Goal: Task Accomplishment & Management: Use online tool/utility

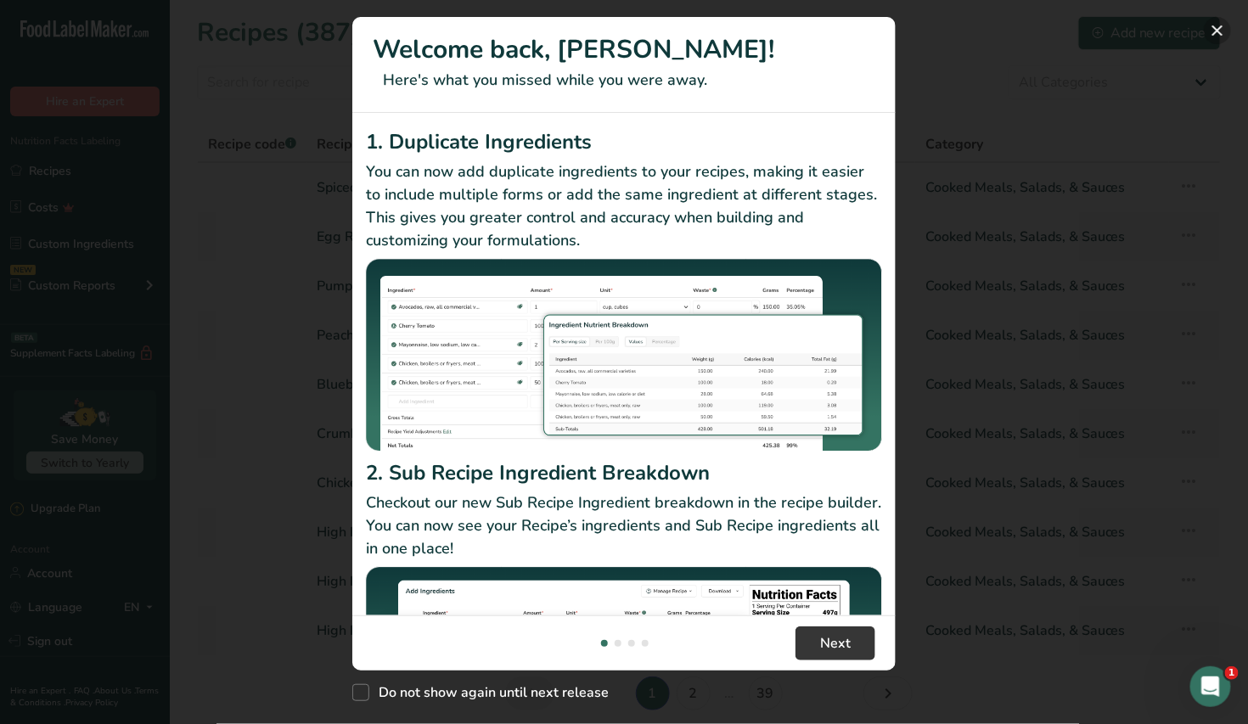
click at [1216, 31] on button "New Features" at bounding box center [1217, 30] width 27 height 27
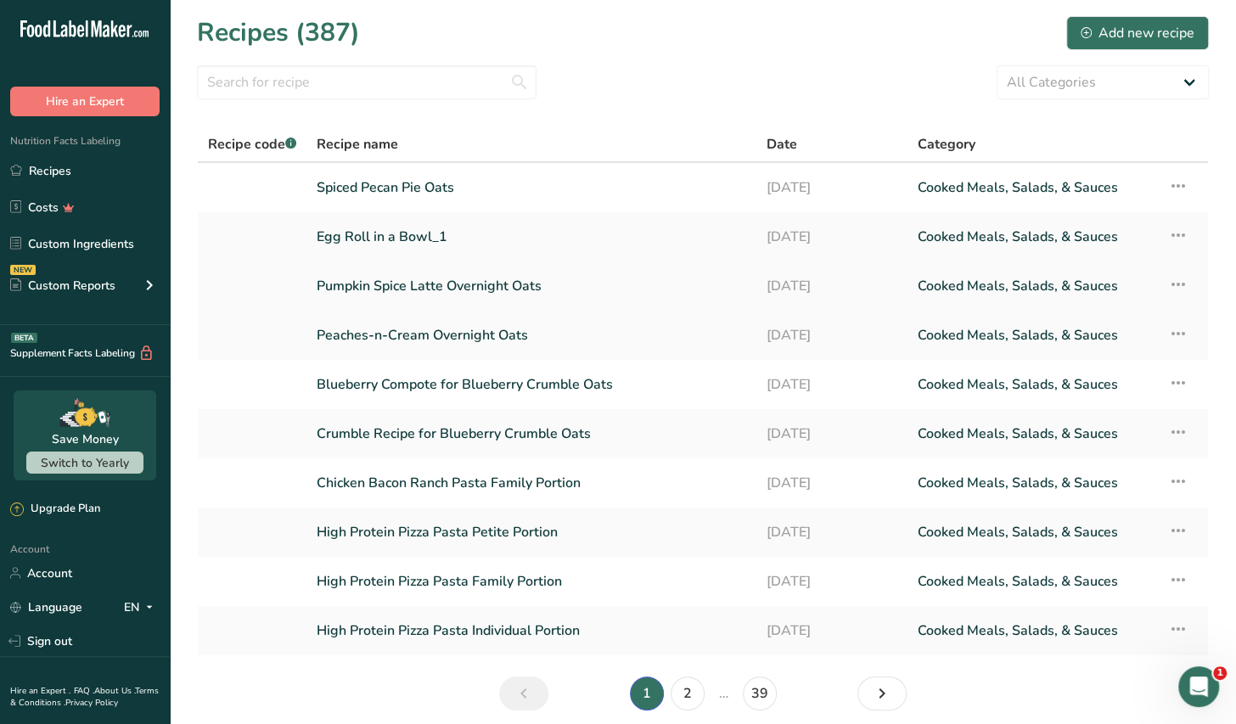
click at [512, 295] on link "Pumpkin Spice Latte Overnight Oats" at bounding box center [532, 286] width 430 height 36
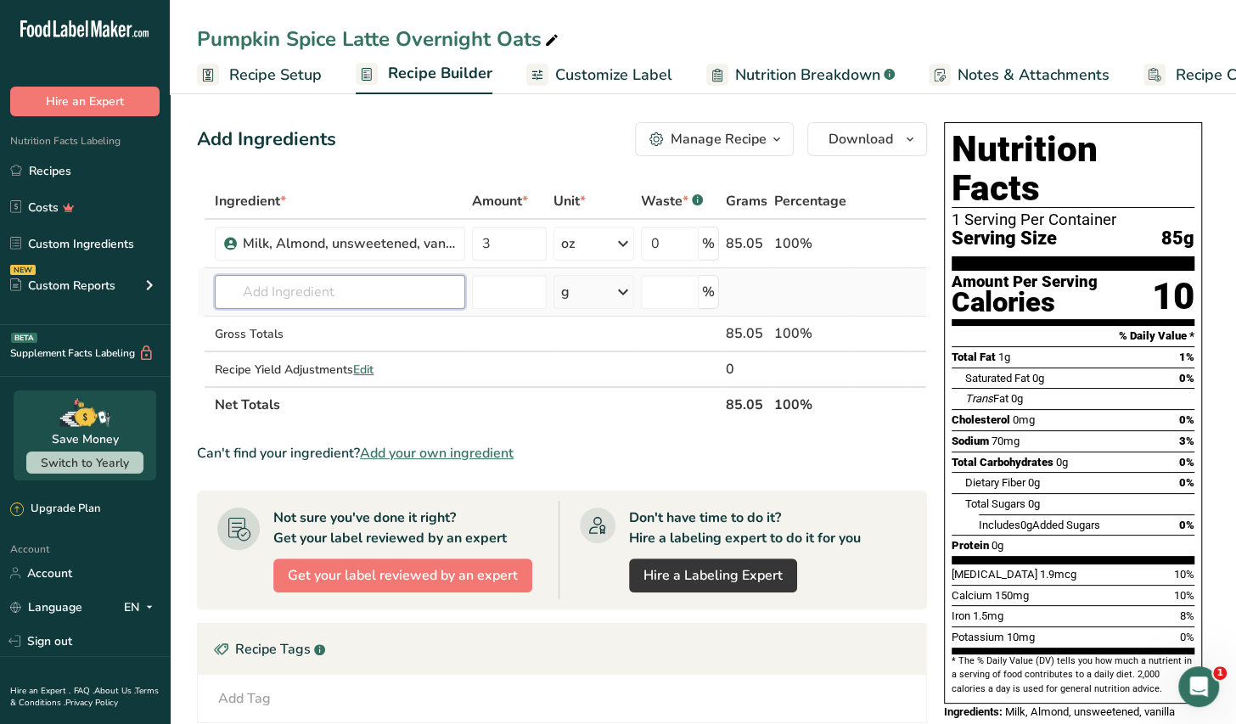
click at [260, 292] on input "text" at bounding box center [340, 292] width 250 height 34
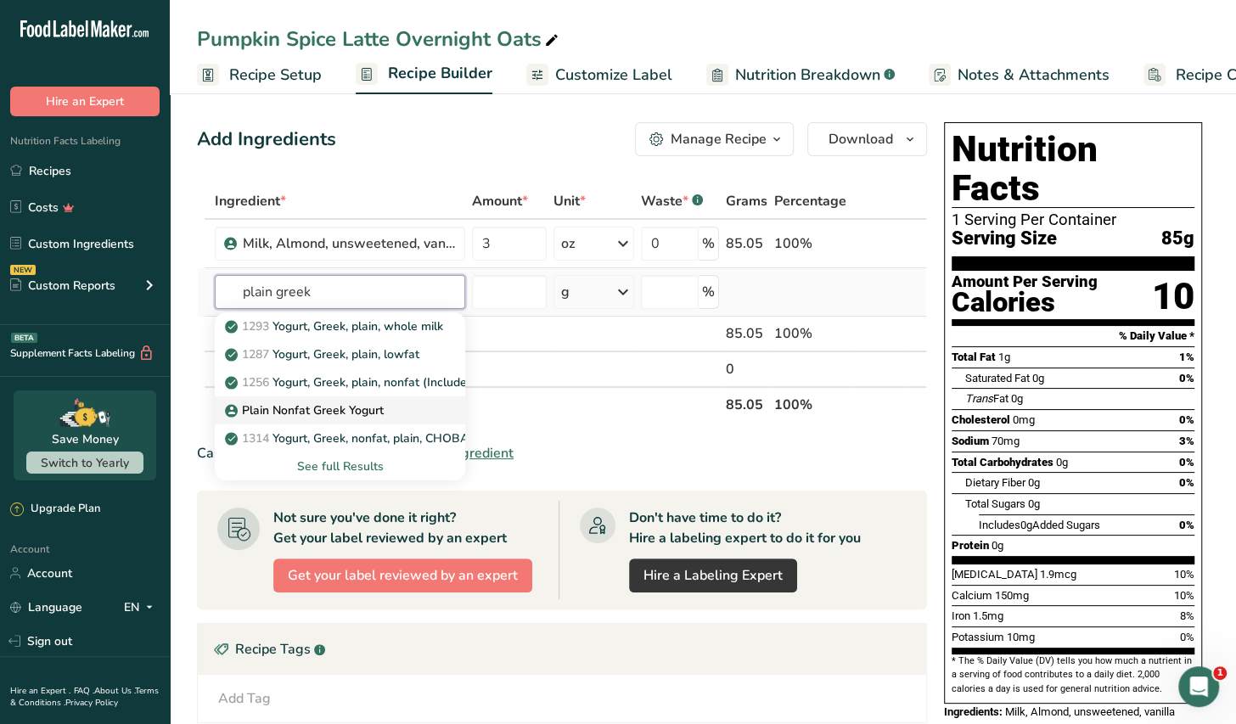
type input "plain greek"
click at [348, 414] on p "Plain Nonfat Greek Yogurt" at bounding box center [305, 411] width 155 height 18
type input "Plain Nonfat Greek Yogurt"
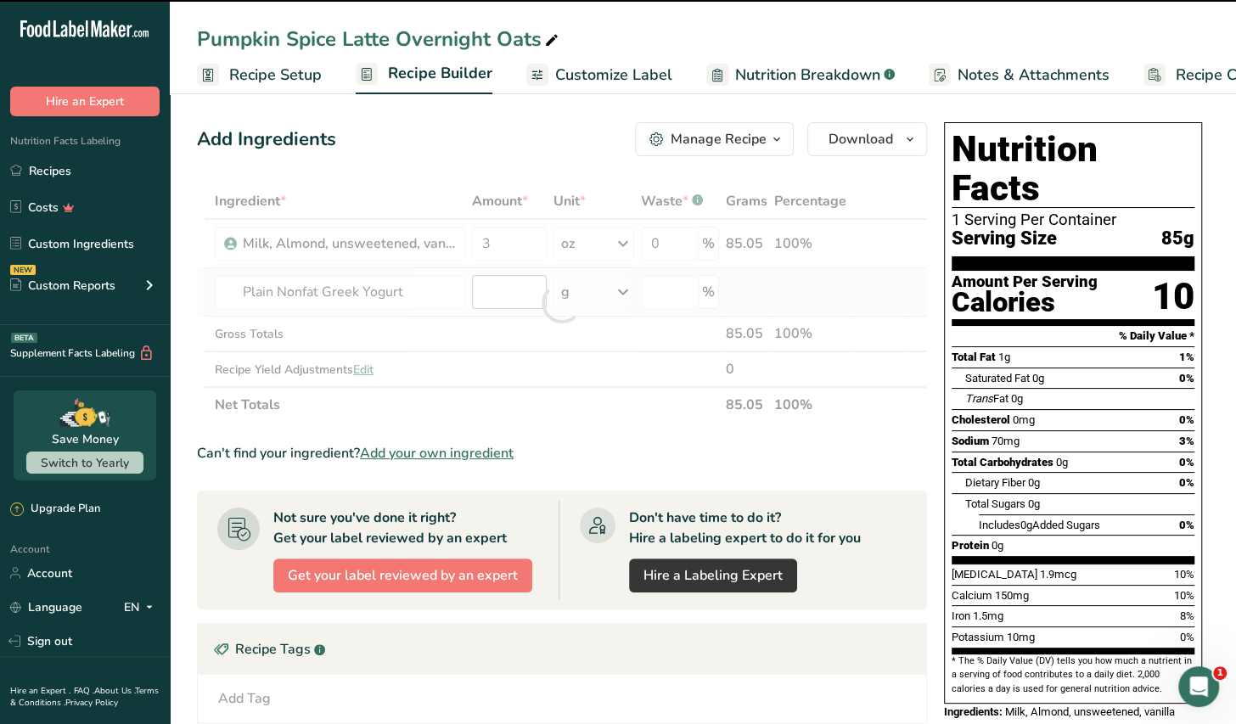
type input "0"
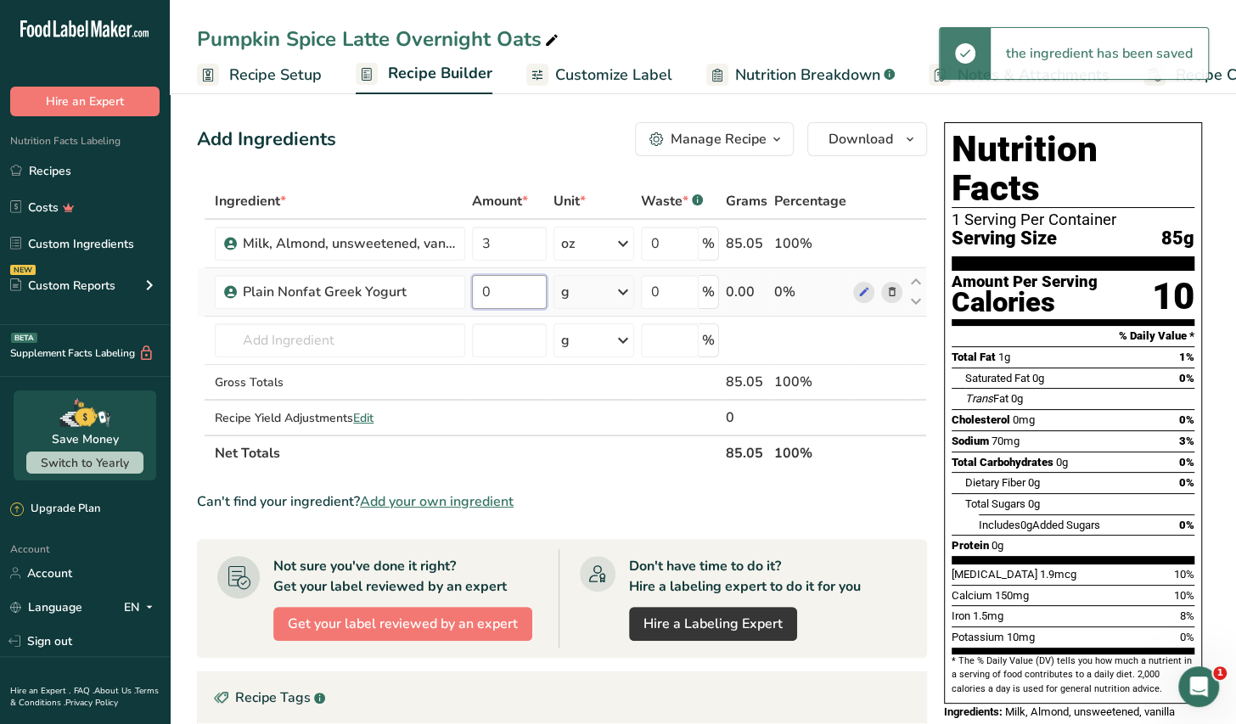
click at [509, 292] on input "0" at bounding box center [509, 292] width 75 height 34
type input "60"
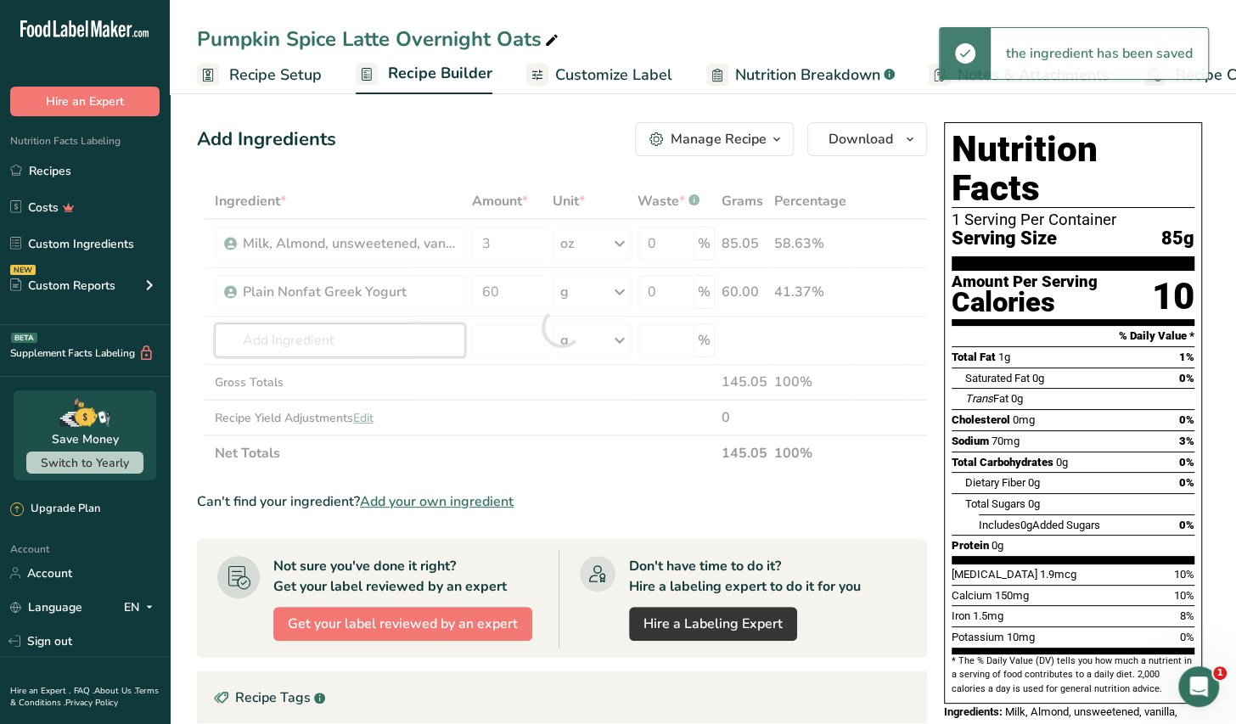
click at [369, 351] on div "Ingredient * Amount * Unit * Waste * .a-a{fill:#347362;}.b-a{fill:#fff;} Grams …" at bounding box center [562, 327] width 730 height 288
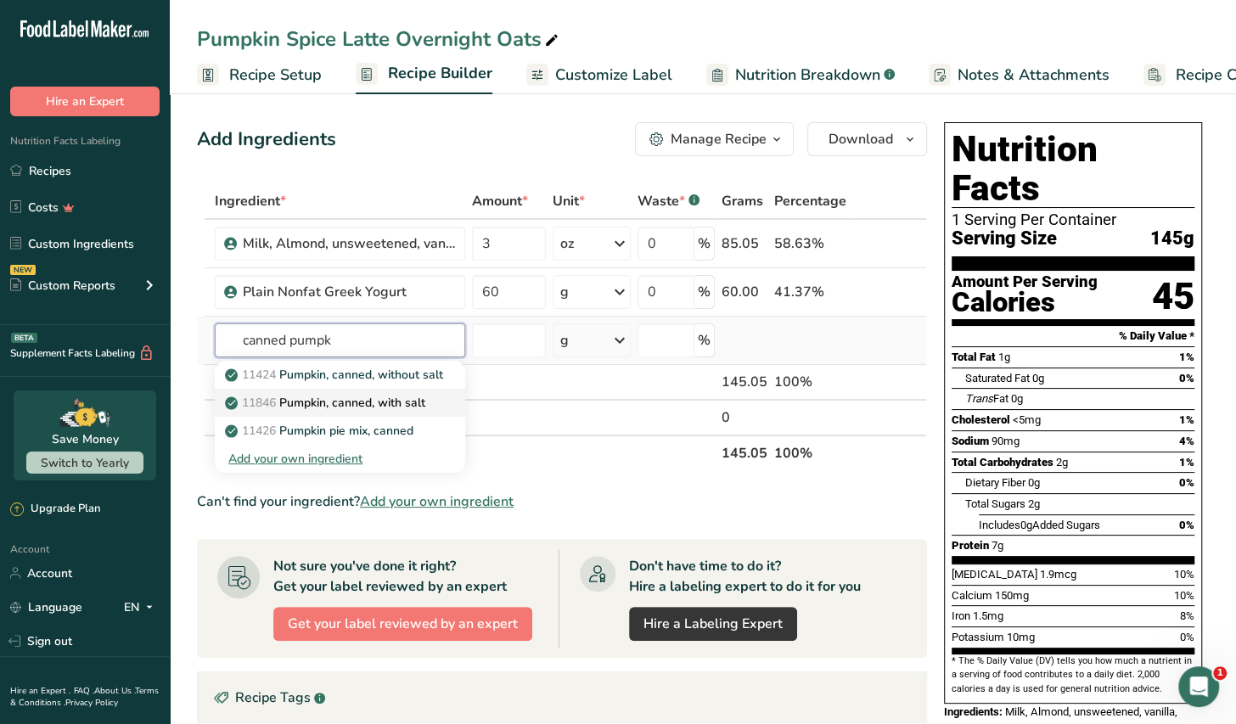
type input "canned pumpk"
drag, startPoint x: 378, startPoint y: 406, endPoint x: 365, endPoint y: 403, distance: 13.0
drag, startPoint x: 365, startPoint y: 403, endPoint x: 331, endPoint y: 409, distance: 34.5
click at [331, 409] on p "11846 Pumpkin, canned, with salt" at bounding box center [326, 403] width 197 height 18
type input "Pumpkin, canned, with salt"
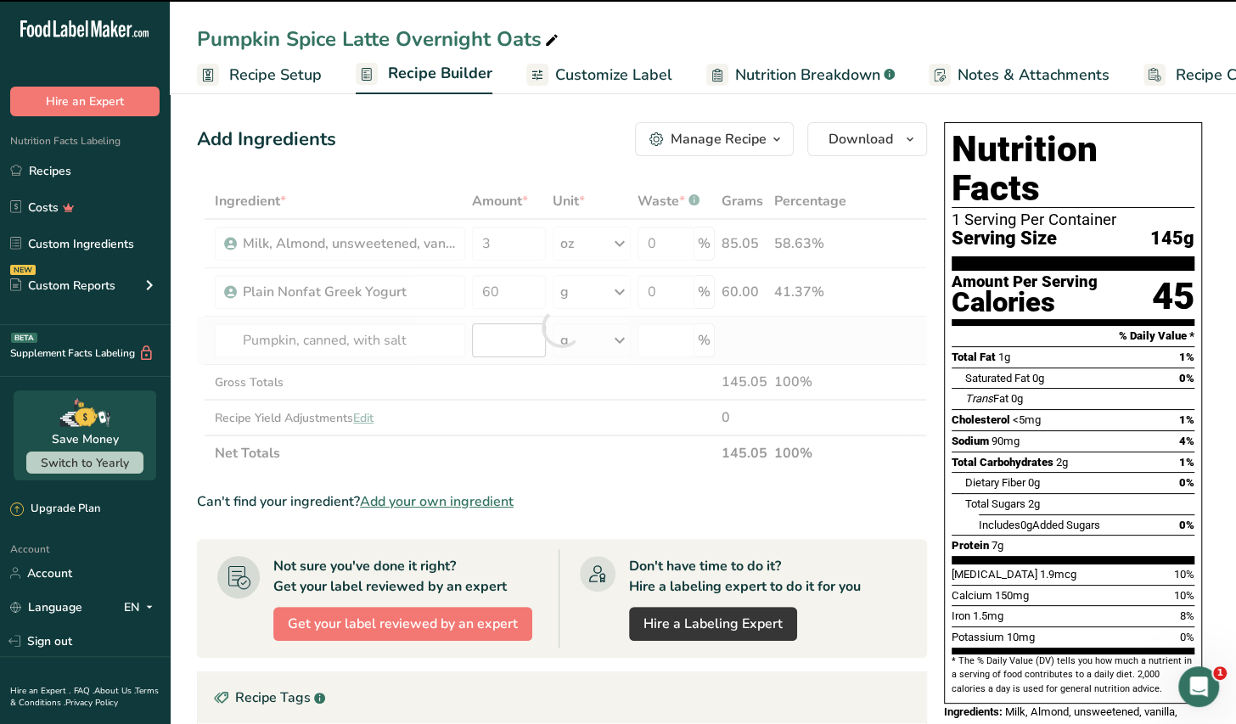
type input "0"
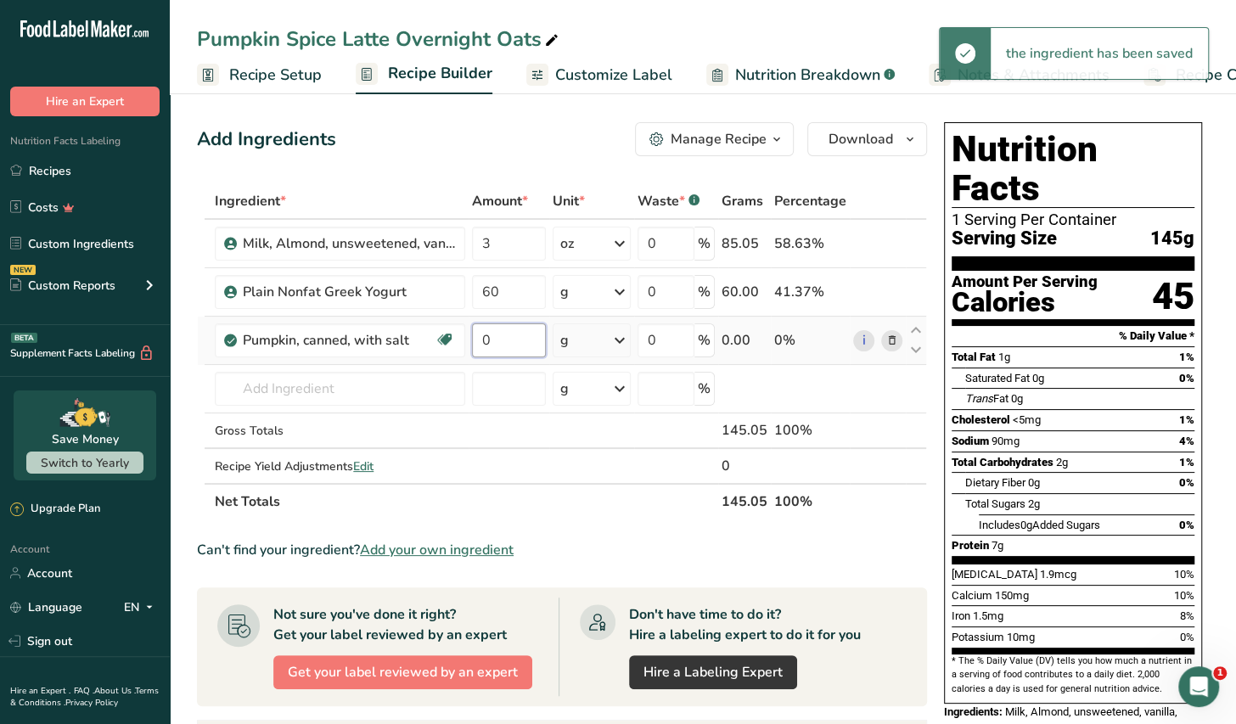
click at [496, 345] on input "0" at bounding box center [508, 341] width 73 height 34
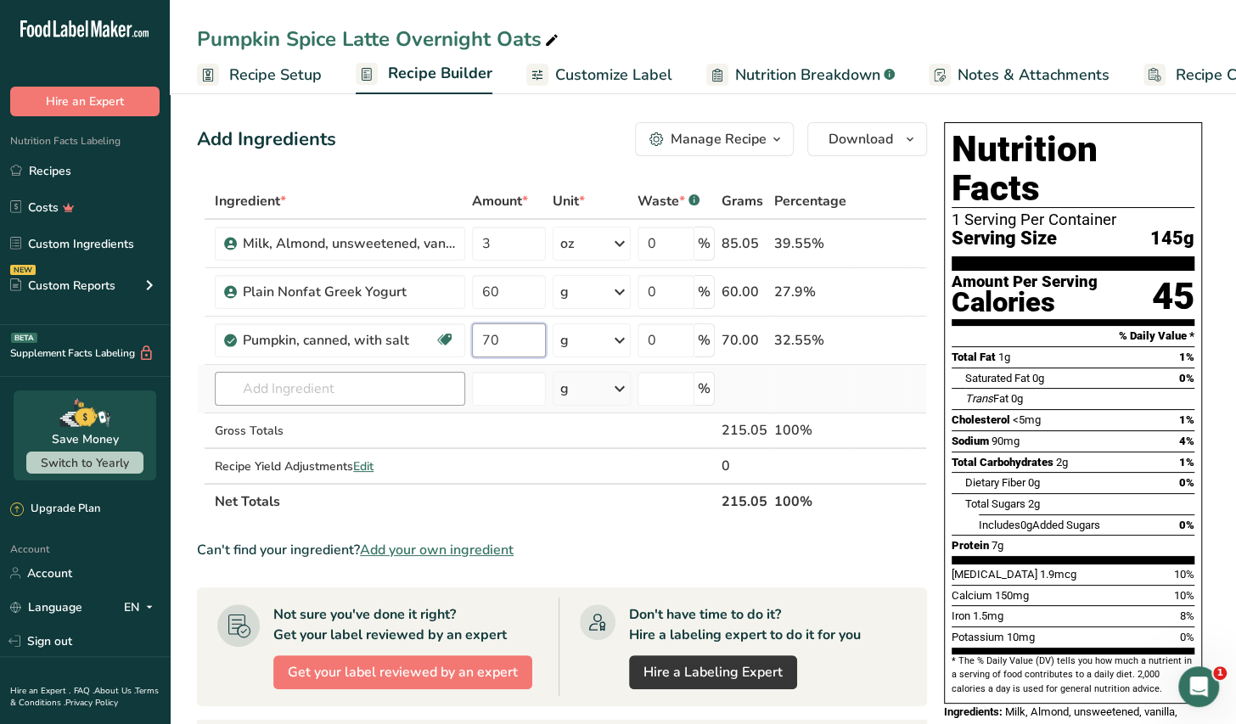
type input "70"
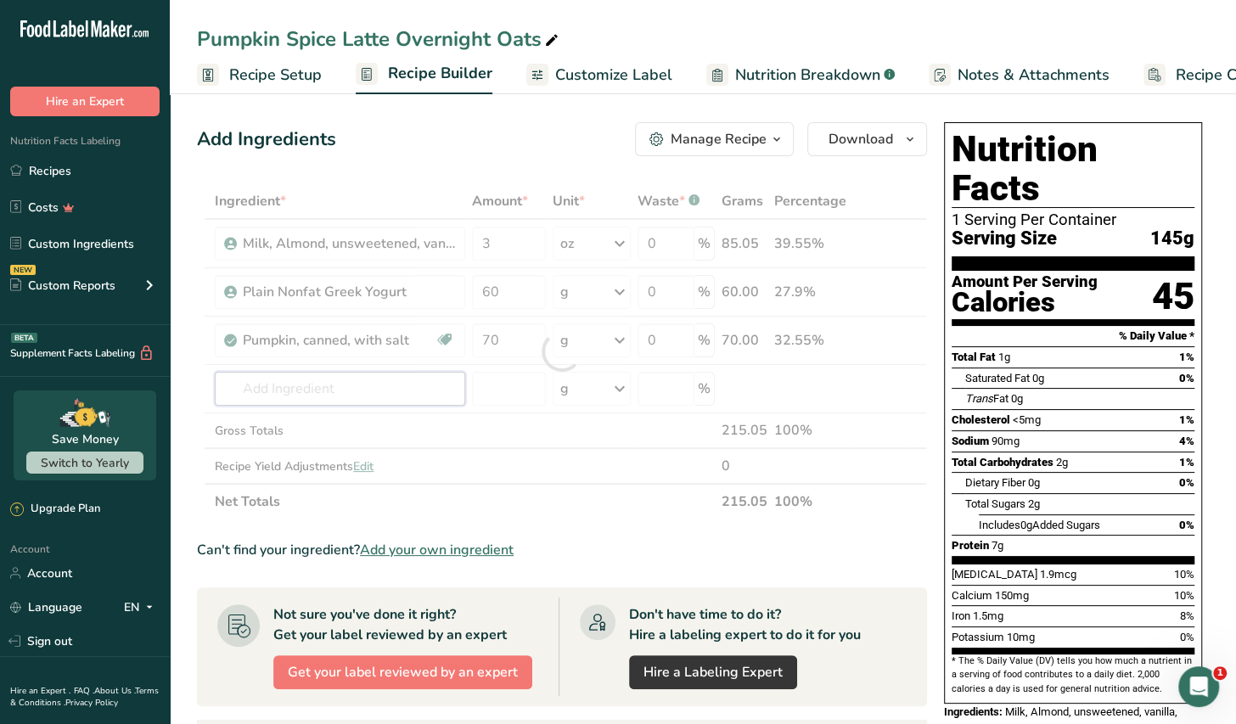
click at [301, 391] on div "Ingredient * Amount * Unit * Waste * .a-a{fill:#347362;}.b-a{fill:#fff;} Grams …" at bounding box center [562, 351] width 730 height 336
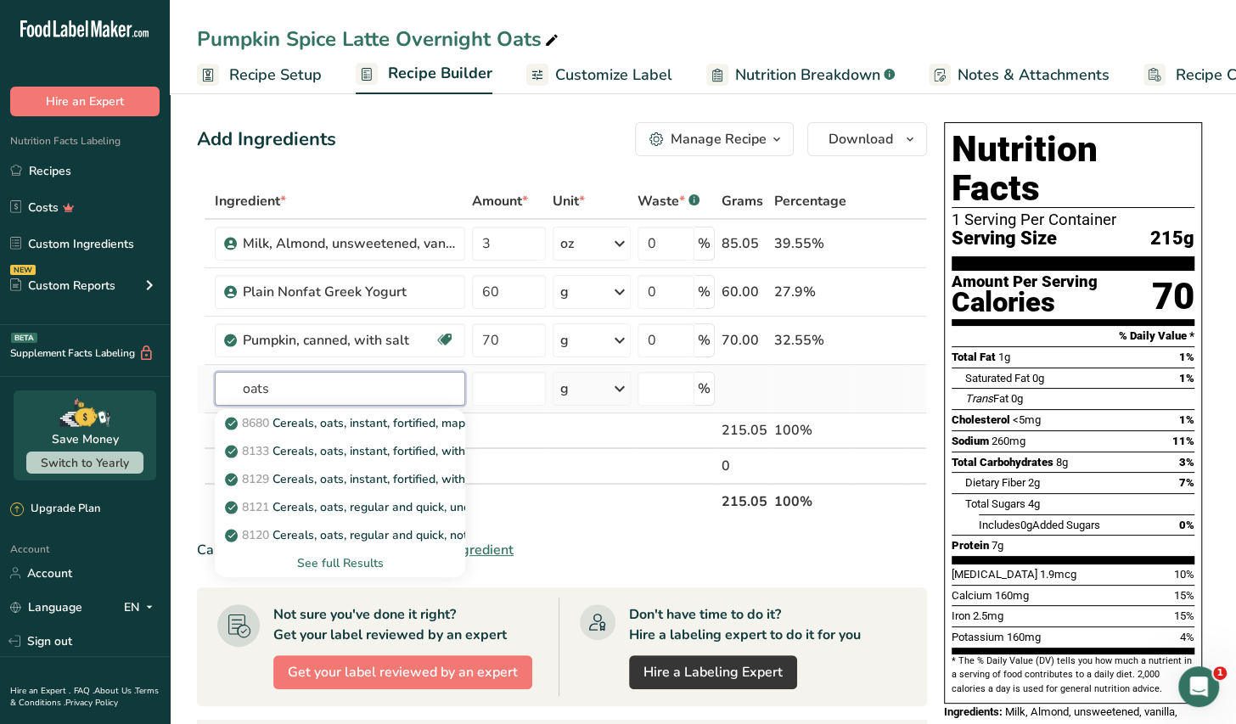
type input "oats"
click at [361, 571] on div "See full Results" at bounding box center [339, 563] width 223 height 18
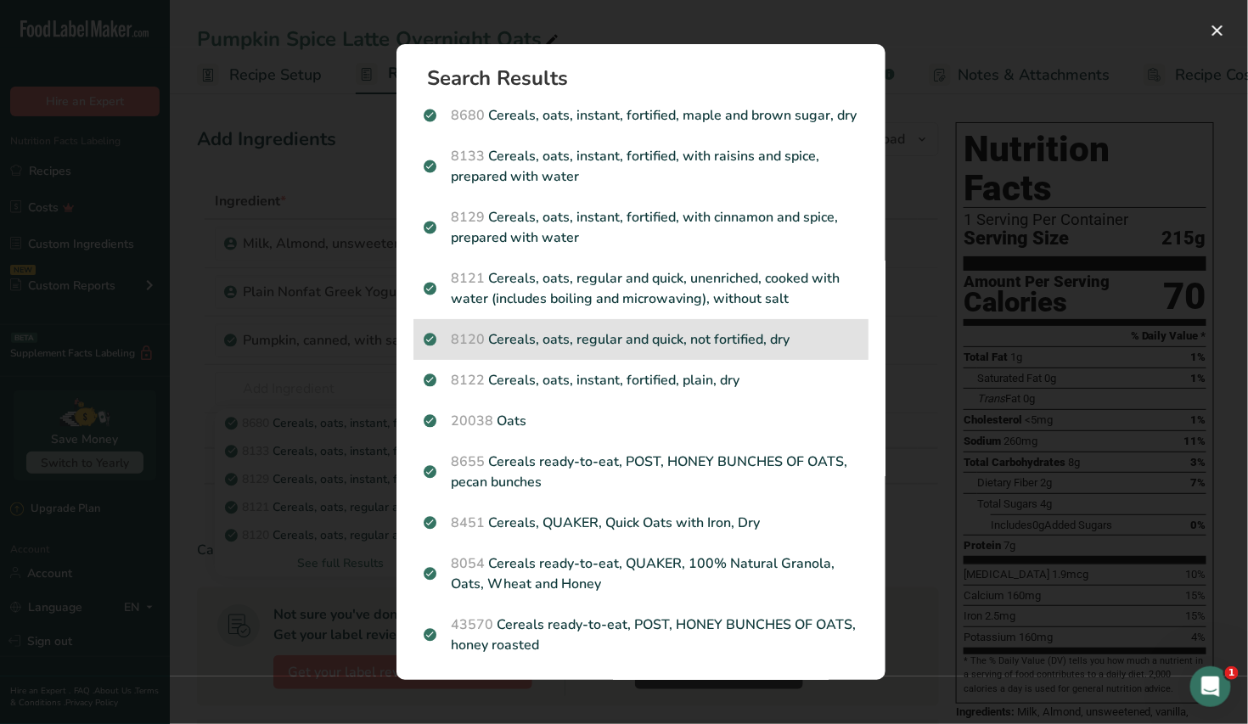
click at [669, 360] on div "8120 Cereals, oats, regular and quick, not fortified, dry" at bounding box center [641, 339] width 455 height 41
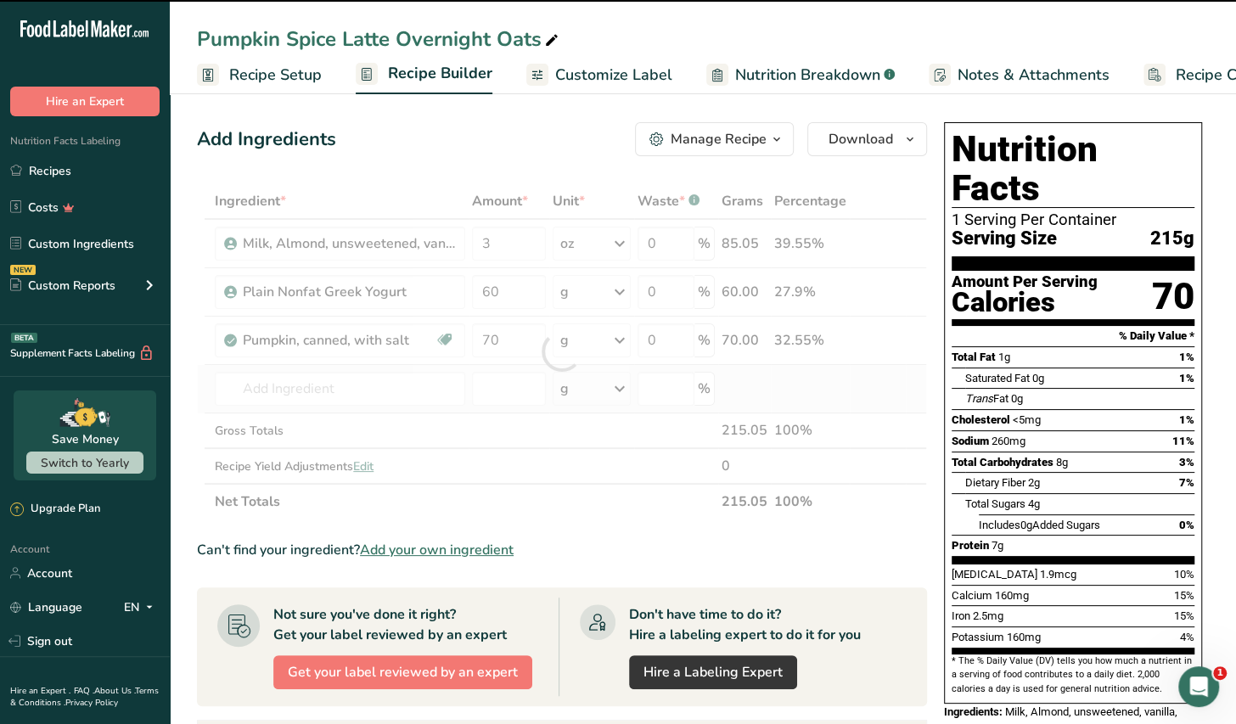
type input "0"
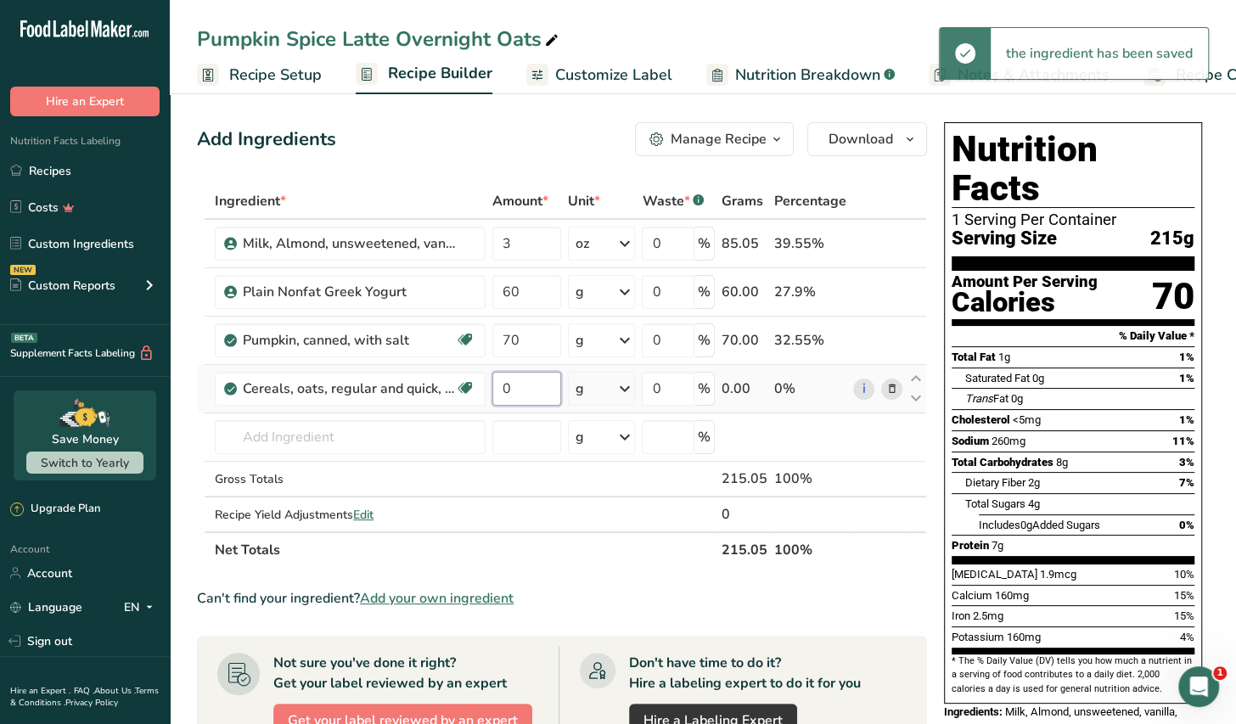
click at [529, 386] on input "0" at bounding box center [526, 389] width 68 height 34
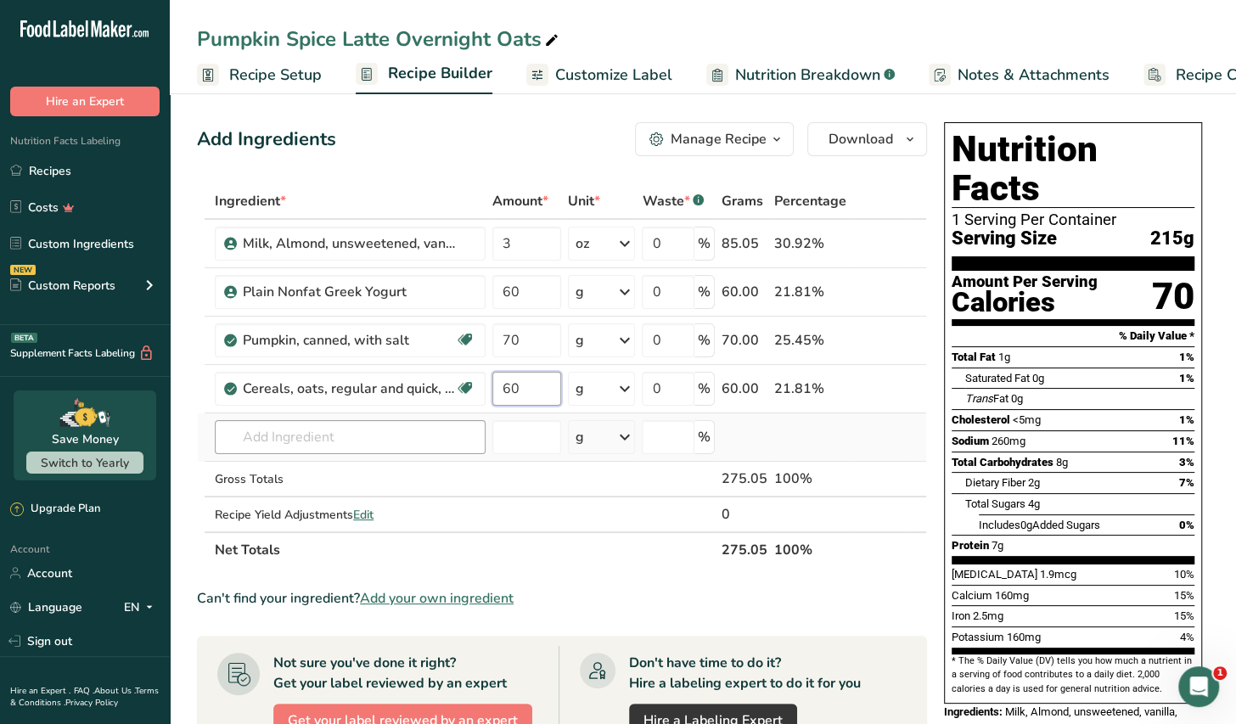
type input "60"
click at [305, 435] on div "Ingredient * Amount * Unit * Waste * .a-a{fill:#347362;}.b-a{fill:#fff;} Grams …" at bounding box center [562, 375] width 730 height 385
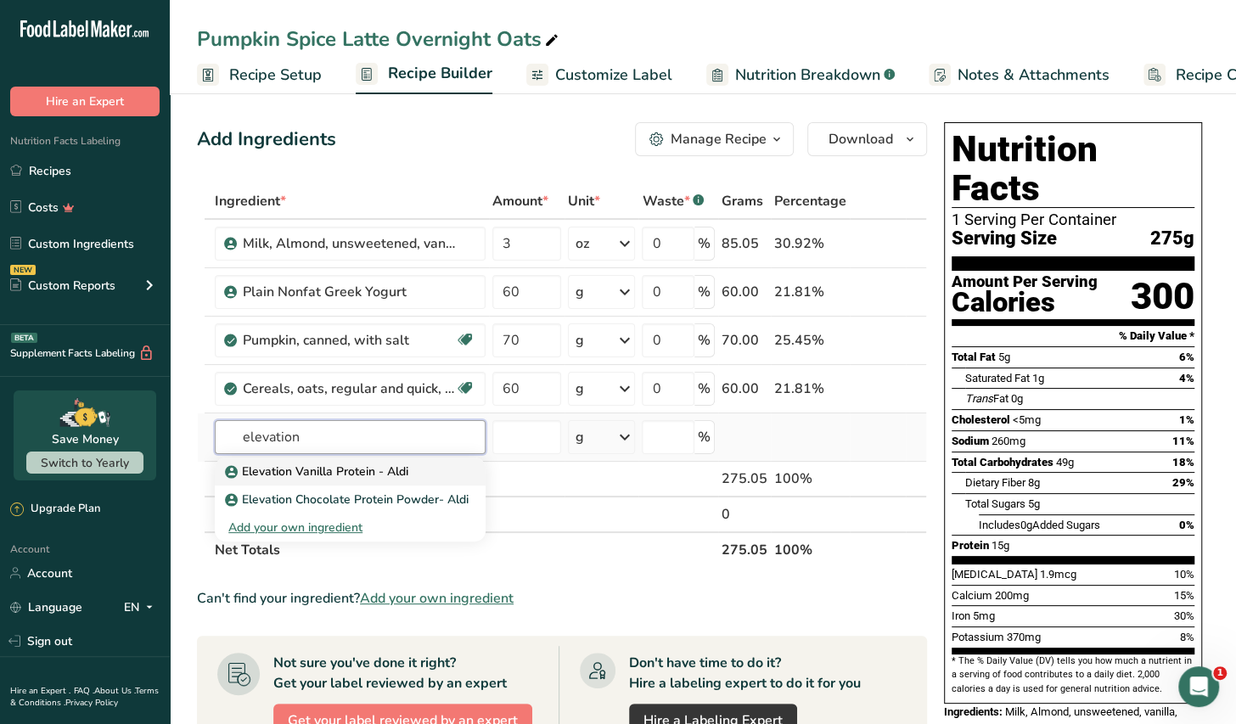
type input "elevation"
click at [337, 469] on p "Elevation Vanilla Protein - Aldi" at bounding box center [318, 472] width 180 height 18
type input "Elevation Vanilla Protein - Aldi"
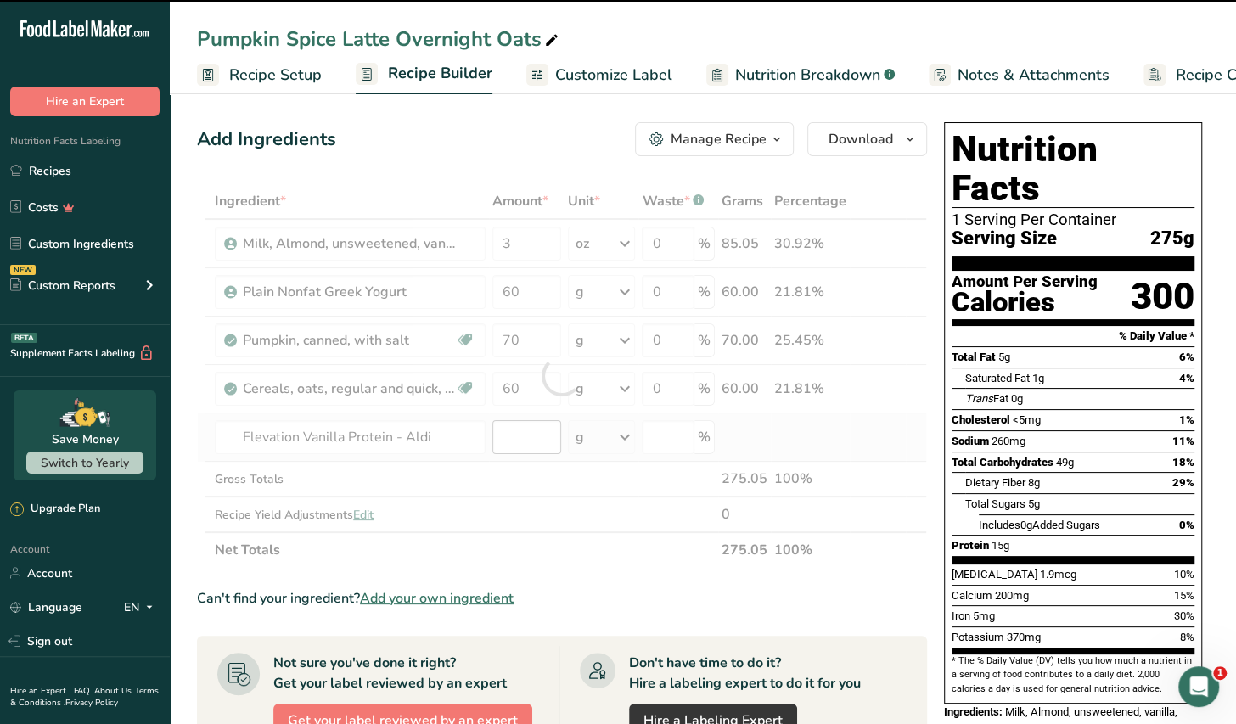
type input "0"
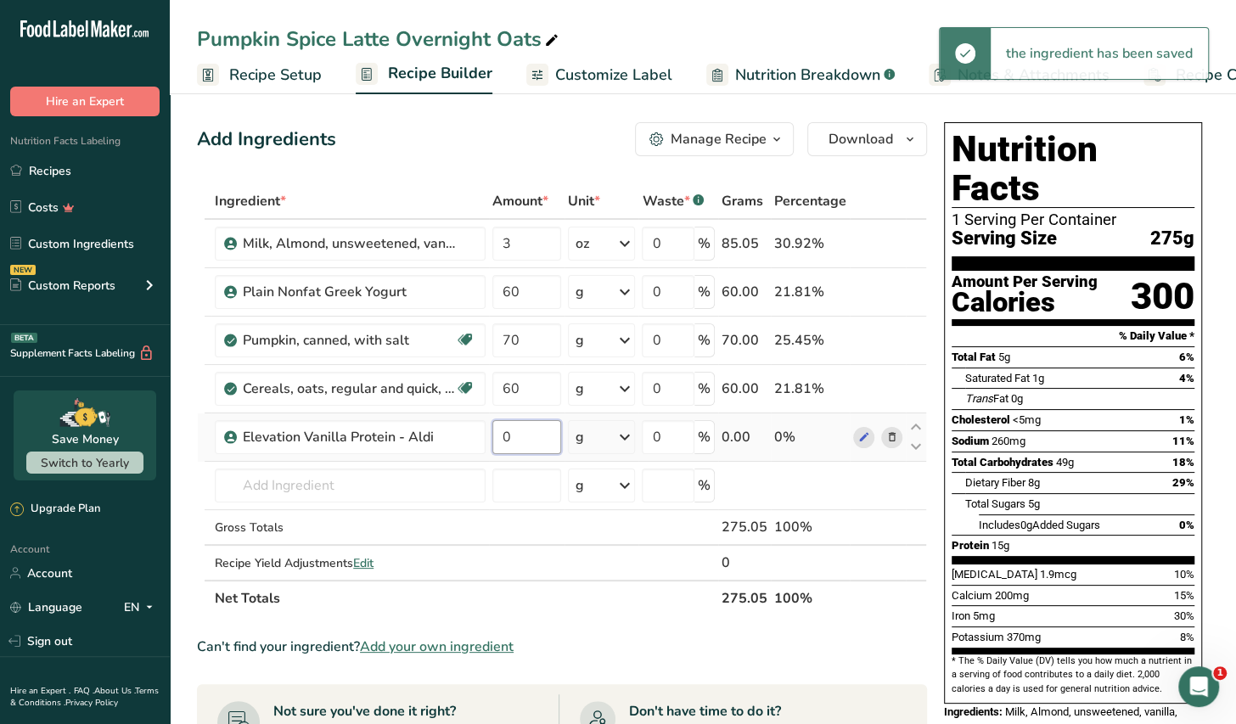
click at [511, 440] on input "0" at bounding box center [526, 437] width 68 height 34
type input "40"
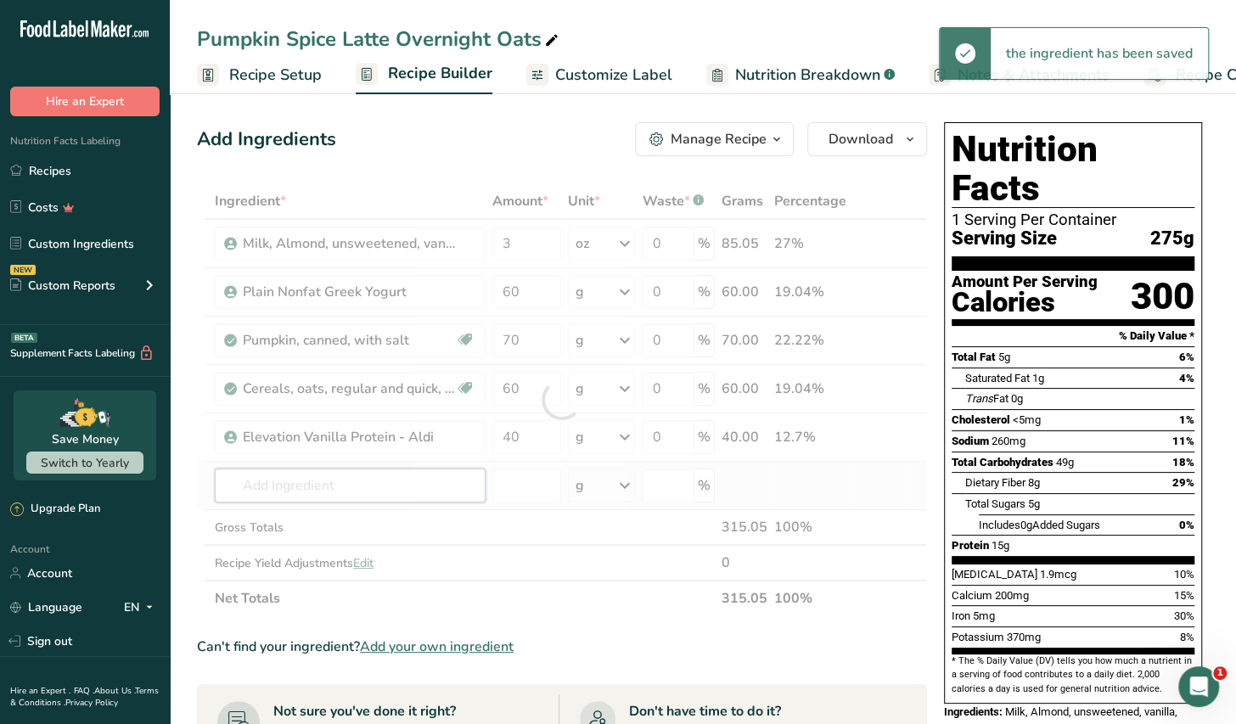
click at [320, 484] on div "Ingredient * Amount * Unit * Waste * .a-a{fill:#347362;}.b-a{fill:#fff;} Grams …" at bounding box center [562, 399] width 730 height 433
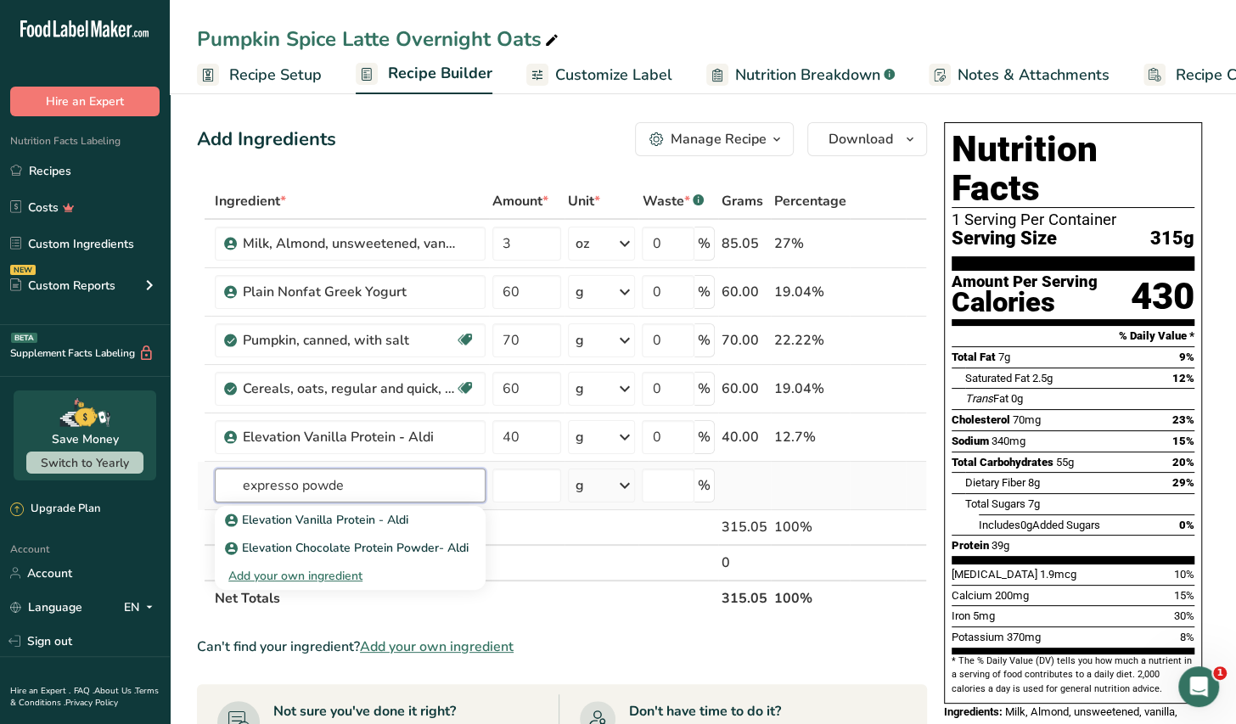
type input "expresso powder"
drag, startPoint x: 362, startPoint y: 485, endPoint x: 238, endPoint y: 484, distance: 124.0
click at [238, 484] on input "expresso powder" at bounding box center [350, 486] width 271 height 34
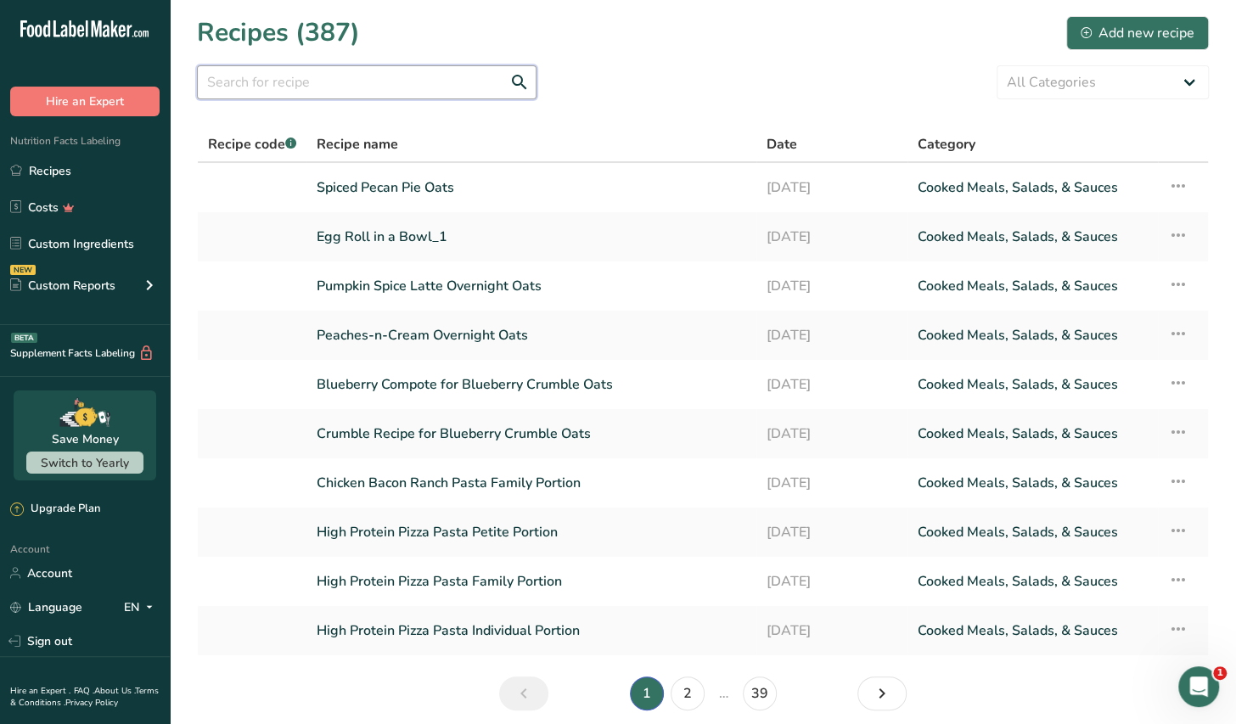
click at [362, 84] on input "text" at bounding box center [367, 82] width 340 height 34
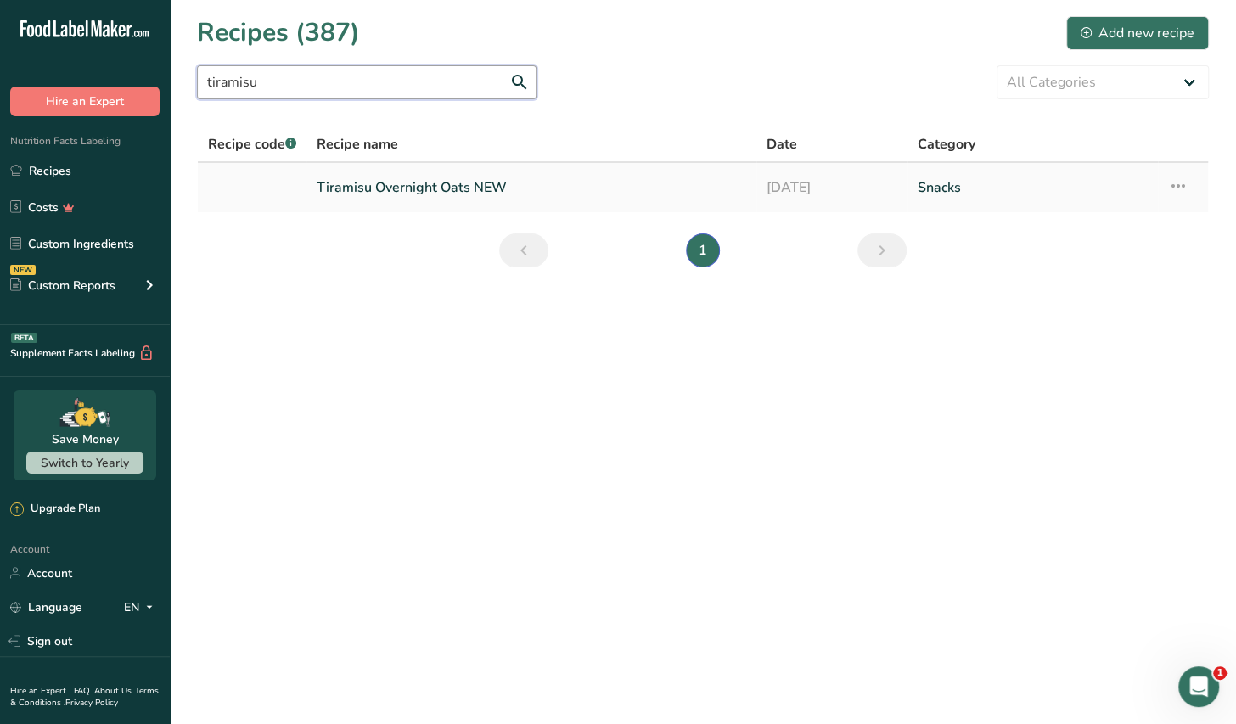
type input "tiramisu"
click at [420, 189] on link "Tiramisu Overnight Oats NEW" at bounding box center [532, 188] width 430 height 36
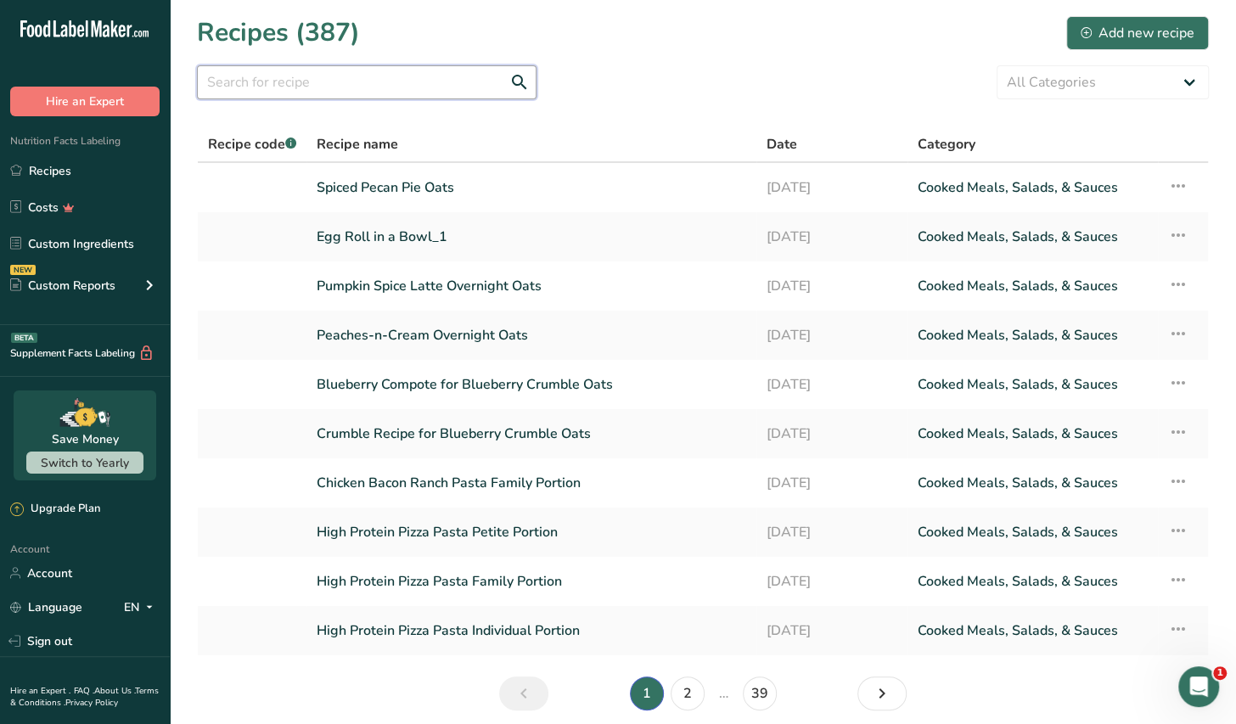
click at [337, 83] on input "text" at bounding box center [367, 82] width 340 height 34
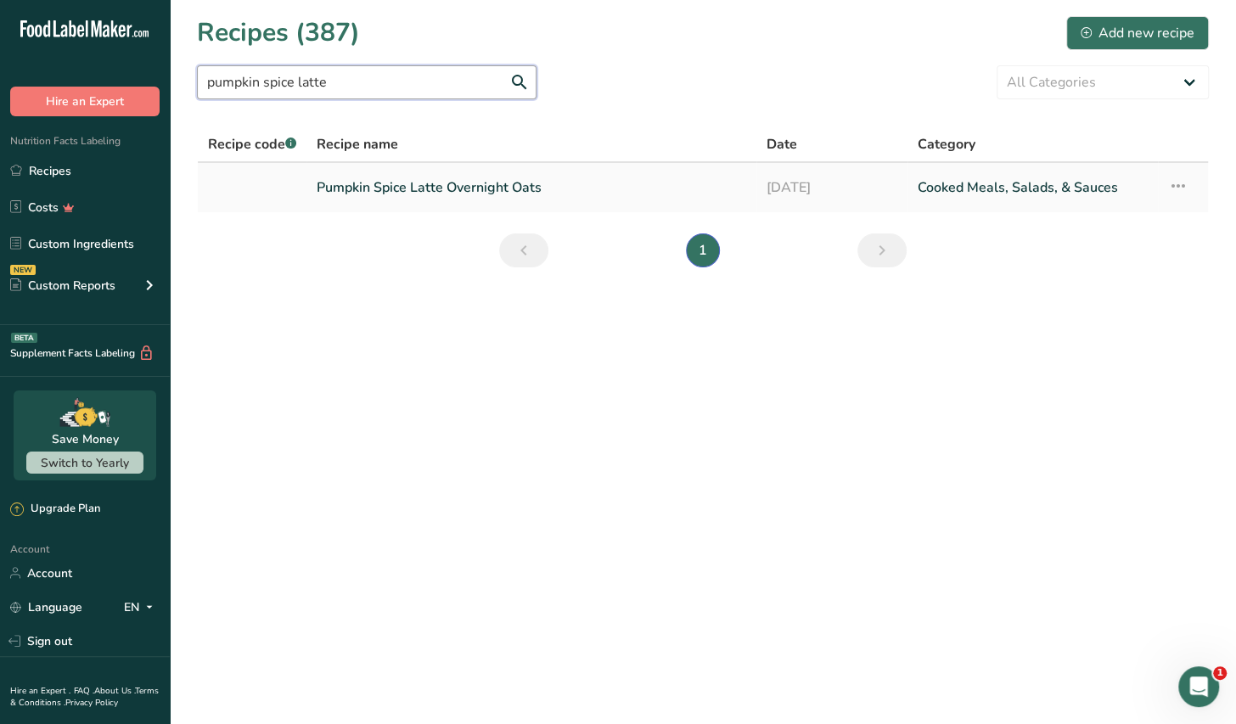
type input "pumpkin spice latte"
click at [429, 188] on link "Pumpkin Spice Latte Overnight Oats" at bounding box center [532, 188] width 430 height 36
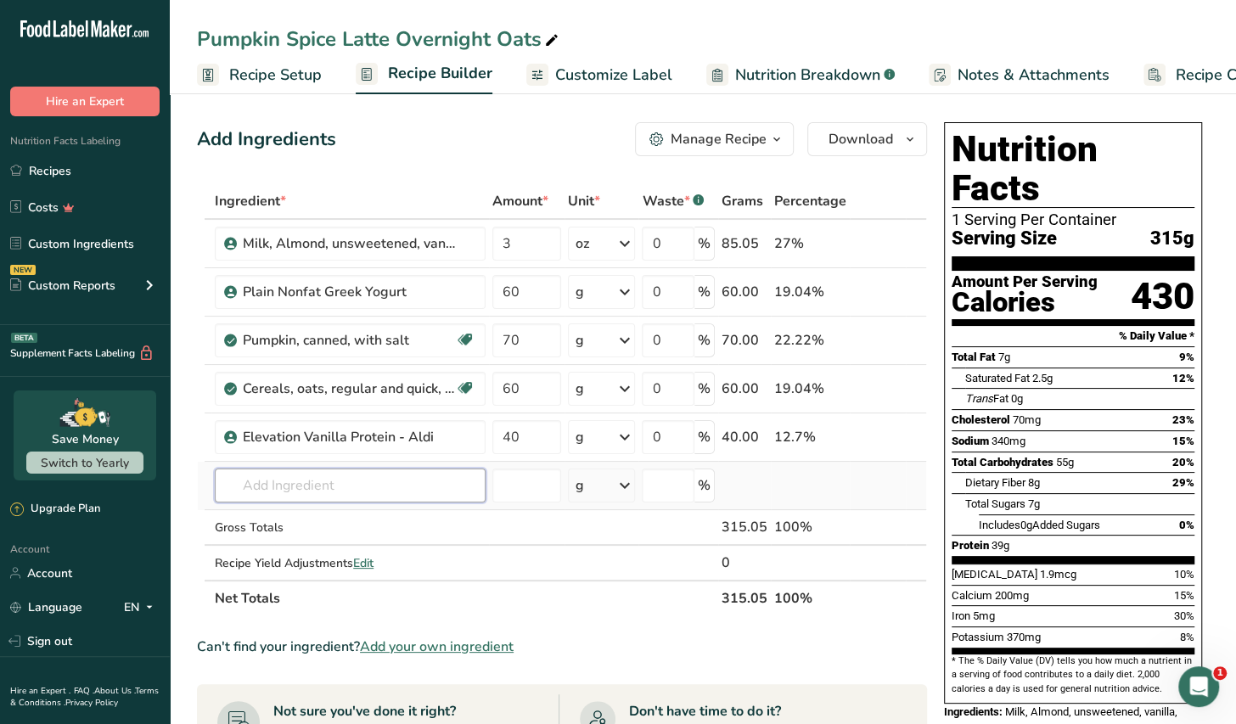
click at [278, 485] on input "text" at bounding box center [350, 486] width 271 height 34
type input "instant espresso"
click at [295, 520] on p "Instant Espresso" at bounding box center [280, 520] width 104 height 18
type input "Instant Espresso"
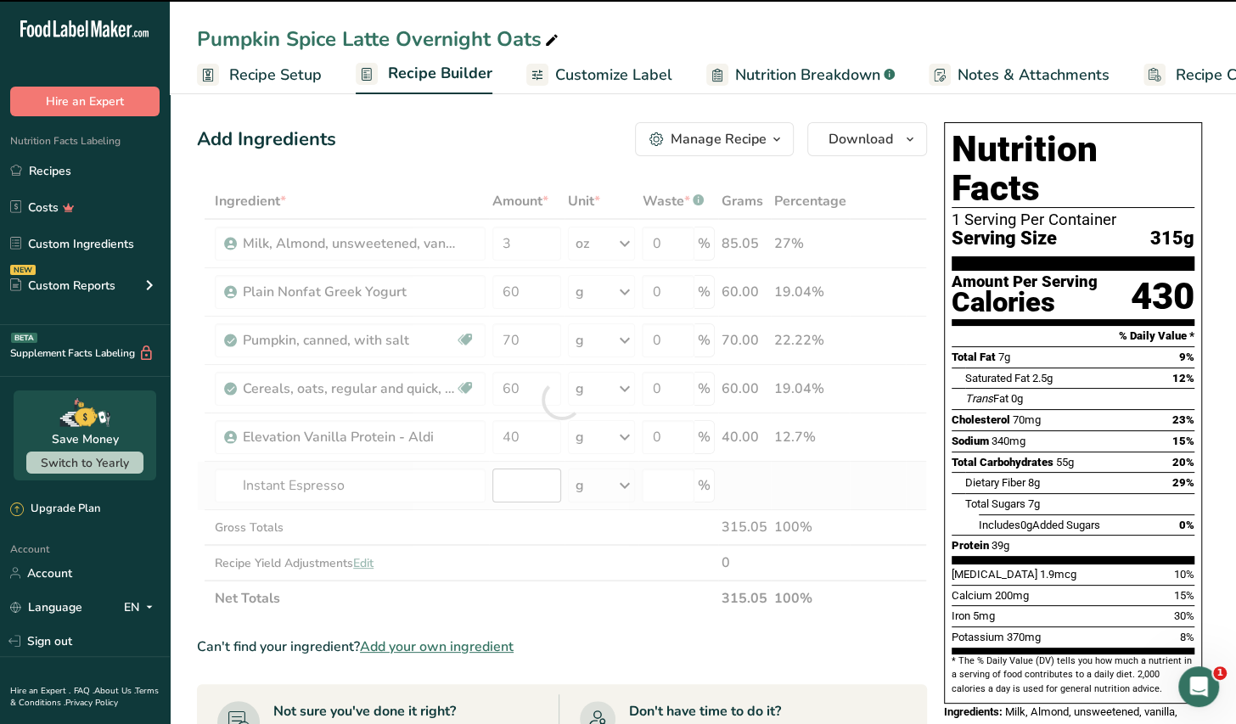
type input "0"
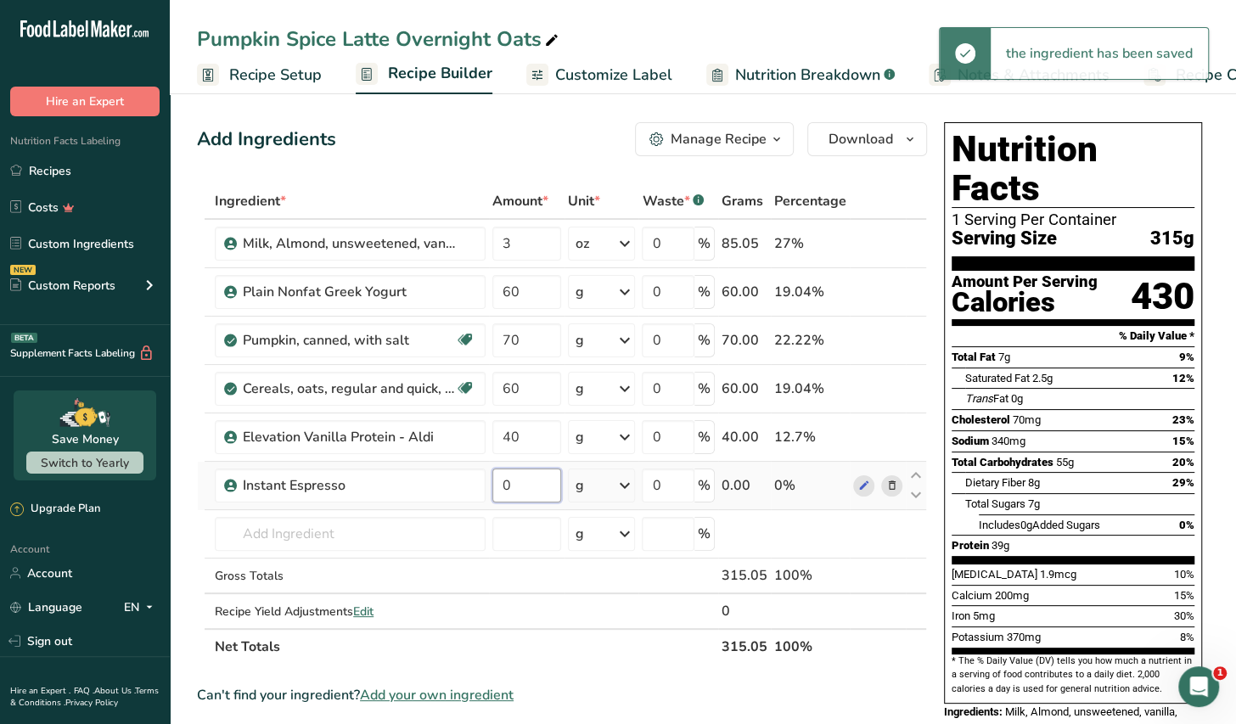
click at [512, 485] on input "0" at bounding box center [526, 486] width 68 height 34
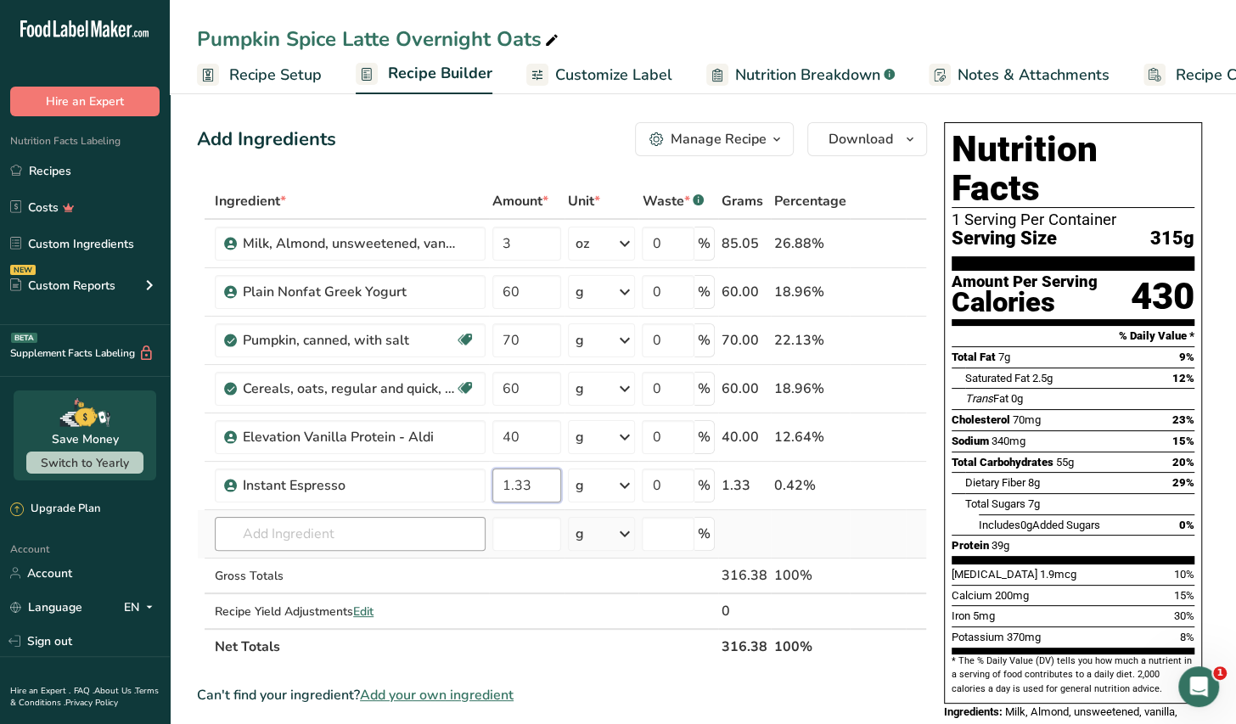
type input "1.33"
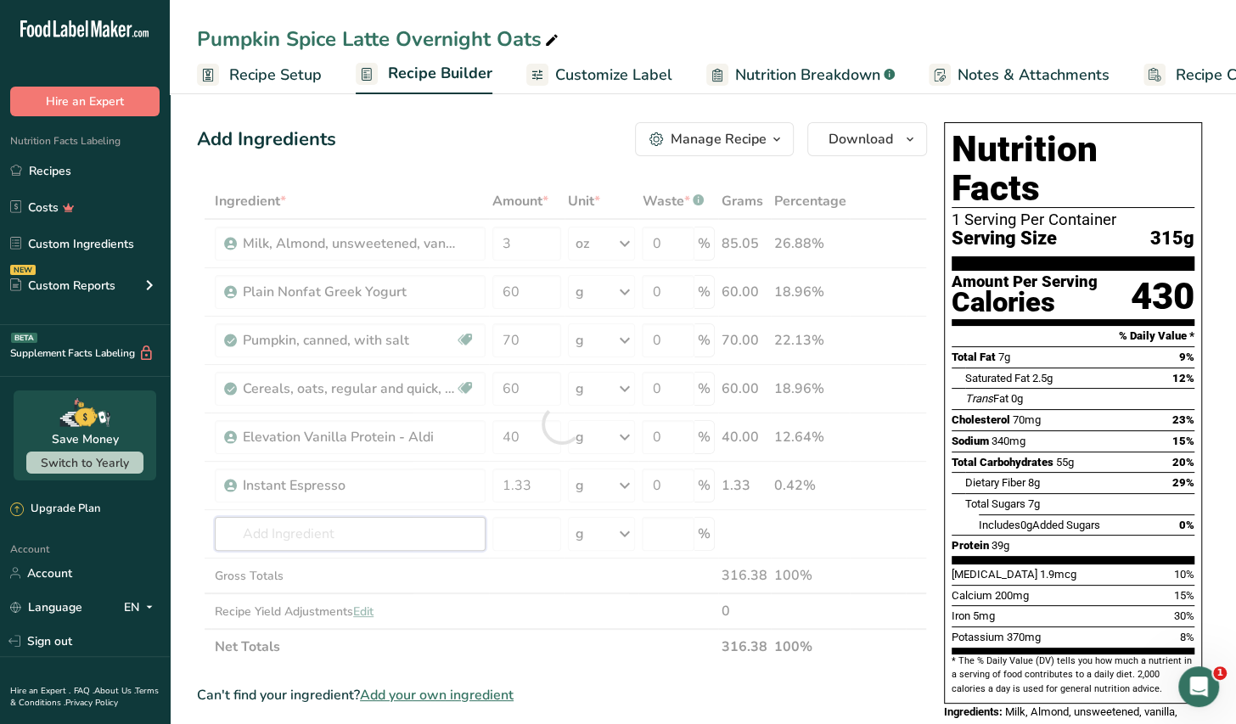
click at [312, 541] on div "Ingredient * Amount * Unit * Waste * .a-a{fill:#347362;}.b-a{fill:#fff;} Grams …" at bounding box center [562, 423] width 730 height 481
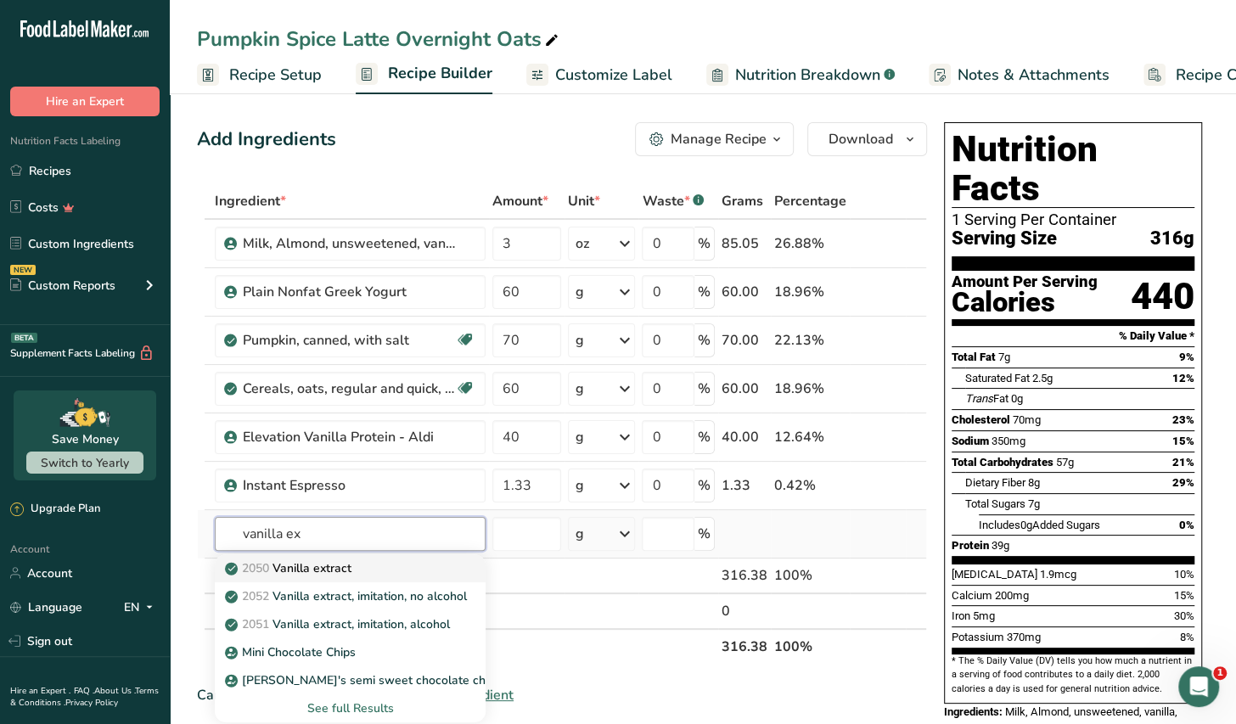
type input "vanilla ex"
click at [347, 569] on p "2050 Vanilla extract" at bounding box center [289, 569] width 123 height 18
type input "Vanilla extract"
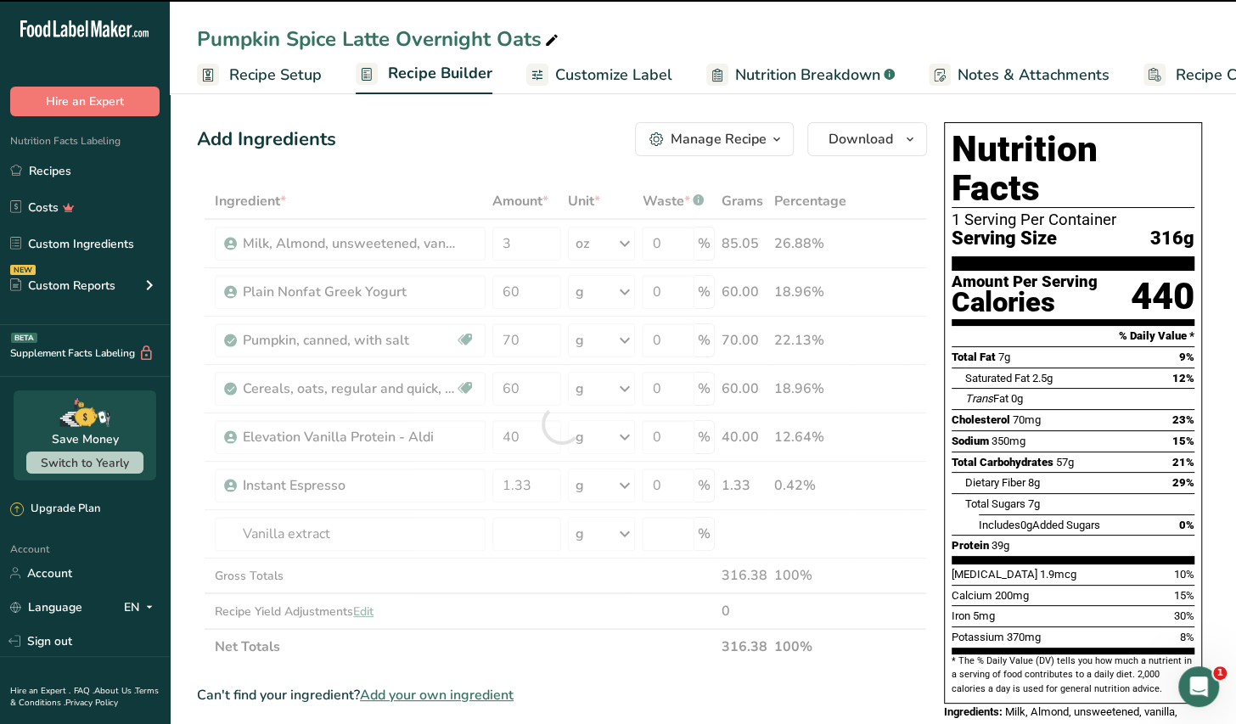
type input "0"
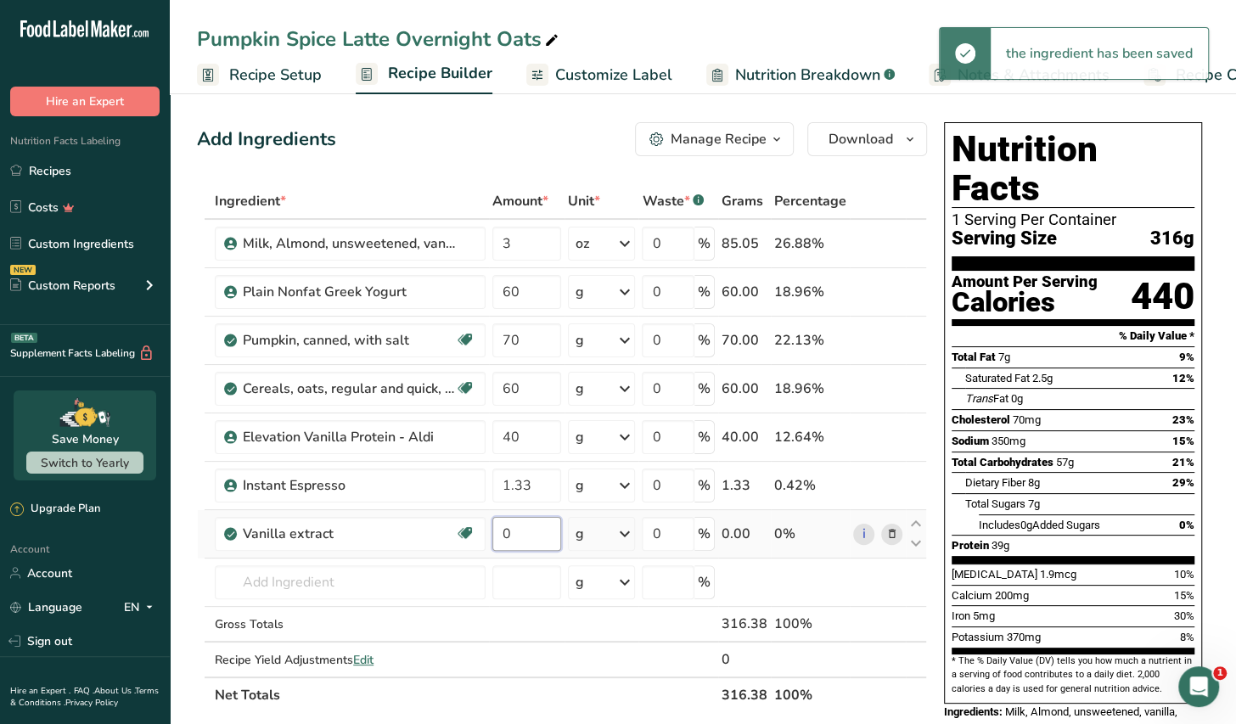
click at [520, 532] on input "0" at bounding box center [526, 534] width 68 height 34
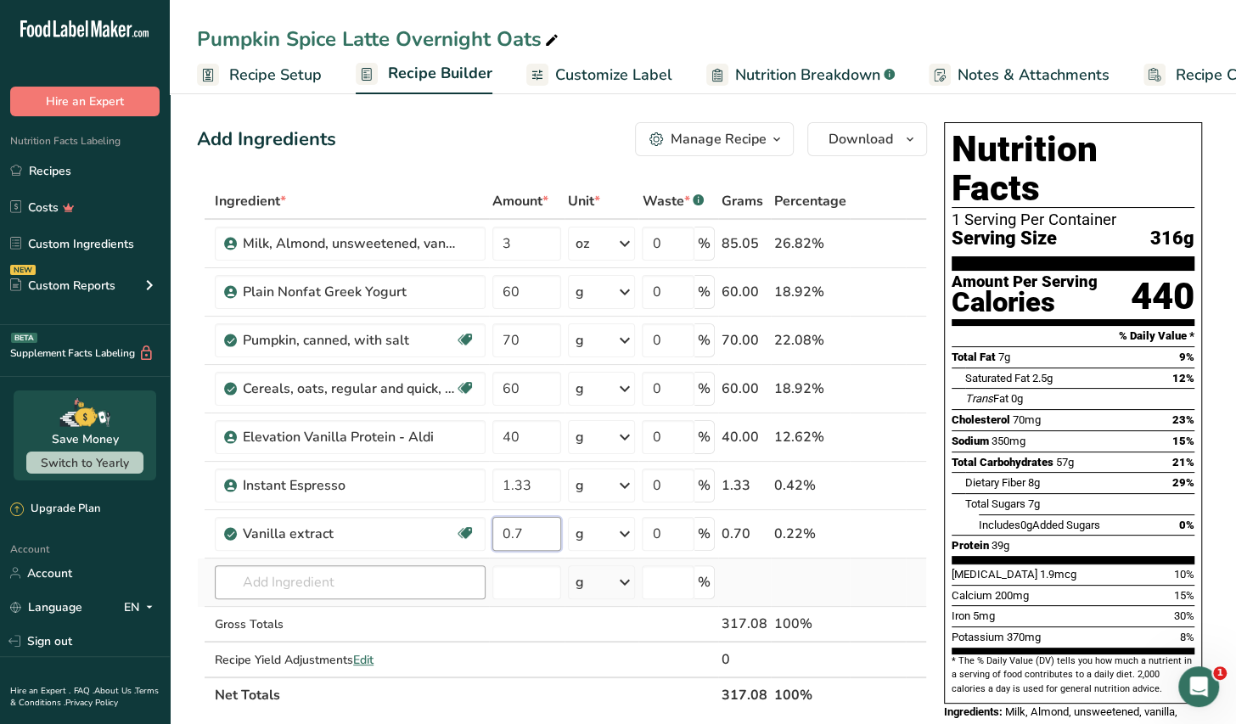
type input "0.7"
click at [346, 579] on div "Ingredient * Amount * Unit * Waste * .a-a{fill:#347362;}.b-a{fill:#fff;} Grams …" at bounding box center [562, 448] width 730 height 530
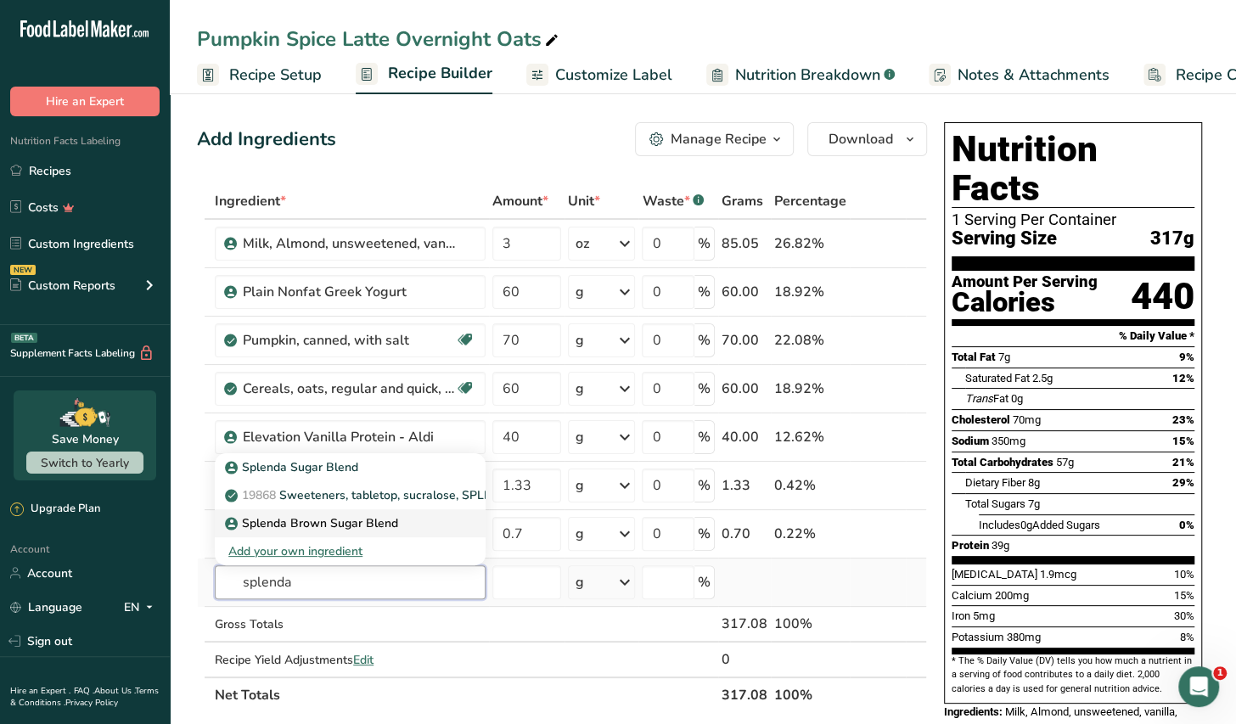
type input "splenda"
click at [372, 521] on p "Splenda Brown Sugar Blend" at bounding box center [313, 524] width 170 height 18
type input "Splenda Brown Sugar Blend"
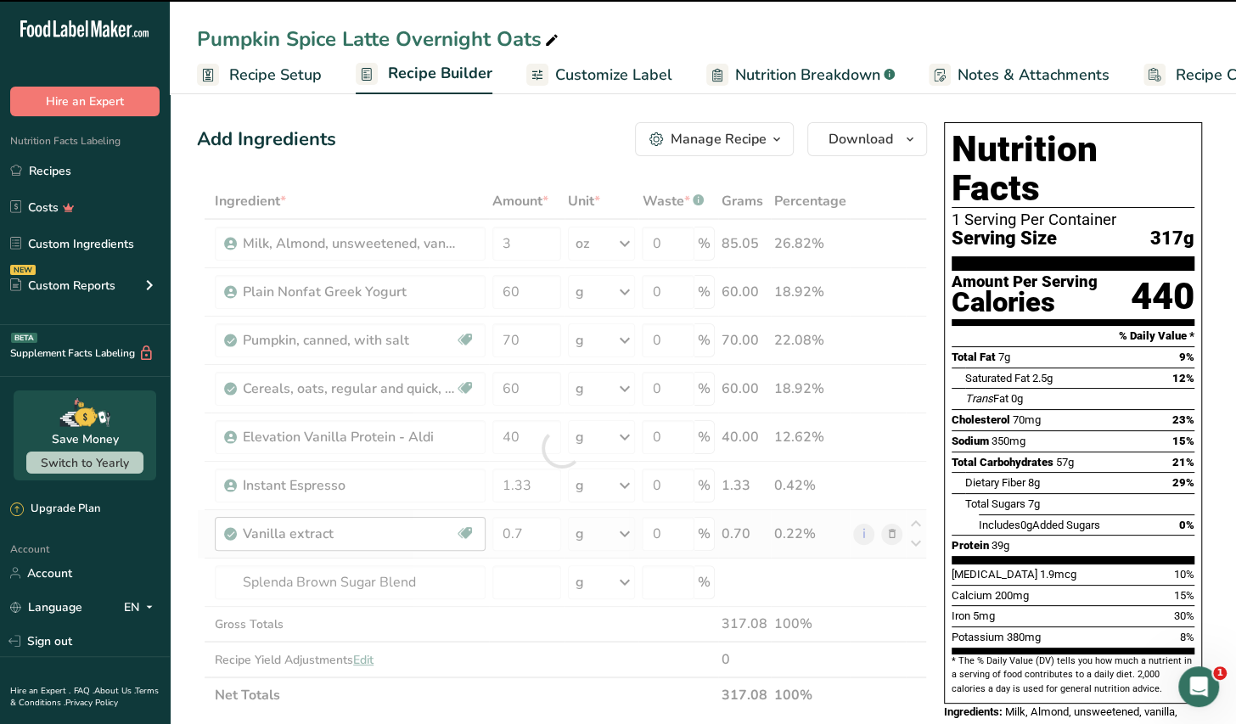
type input "0"
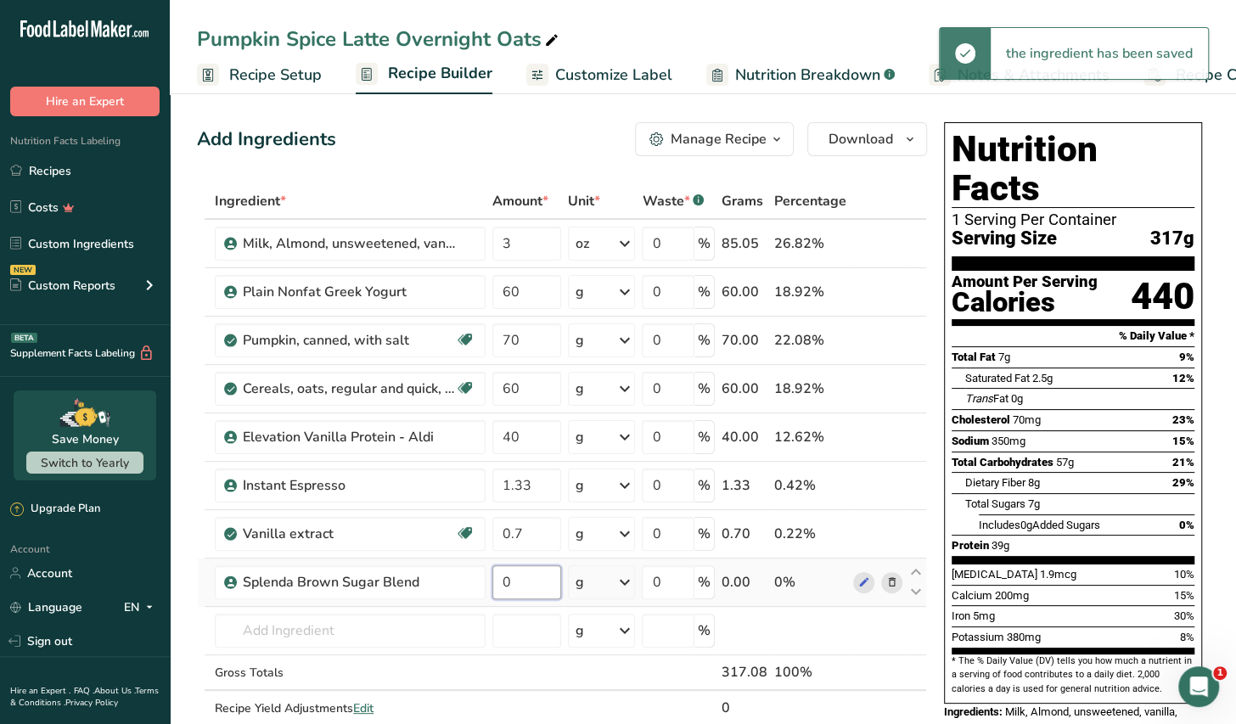
click at [518, 578] on input "0" at bounding box center [526, 583] width 68 height 34
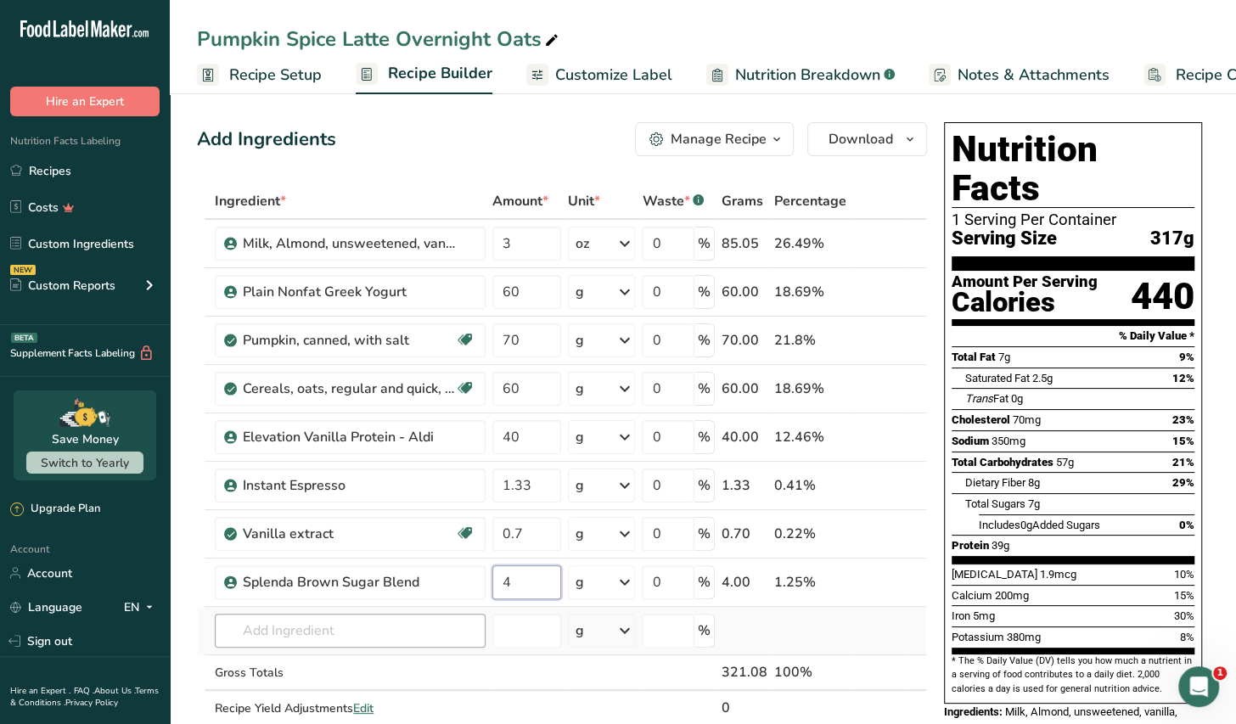
type input "4"
click at [247, 634] on div "Ingredient * Amount * Unit * Waste * .a-a{fill:#347362;}.b-a{fill:#fff;} Grams …" at bounding box center [562, 472] width 730 height 578
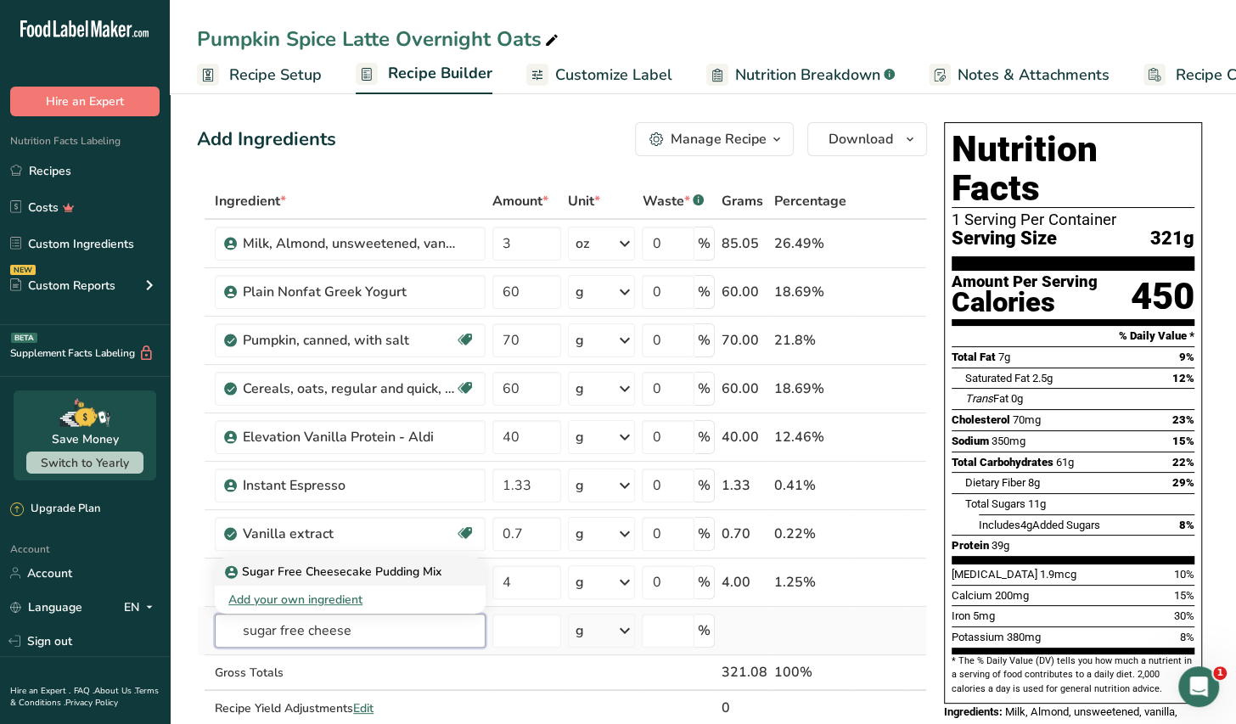
type input "sugar free cheese"
click at [333, 573] on p "Sugar Free Cheesecake Pudding Mix" at bounding box center [334, 572] width 213 height 18
type input "Sugar Free Cheesecake Pudding Mix"
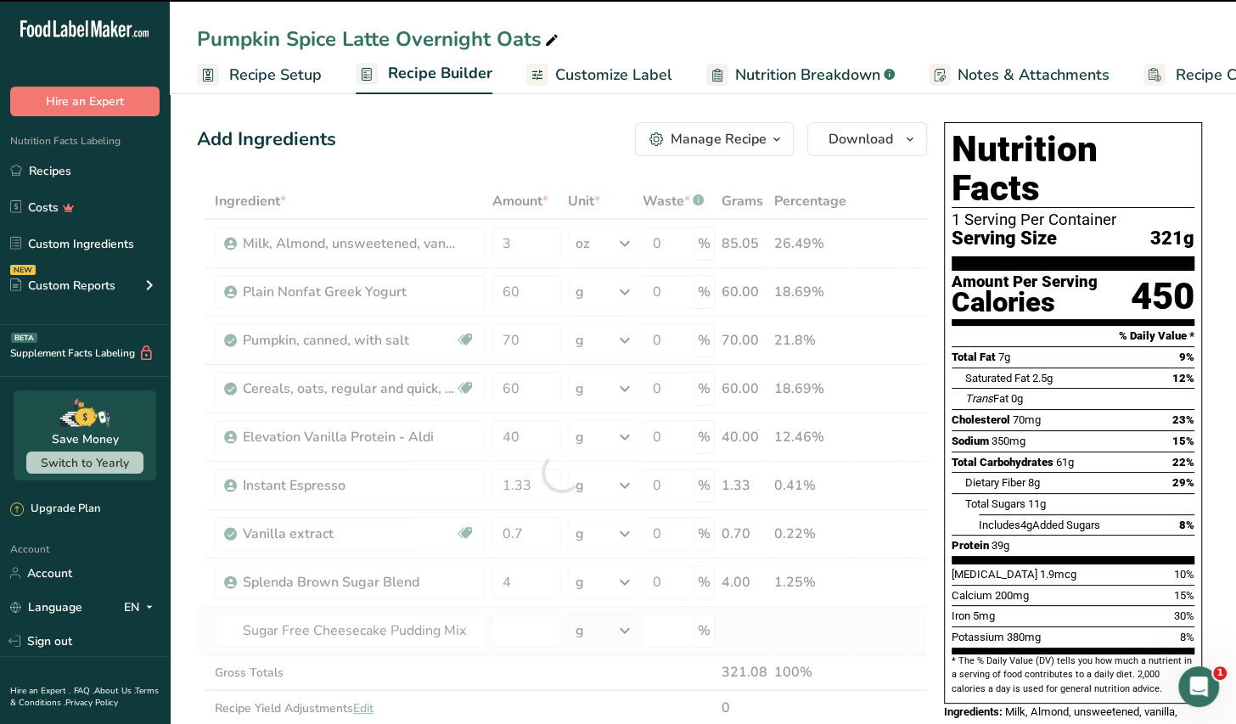
type input "0"
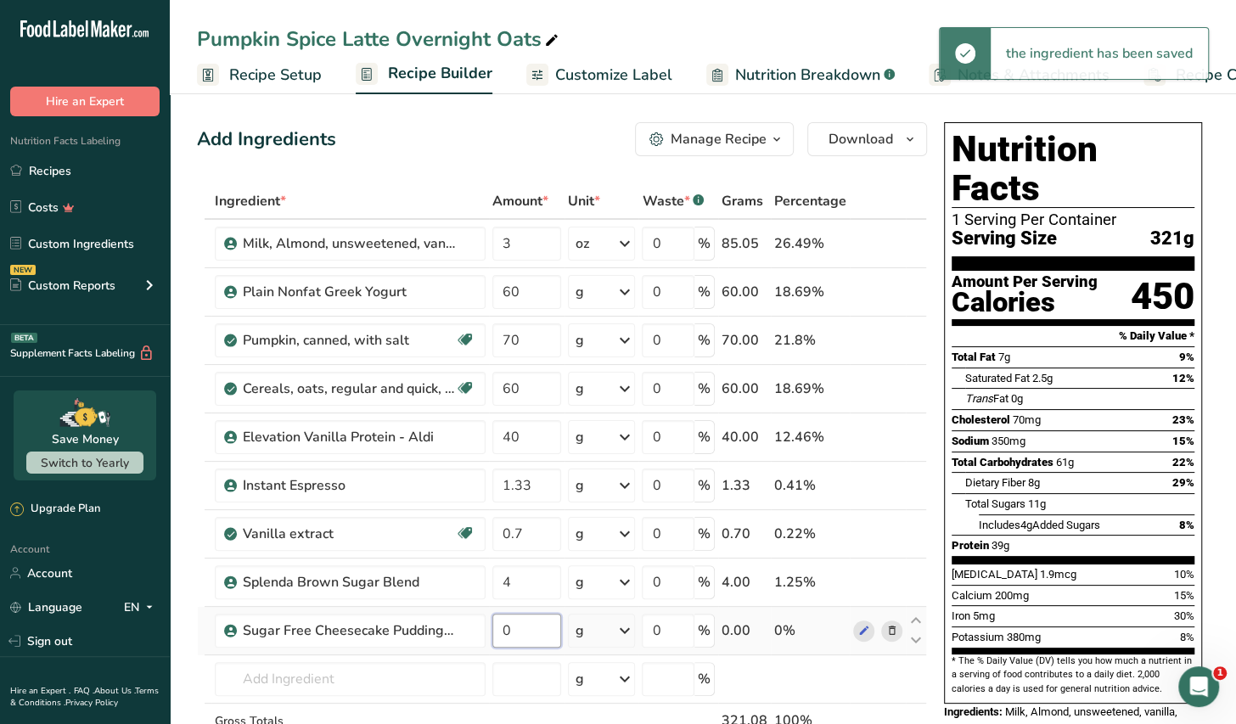
click at [517, 631] on input "0" at bounding box center [526, 631] width 68 height 34
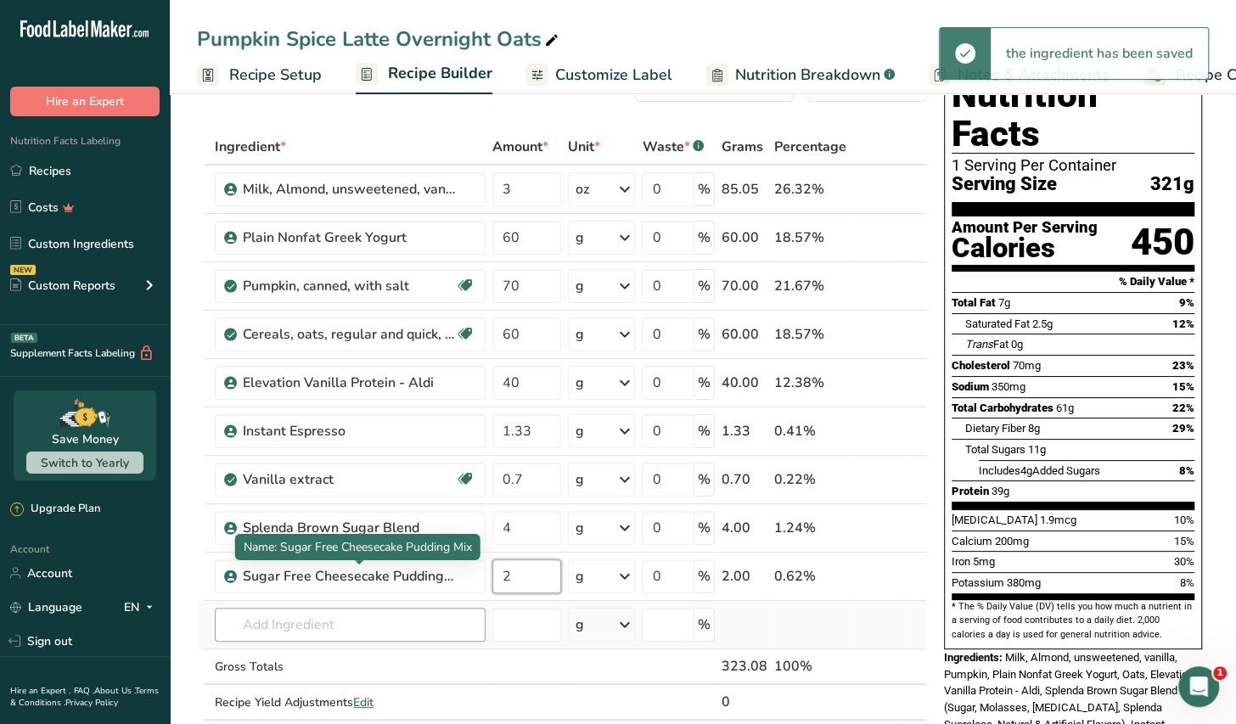
scroll to position [85, 0]
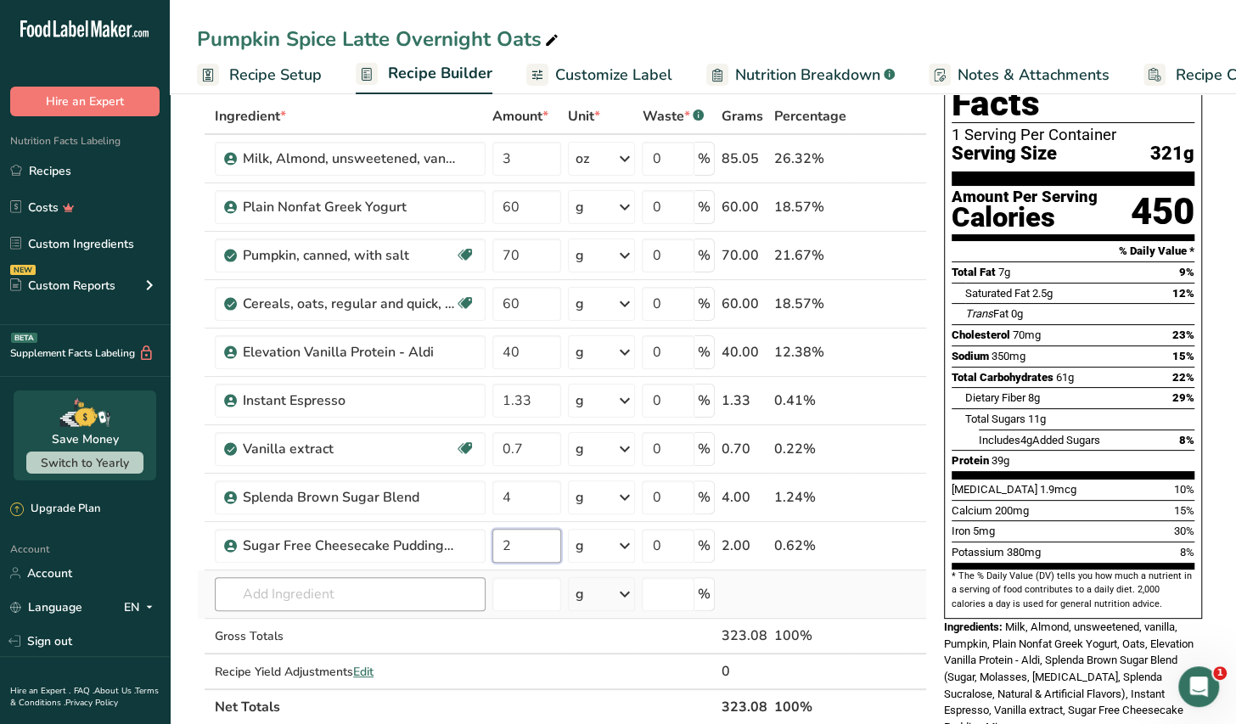
type input "2"
click at [332, 598] on div "Ingredient * Amount * Unit * Waste * .a-a{fill:#347362;}.b-a{fill:#fff;} Grams …" at bounding box center [562, 411] width 730 height 627
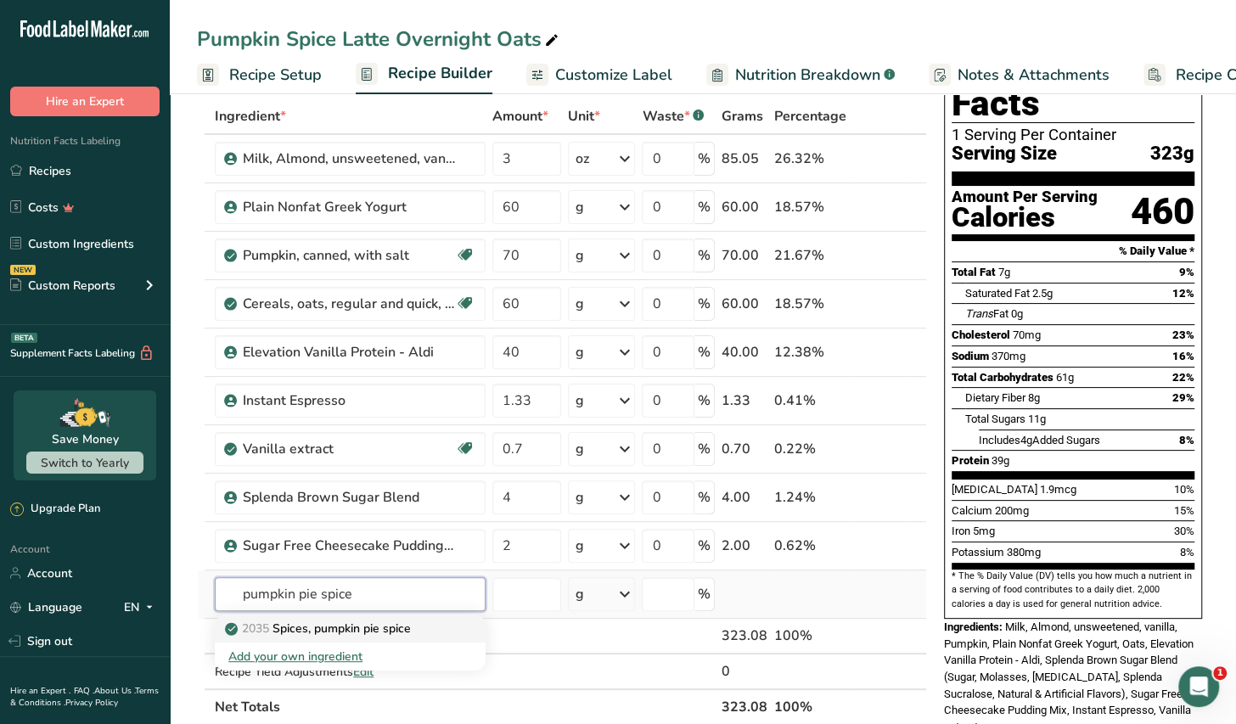
type input "pumpkin pie spice"
click at [383, 633] on p "2035 Spices, pumpkin pie spice" at bounding box center [319, 629] width 183 height 18
type input "Spices, pumpkin pie spice"
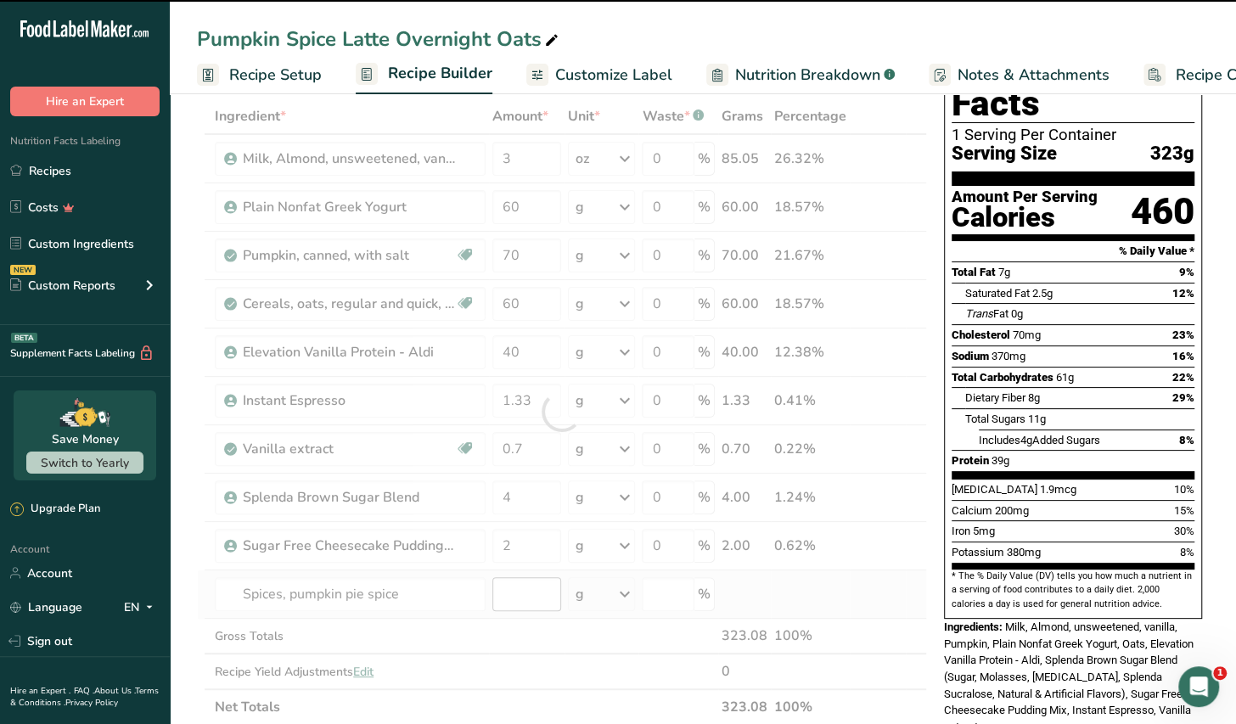
type input "0"
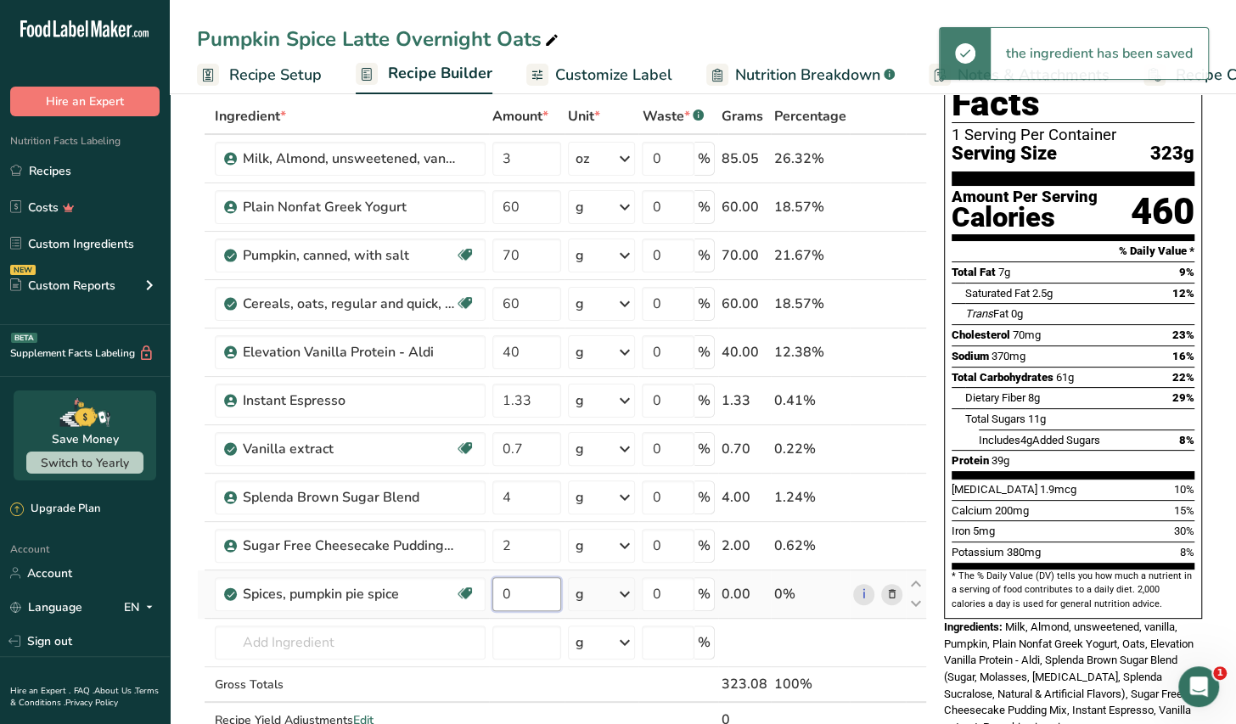
click at [515, 590] on input "0" at bounding box center [526, 594] width 68 height 34
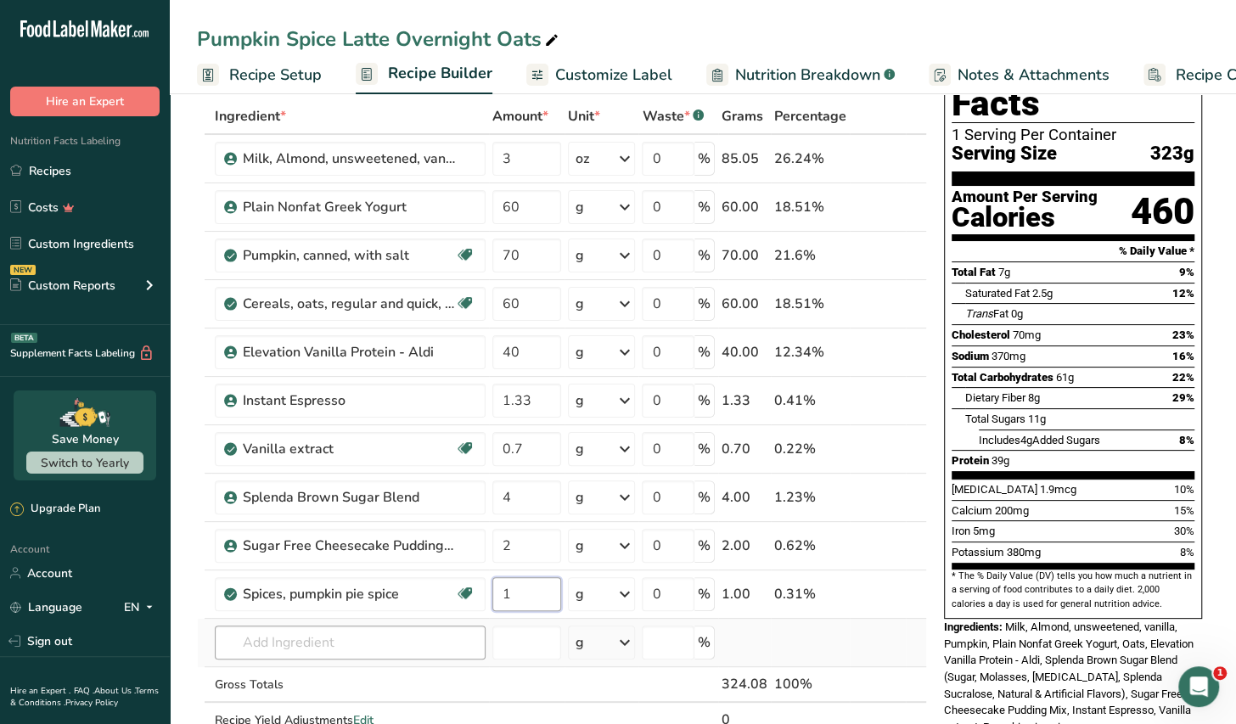
type input "1"
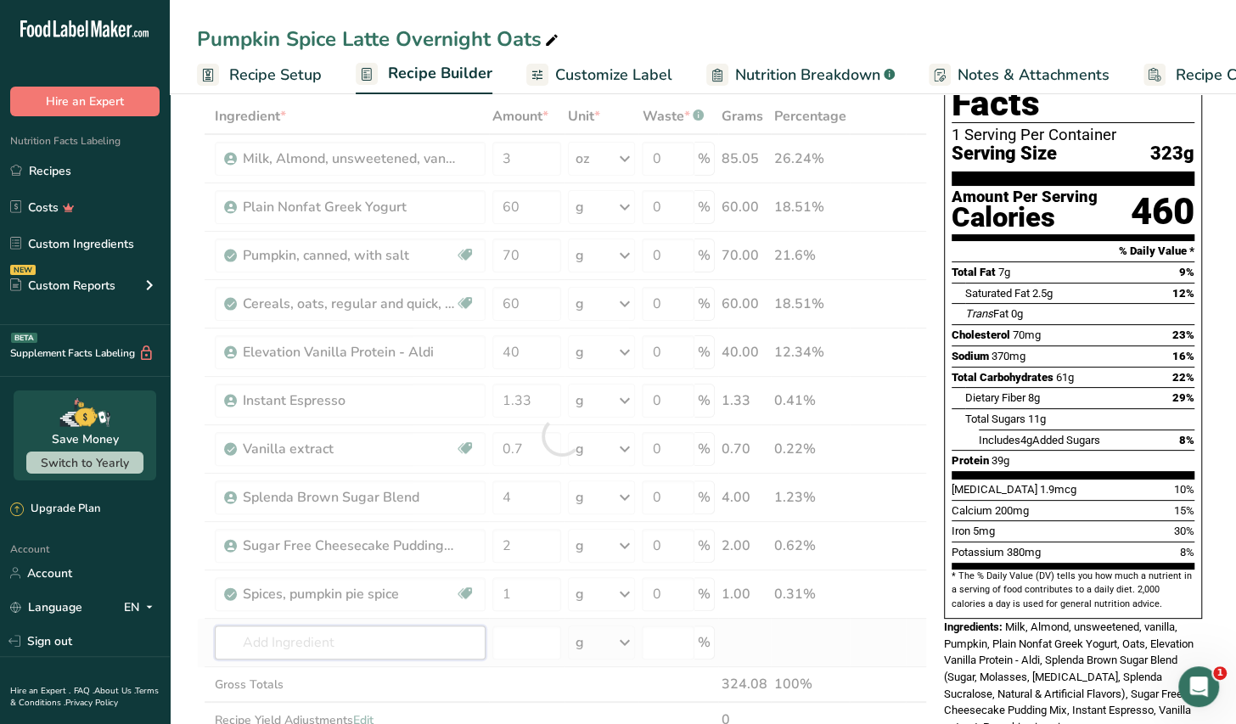
click at [367, 649] on div "Ingredient * Amount * Unit * Waste * .a-a{fill:#347362;}.b-a{fill:#fff;} Grams …" at bounding box center [562, 435] width 730 height 675
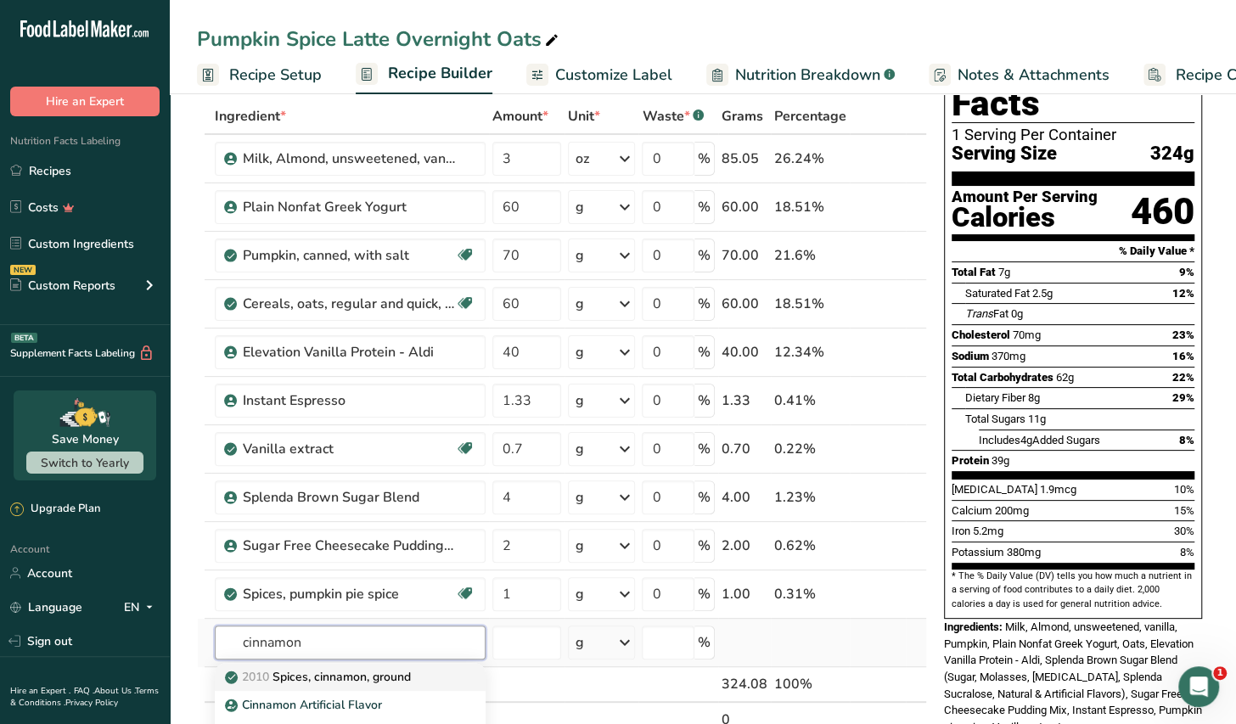
type input "cinnamon"
click at [396, 676] on p "2010 Spices, cinnamon, ground" at bounding box center [319, 677] width 183 height 18
type input "Spices, cinnamon, ground"
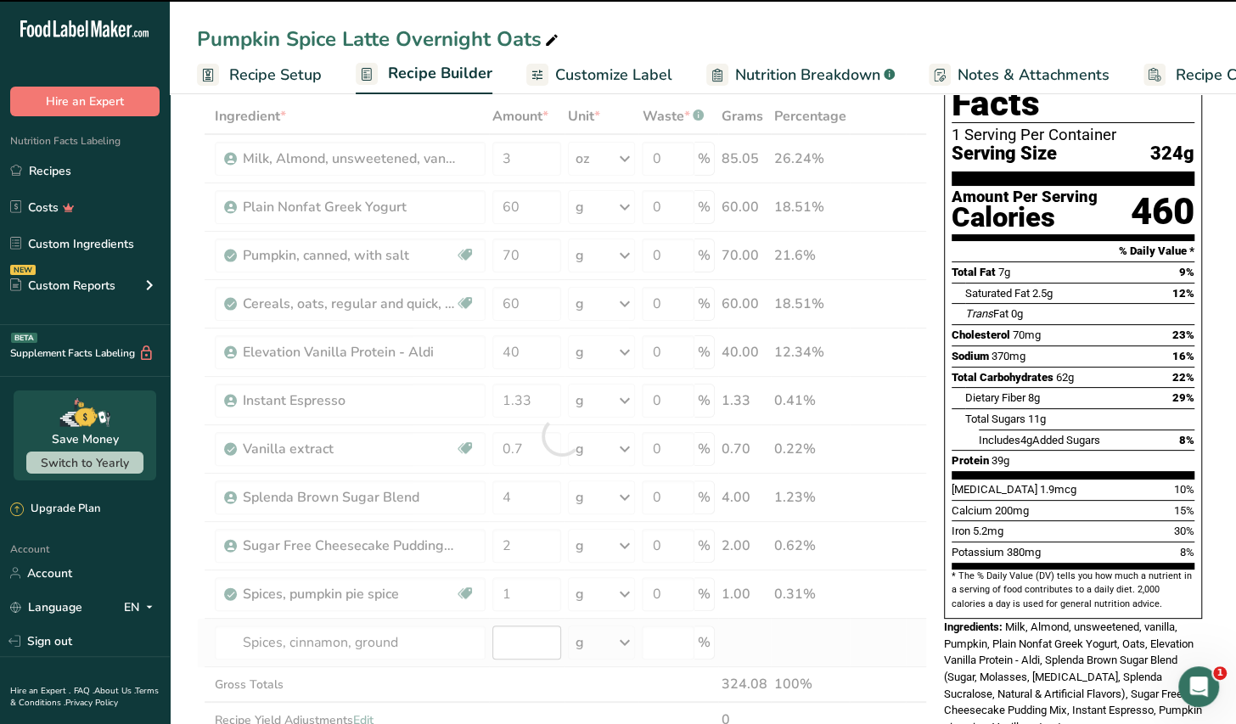
type input "0"
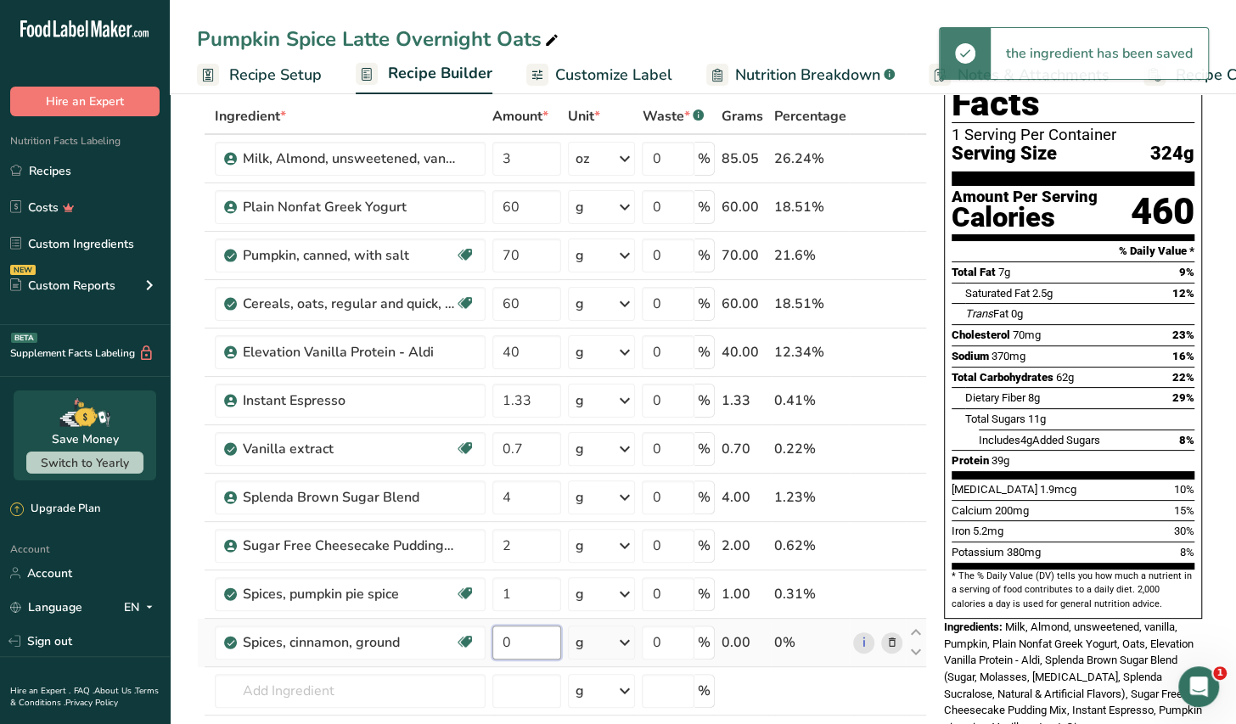
click at [523, 639] on input "0" at bounding box center [526, 643] width 68 height 34
type input "0.1"
click at [410, 688] on div "Ingredient * Amount * Unit * Waste * .a-a{fill:#347362;}.b-a{fill:#fff;} Grams …" at bounding box center [562, 459] width 730 height 723
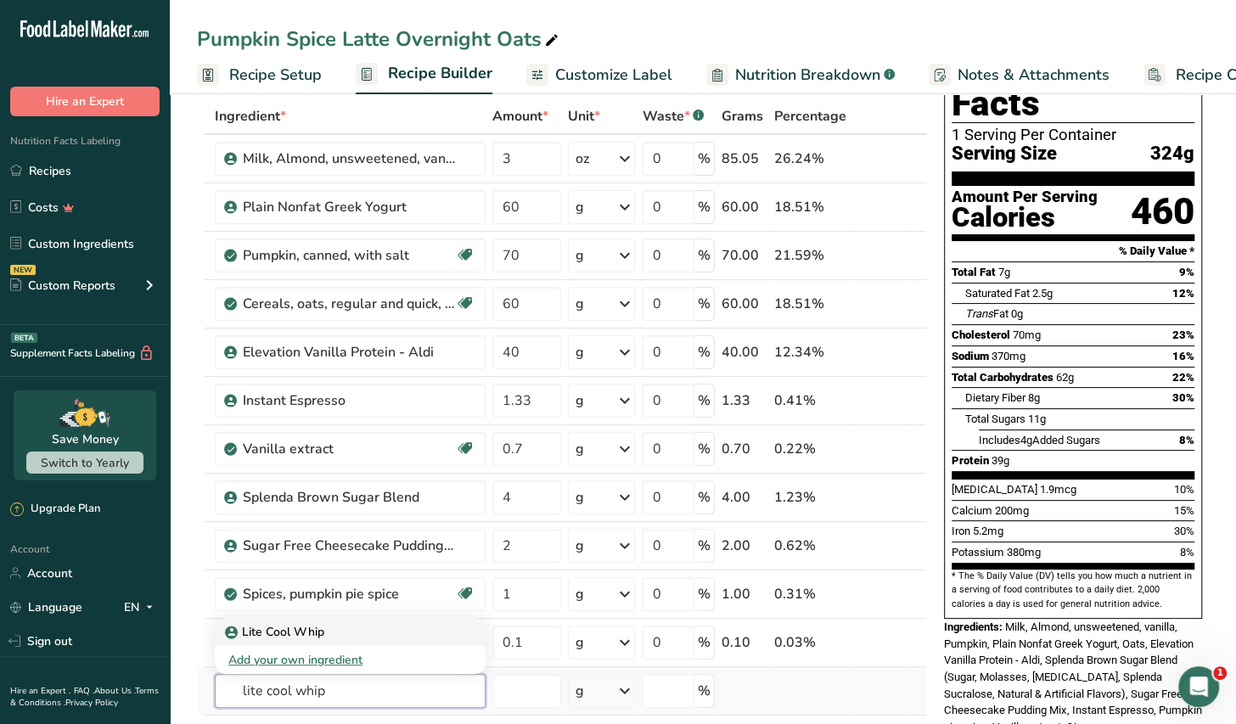
type input "lite cool whip"
click at [320, 639] on link "Lite Cool Whip" at bounding box center [350, 632] width 271 height 28
type input "Lite Cool Whip"
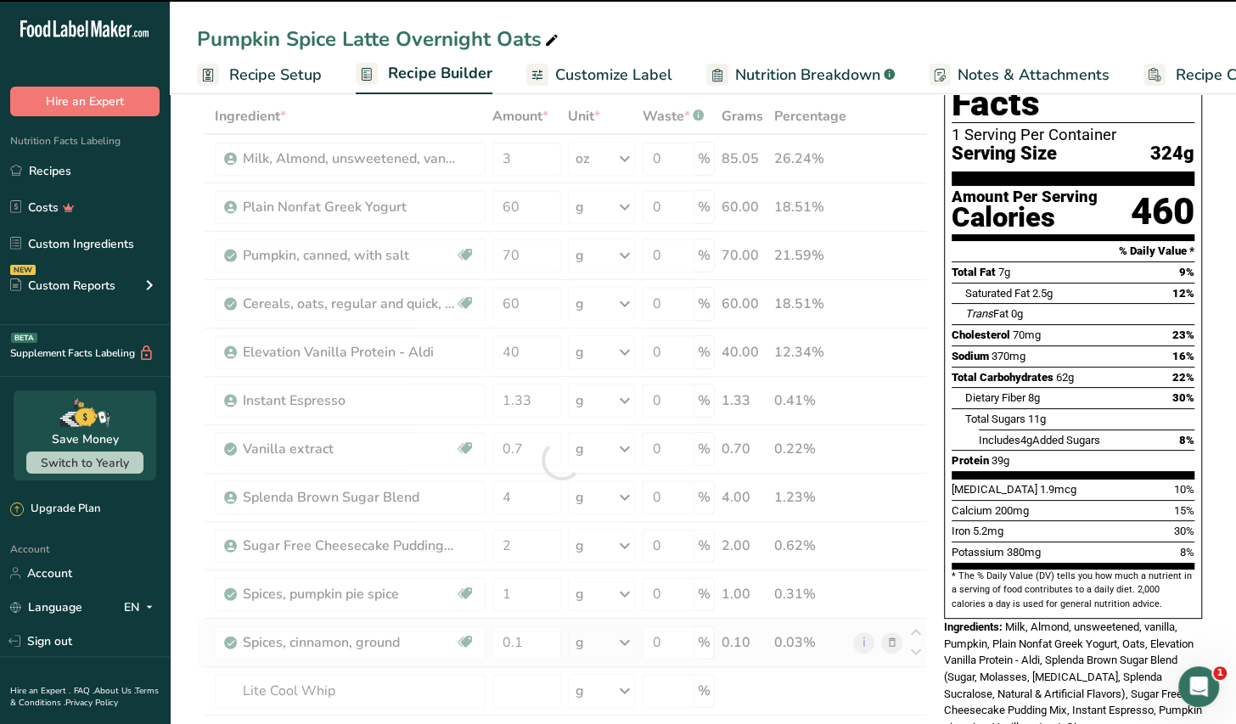
type input "0"
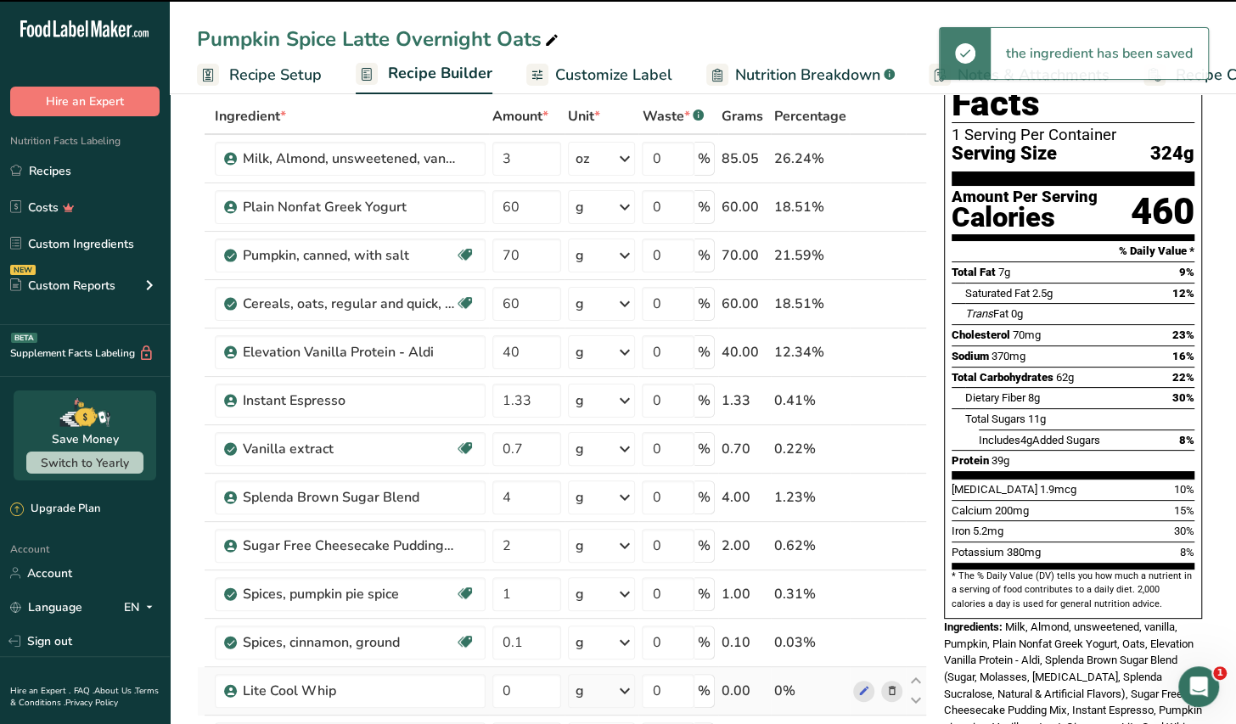
scroll to position [169, 0]
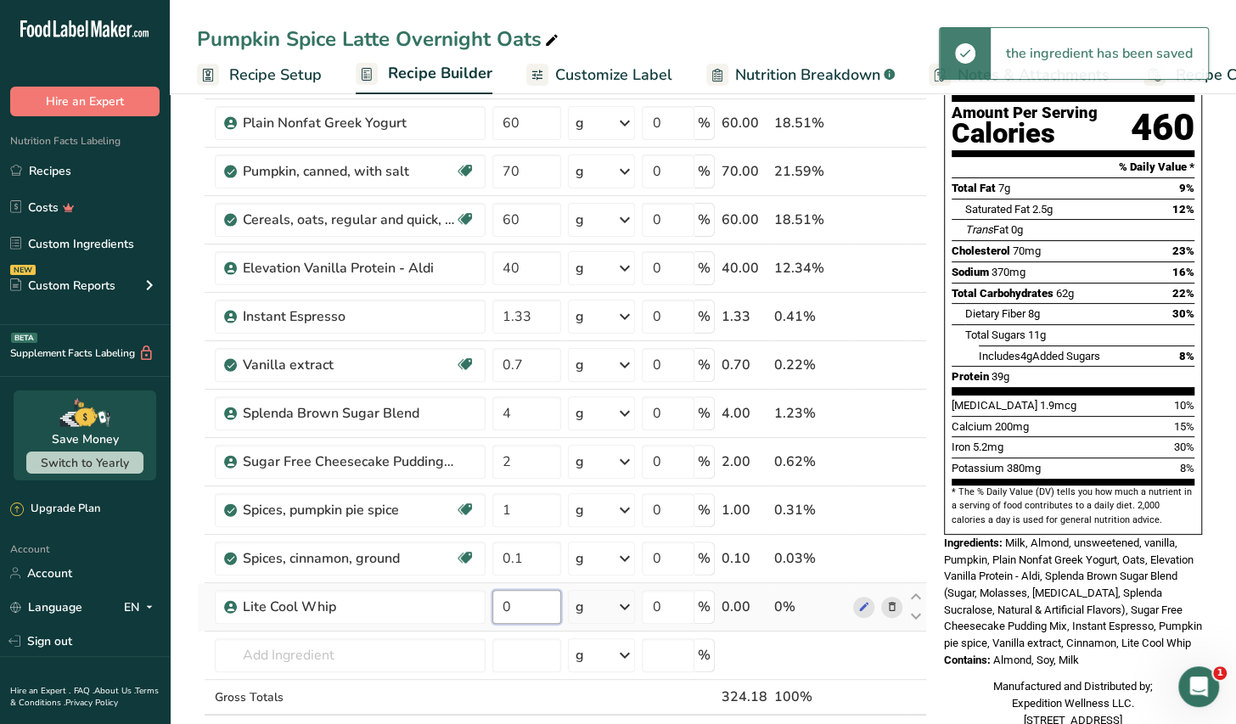
click at [514, 604] on input "0" at bounding box center [526, 607] width 68 height 34
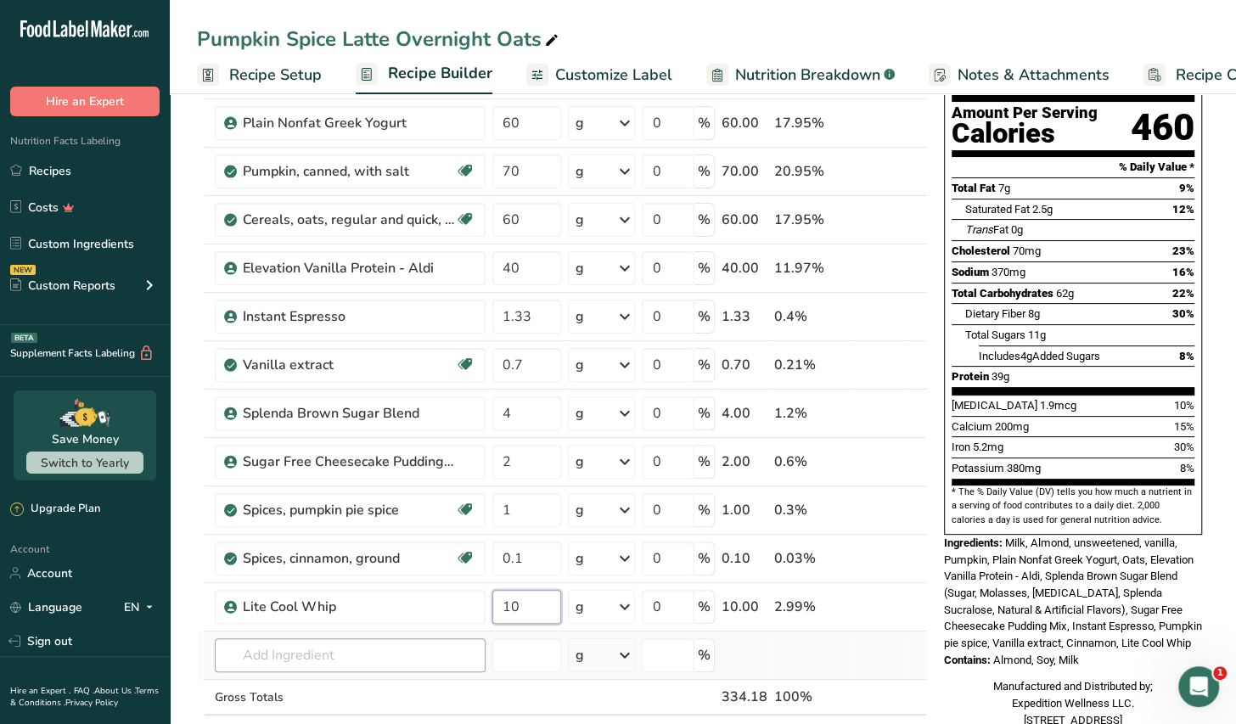
type input "10"
click at [368, 656] on div "Ingredient * Amount * Unit * Waste * .a-a{fill:#347362;}.b-a{fill:#fff;} Grams …" at bounding box center [562, 400] width 730 height 772
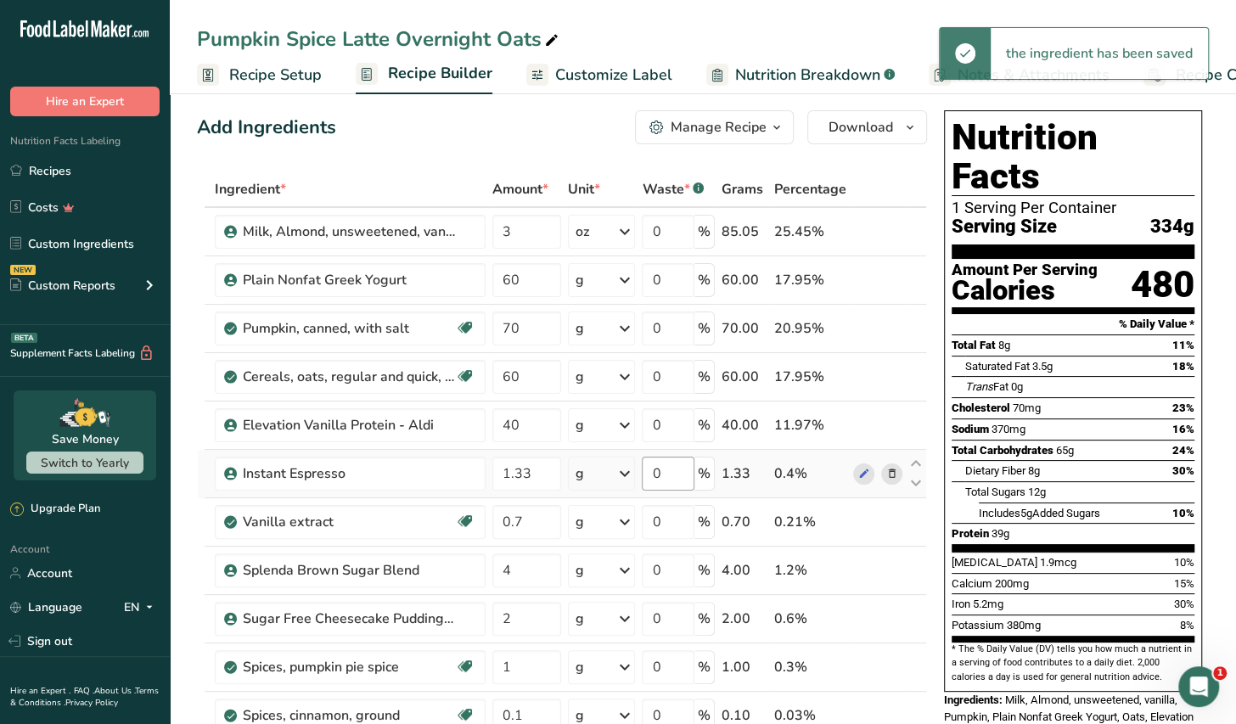
scroll to position [0, 0]
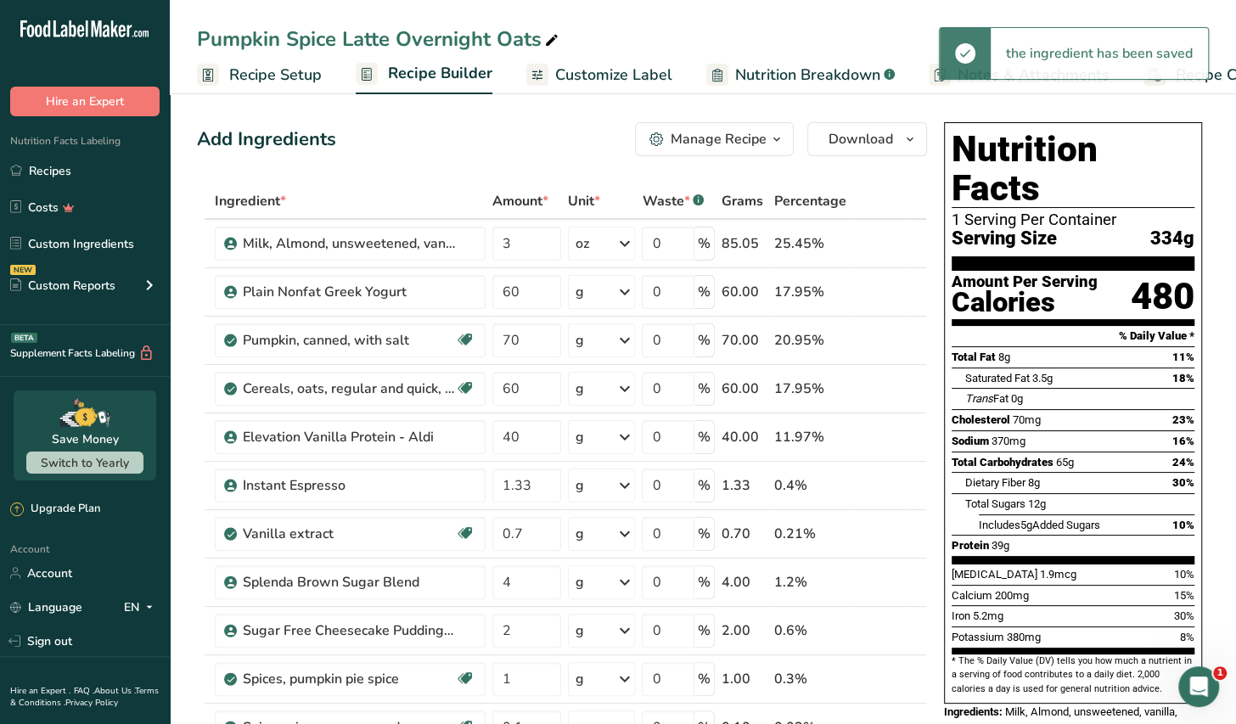
click at [778, 142] on icon "button" at bounding box center [777, 139] width 14 height 21
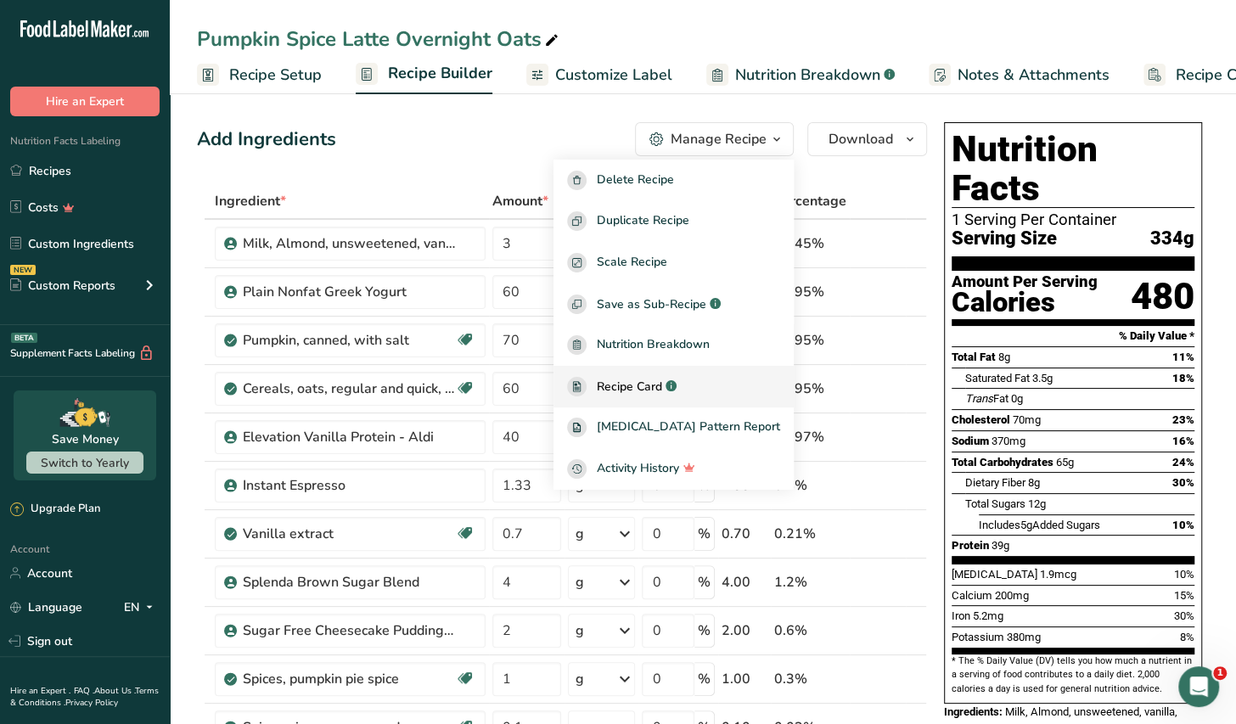
click at [662, 386] on span "Recipe Card" at bounding box center [629, 387] width 65 height 18
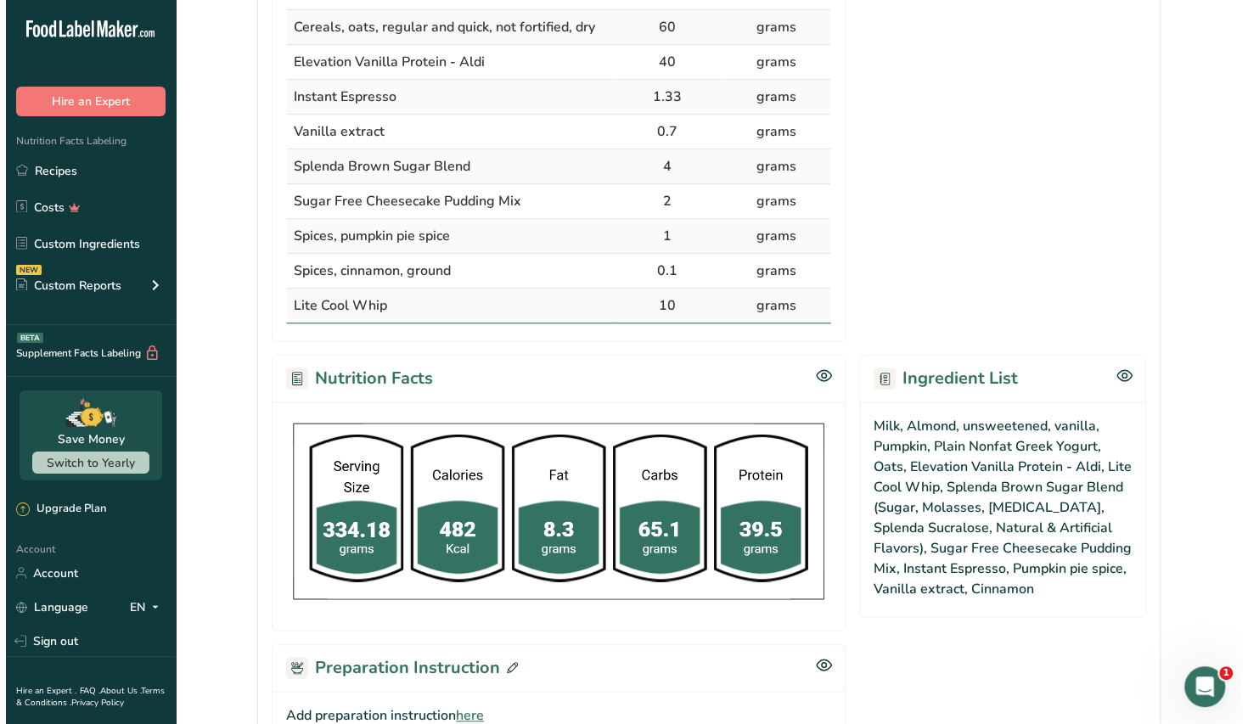
scroll to position [715, 0]
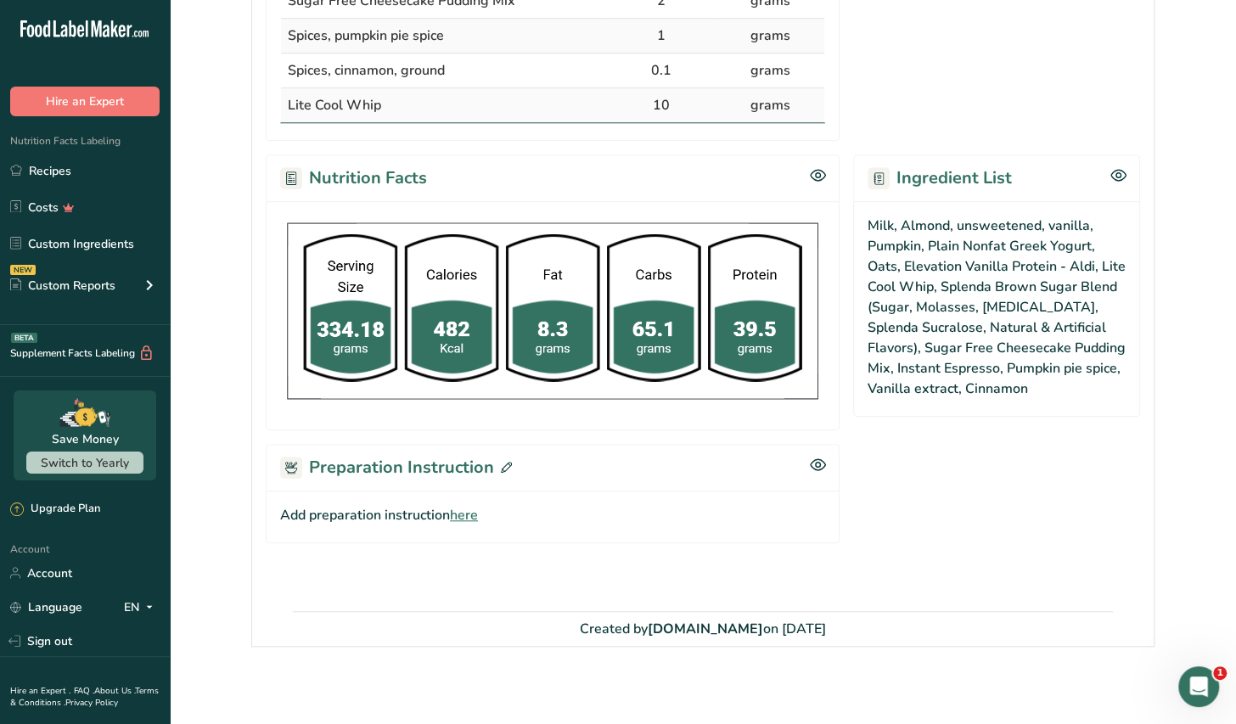
click at [504, 456] on span at bounding box center [503, 467] width 18 height 25
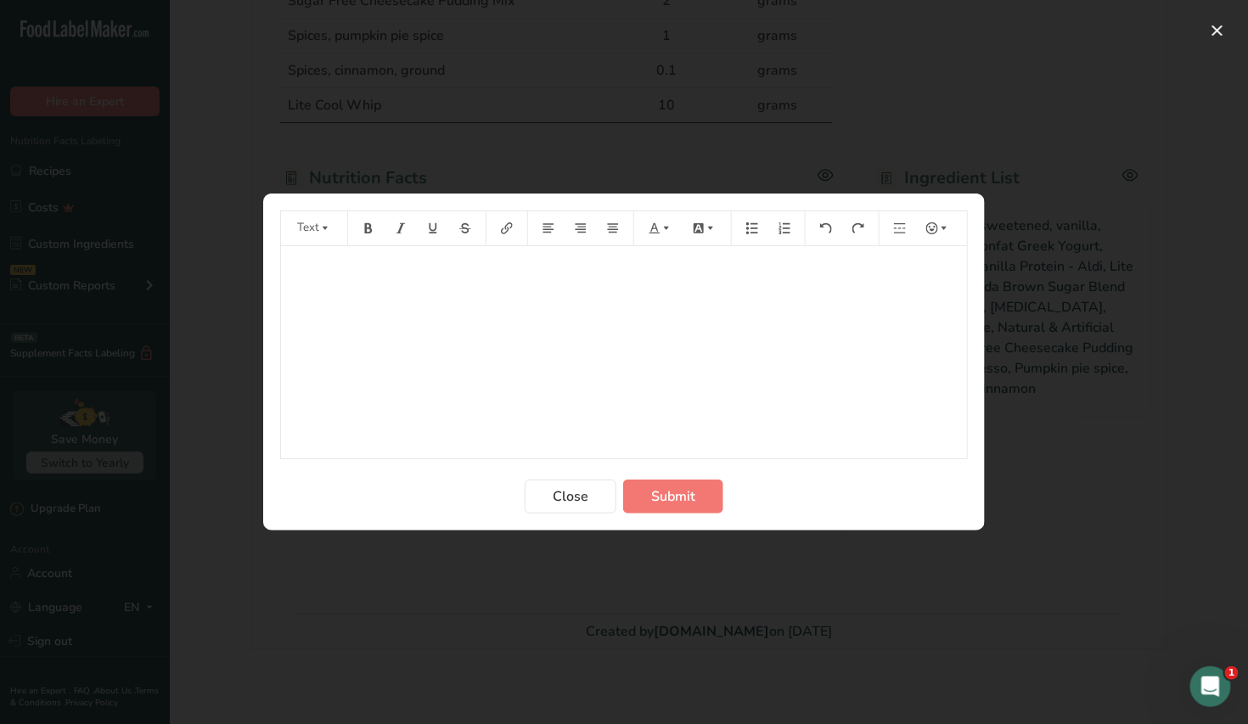
drag, startPoint x: 315, startPoint y: 268, endPoint x: 361, endPoint y: 279, distance: 47.0
click at [318, 268] on p "﻿" at bounding box center [624, 270] width 669 height 20
drag, startPoint x: 367, startPoint y: 234, endPoint x: 355, endPoint y: 233, distance: 12.0
click at [363, 234] on button "Preparation instructions modal" at bounding box center [368, 228] width 25 height 27
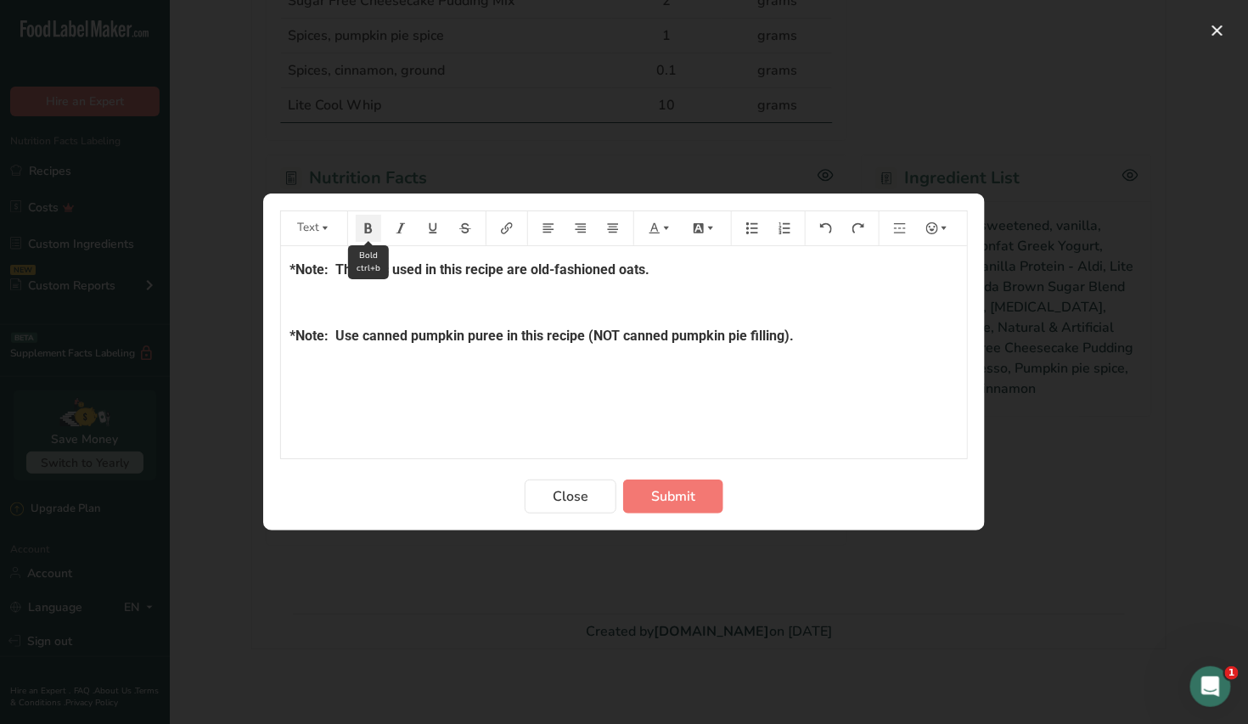
click at [369, 236] on button "Preparation instructions modal" at bounding box center [368, 228] width 25 height 27
click at [650, 404] on p "1. Measure and mix yogurt and instant espresso together." at bounding box center [624, 402] width 669 height 20
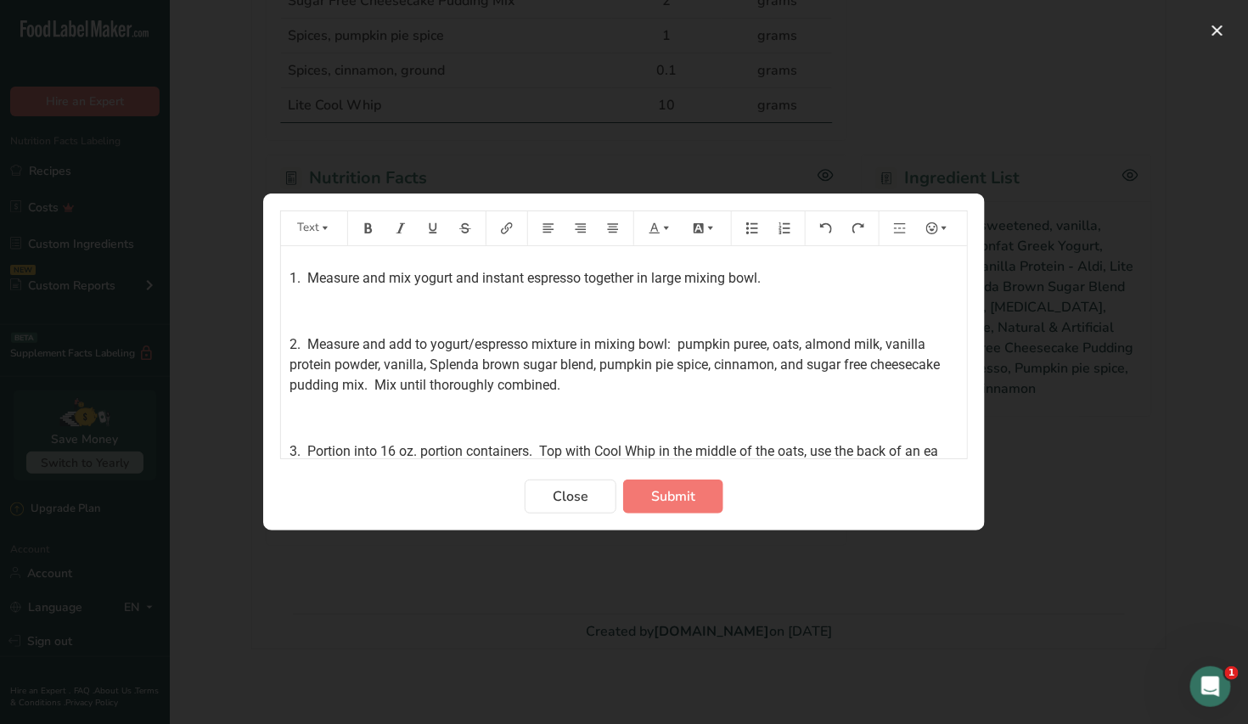
scroll to position [145, 0]
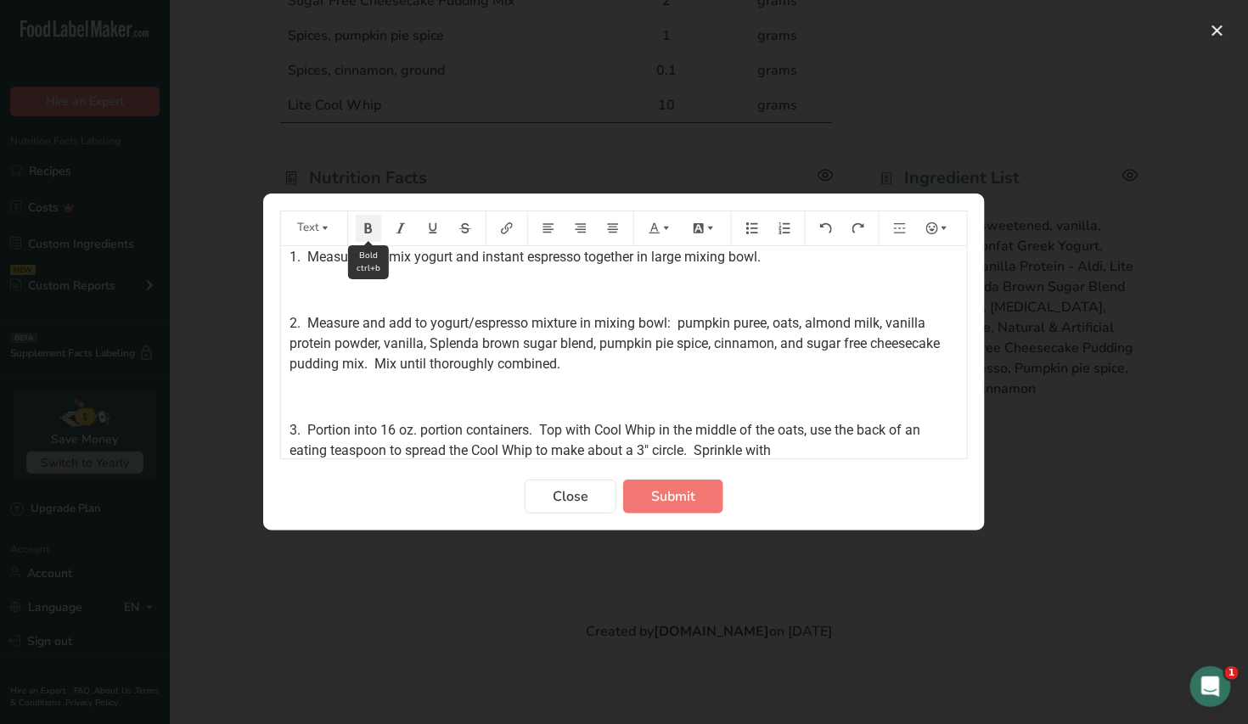
click at [373, 229] on icon "Preparation instructions modal" at bounding box center [369, 228] width 12 height 12
click at [367, 232] on icon "Preparation instructions modal" at bounding box center [369, 228] width 12 height 12
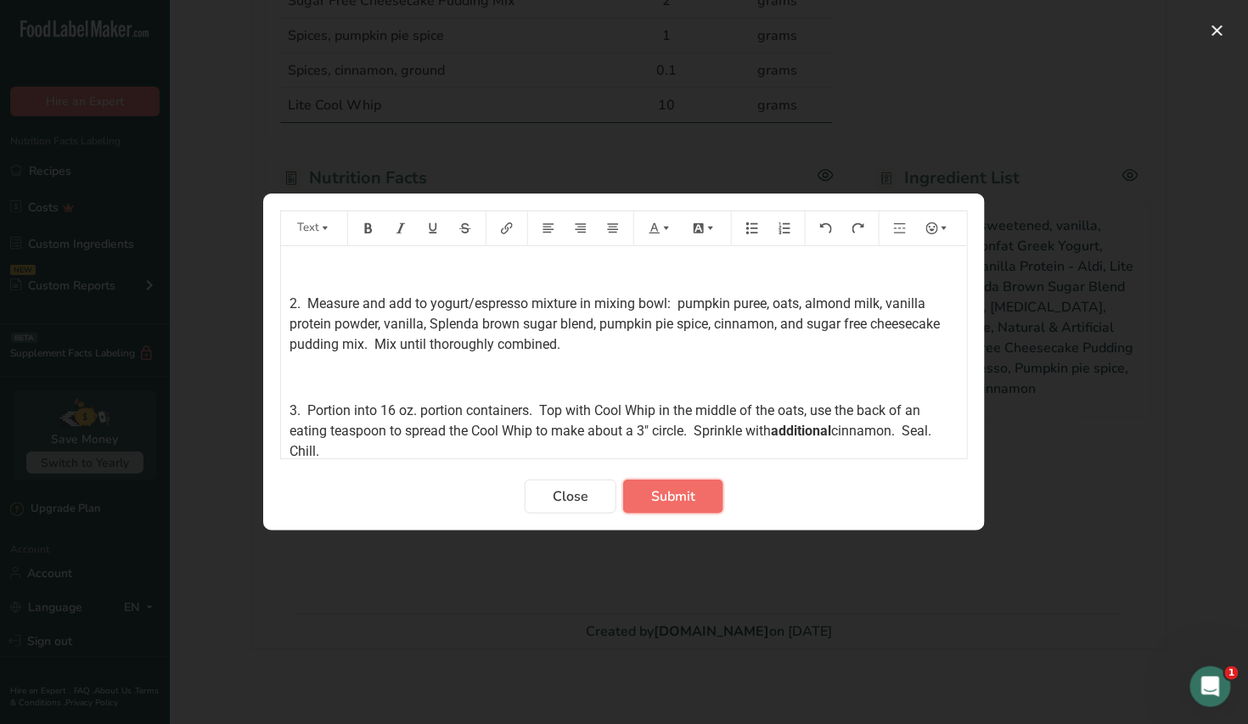
click at [660, 504] on span "Submit" at bounding box center [673, 497] width 44 height 20
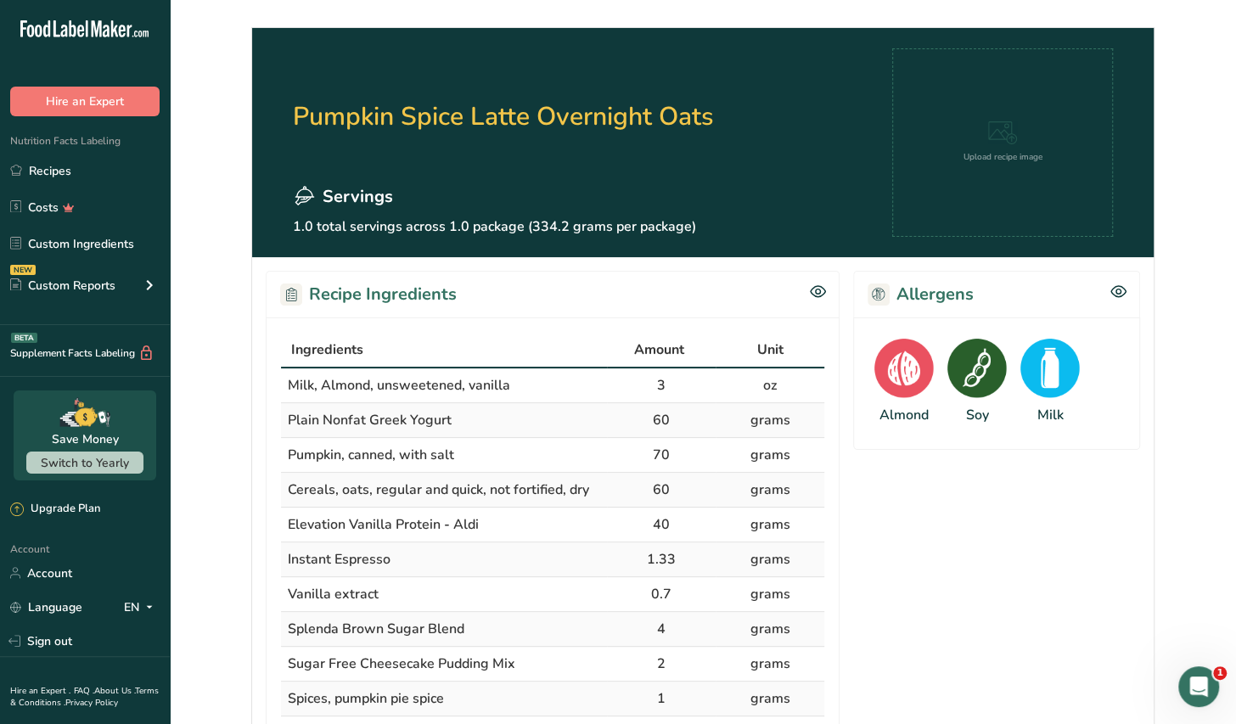
scroll to position [0, 0]
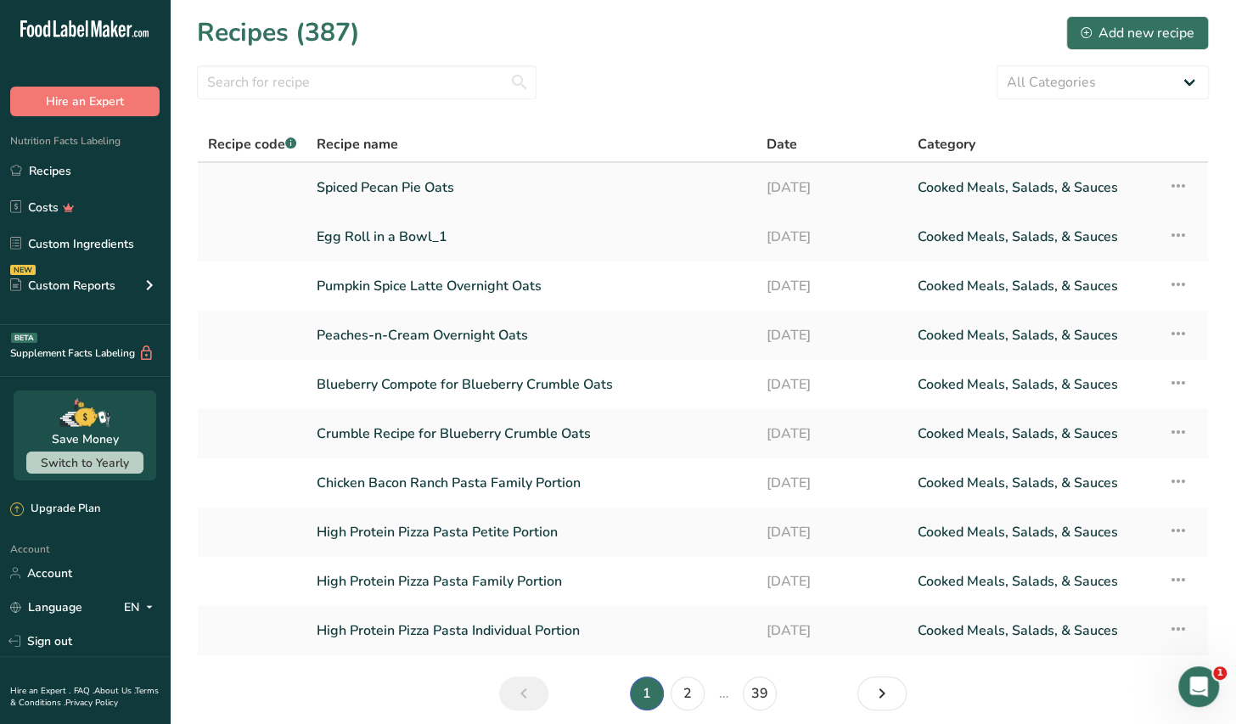
click at [438, 188] on link "Spiced Pecan Pie Oats" at bounding box center [532, 188] width 430 height 36
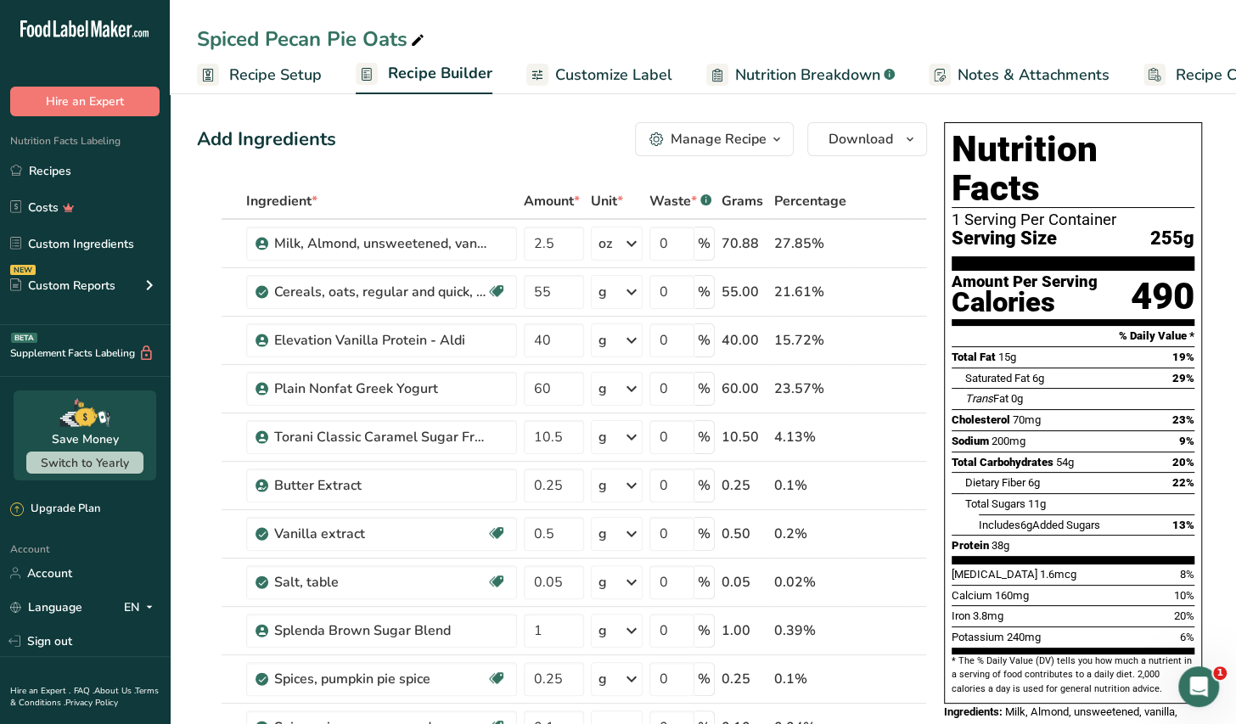
click at [618, 80] on span "Customize Label" at bounding box center [613, 75] width 117 height 23
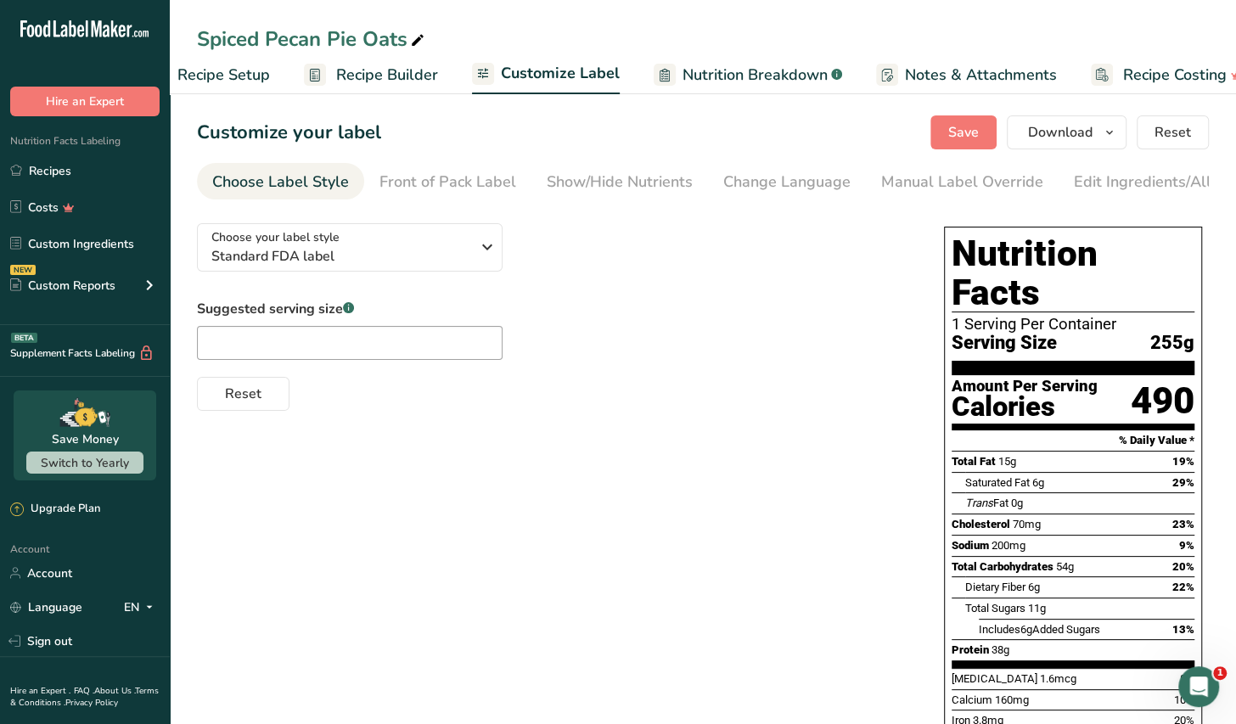
scroll to position [0, 86]
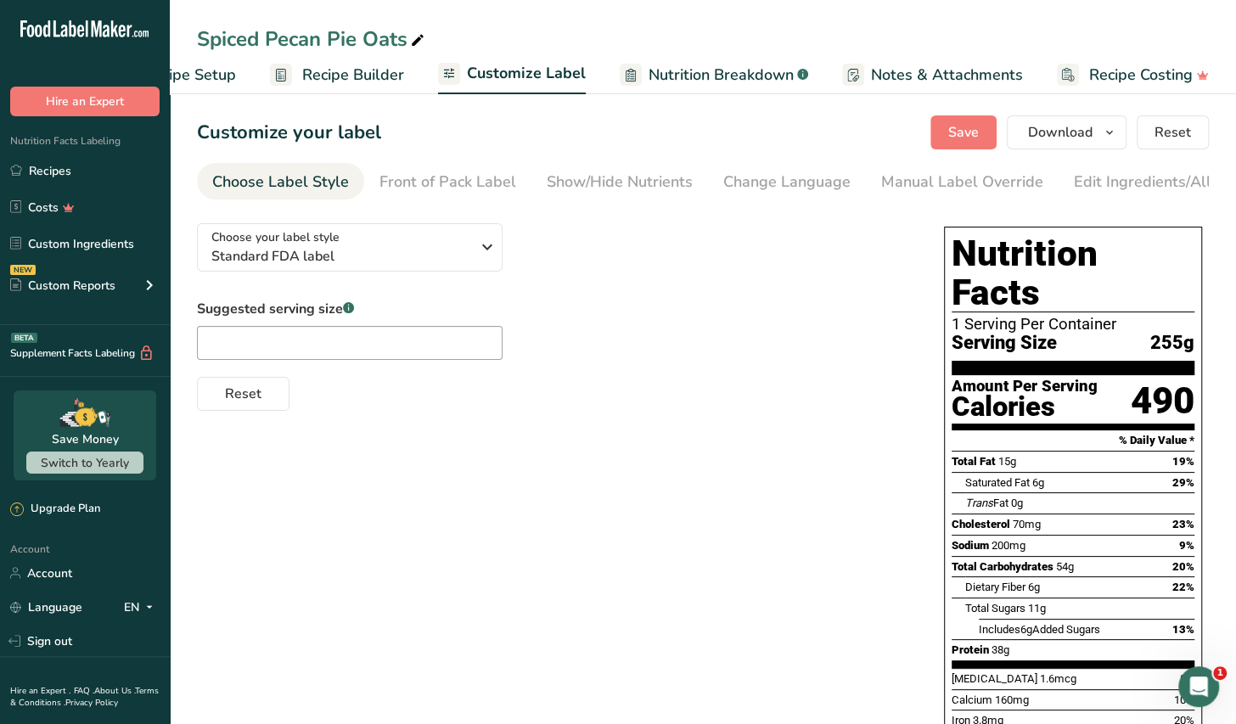
click at [523, 79] on span "Customize Label" at bounding box center [526, 73] width 119 height 23
click at [1162, 191] on div "Edit Ingredients/Allergens List" at bounding box center [1182, 182] width 216 height 23
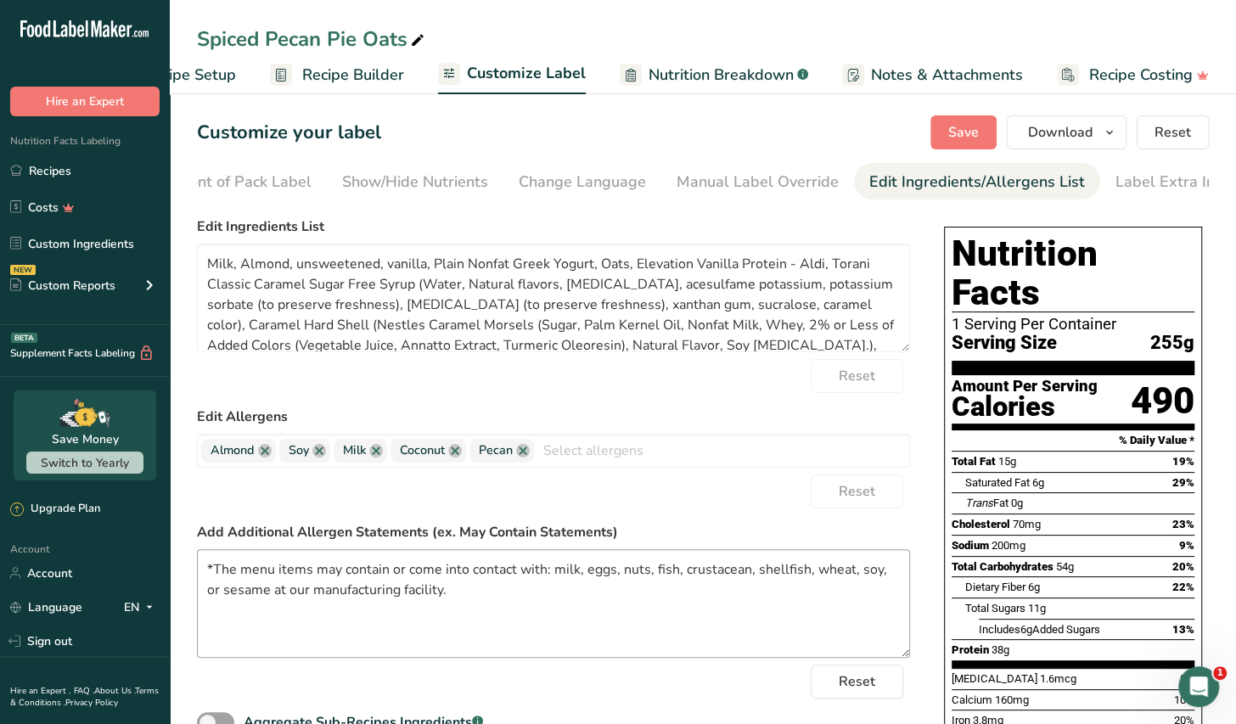
scroll to position [0, 221]
drag, startPoint x: 460, startPoint y: 599, endPoint x: 154, endPoint y: 569, distance: 308.1
click at [143, 569] on div ".a-20{fill:#fff;} Hire an Expert Nutrition Facts Labeling Recipes Costs Custom …" at bounding box center [618, 648] width 1236 height 1297
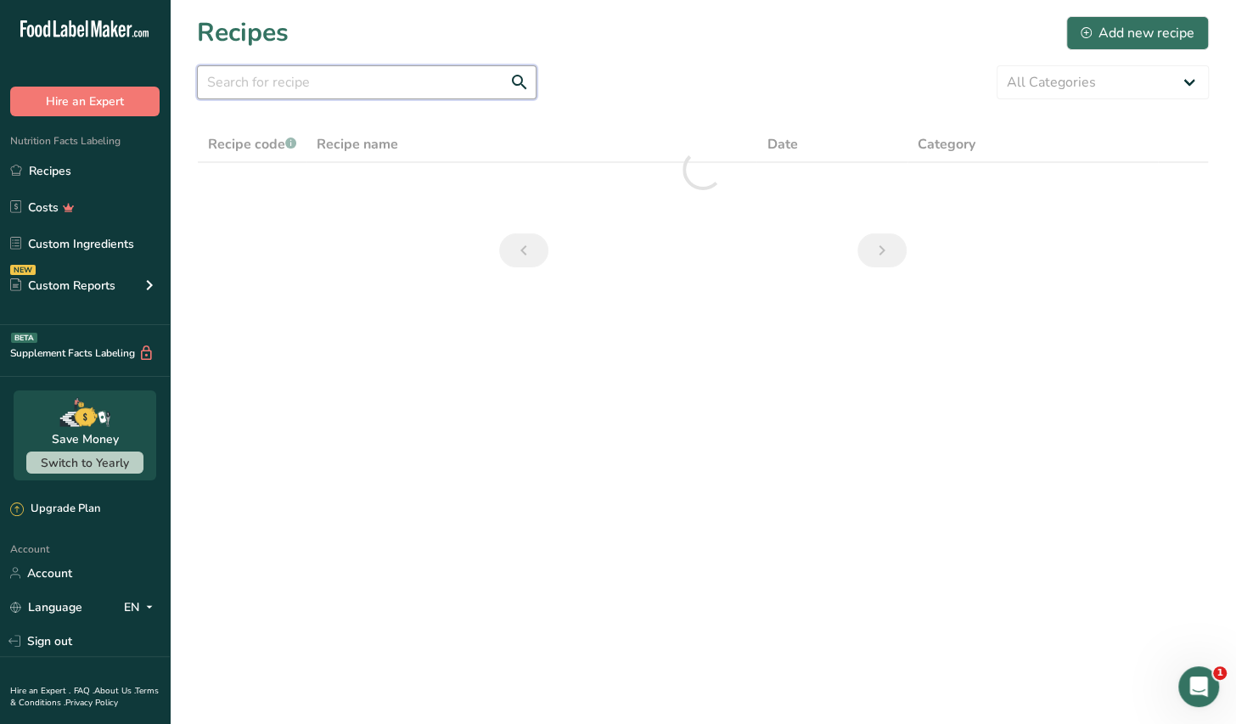
click at [279, 85] on input "text" at bounding box center [367, 82] width 340 height 34
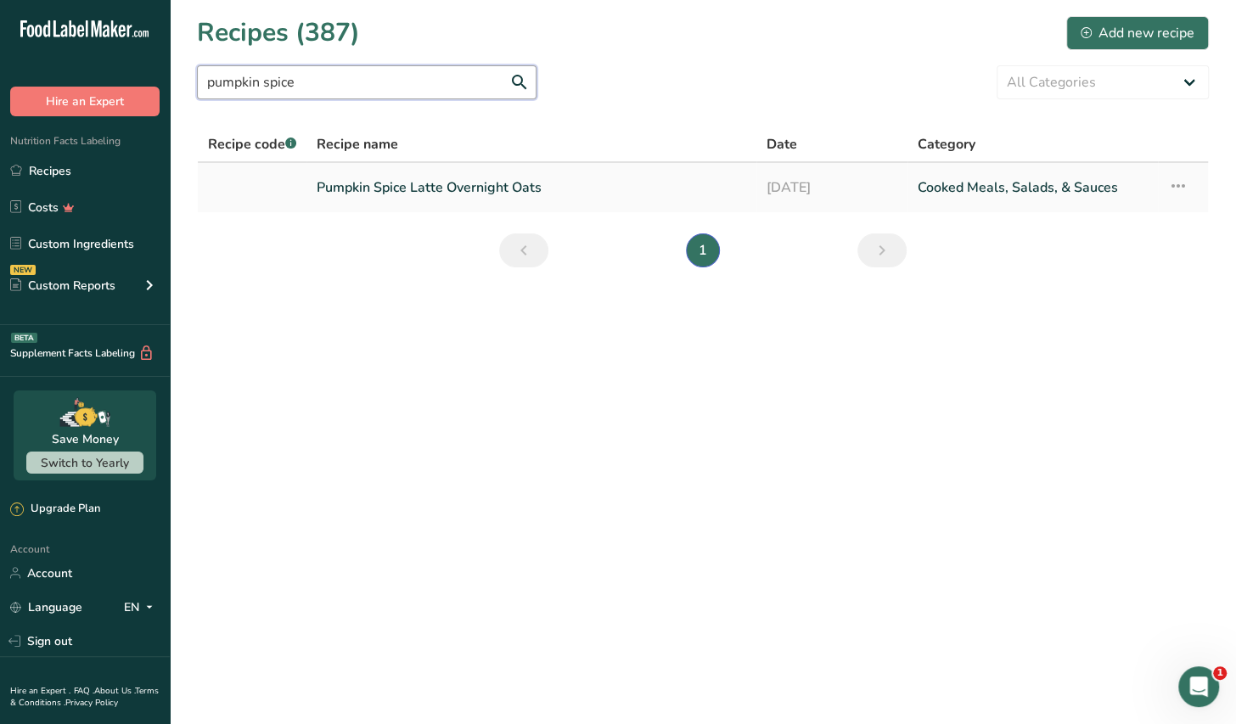
type input "pumpkin spice"
click at [430, 192] on link "Pumpkin Spice Latte Overnight Oats" at bounding box center [532, 188] width 430 height 36
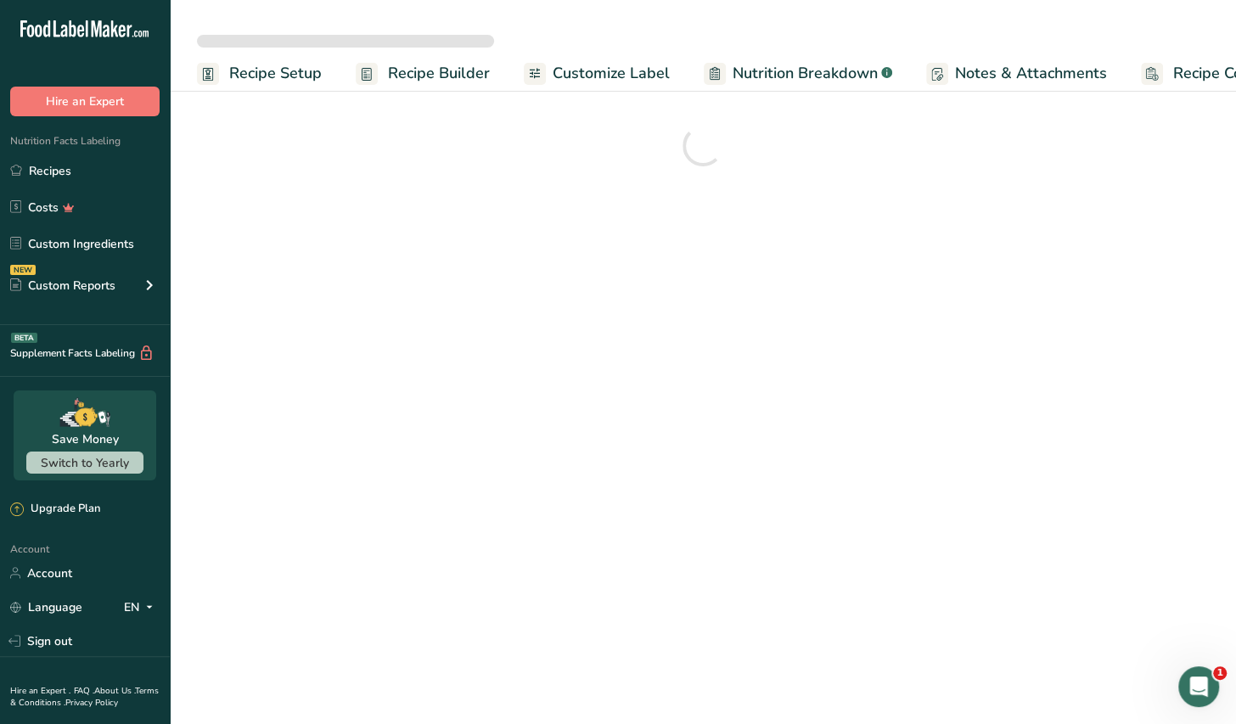
click at [588, 77] on span "Customize Label" at bounding box center [611, 73] width 117 height 23
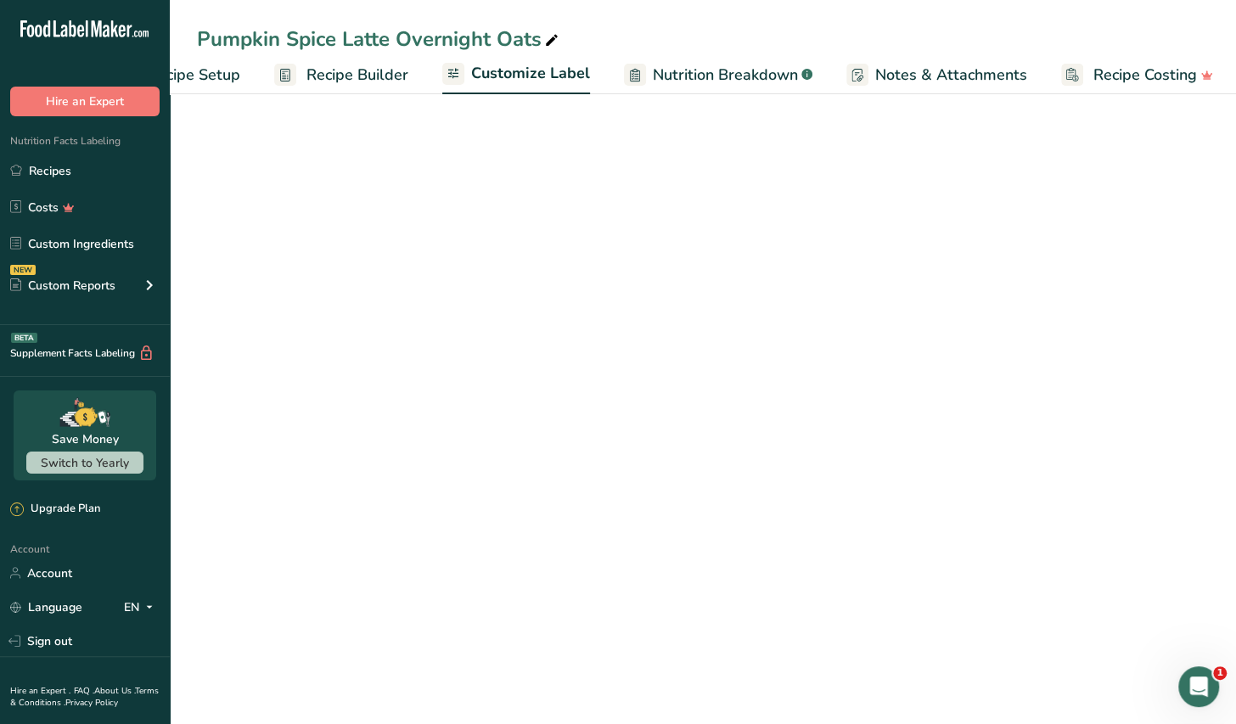
scroll to position [0, 86]
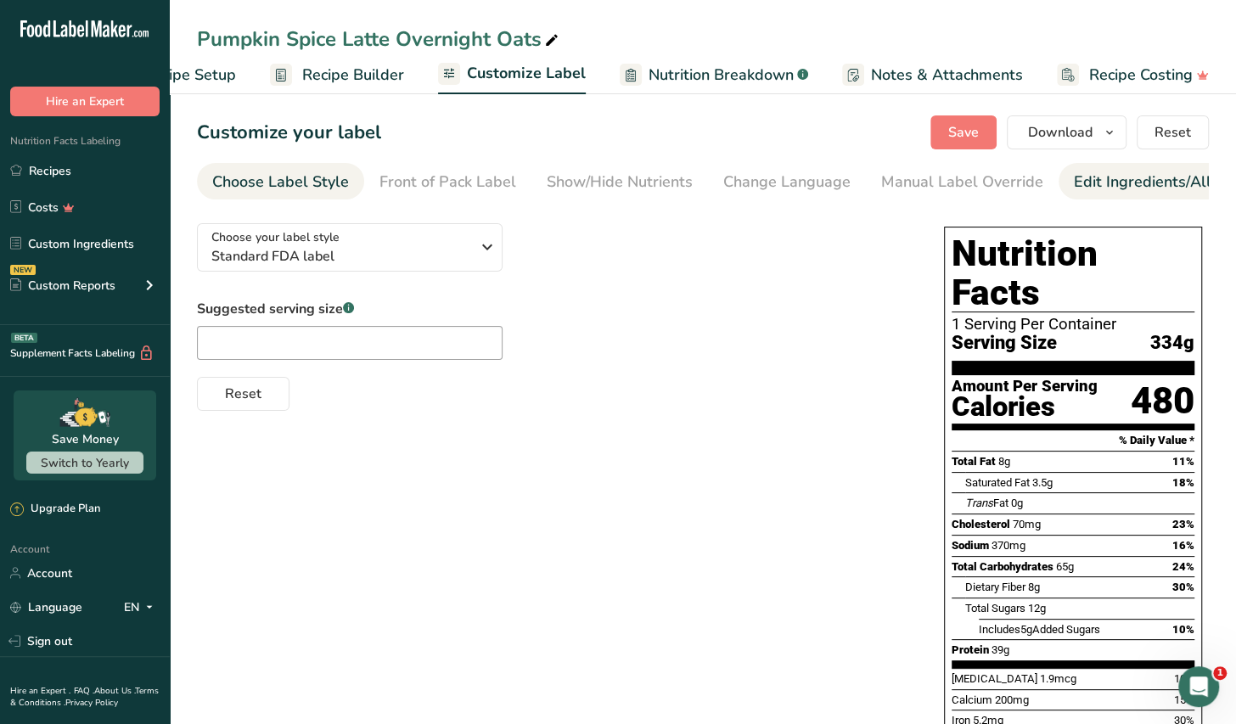
click at [1076, 182] on div "Edit Ingredients/Allergens List" at bounding box center [1182, 182] width 216 height 23
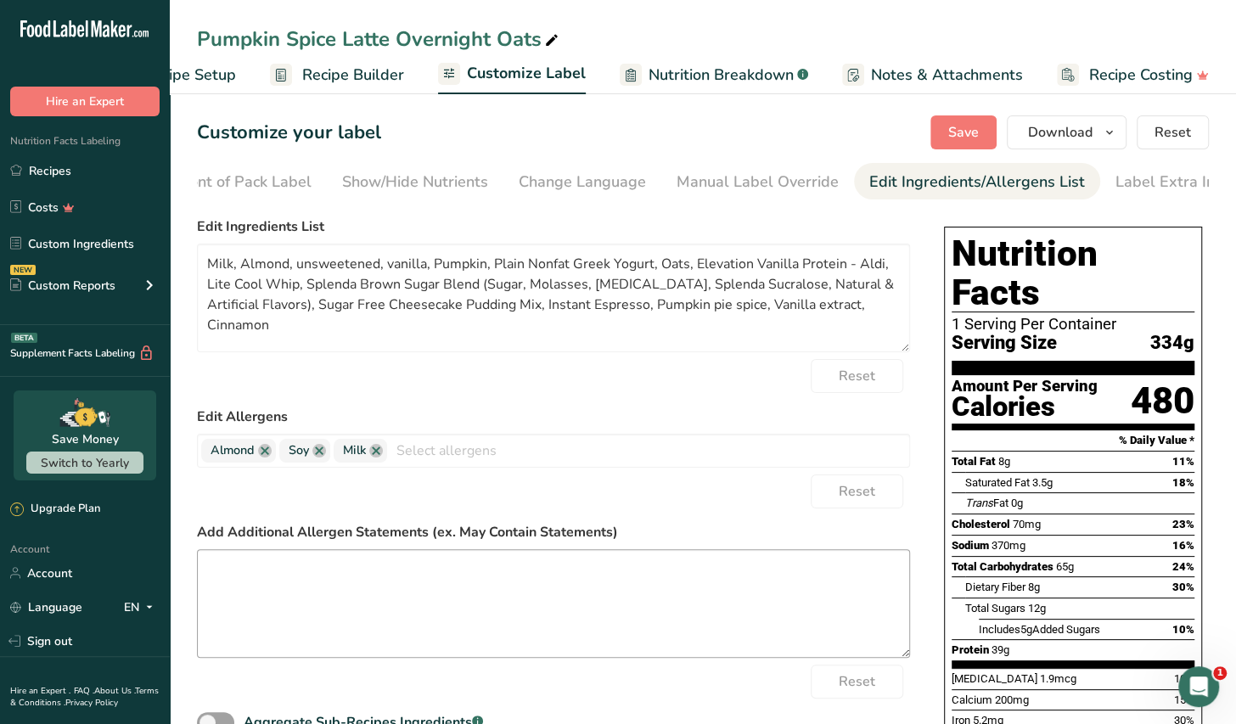
scroll to position [0, 221]
click at [231, 572] on textarea at bounding box center [553, 603] width 713 height 109
paste textarea "*The menu items may contain or come into contact with: milk, eggs, nuts, fish, …"
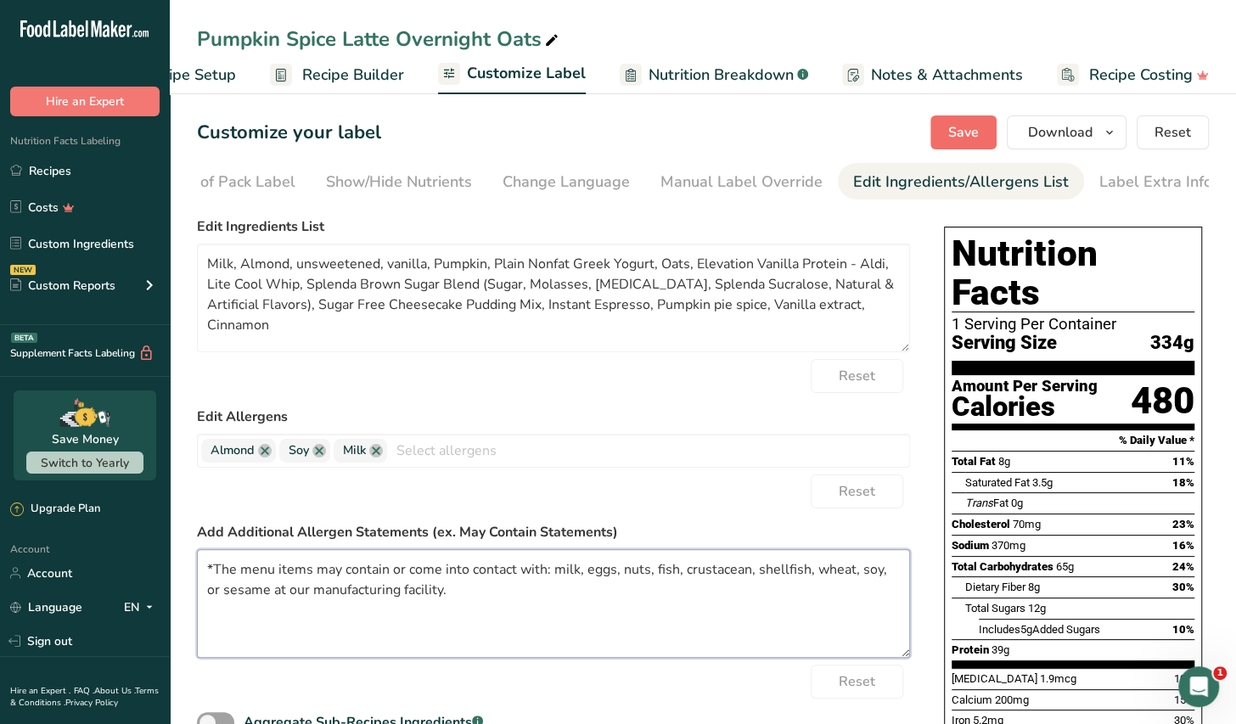
type textarea "*The menu items may contain or come into contact with: milk, eggs, nuts, fish, …"
click at [964, 129] on span "Save" at bounding box center [963, 132] width 31 height 20
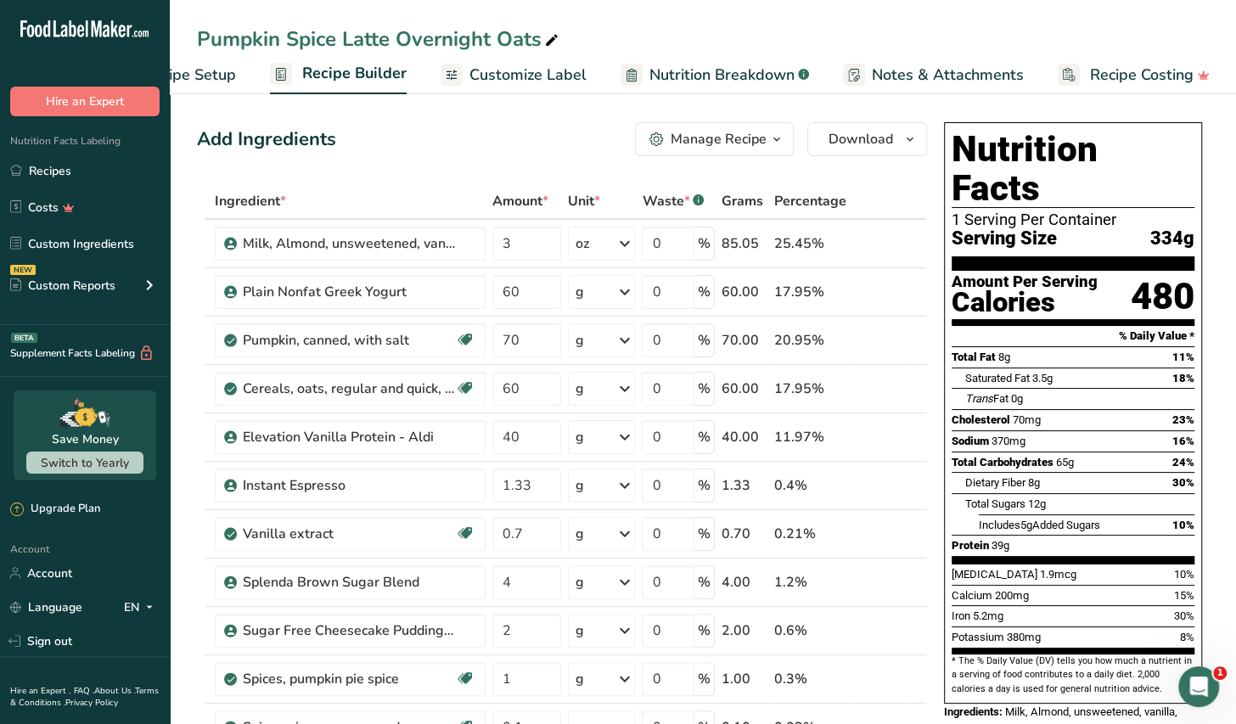
click at [503, 74] on span "Customize Label" at bounding box center [528, 75] width 117 height 23
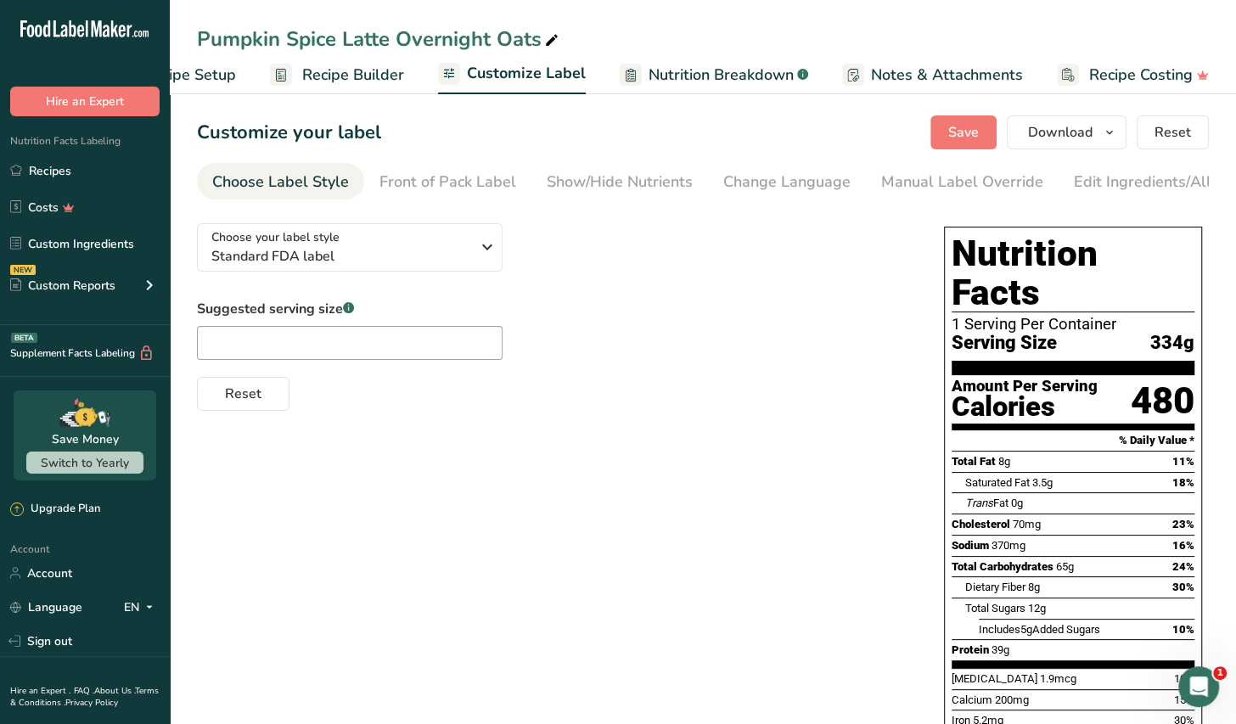
drag, startPoint x: 1016, startPoint y: 203, endPoint x: 1106, endPoint y: 211, distance: 90.4
click at [1106, 211] on section "Customize your label Save Download Choose what to show on your downloaded label…" at bounding box center [703, 592] width 1067 height 1009
click at [1168, 187] on div "Label Extra Info" at bounding box center [1224, 182] width 113 height 23
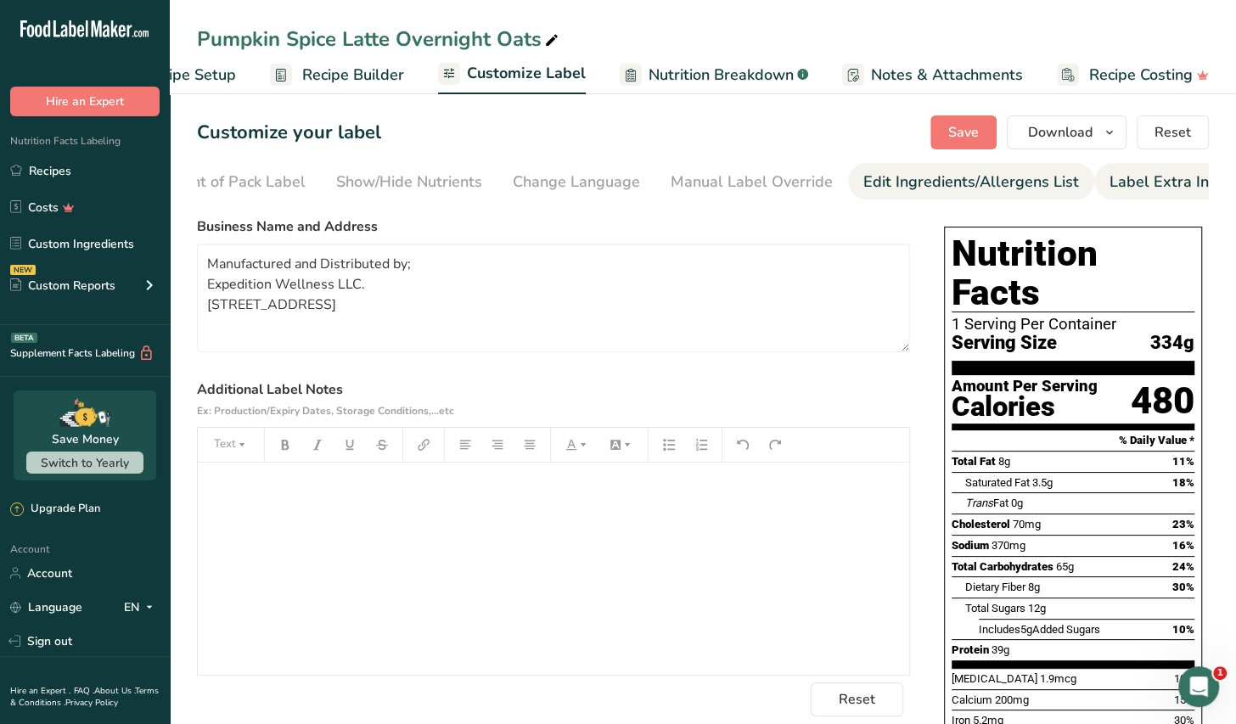
scroll to position [0, 221]
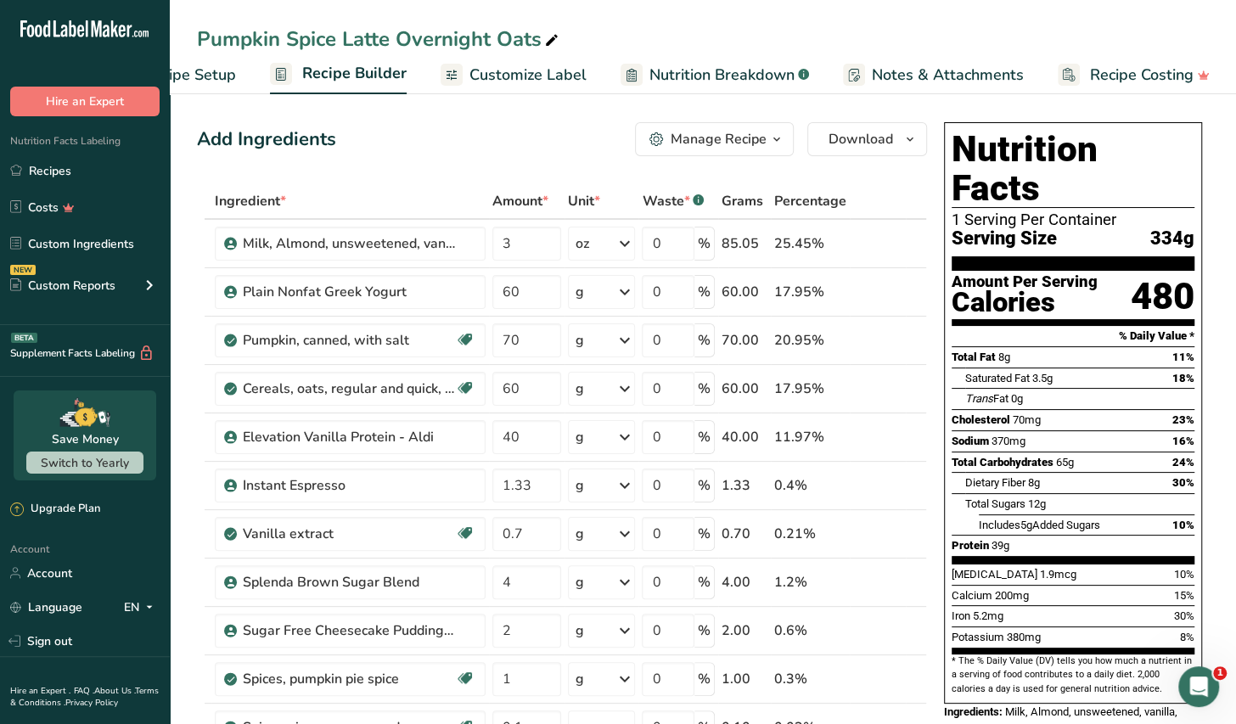
click at [761, 147] on div "Manage Recipe" at bounding box center [719, 139] width 96 height 20
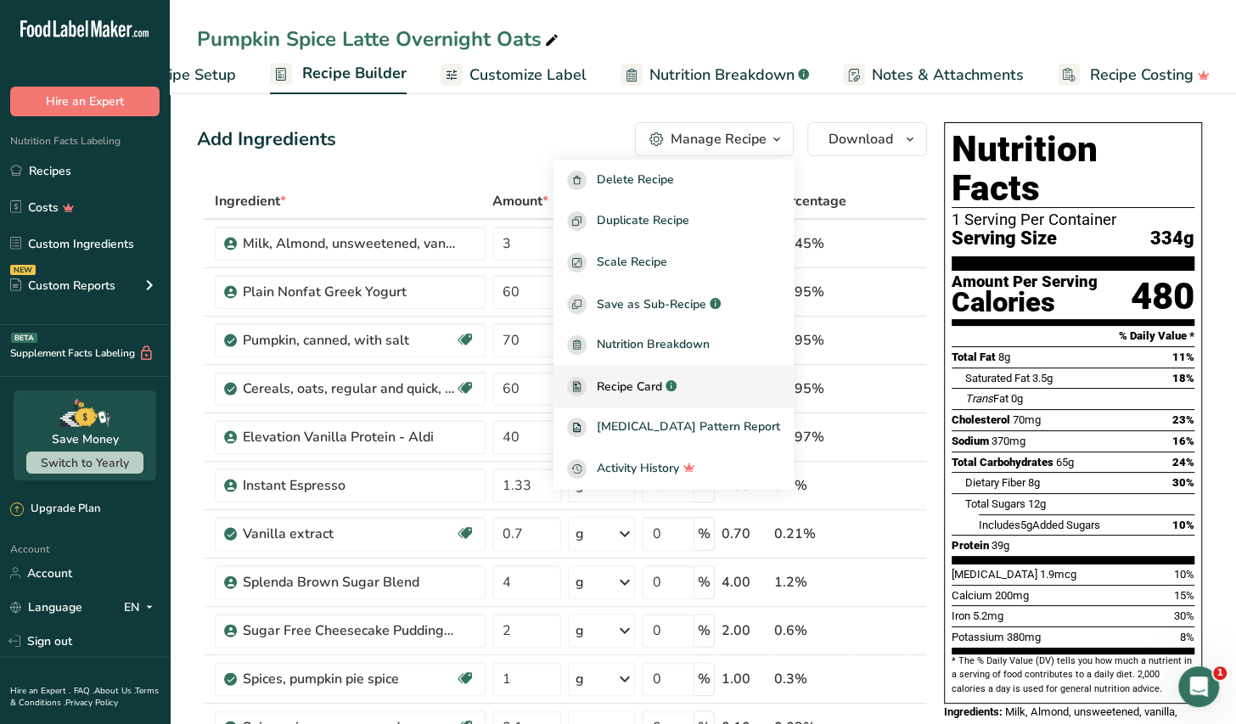
drag, startPoint x: 681, startPoint y: 385, endPoint x: 703, endPoint y: 384, distance: 22.1
click at [662, 384] on span "Recipe Card" at bounding box center [629, 387] width 65 height 18
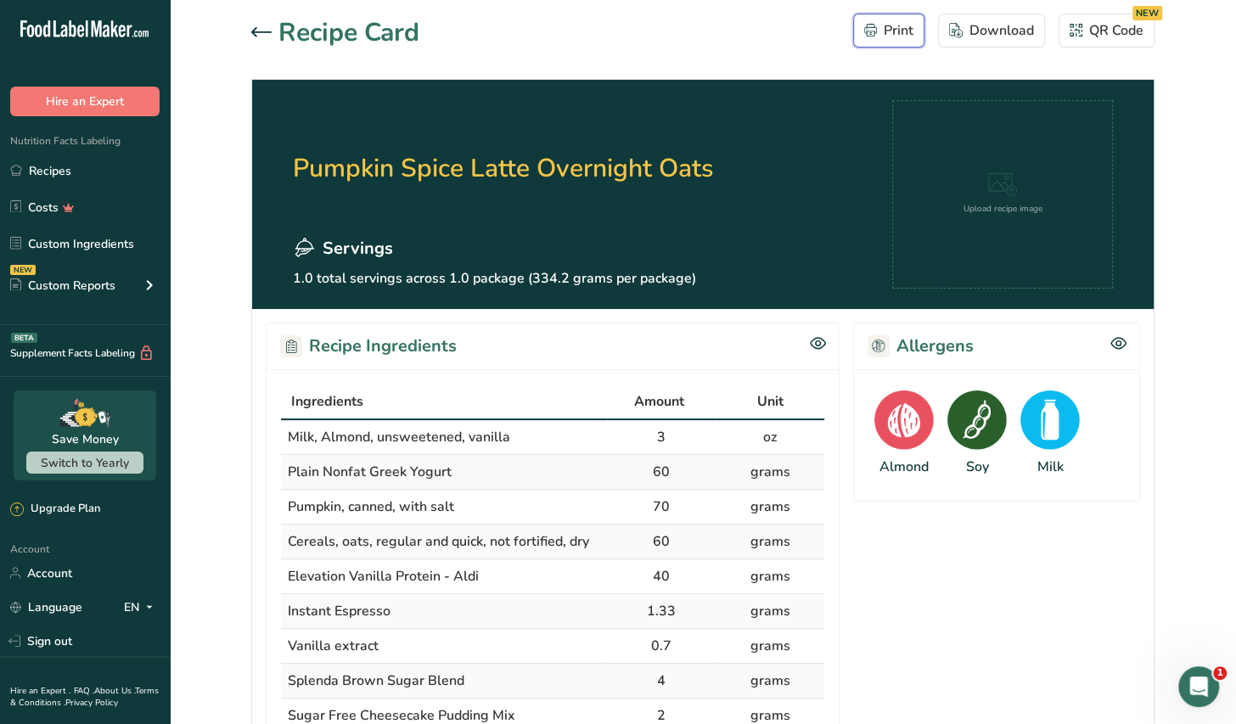
click at [898, 32] on div "Print" at bounding box center [888, 30] width 49 height 20
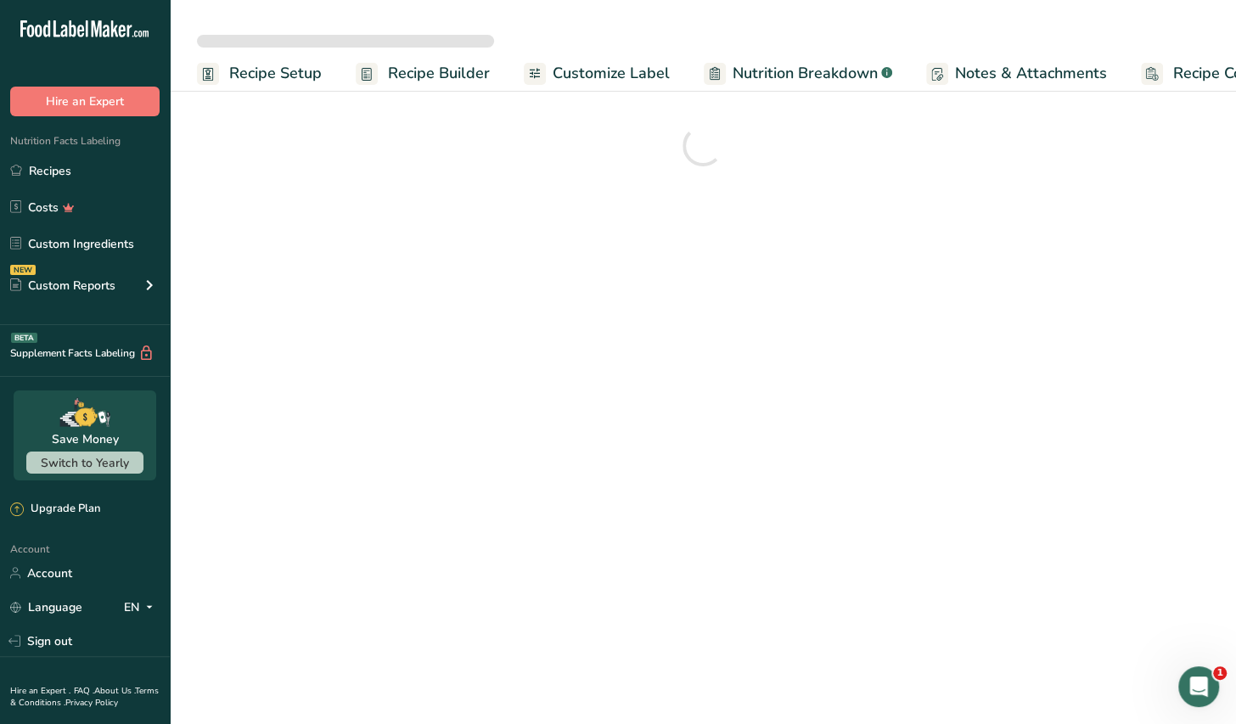
click at [581, 74] on span "Customize Label" at bounding box center [611, 73] width 117 height 23
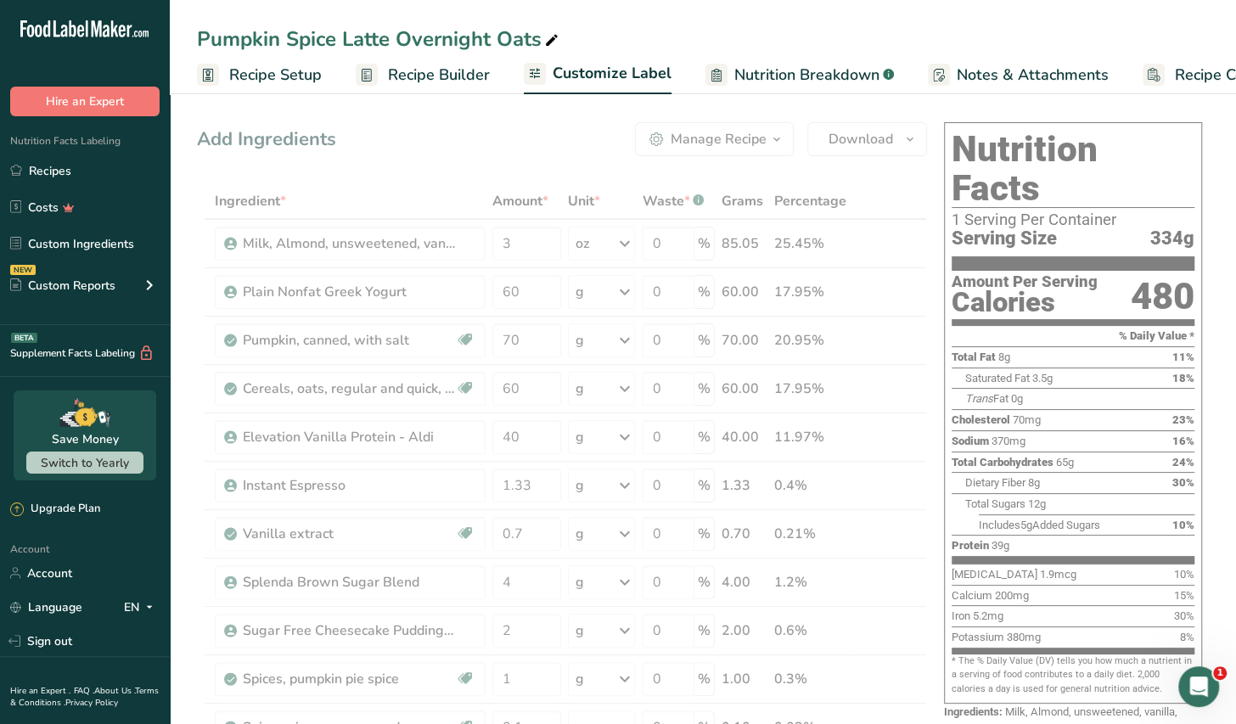
scroll to position [0, 86]
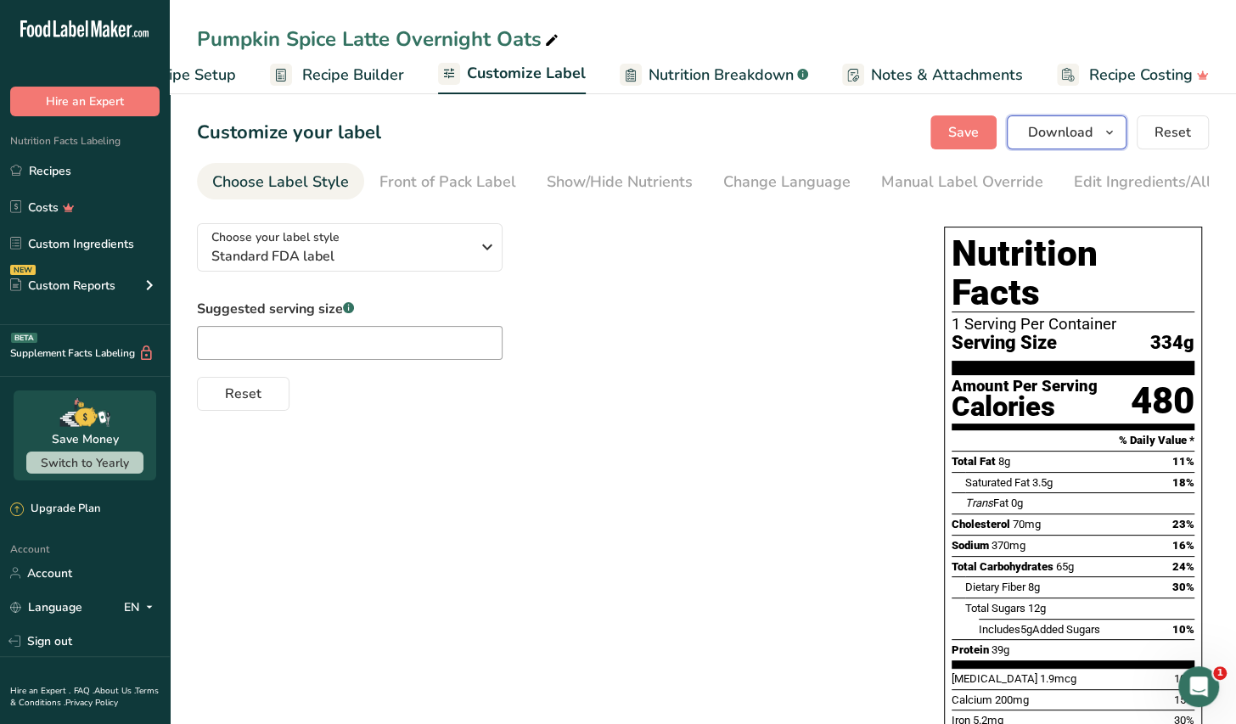
click at [1062, 139] on span "Download" at bounding box center [1060, 132] width 65 height 20
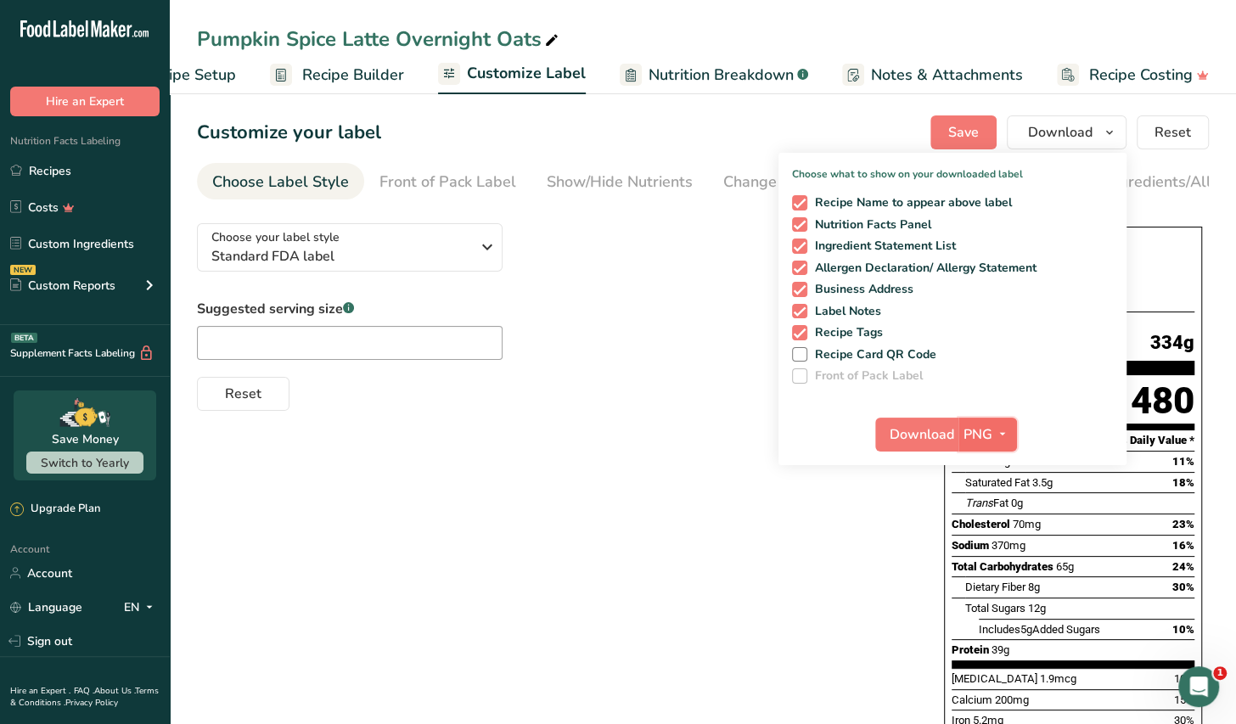
click at [990, 431] on span "PNG" at bounding box center [978, 435] width 29 height 20
click at [926, 436] on span "Download" at bounding box center [922, 435] width 65 height 20
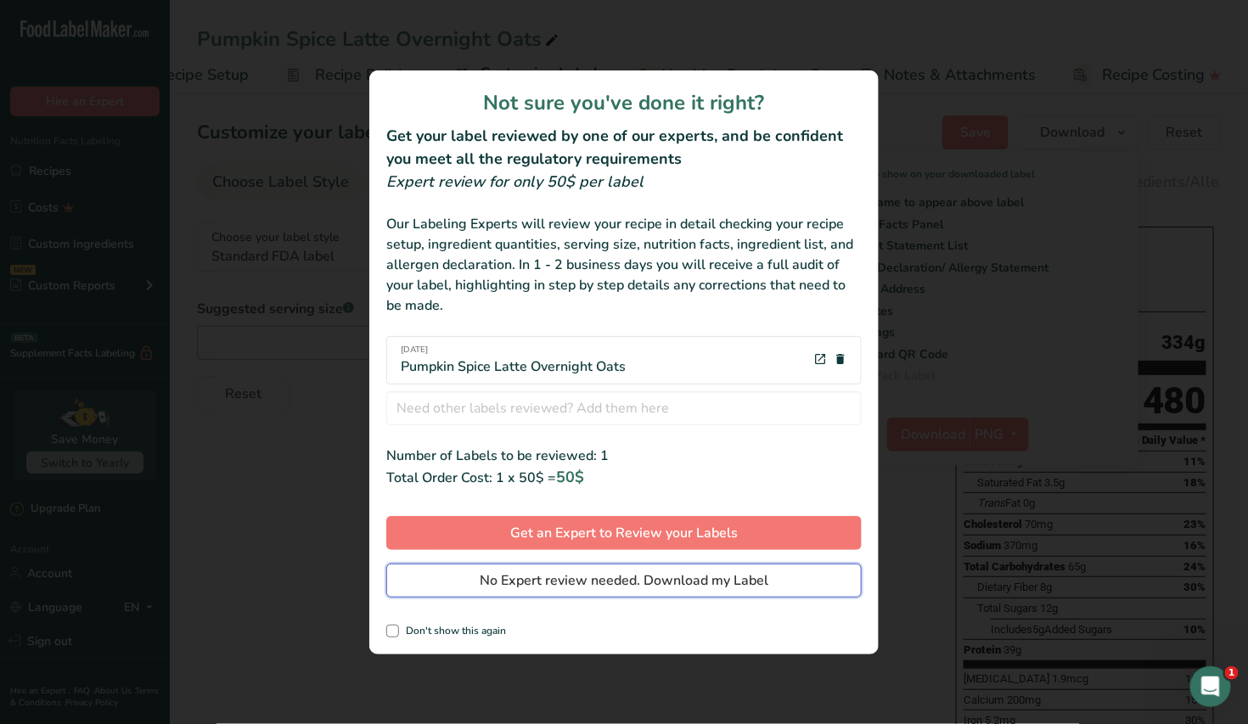
click at [638, 584] on span "No Expert review needed. Download my Label" at bounding box center [624, 581] width 289 height 20
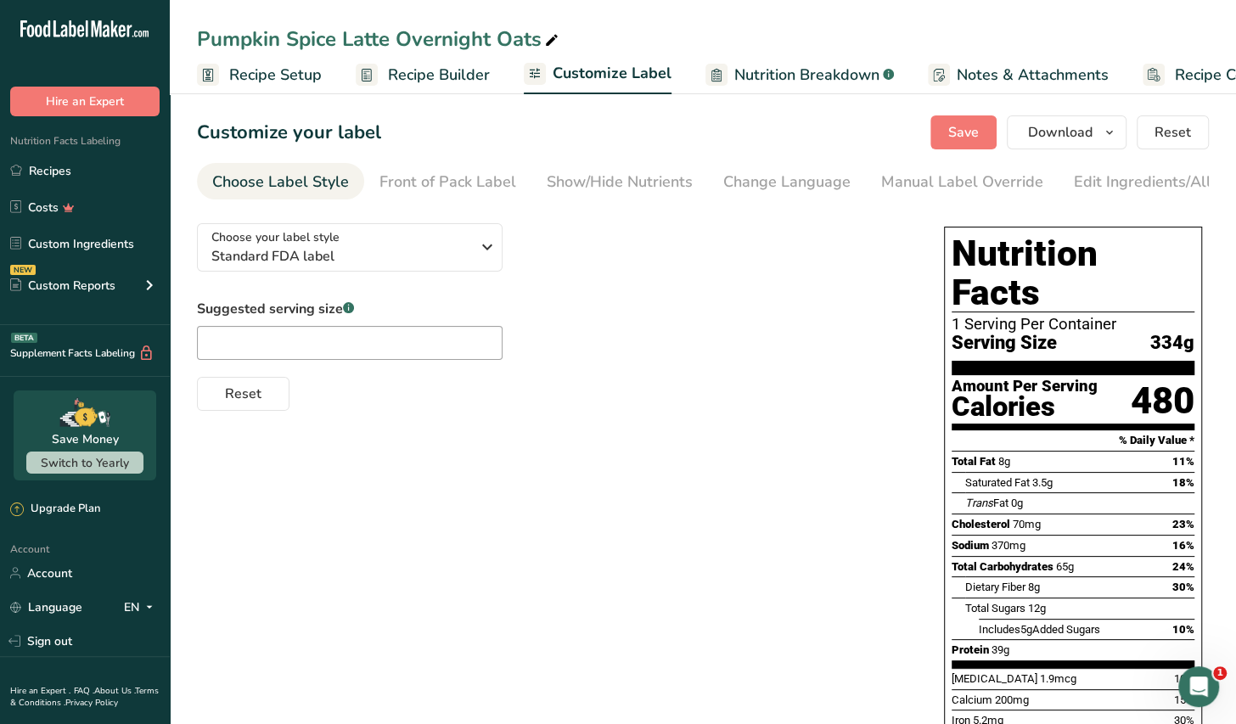
scroll to position [0, 73]
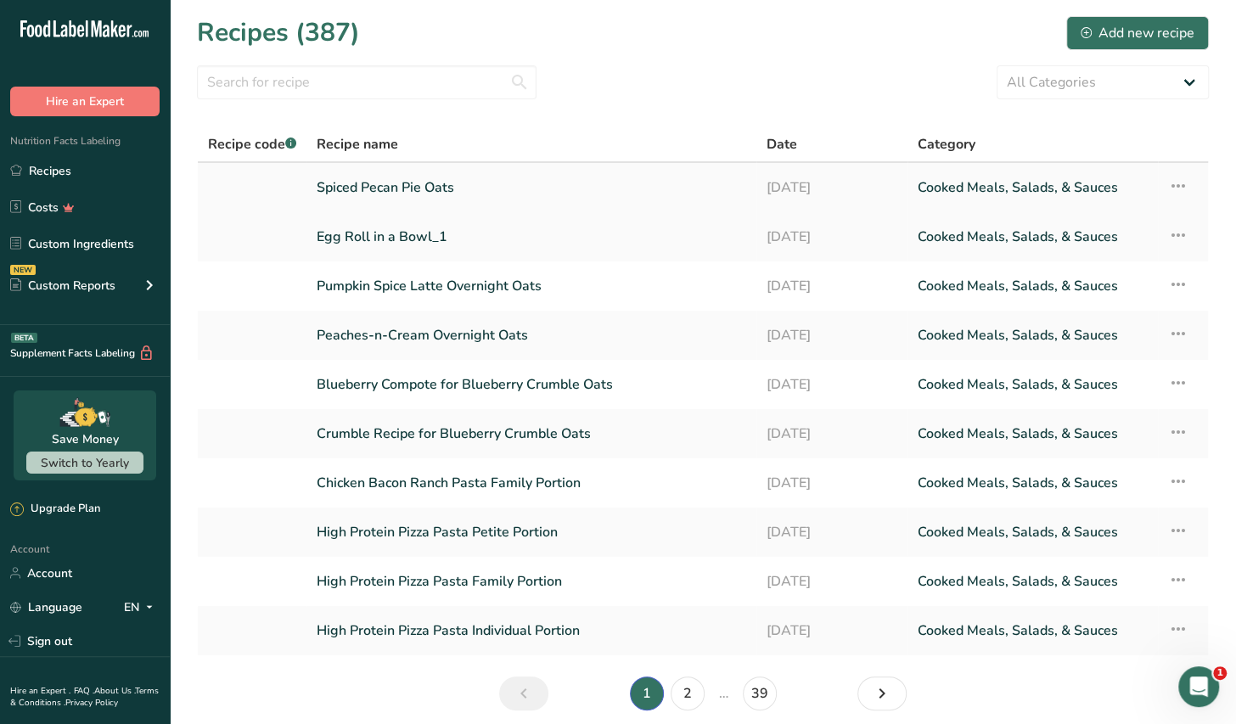
click at [429, 196] on link "Spiced Pecan Pie Oats" at bounding box center [532, 188] width 430 height 36
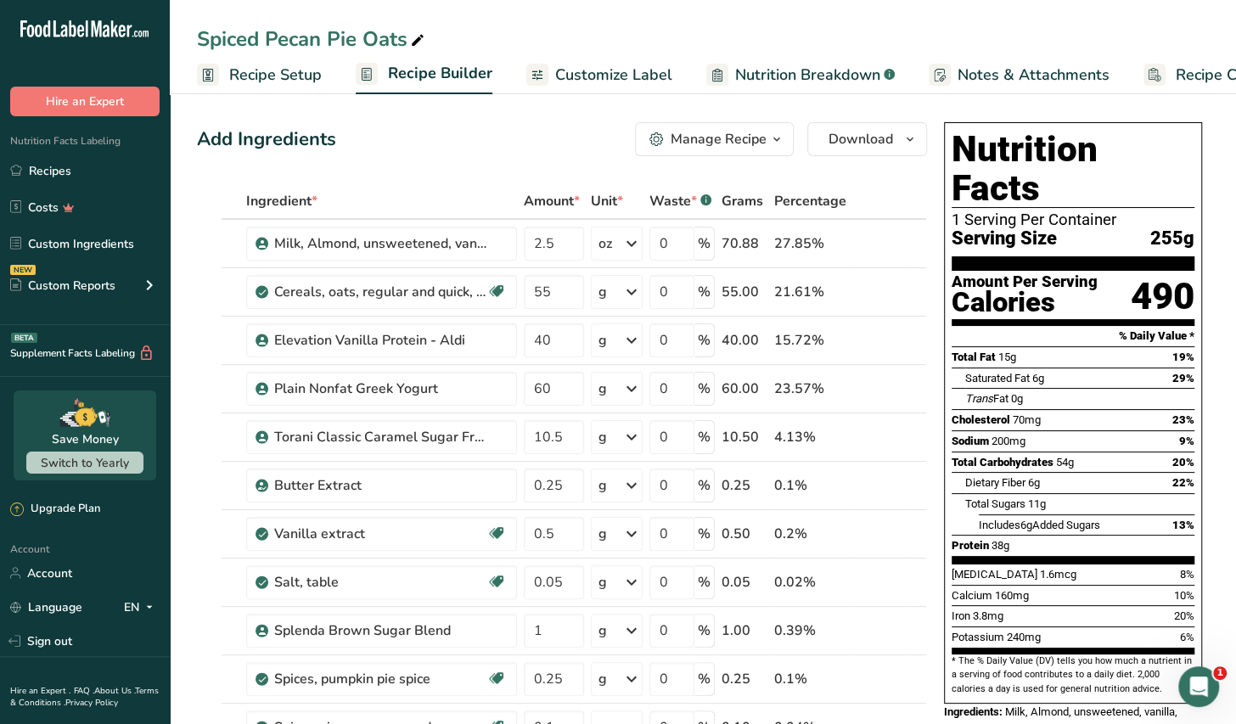
click at [752, 136] on div "Manage Recipe" at bounding box center [719, 139] width 96 height 20
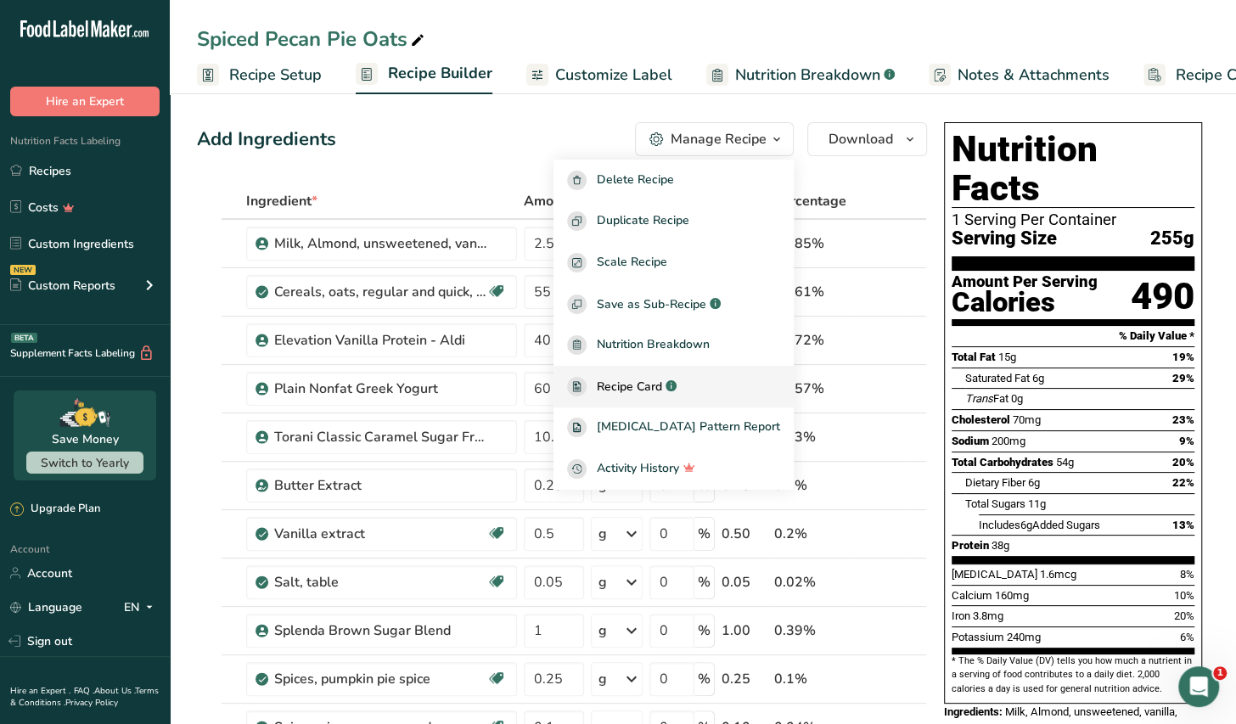
click at [662, 388] on span "Recipe Card" at bounding box center [629, 387] width 65 height 18
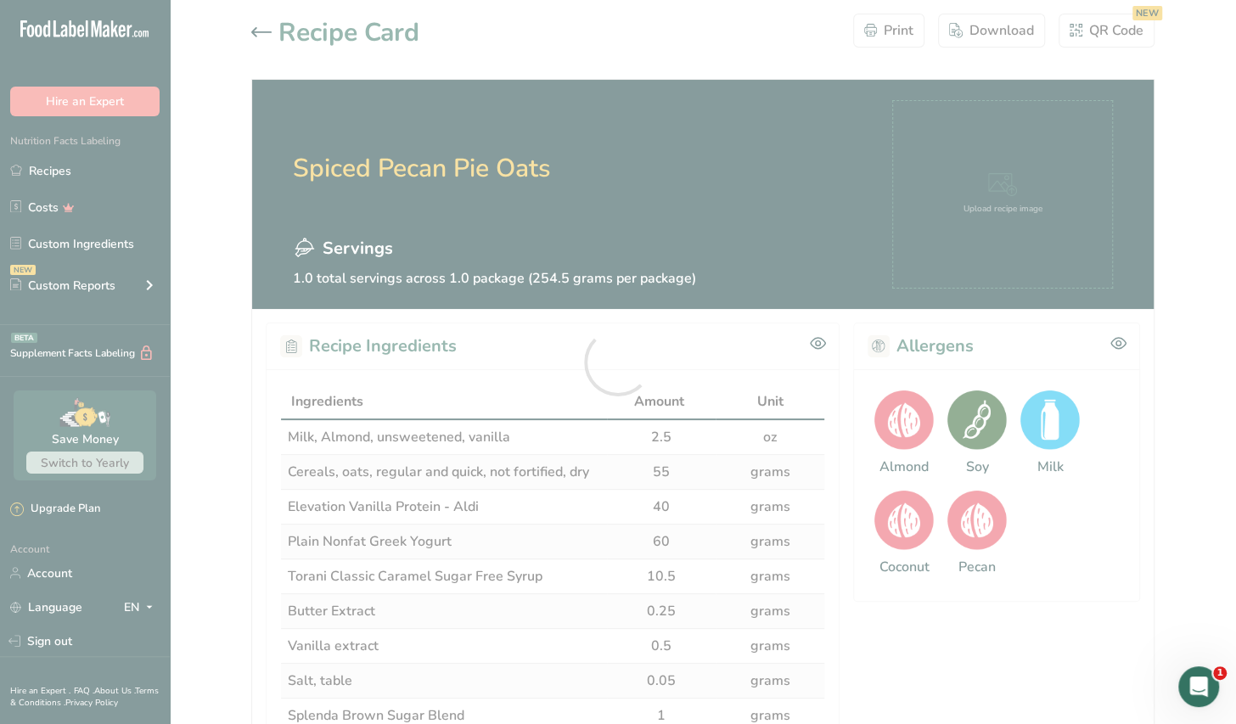
click at [901, 35] on div at bounding box center [618, 362] width 1236 height 724
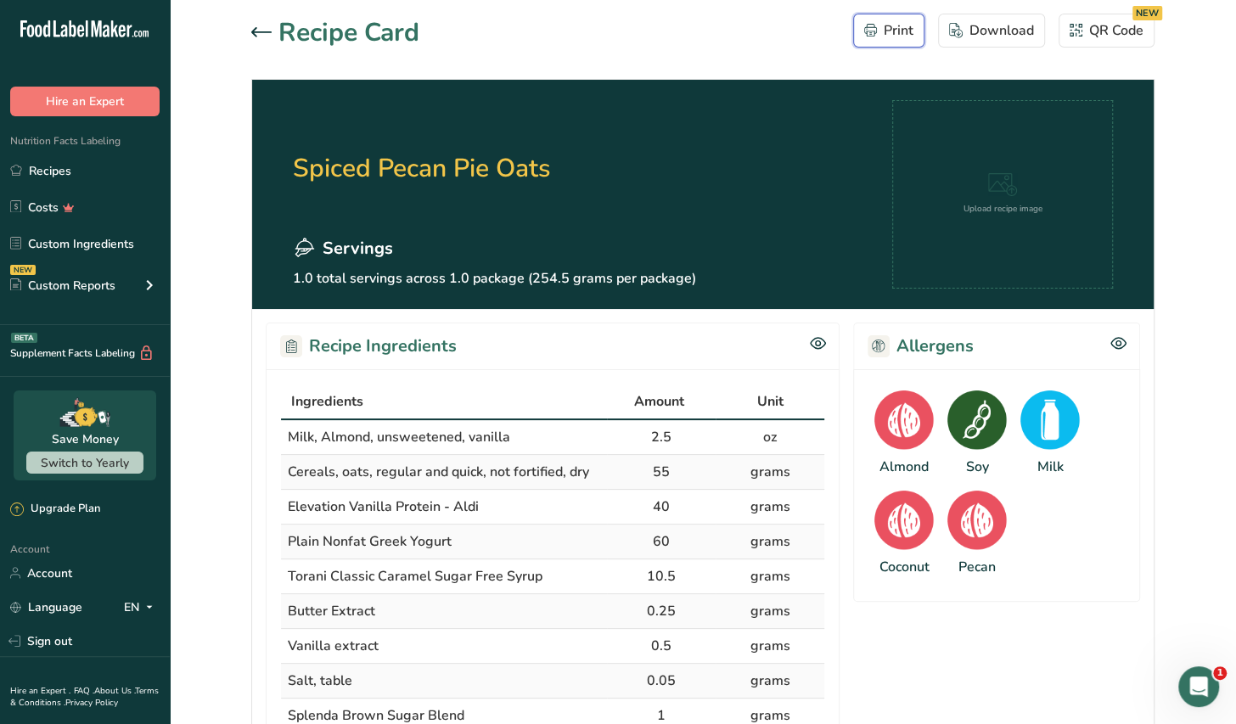
click at [901, 36] on div "Print" at bounding box center [888, 30] width 49 height 20
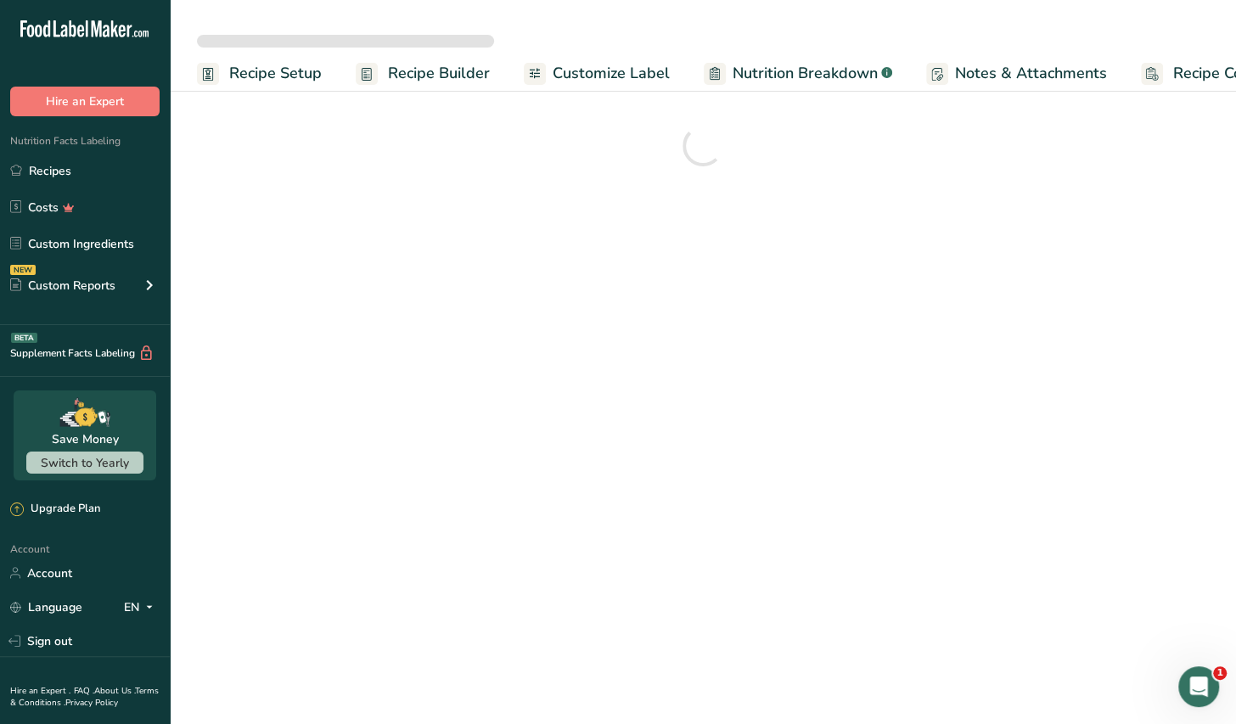
click at [621, 72] on span "Customize Label" at bounding box center [611, 73] width 117 height 23
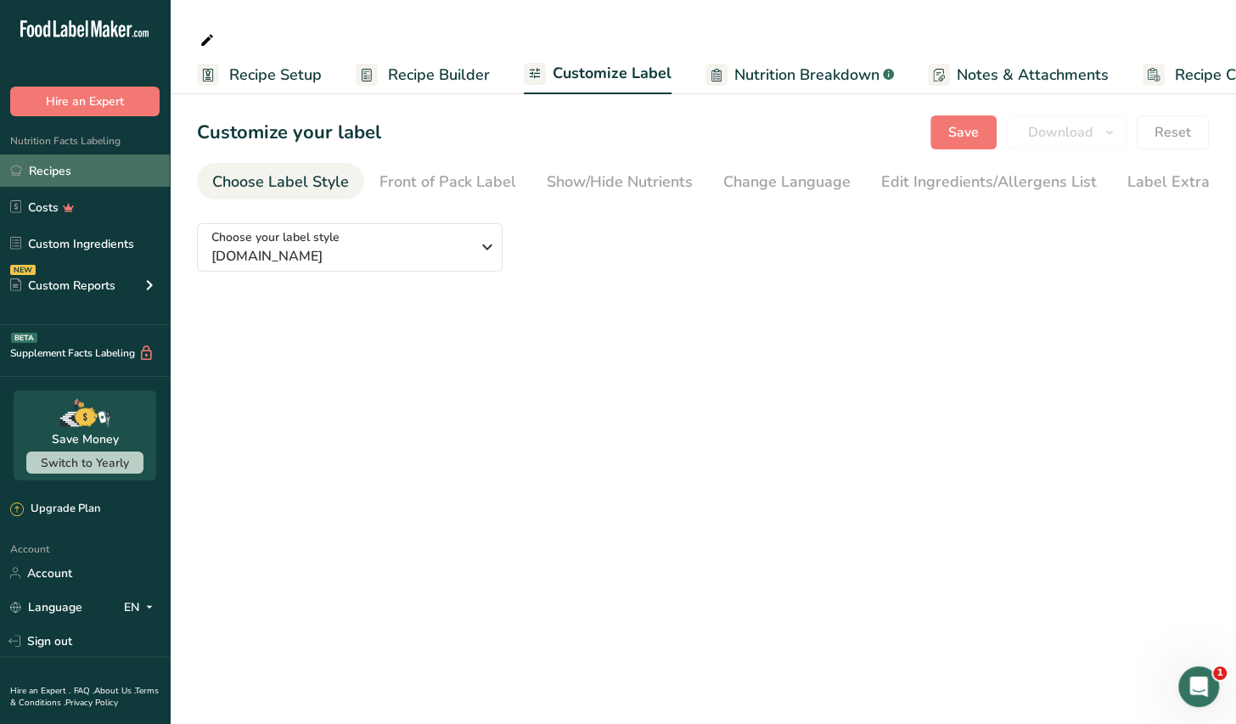
click at [45, 166] on link "Recipes" at bounding box center [85, 171] width 170 height 32
click at [46, 166] on link "Recipes" at bounding box center [85, 171] width 170 height 32
click at [606, 82] on span "Customize Label" at bounding box center [612, 73] width 119 height 23
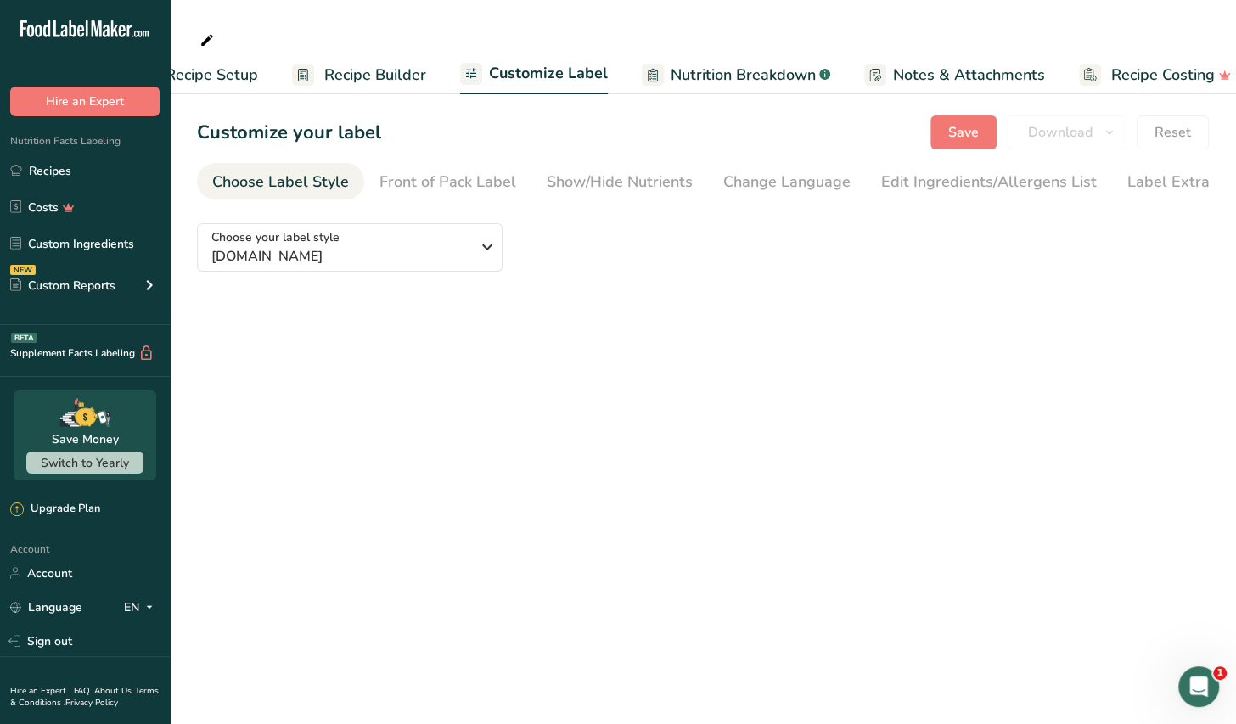
scroll to position [0, 86]
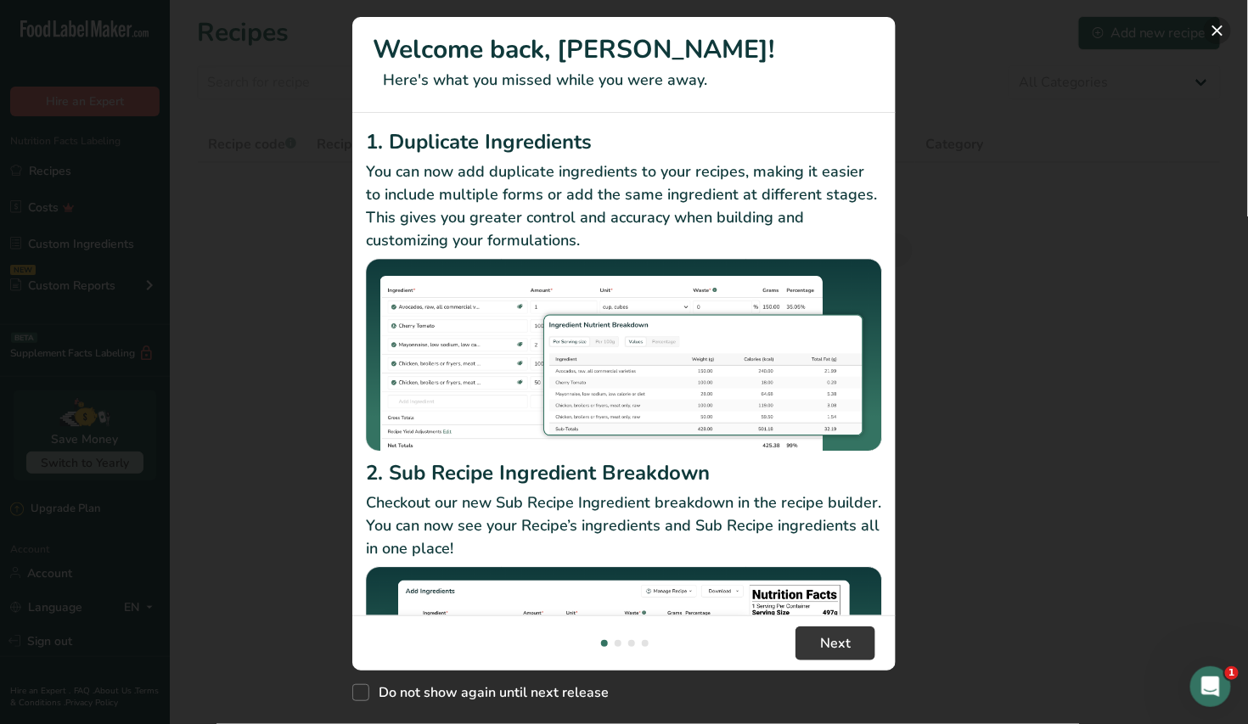
click at [1222, 36] on button "New Features" at bounding box center [1217, 30] width 27 height 27
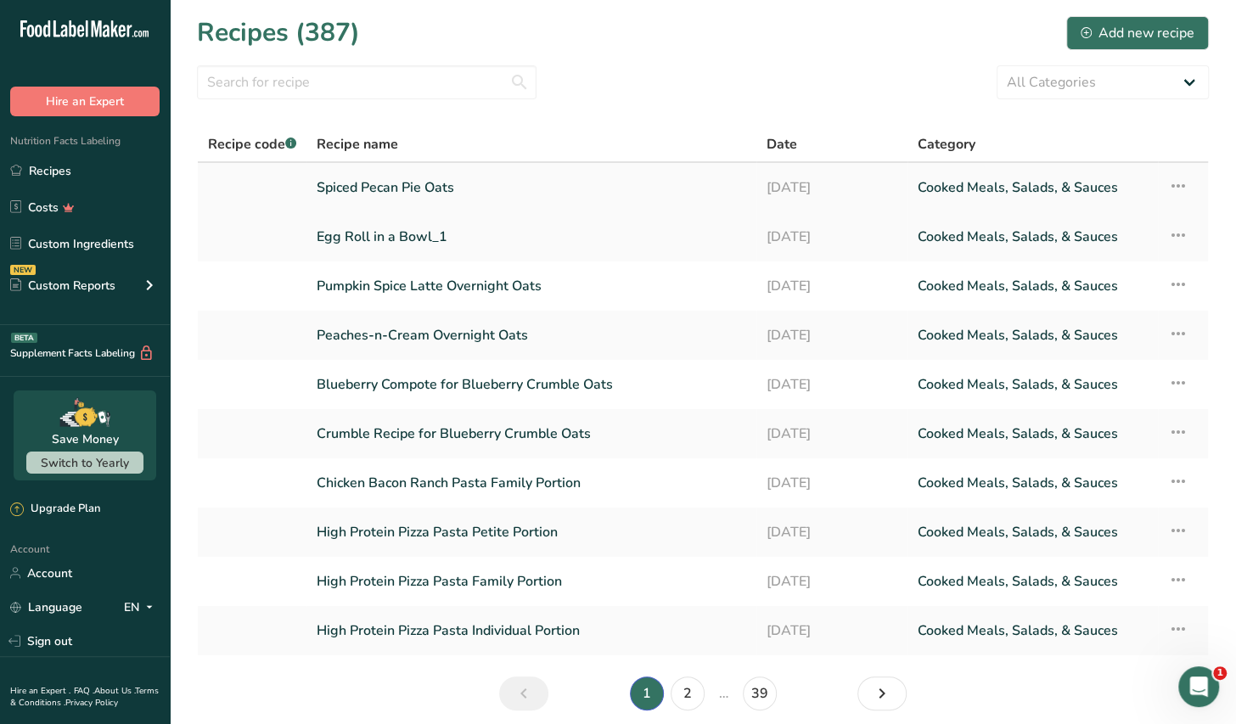
click at [460, 189] on link "Spiced Pecan Pie Oats" at bounding box center [532, 188] width 430 height 36
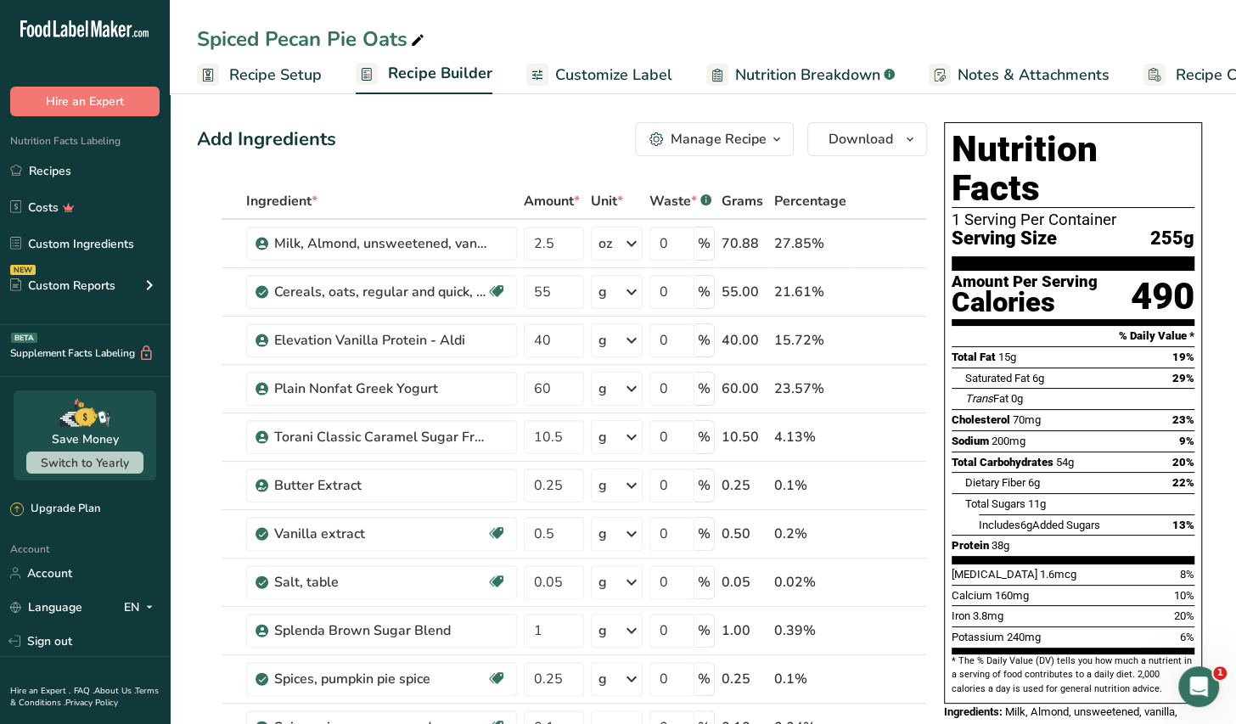
click at [774, 143] on icon "button" at bounding box center [777, 139] width 14 height 21
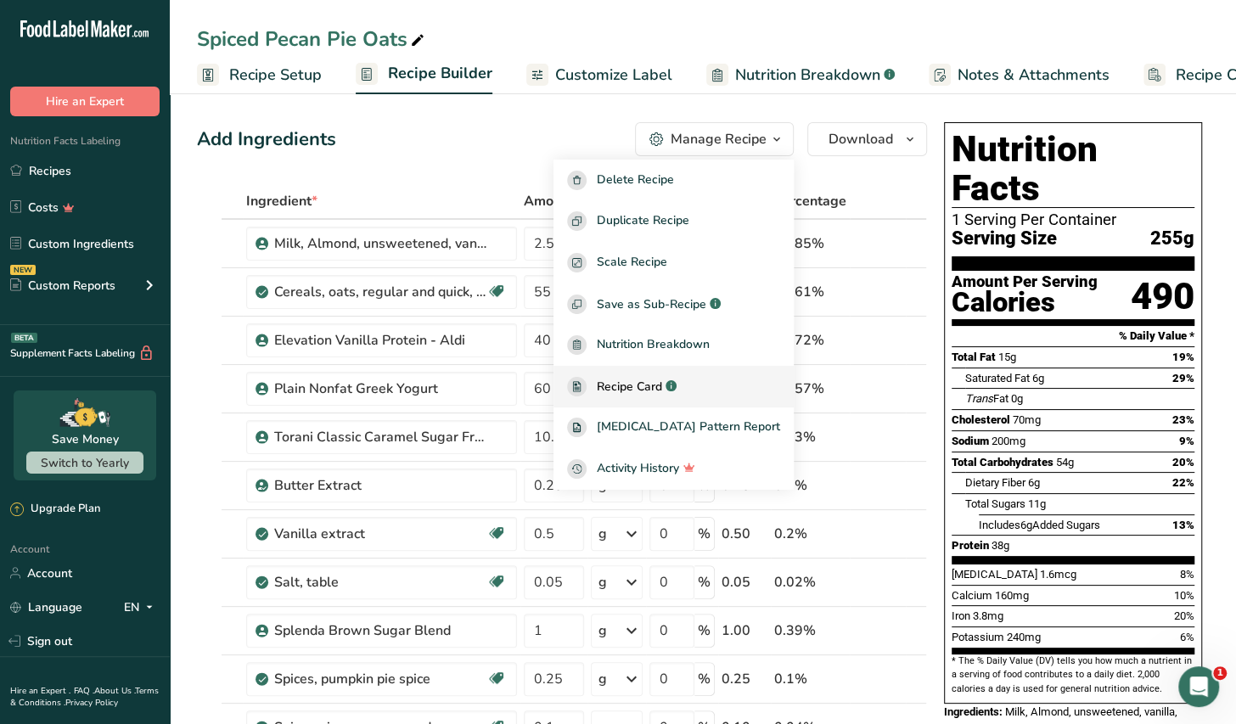
click at [662, 381] on span "Recipe Card" at bounding box center [629, 387] width 65 height 18
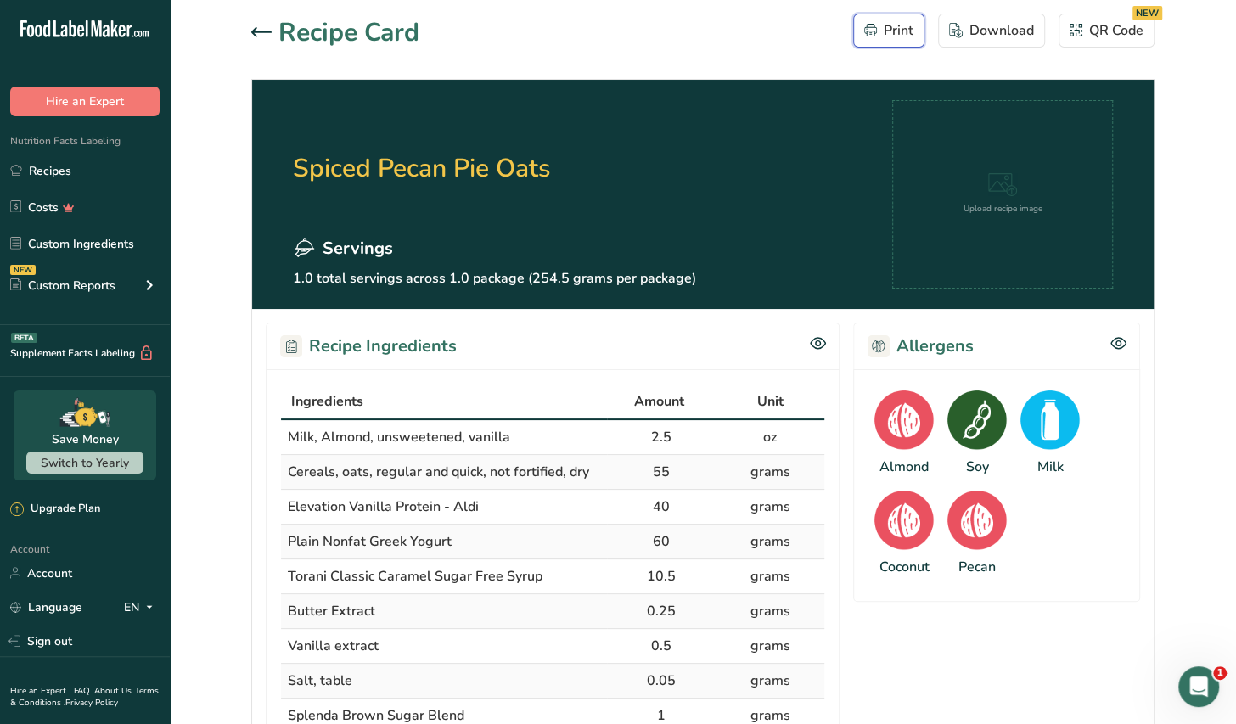
drag, startPoint x: 896, startPoint y: 33, endPoint x: 930, endPoint y: 481, distance: 449.6
click at [896, 32] on div "Print" at bounding box center [888, 30] width 49 height 20
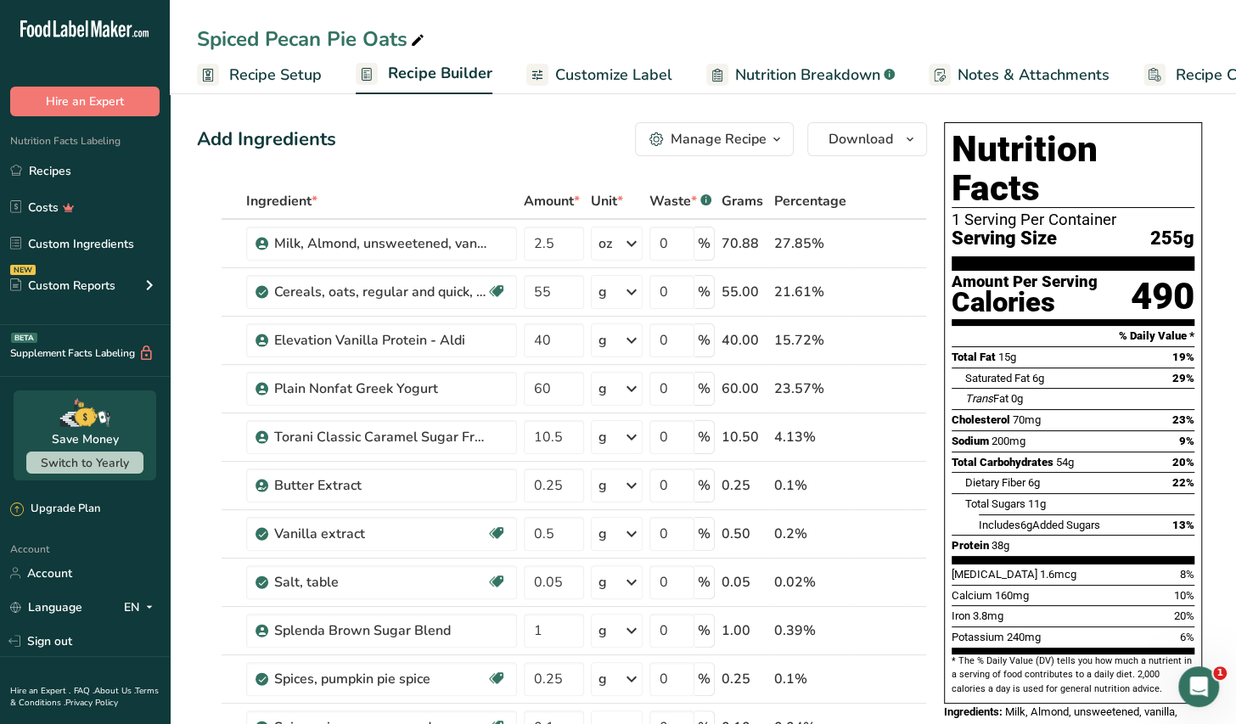
click at [599, 75] on span "Customize Label" at bounding box center [613, 75] width 117 height 23
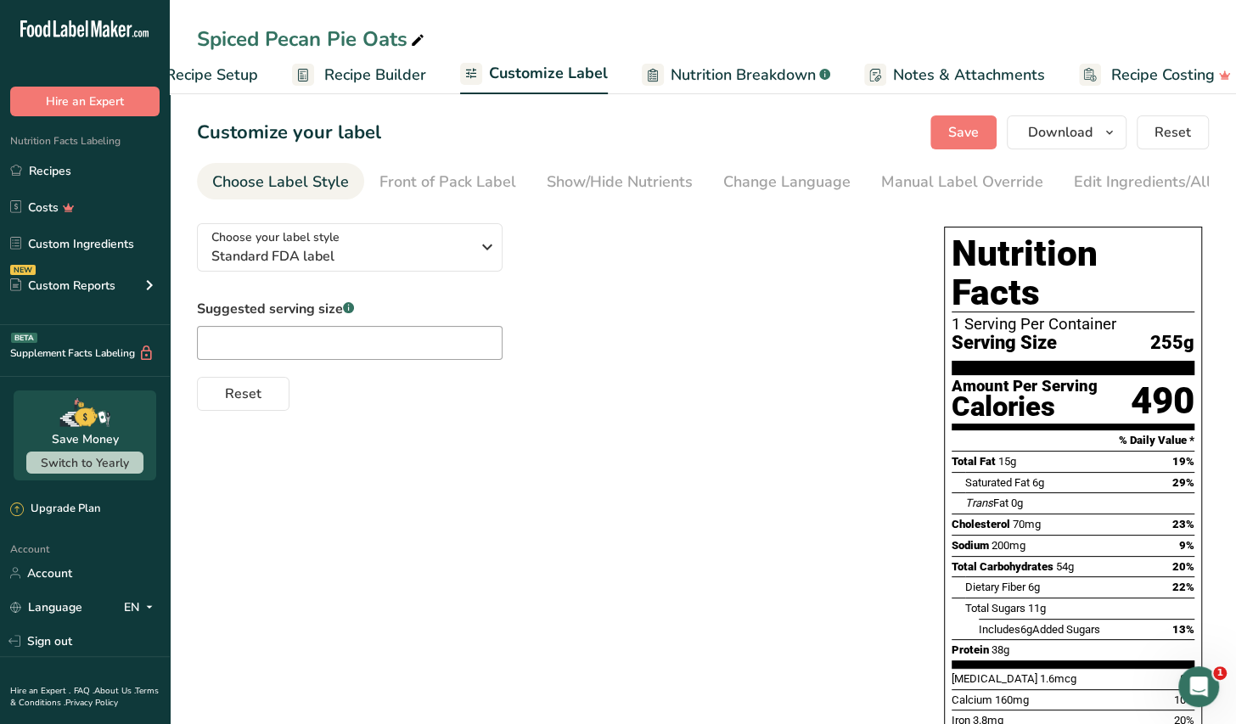
scroll to position [0, 86]
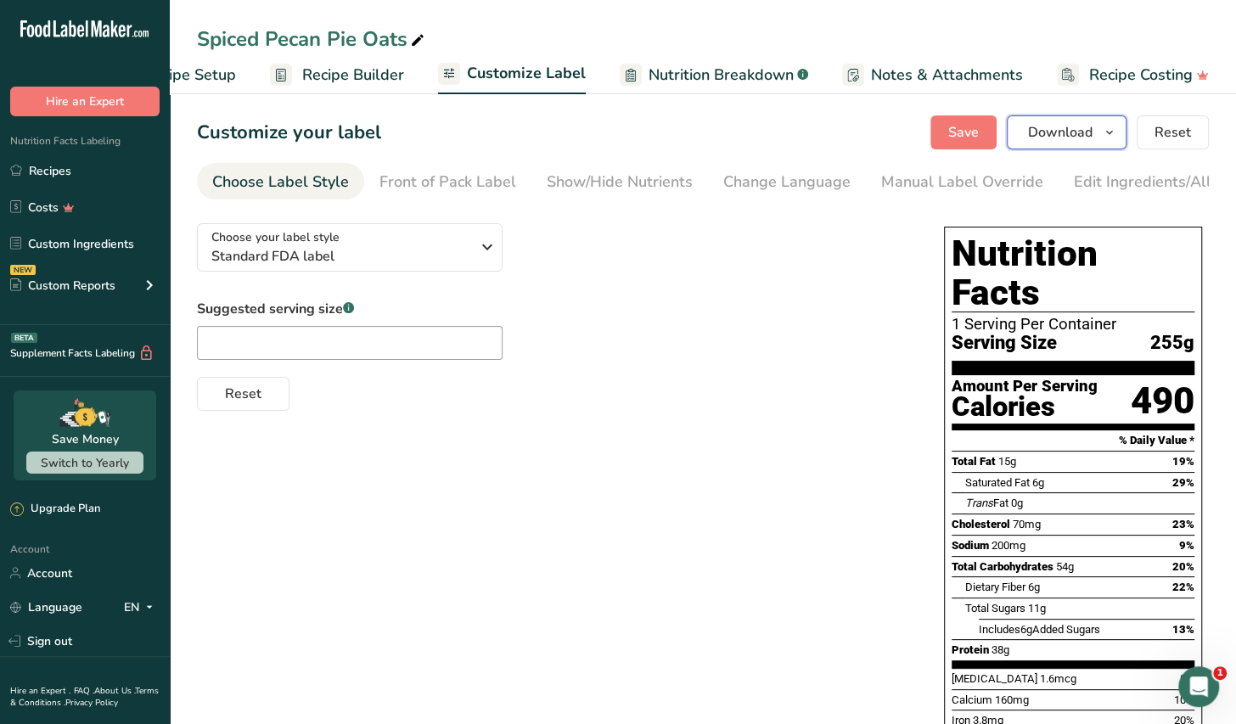
click at [1062, 134] on span "Download" at bounding box center [1060, 132] width 65 height 20
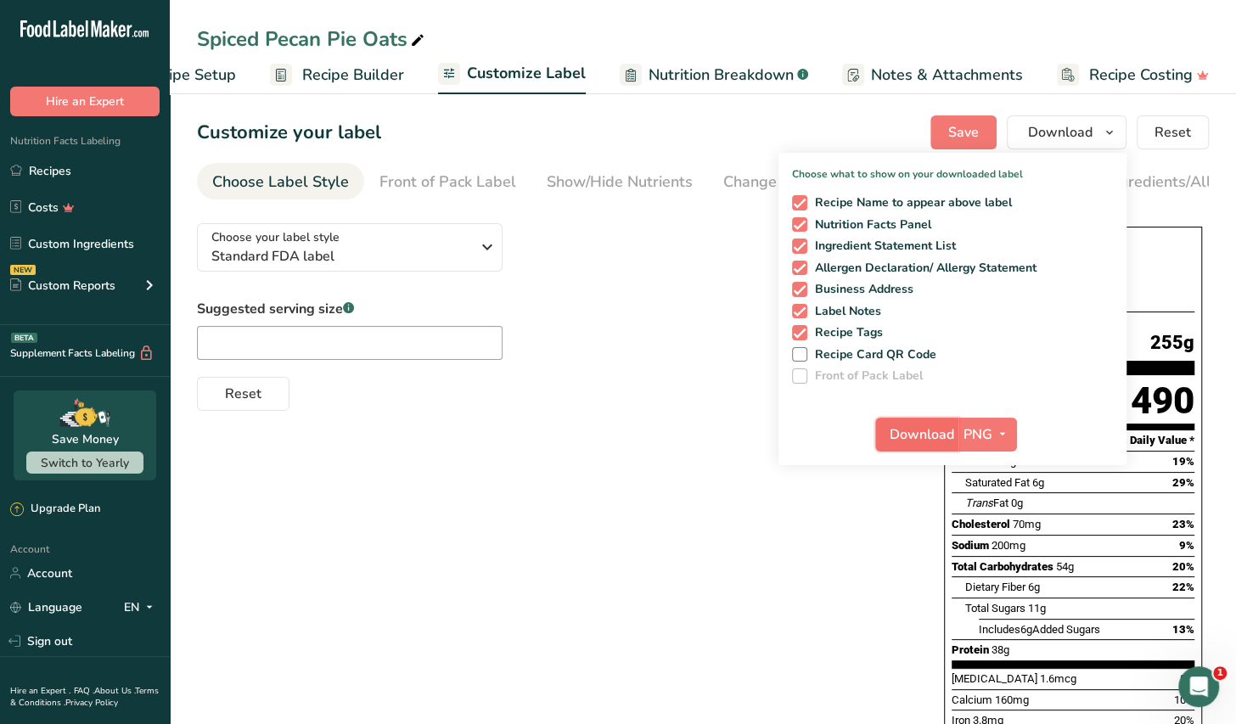
click at [920, 433] on span "Download" at bounding box center [922, 435] width 65 height 20
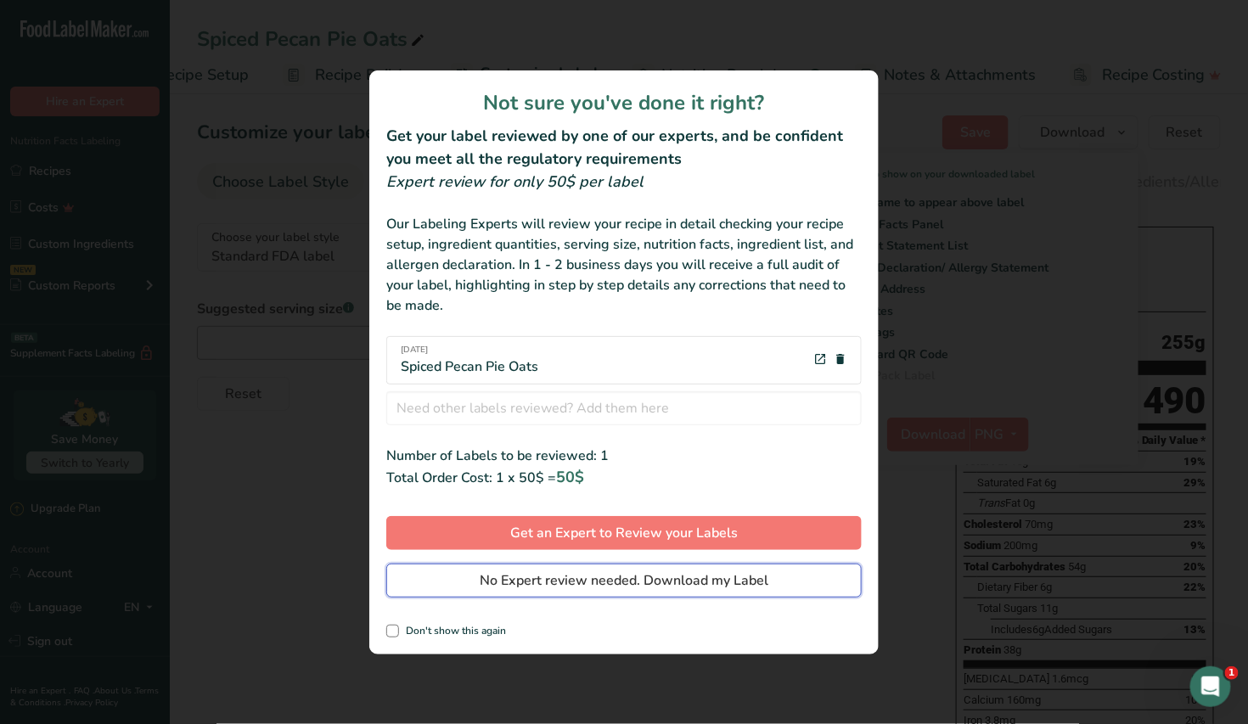
click at [673, 579] on span "No Expert review needed. Download my Label" at bounding box center [624, 581] width 289 height 20
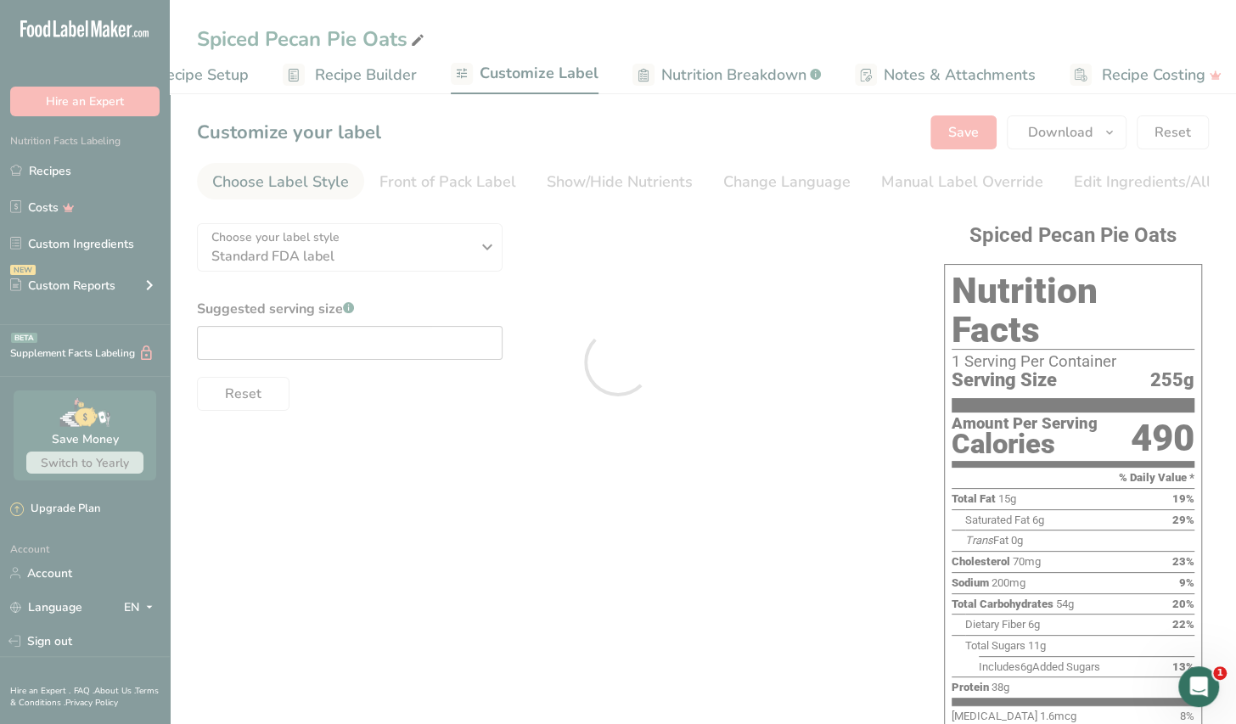
scroll to position [0, 0]
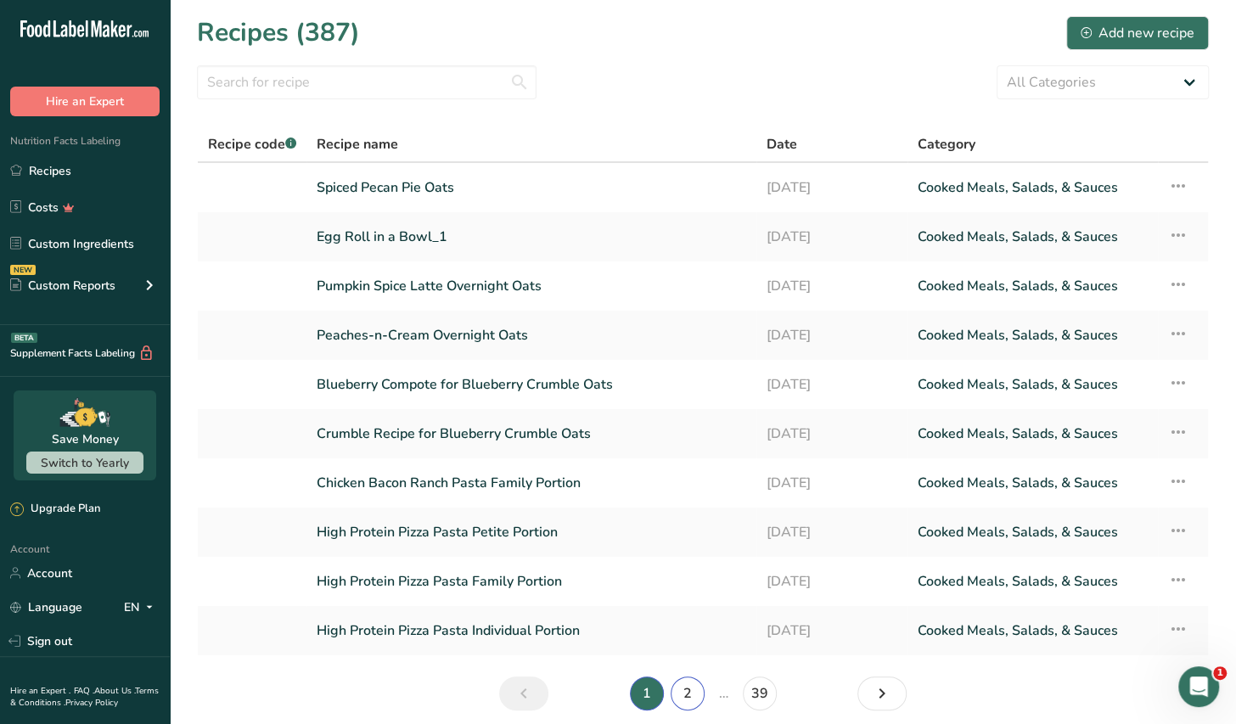
click at [688, 691] on link "2" at bounding box center [688, 694] width 34 height 34
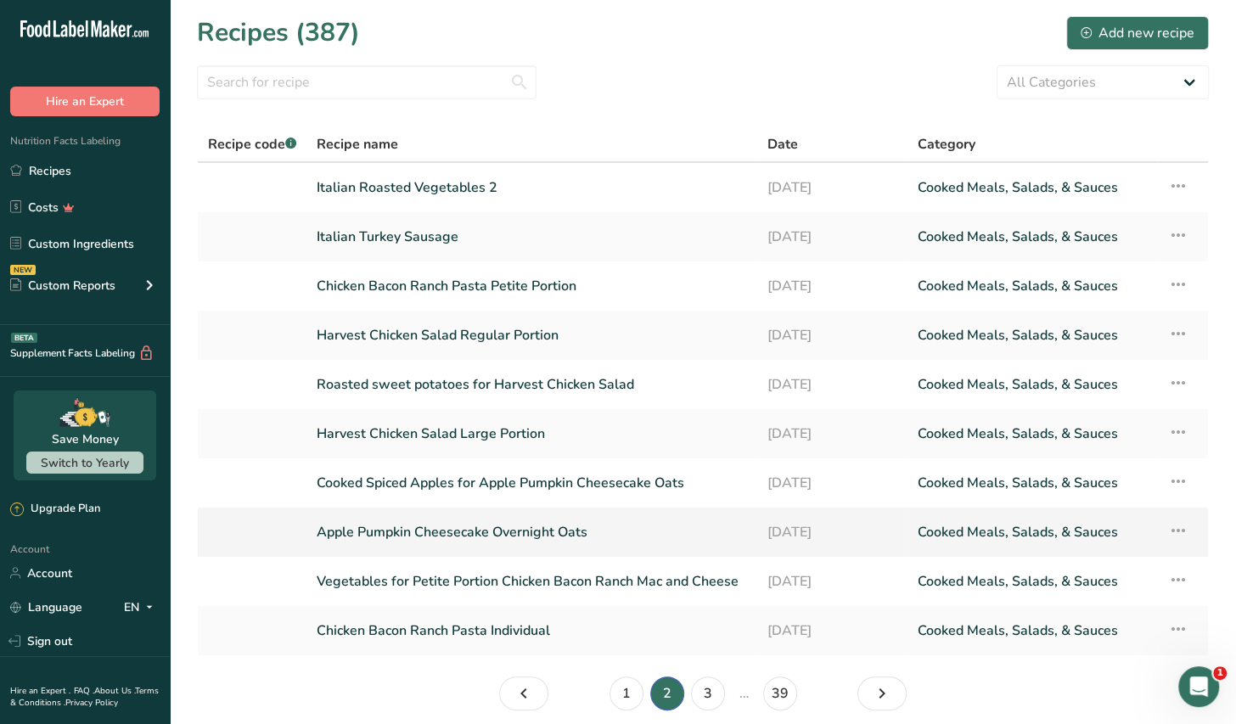
click at [537, 535] on link "Apple Pumpkin Cheesecake Overnight Oats" at bounding box center [532, 533] width 430 height 36
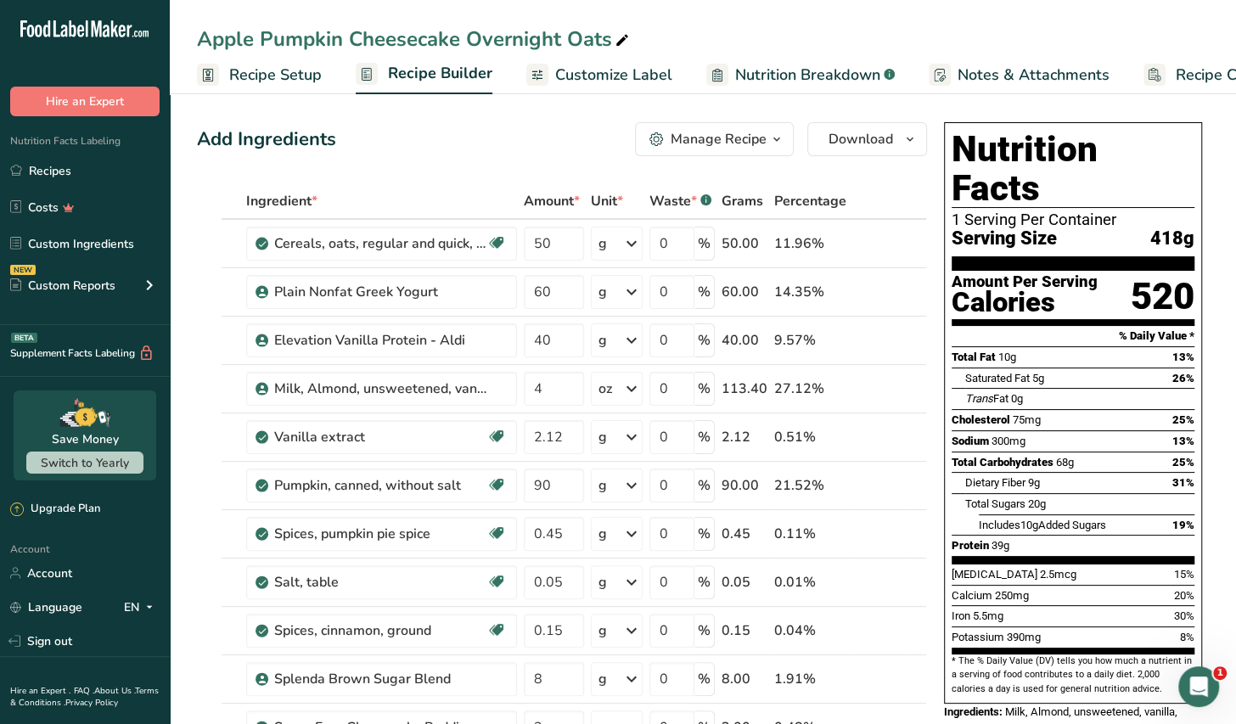
click at [768, 141] on span "button" at bounding box center [777, 139] width 20 height 20
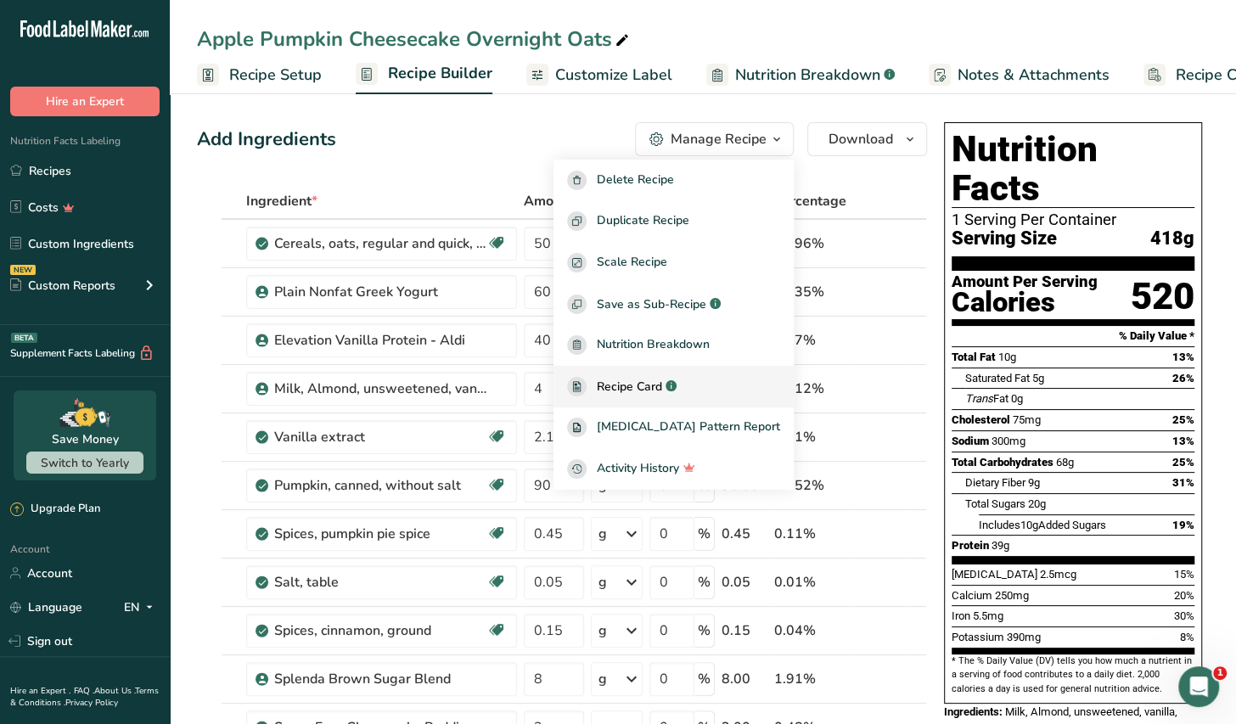
drag, startPoint x: 686, startPoint y: 386, endPoint x: 675, endPoint y: 392, distance: 12.5
click at [662, 388] on span "Recipe Card" at bounding box center [629, 387] width 65 height 18
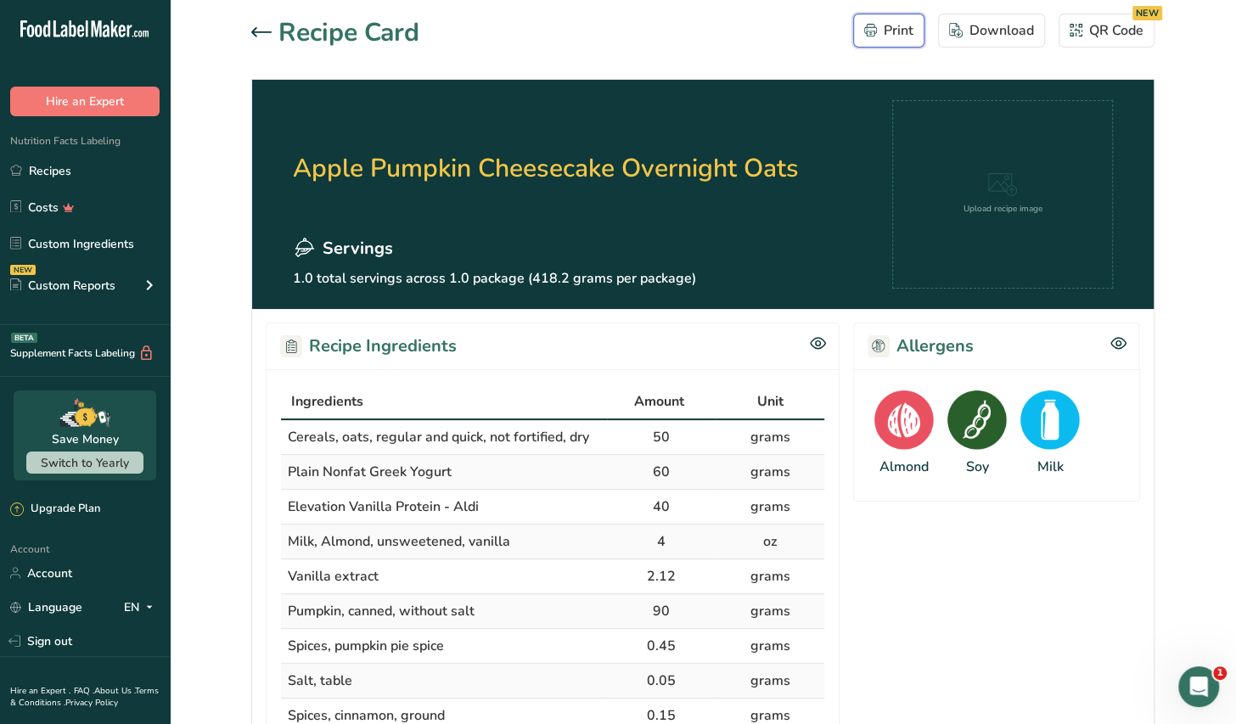
click at [898, 31] on div "Print" at bounding box center [888, 30] width 49 height 20
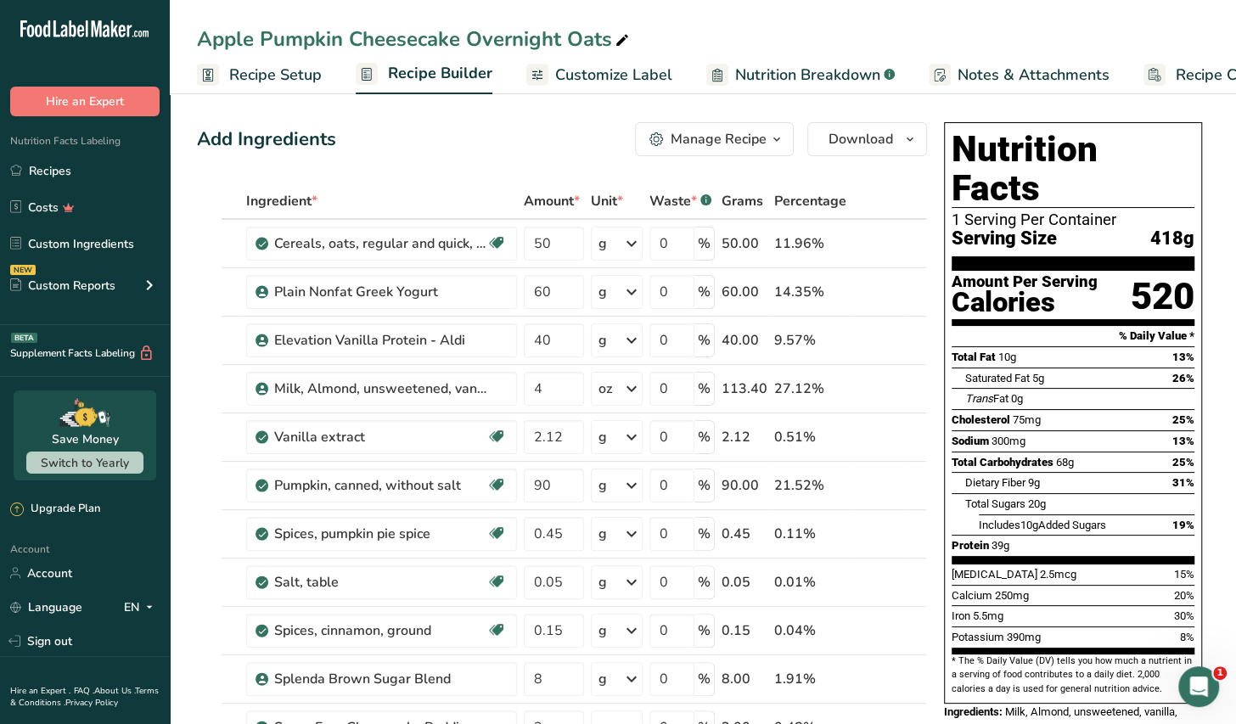
click at [628, 71] on span "Customize Label" at bounding box center [613, 75] width 117 height 23
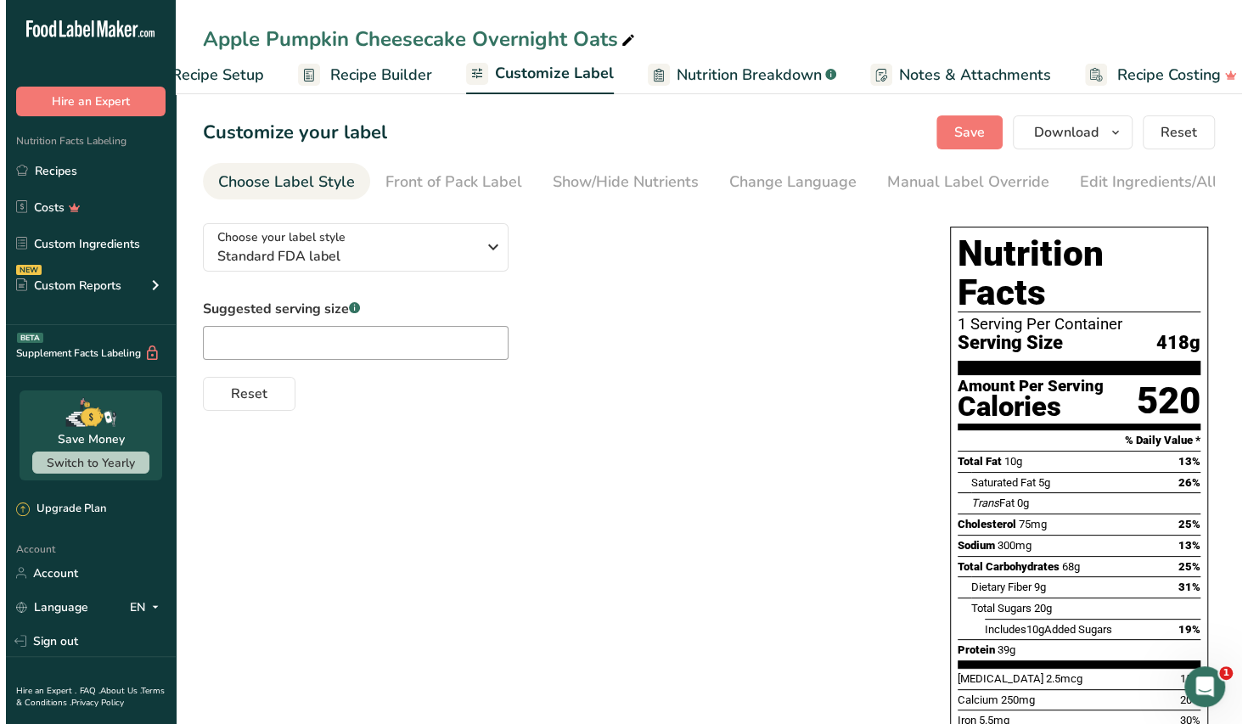
scroll to position [0, 86]
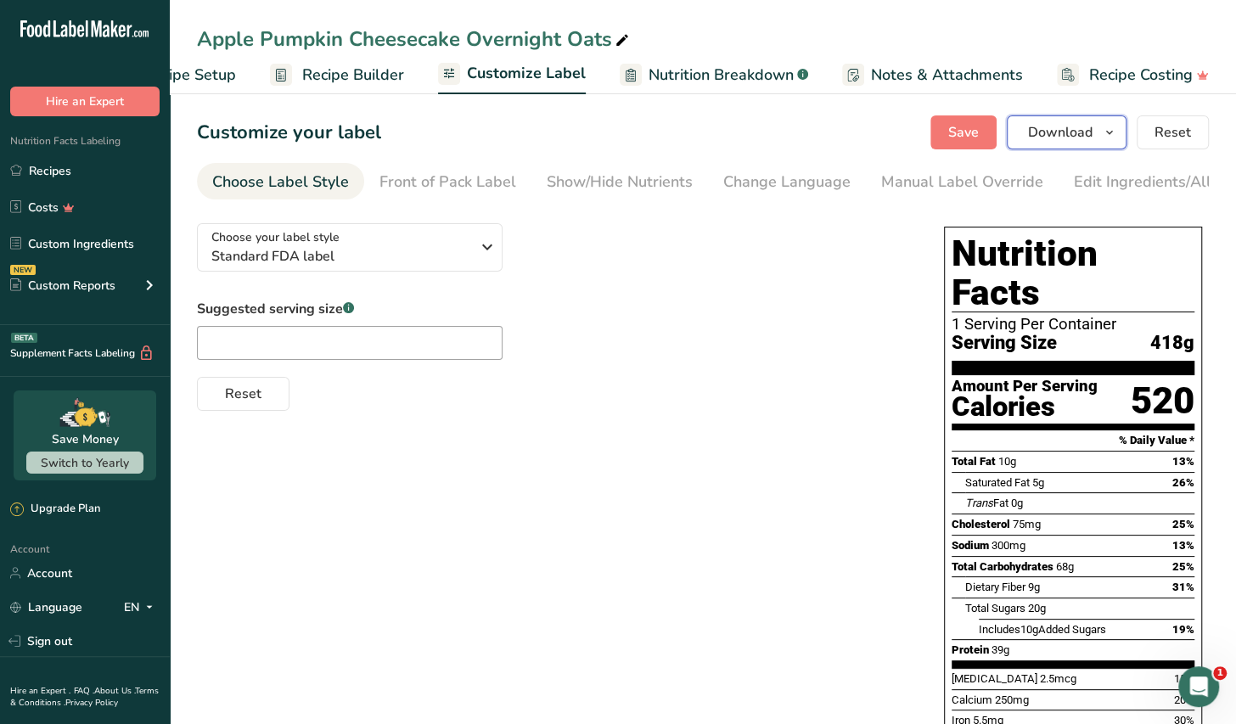
click at [1050, 130] on span "Download" at bounding box center [1060, 132] width 65 height 20
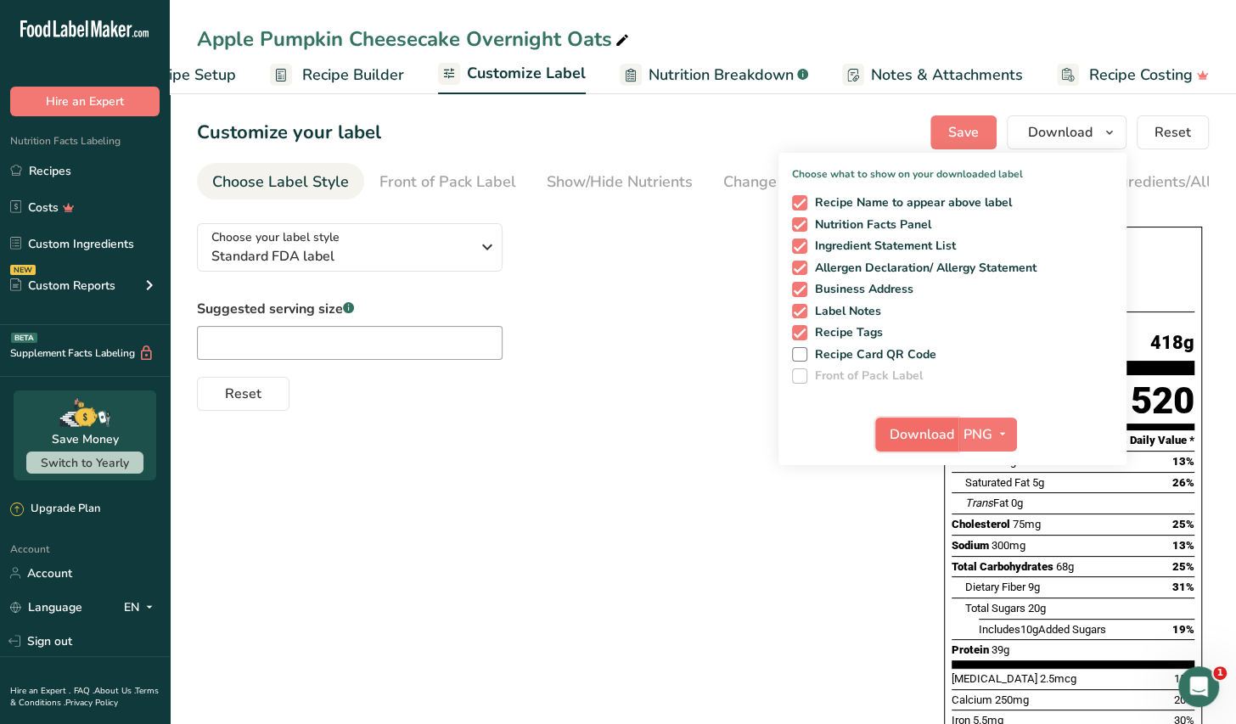
click at [926, 435] on span "Download" at bounding box center [922, 435] width 65 height 20
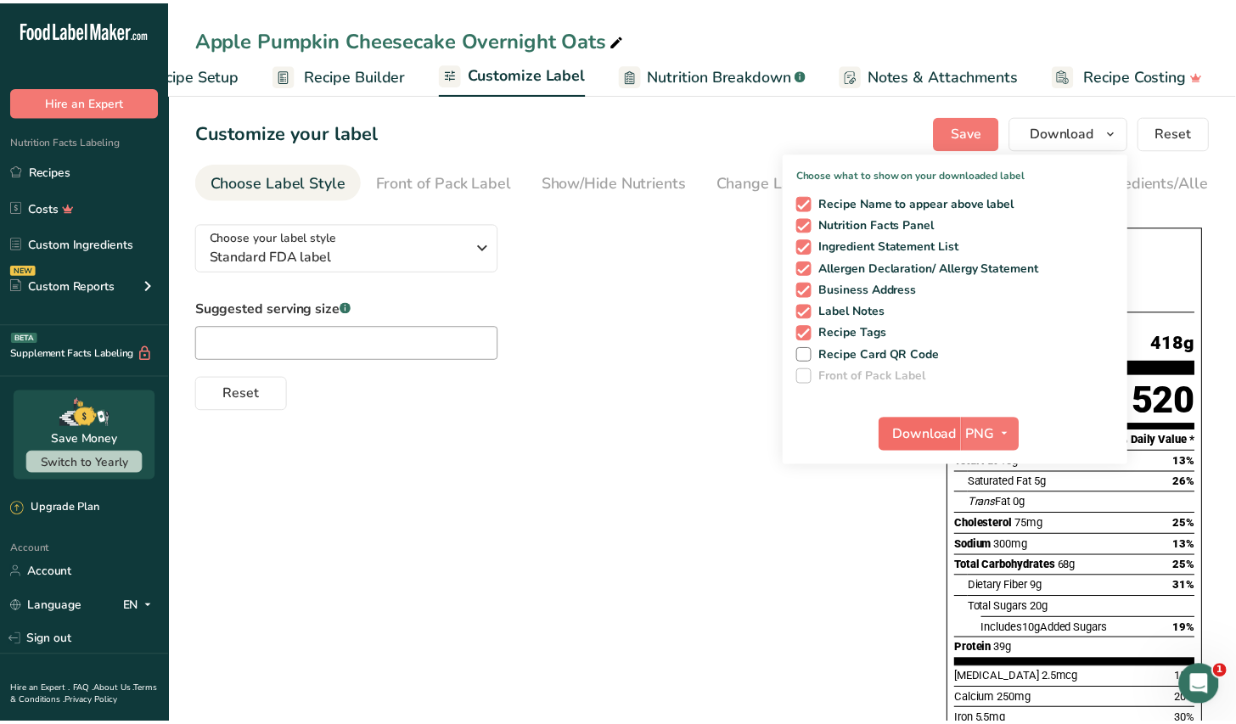
scroll to position [0, 73]
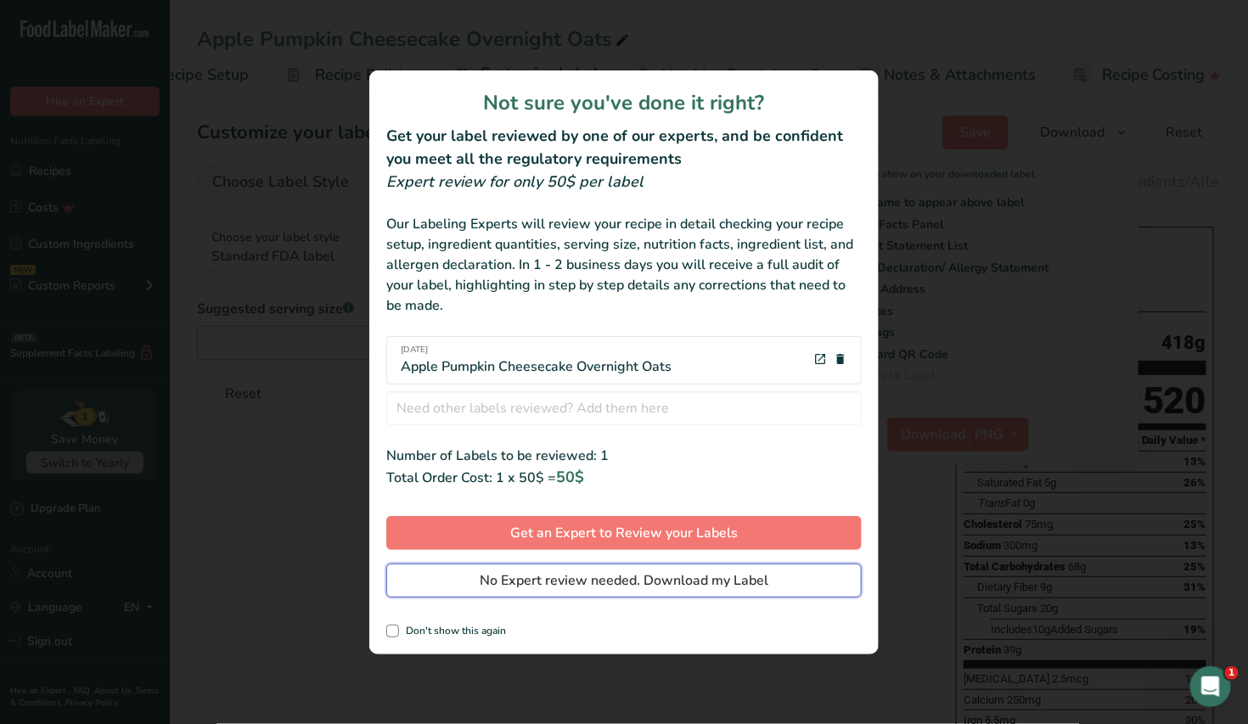
drag, startPoint x: 698, startPoint y: 581, endPoint x: 717, endPoint y: 572, distance: 20.5
click at [698, 580] on span "No Expert review needed. Download my Label" at bounding box center [624, 581] width 289 height 20
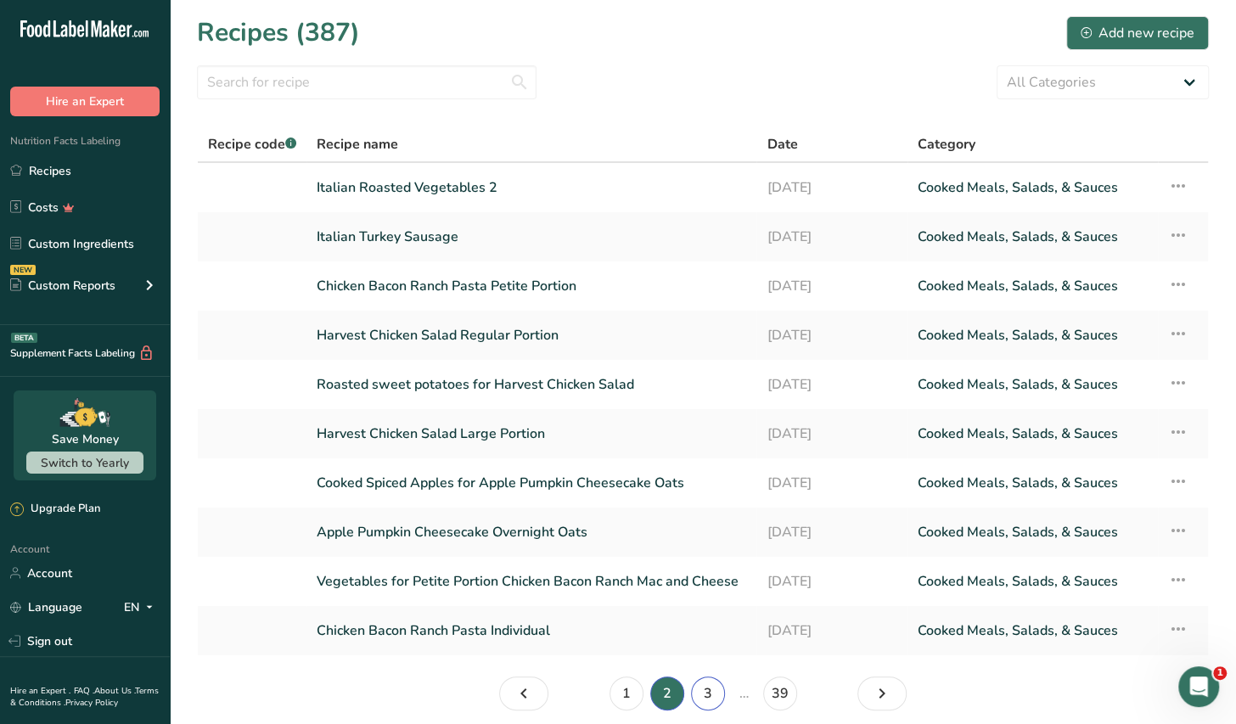
click at [705, 696] on link "3" at bounding box center [708, 694] width 34 height 34
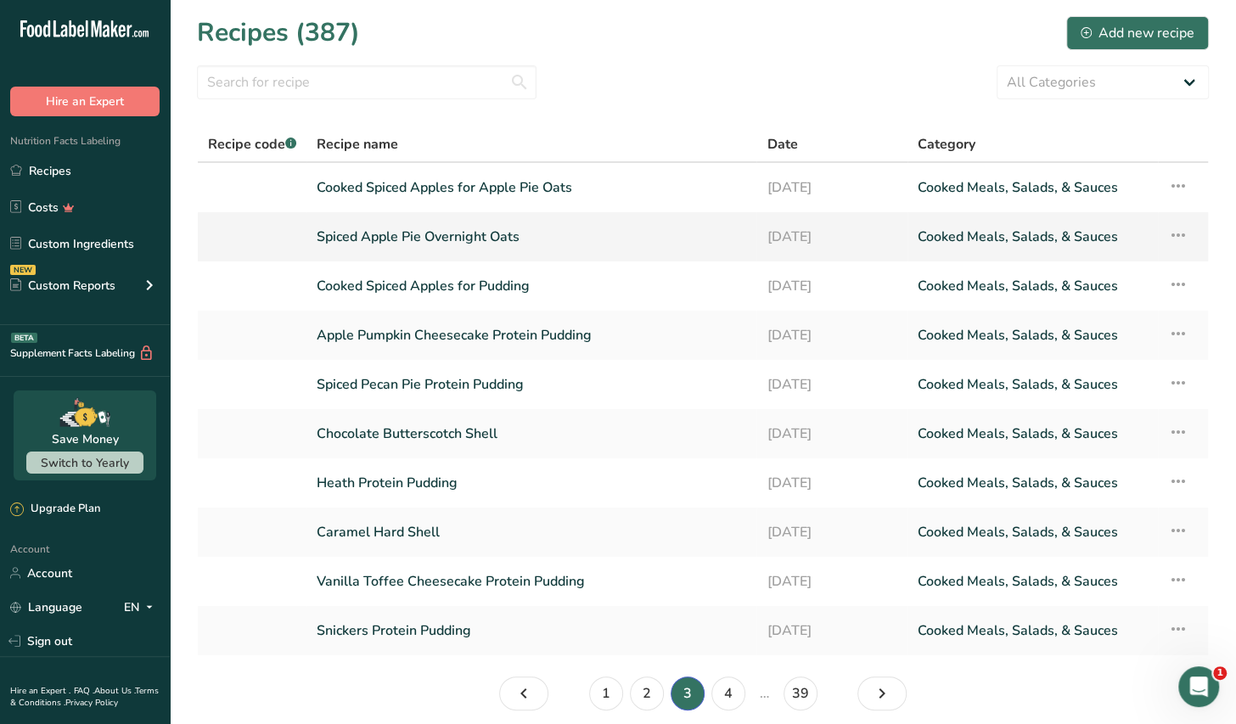
click at [477, 243] on link "Spiced Apple Pie Overnight Oats" at bounding box center [532, 237] width 430 height 36
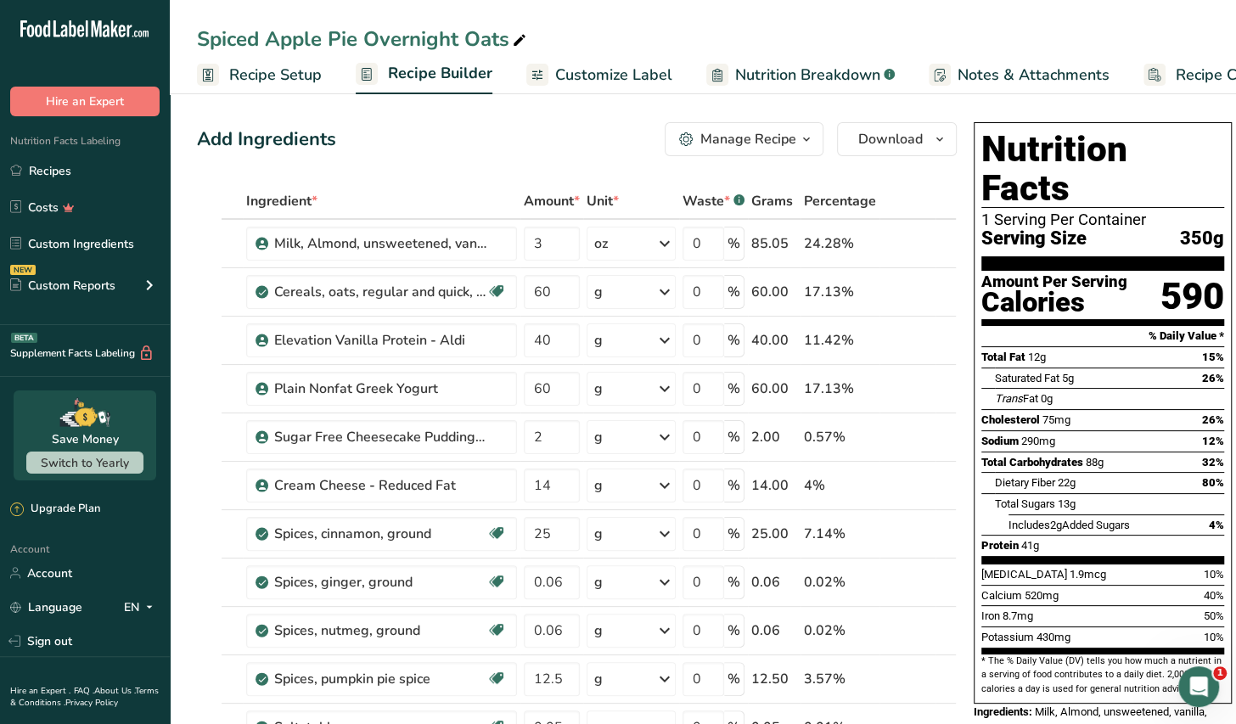
click at [620, 82] on span "Customize Label" at bounding box center [613, 75] width 117 height 23
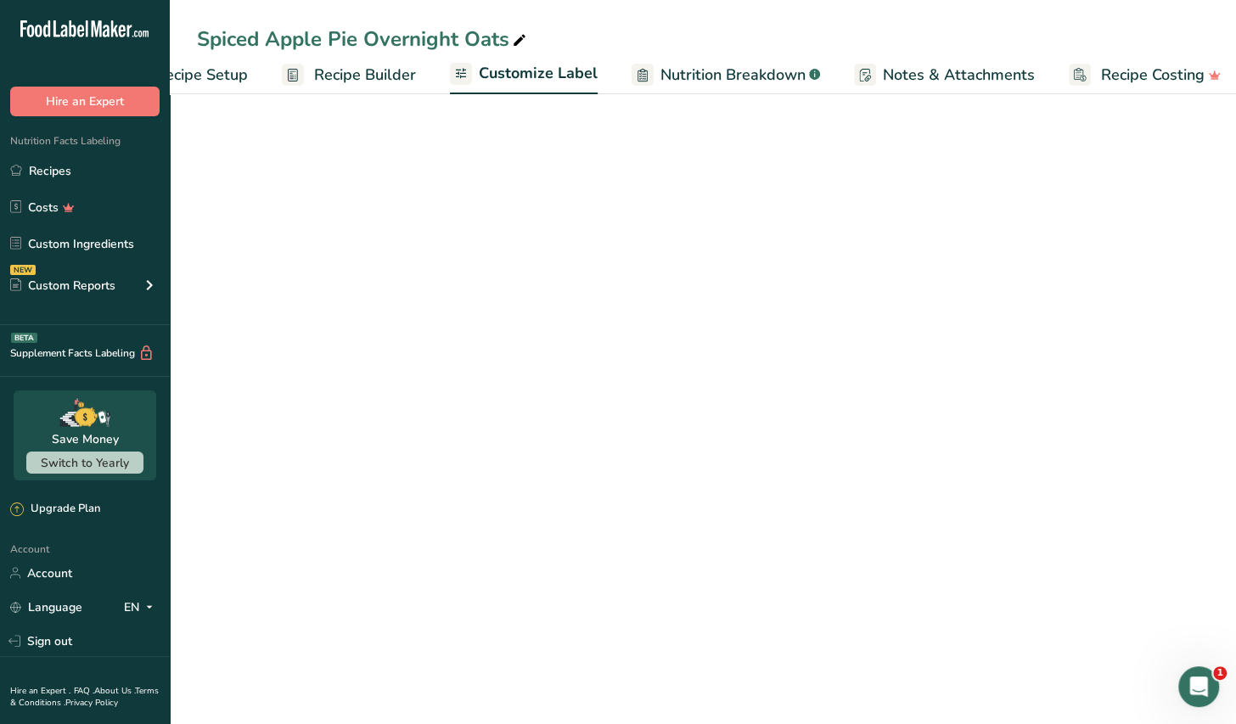
scroll to position [0, 86]
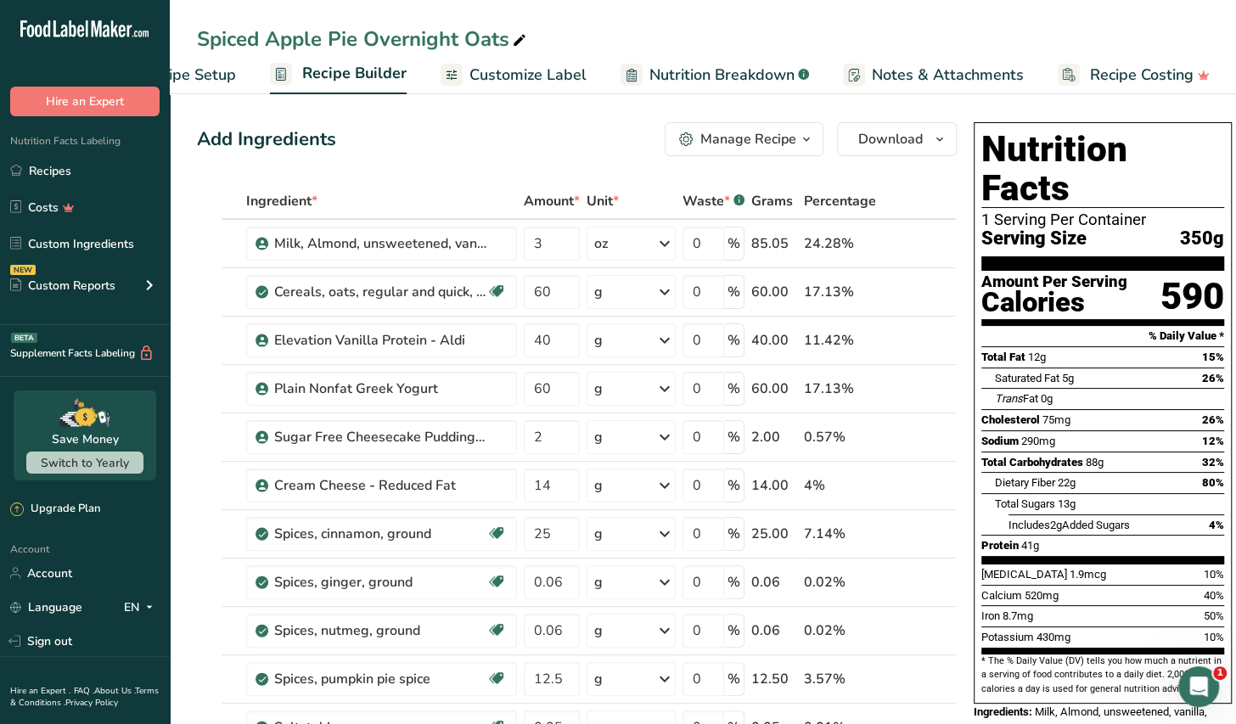
click at [768, 146] on div "Manage Recipe" at bounding box center [749, 139] width 96 height 20
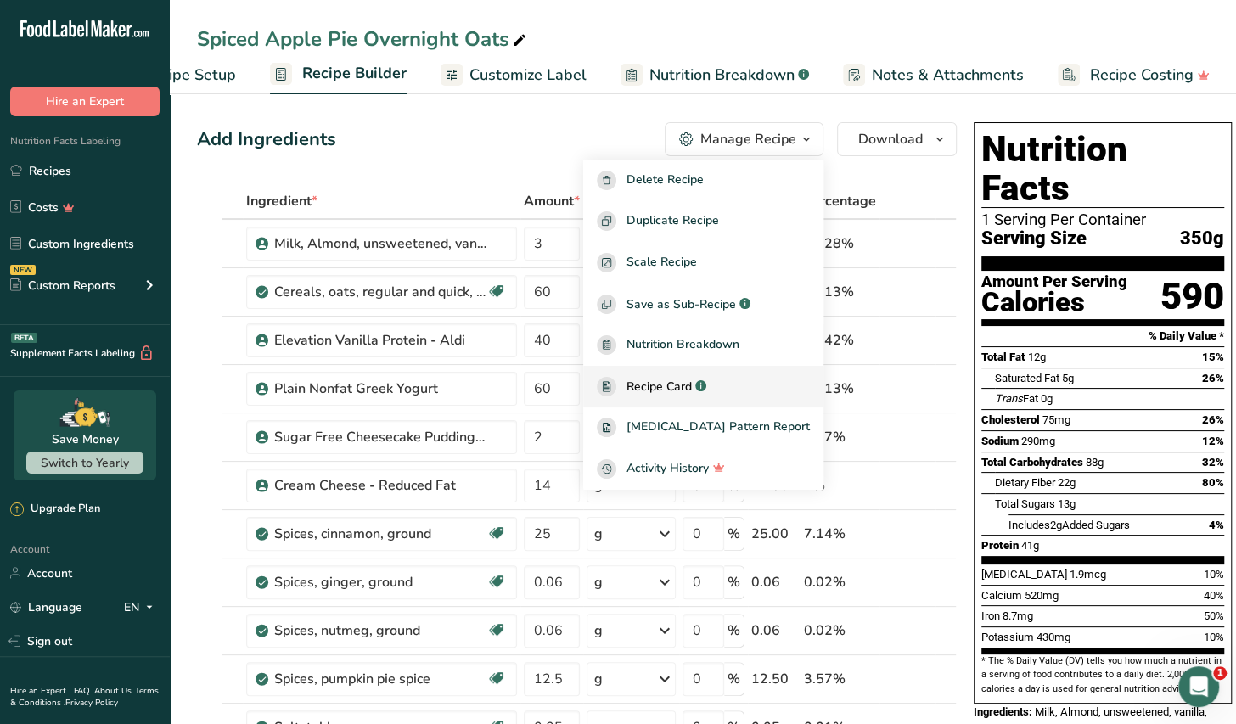
click at [692, 391] on span "Recipe Card" at bounding box center [659, 387] width 65 height 18
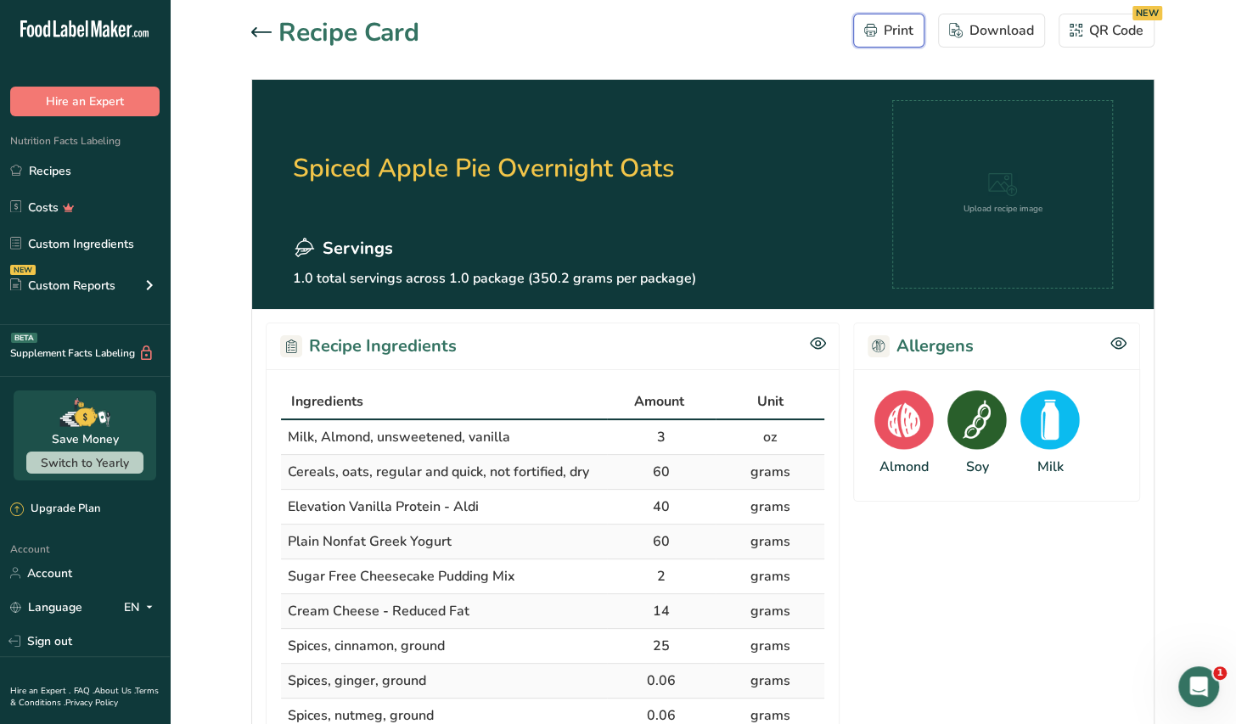
click at [891, 35] on div "Print" at bounding box center [888, 30] width 49 height 20
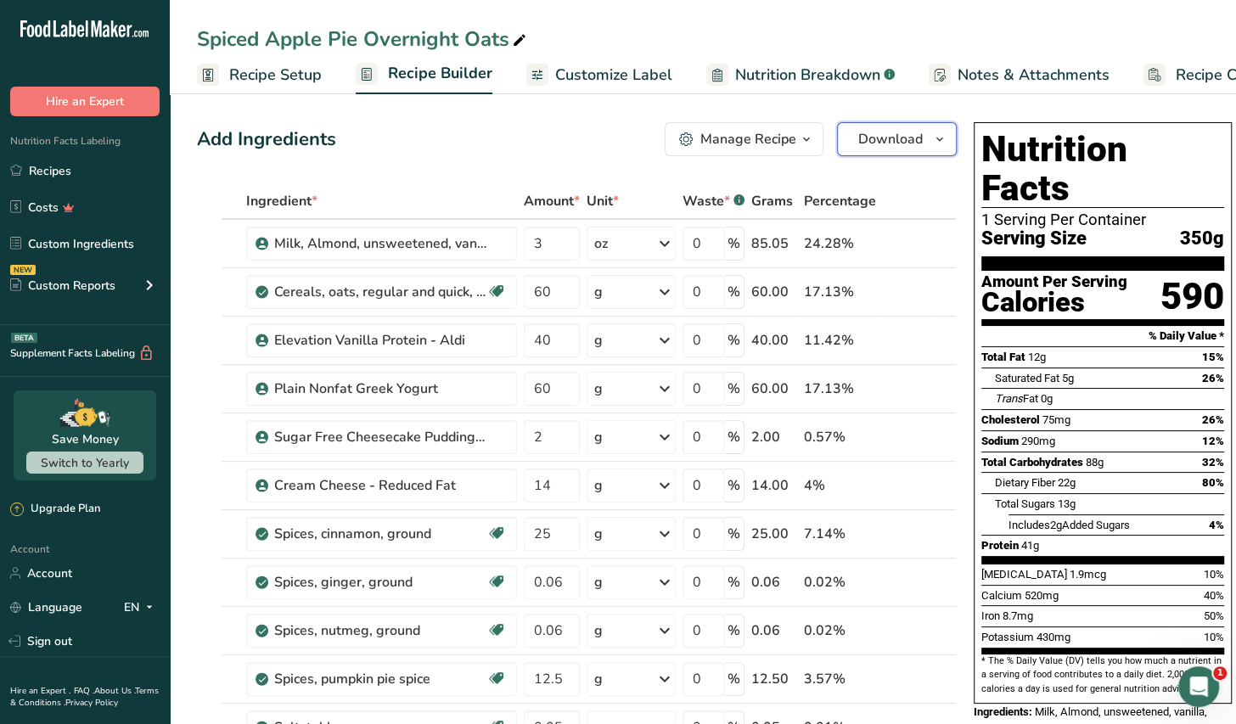
click at [900, 138] on span "Download" at bounding box center [890, 139] width 65 height 20
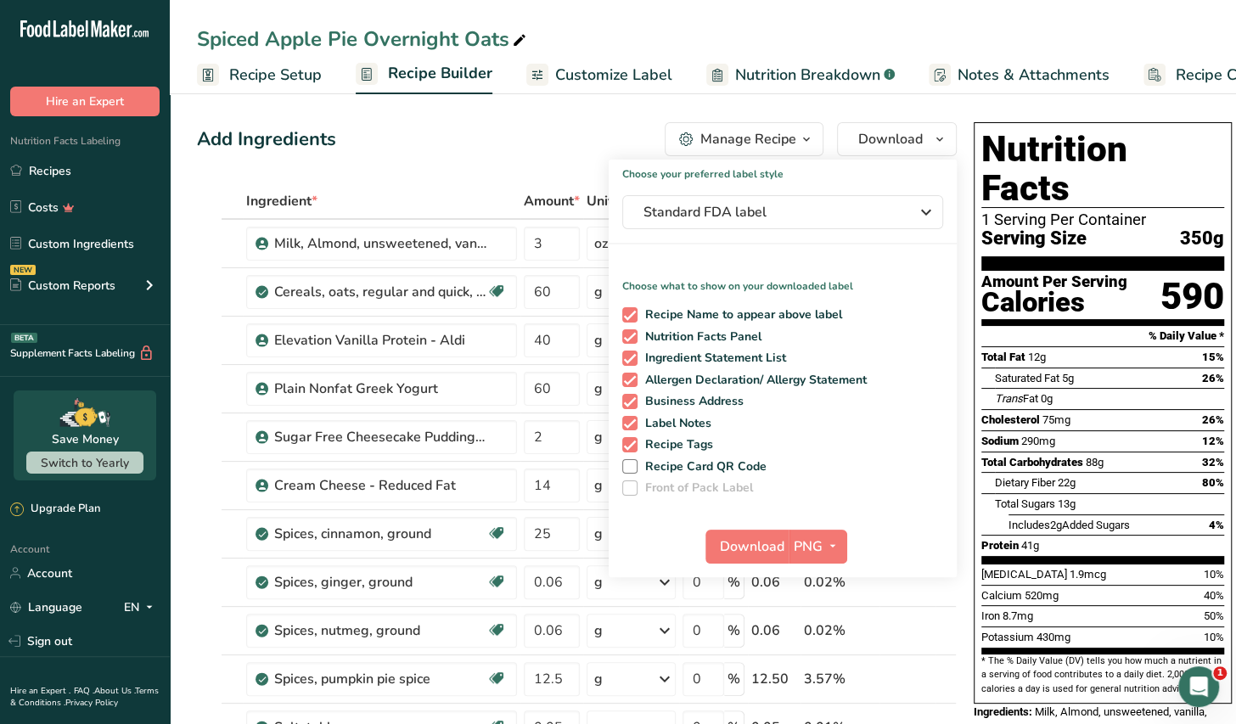
click at [622, 76] on span "Customize Label" at bounding box center [613, 75] width 117 height 23
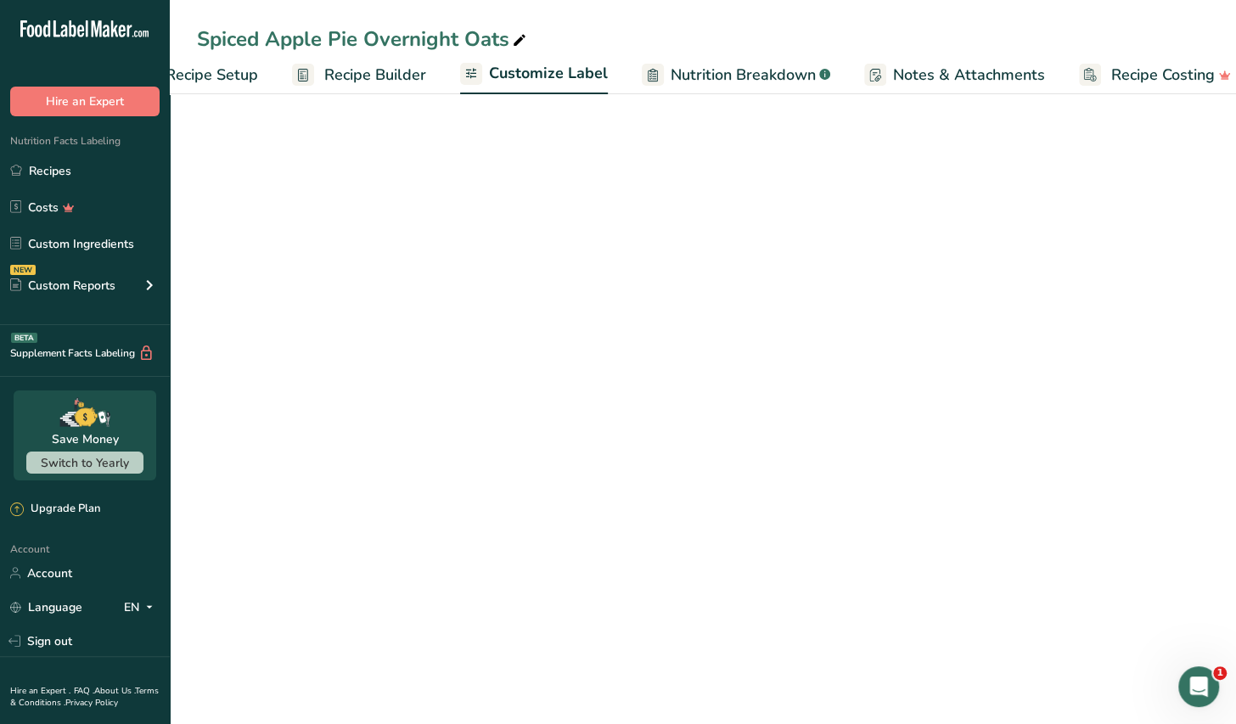
scroll to position [0, 86]
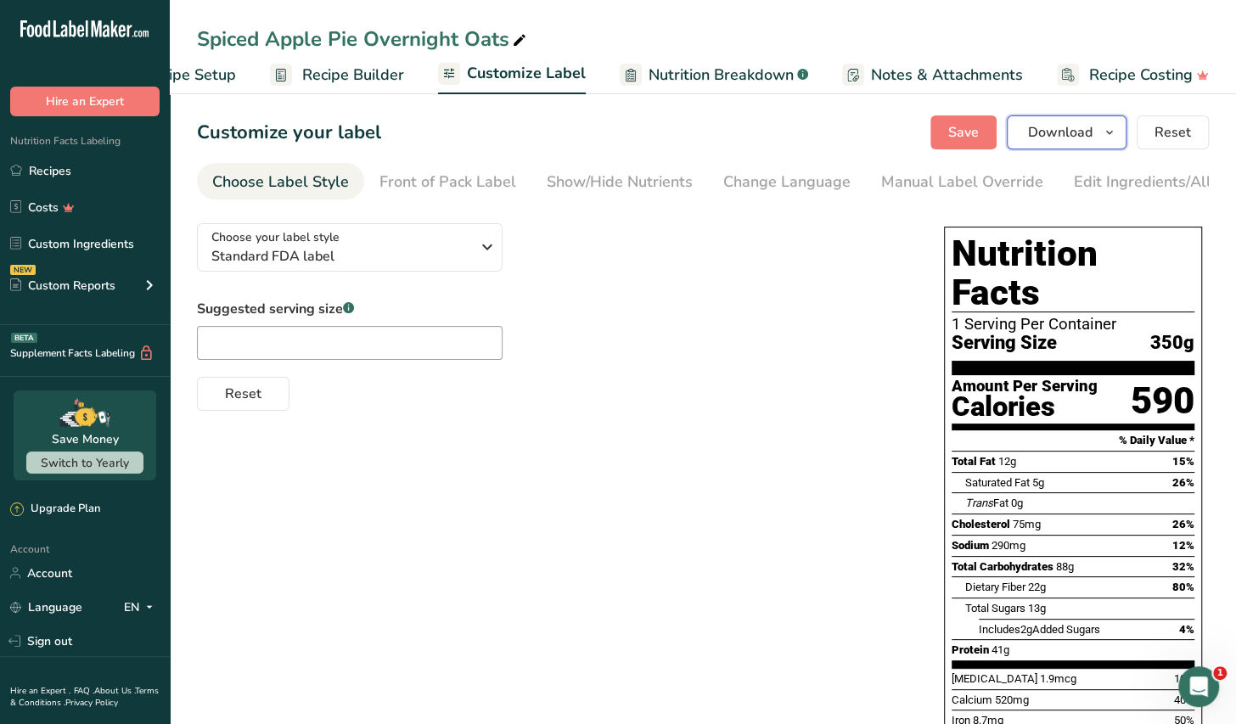
click at [1038, 138] on span "Download" at bounding box center [1060, 132] width 65 height 20
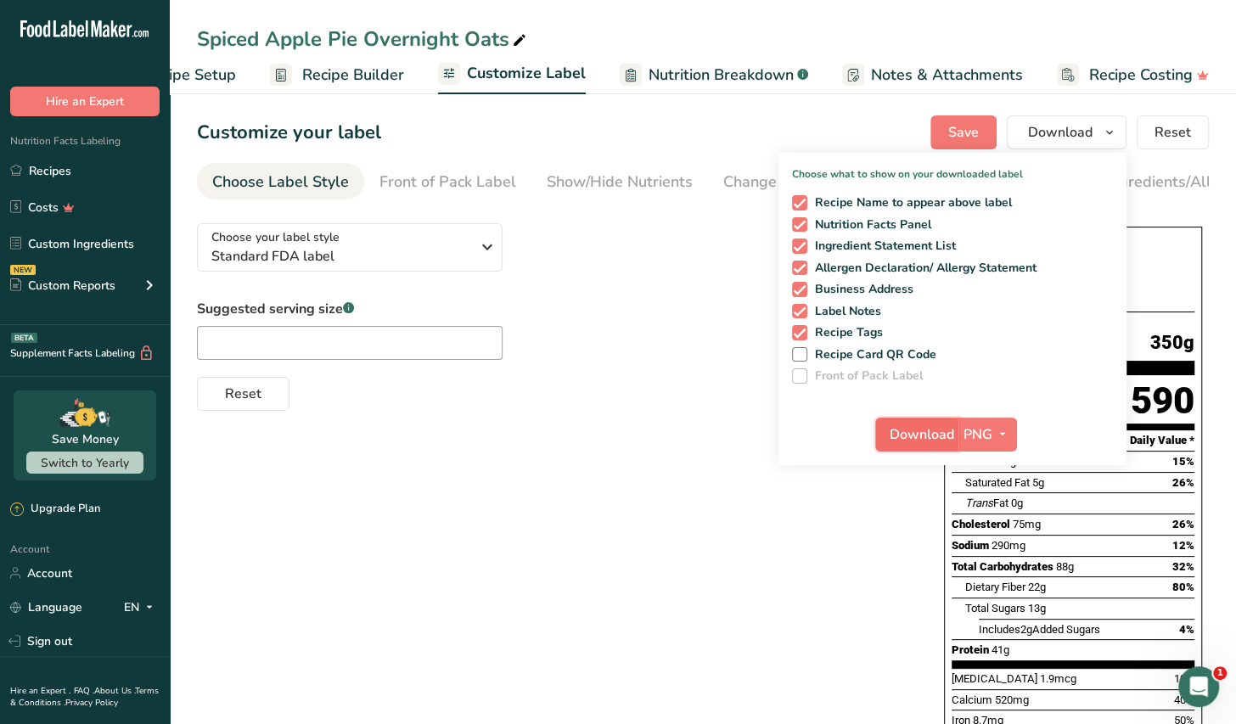
click at [928, 432] on span "Download" at bounding box center [922, 435] width 65 height 20
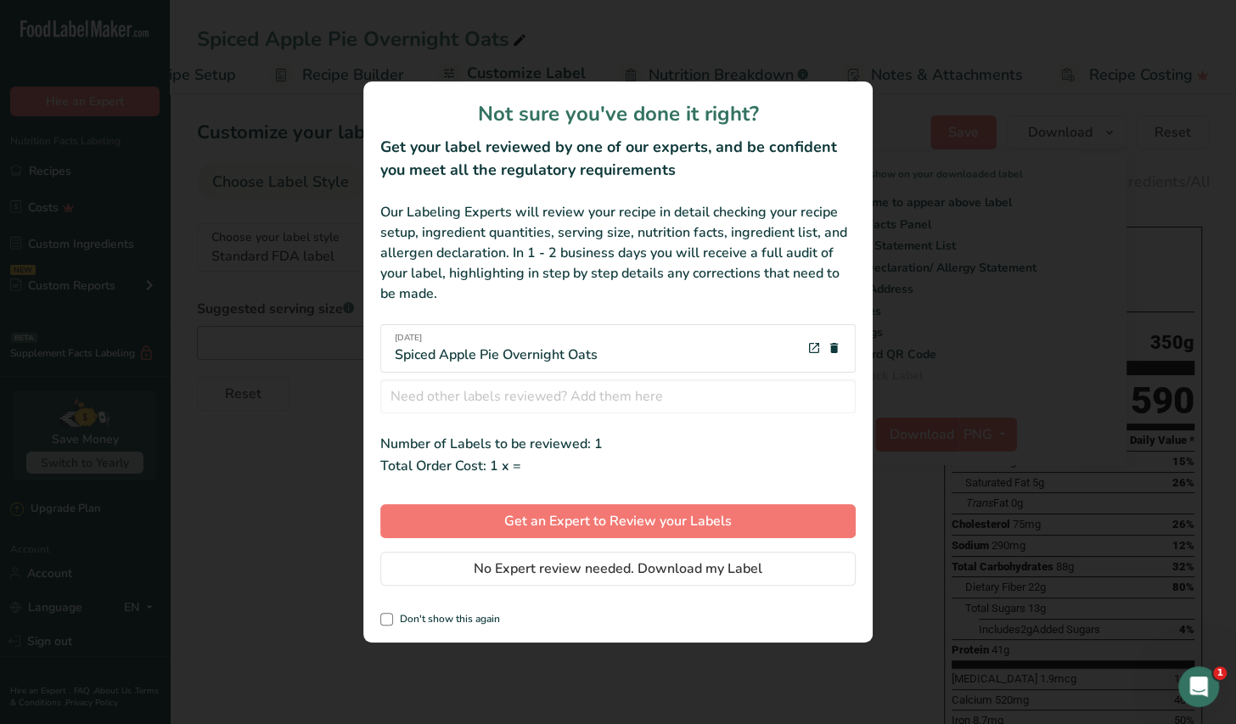
scroll to position [0, 73]
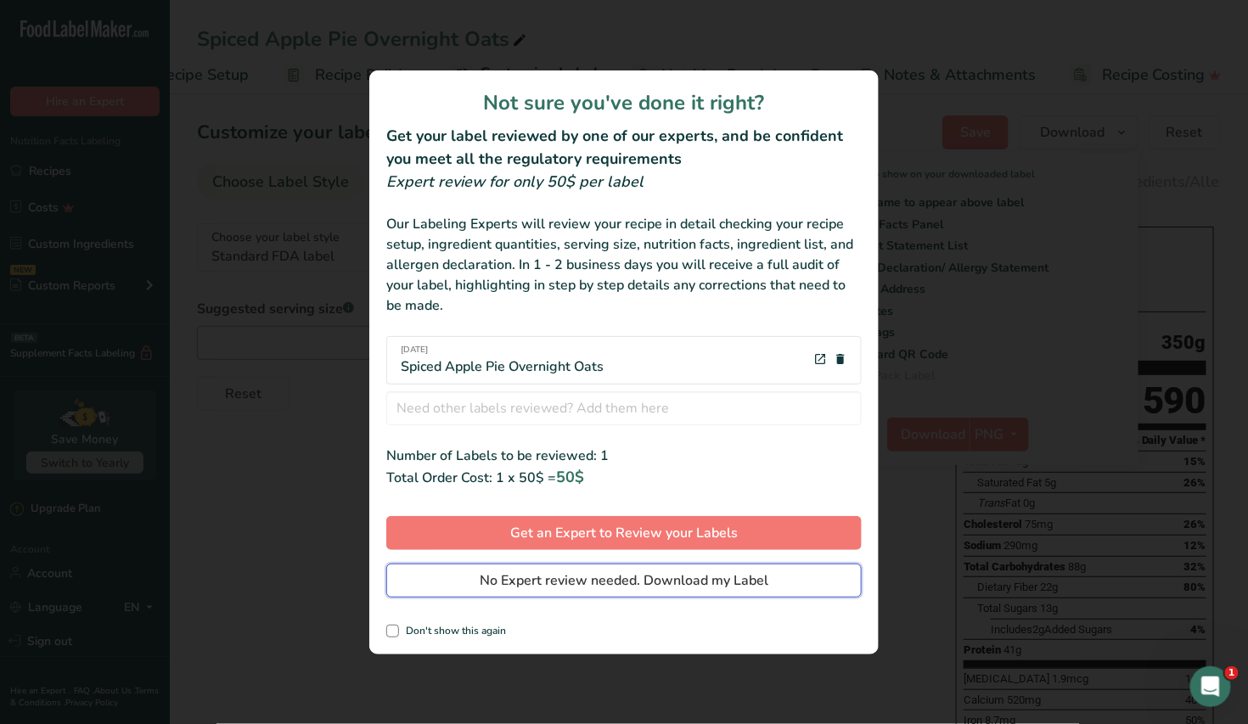
click at [639, 581] on span "No Expert review needed. Download my Label" at bounding box center [624, 581] width 289 height 20
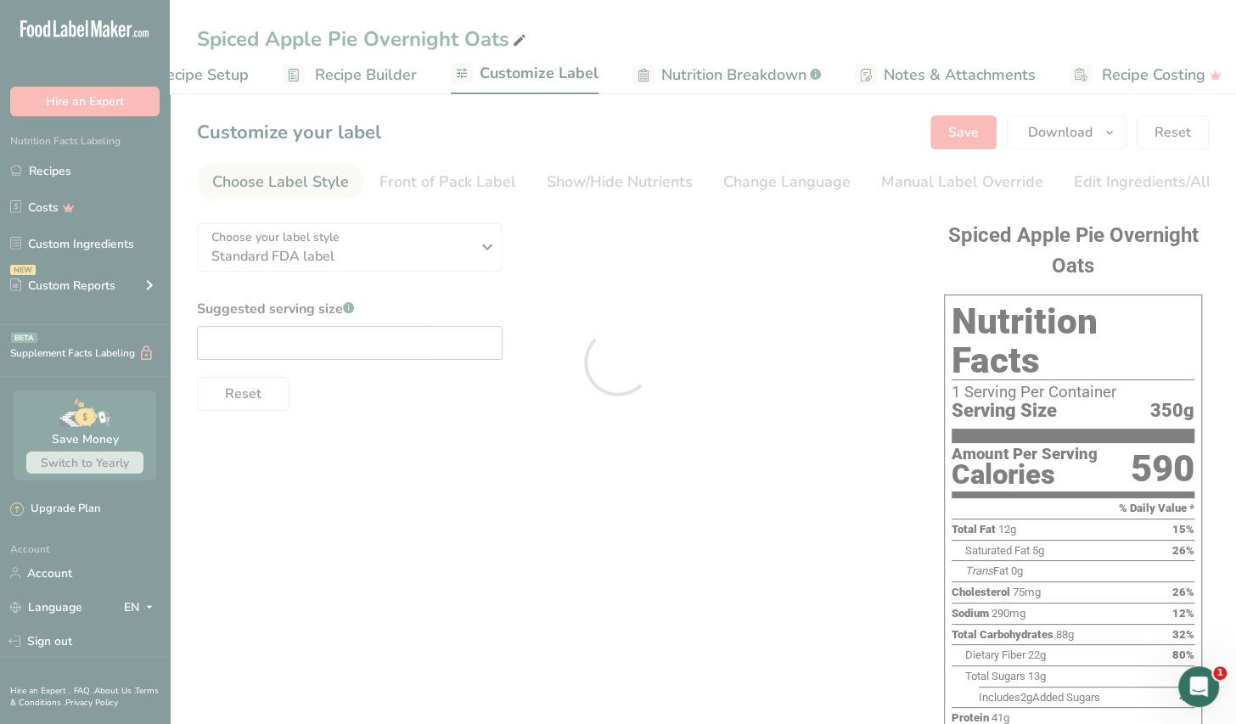
scroll to position [0, 0]
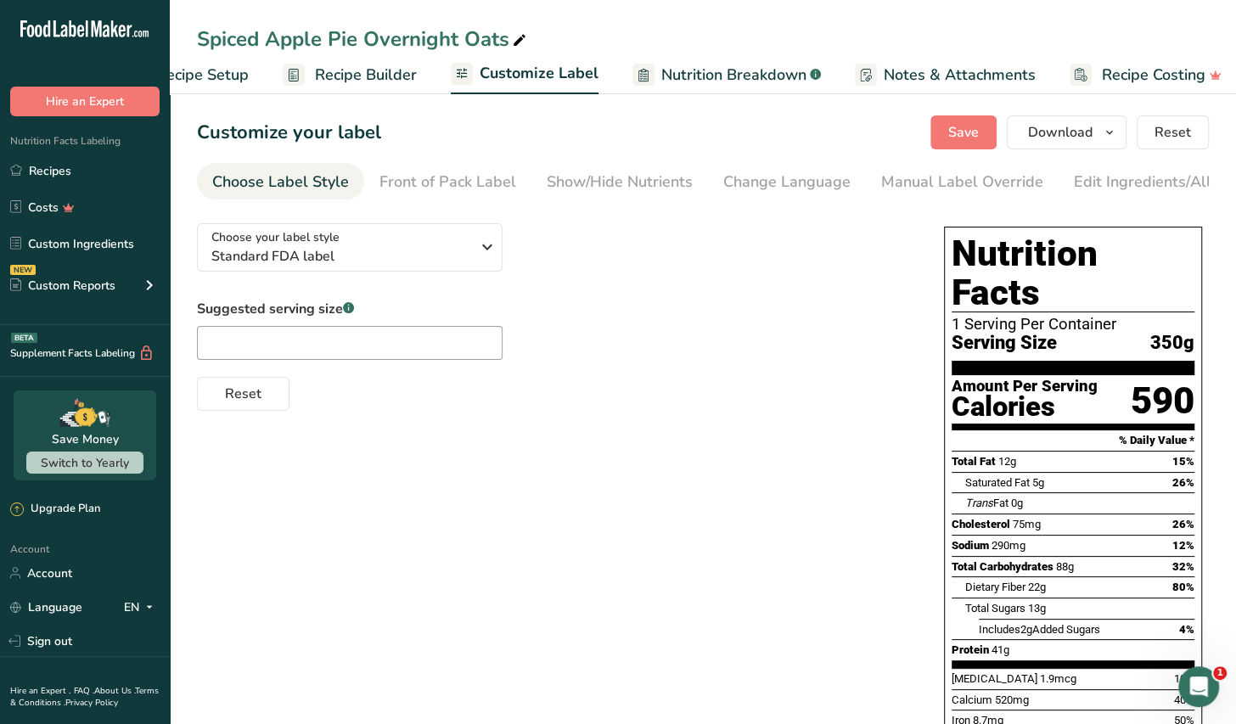
click at [785, 397] on div "Reset" at bounding box center [553, 390] width 713 height 41
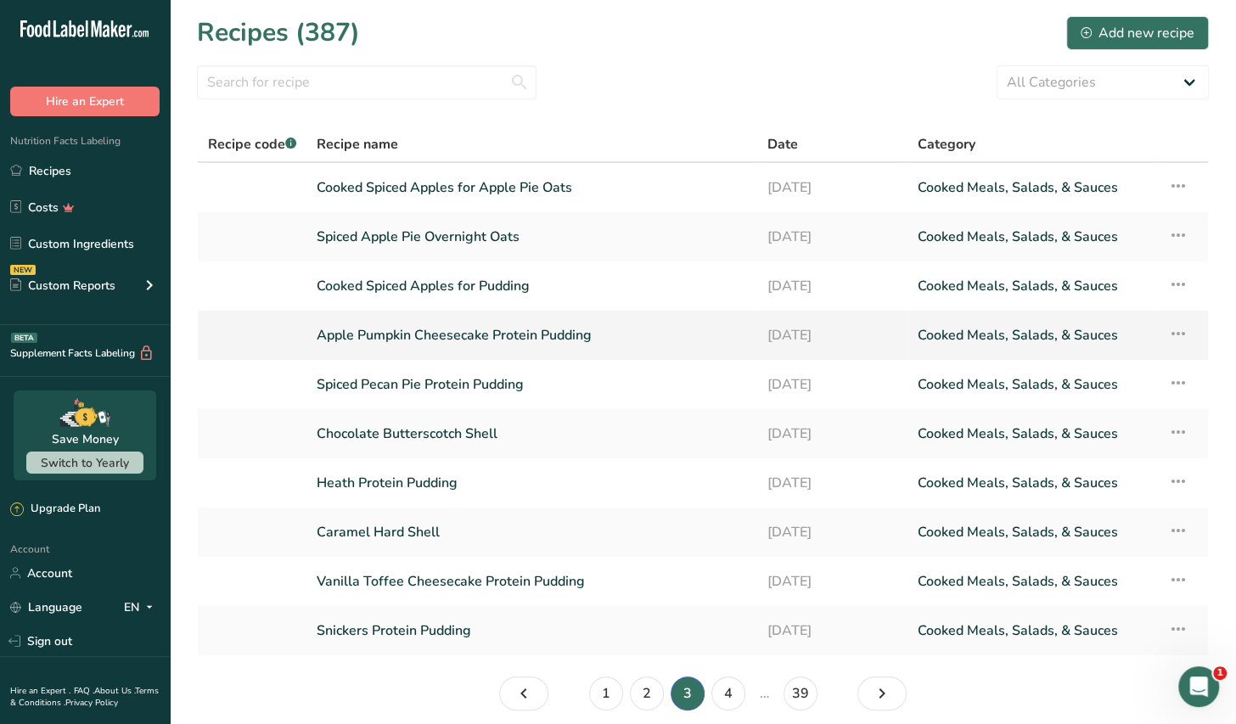
click at [541, 338] on link "Apple Pumpkin Cheesecake Protein Pudding" at bounding box center [532, 336] width 430 height 36
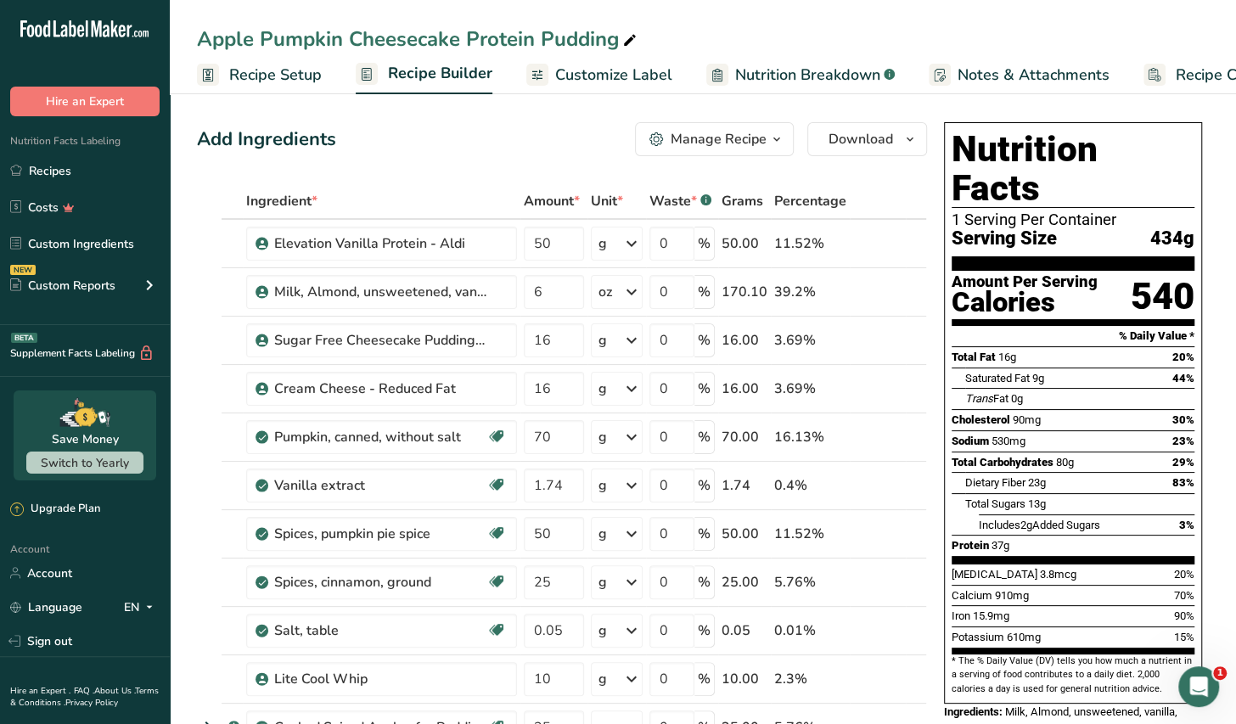
click at [781, 148] on icon "button" at bounding box center [777, 139] width 14 height 21
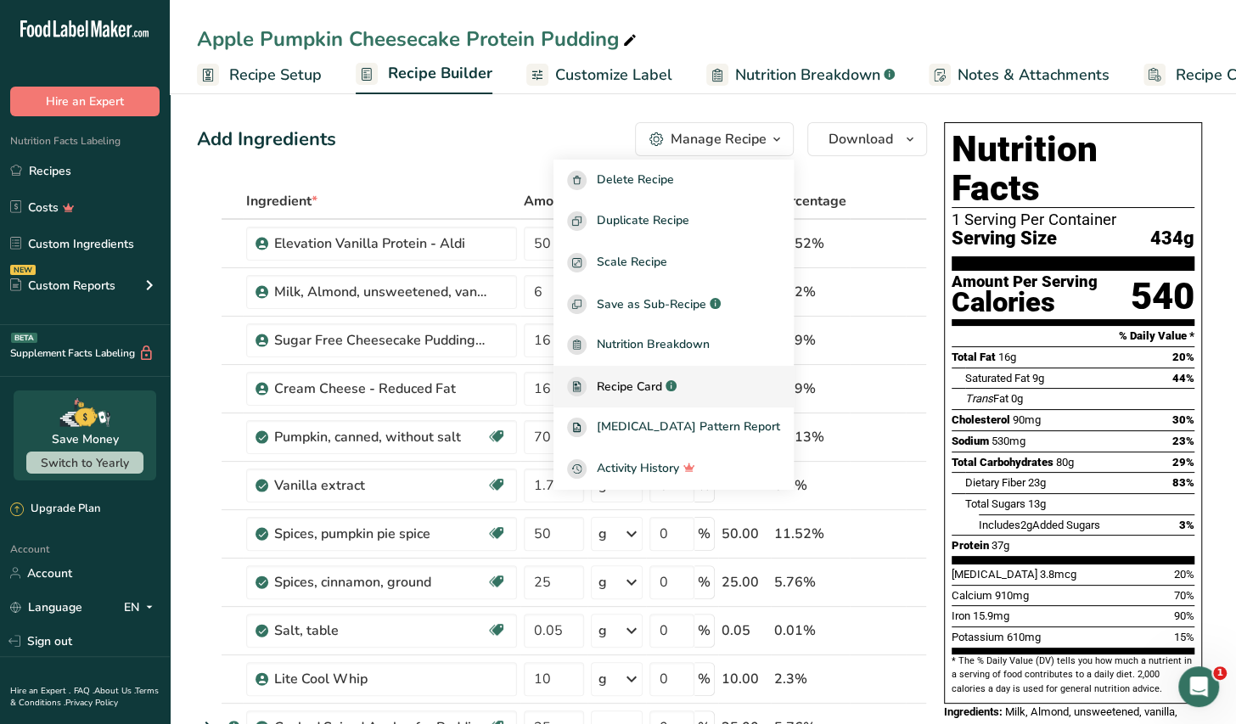
click at [662, 386] on span "Recipe Card" at bounding box center [629, 387] width 65 height 18
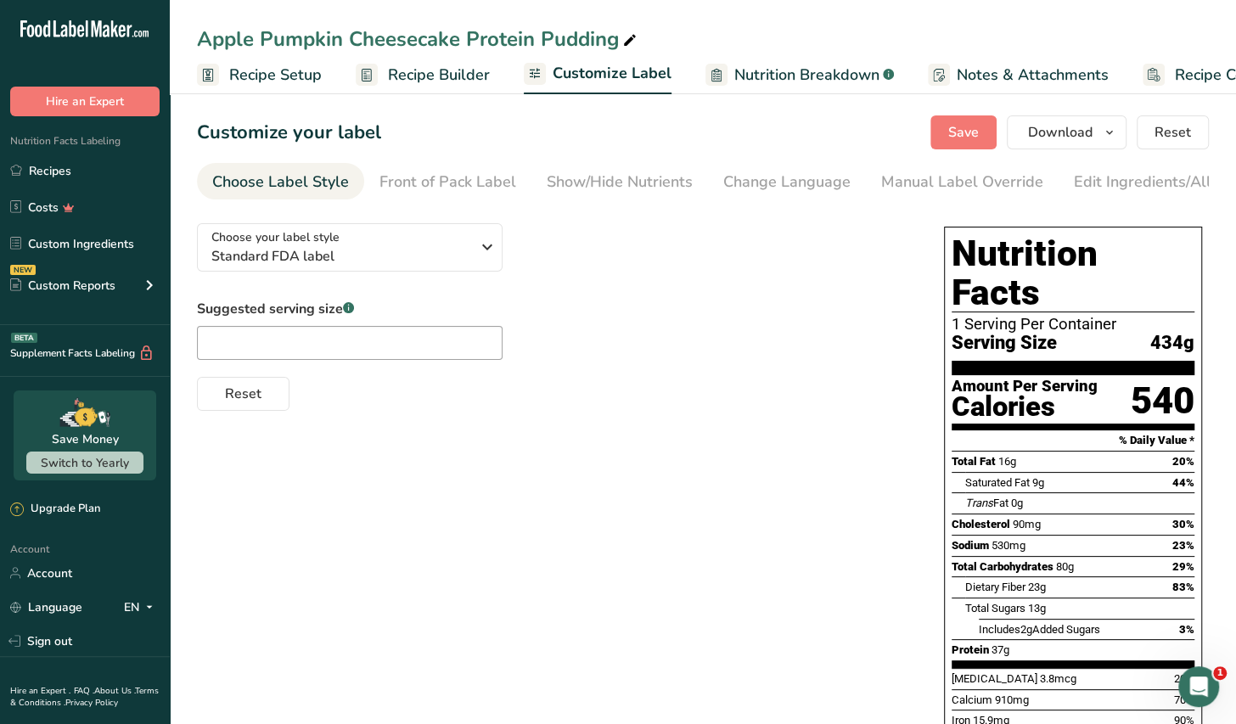
scroll to position [0, 73]
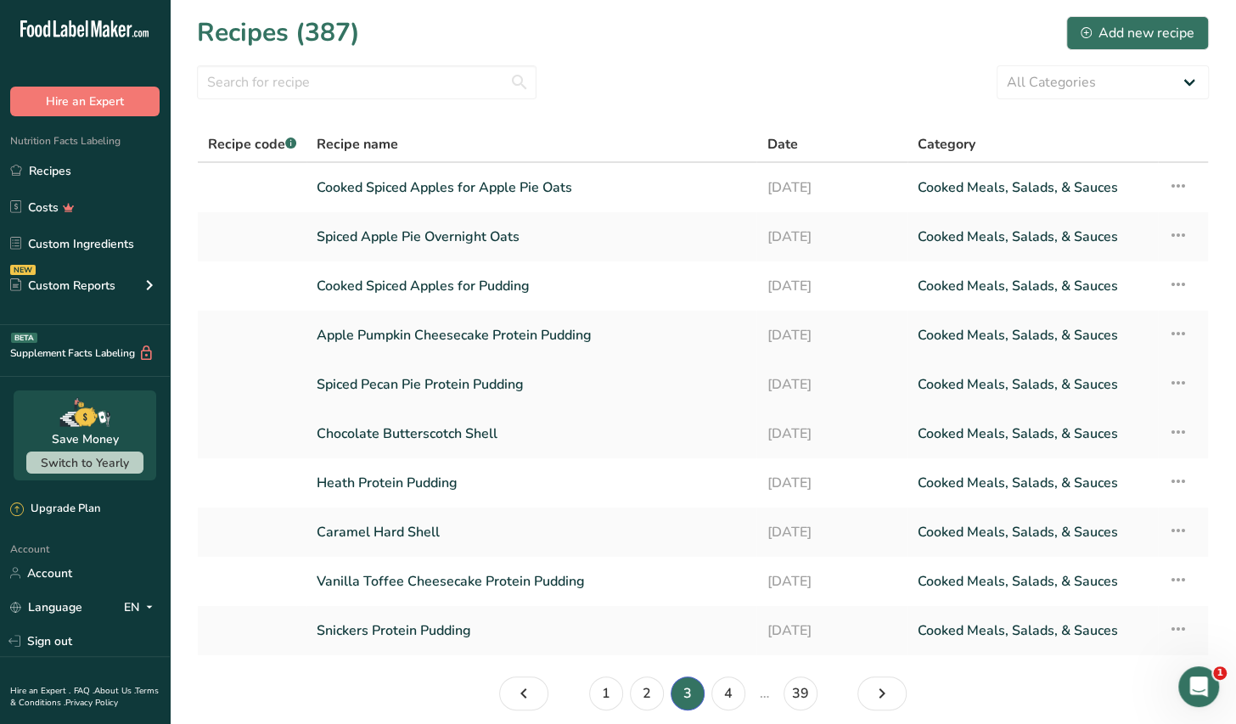
click at [500, 390] on link "Spiced Pecan Pie Protein Pudding" at bounding box center [532, 385] width 430 height 36
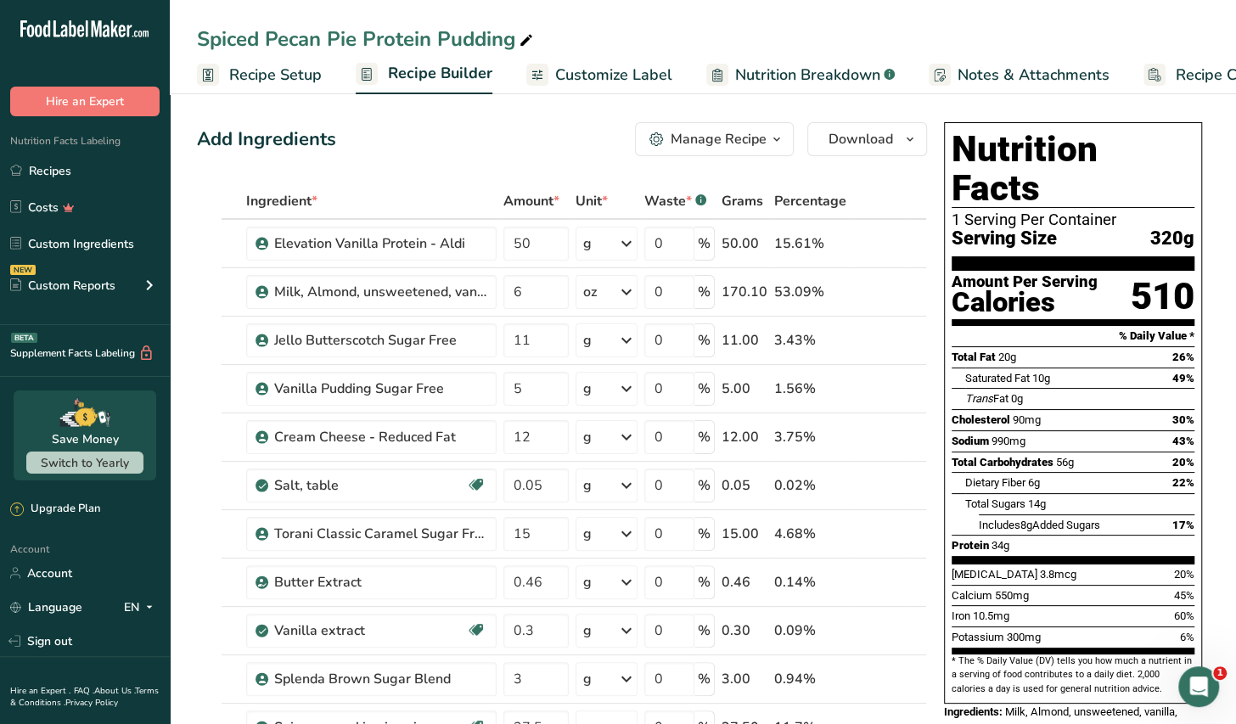
click at [592, 71] on span "Customize Label" at bounding box center [613, 75] width 117 height 23
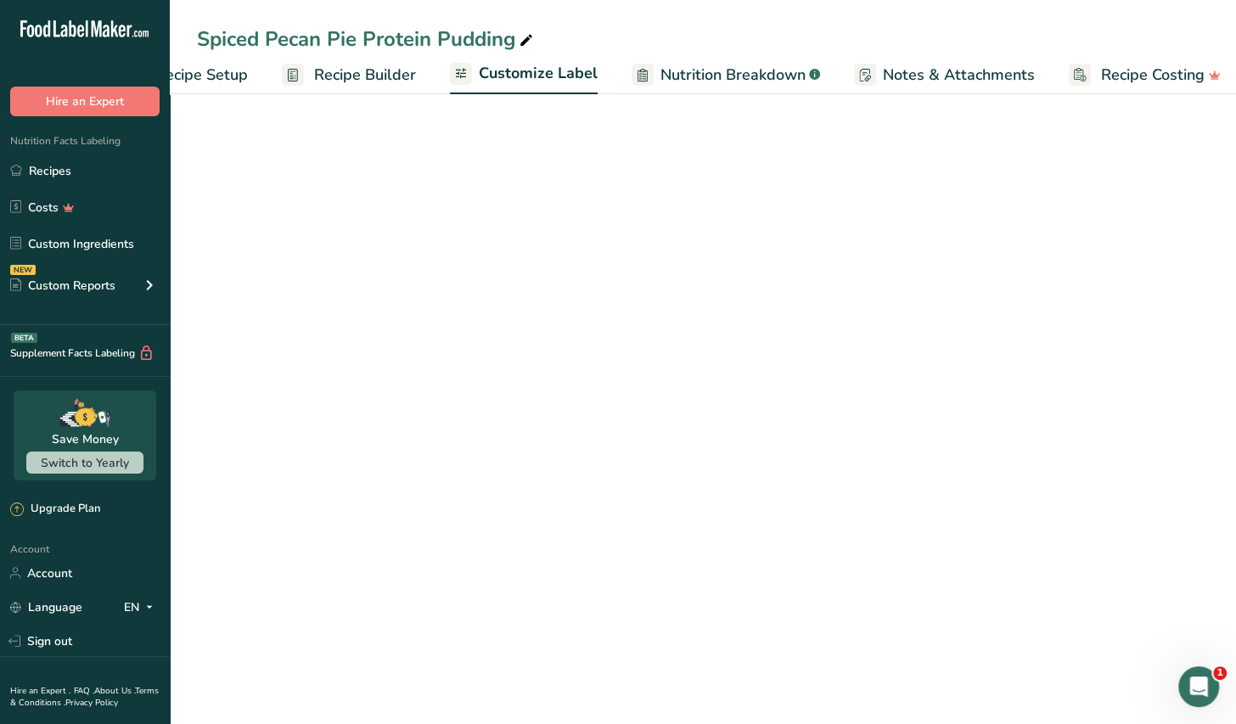
scroll to position [0, 86]
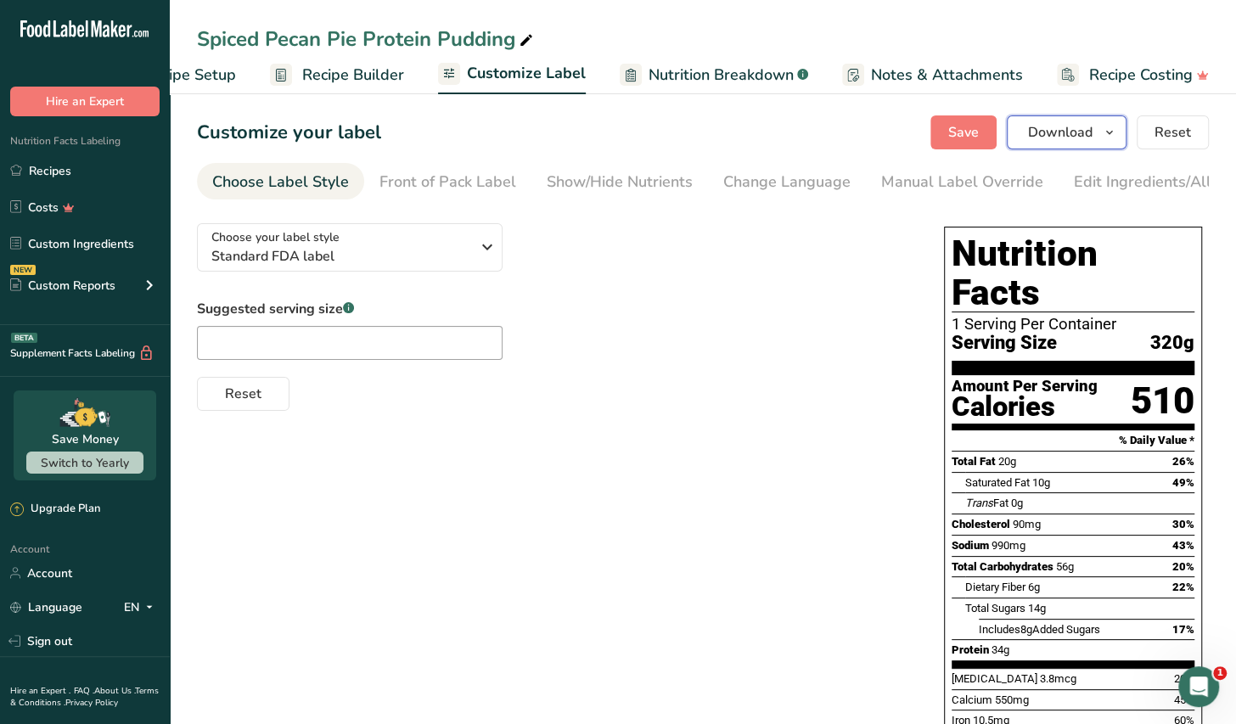
click at [1054, 133] on span "Download" at bounding box center [1060, 132] width 65 height 20
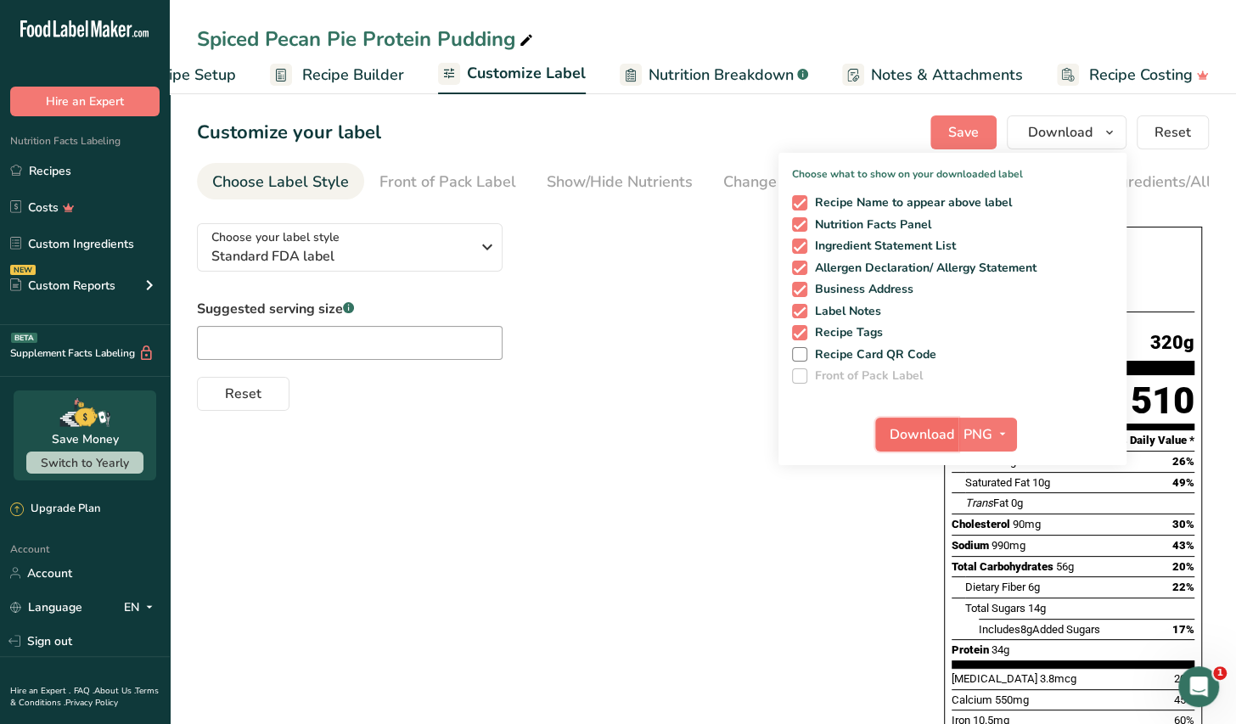
click at [926, 432] on span "Download" at bounding box center [922, 435] width 65 height 20
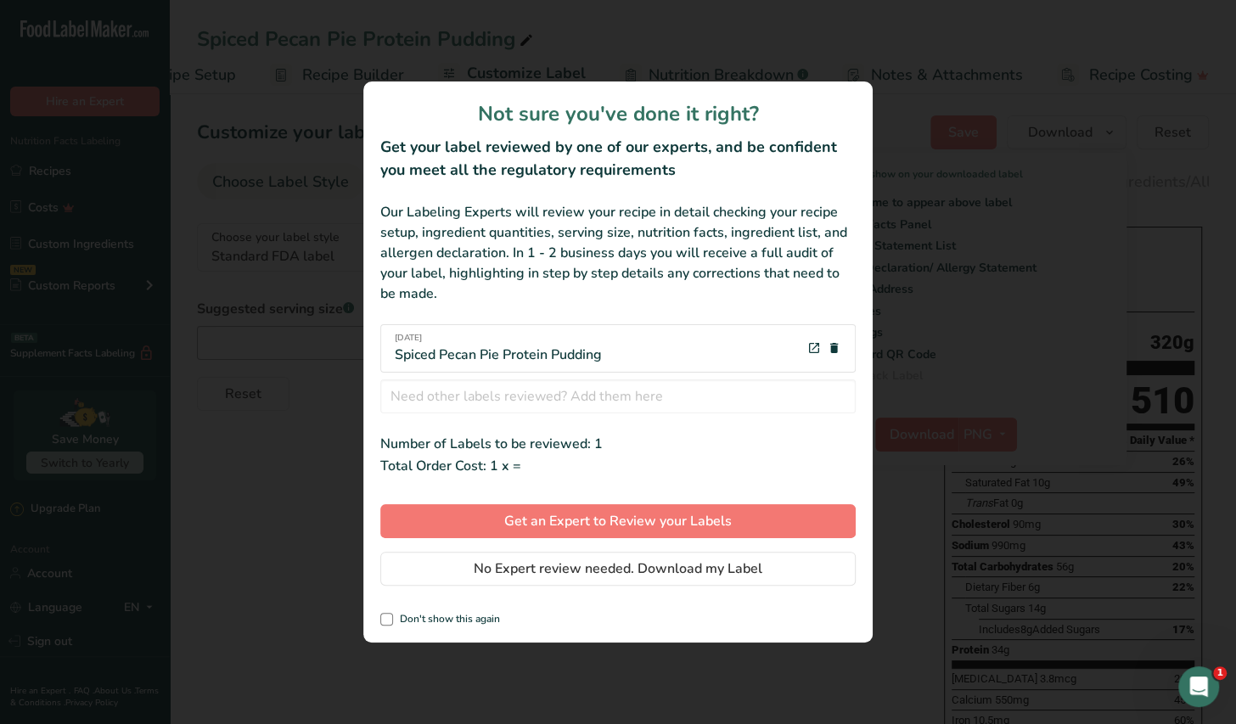
scroll to position [0, 73]
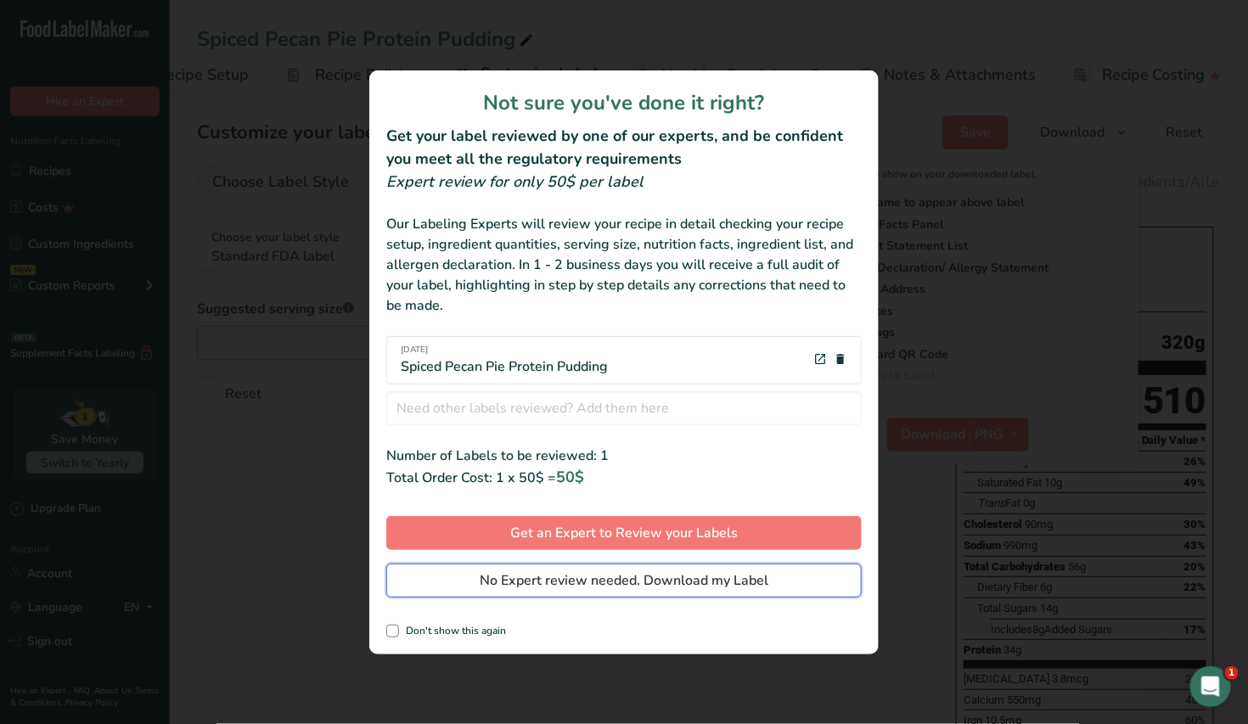
click at [679, 582] on span "No Expert review needed. Download my Label" at bounding box center [624, 581] width 289 height 20
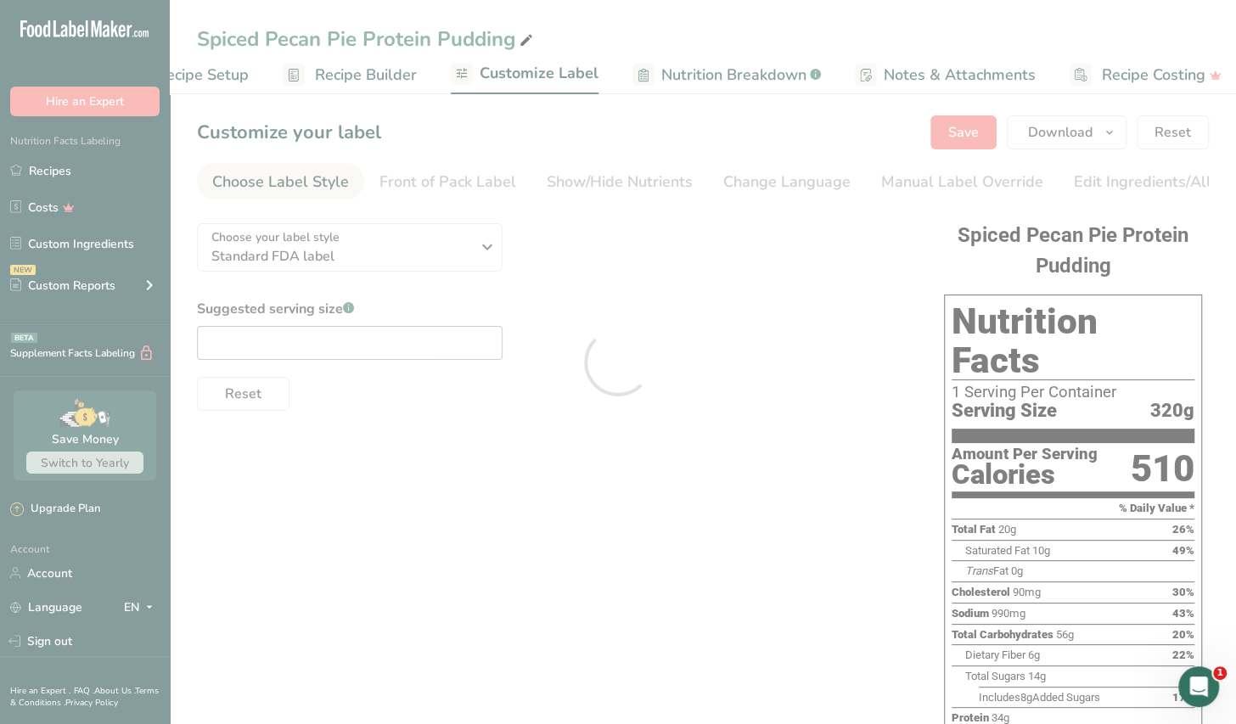
scroll to position [0, 0]
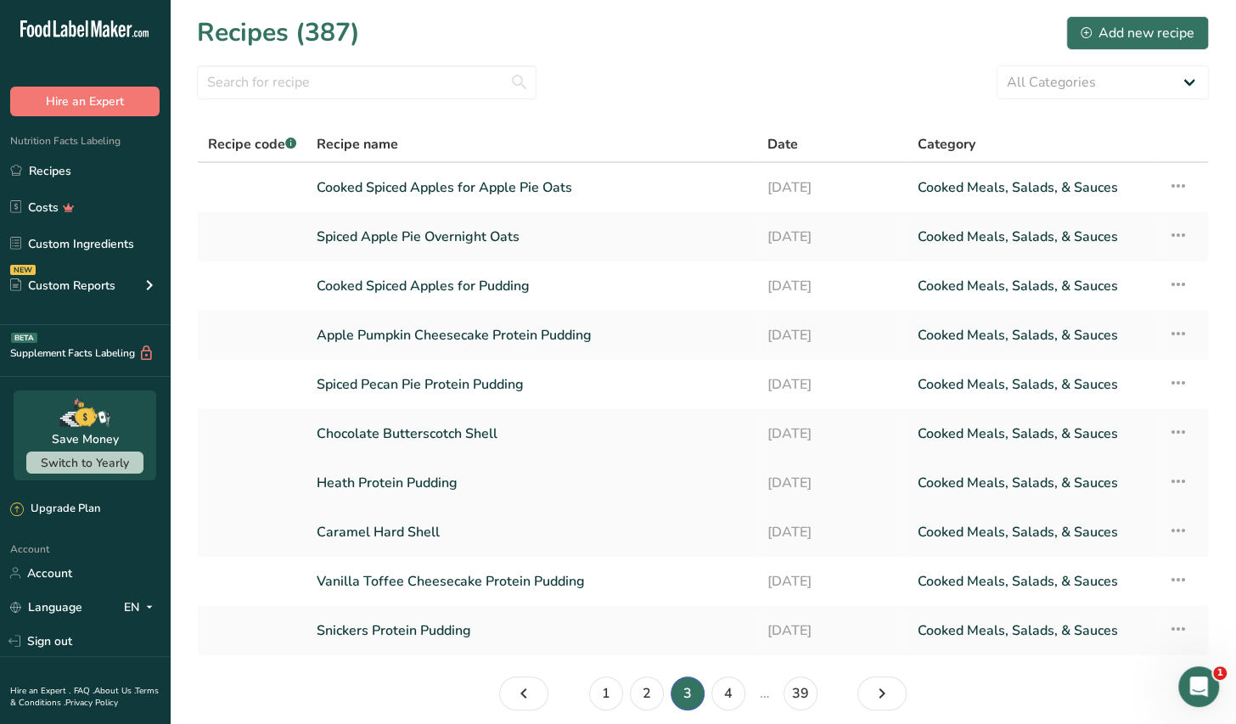
click at [447, 482] on link "Heath Protein Pudding" at bounding box center [532, 483] width 430 height 36
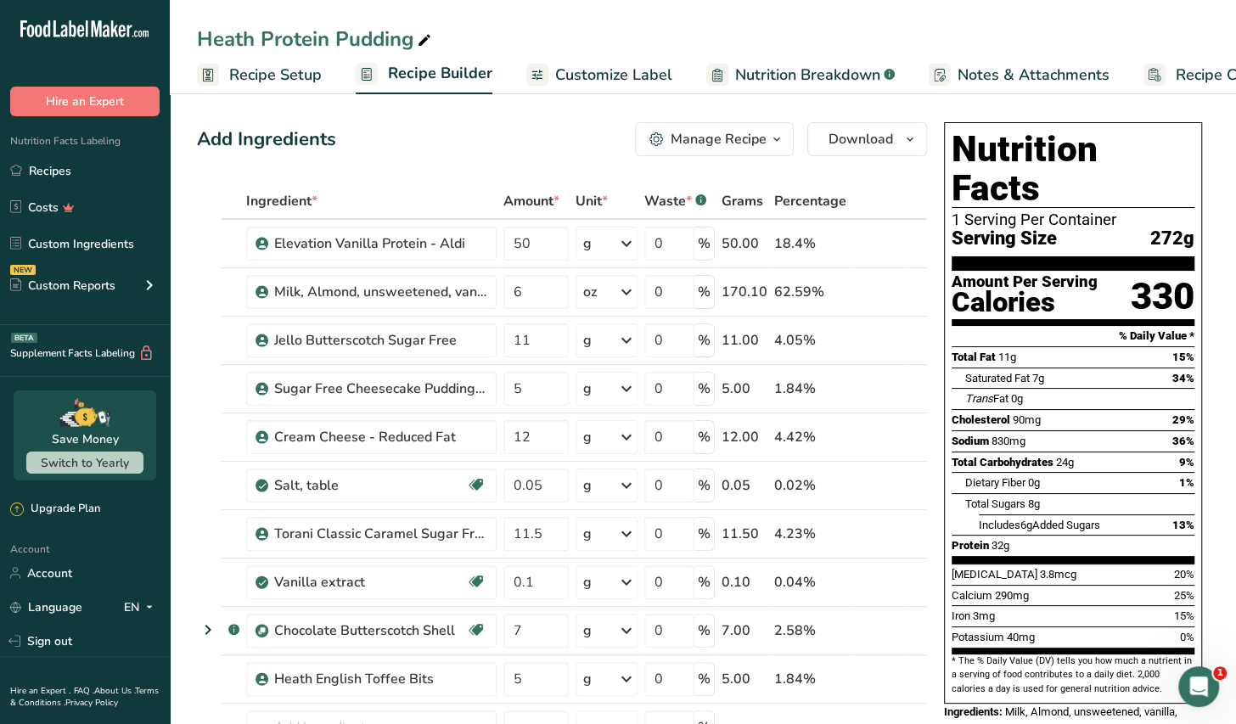
click at [780, 137] on icon "button" at bounding box center [777, 139] width 14 height 21
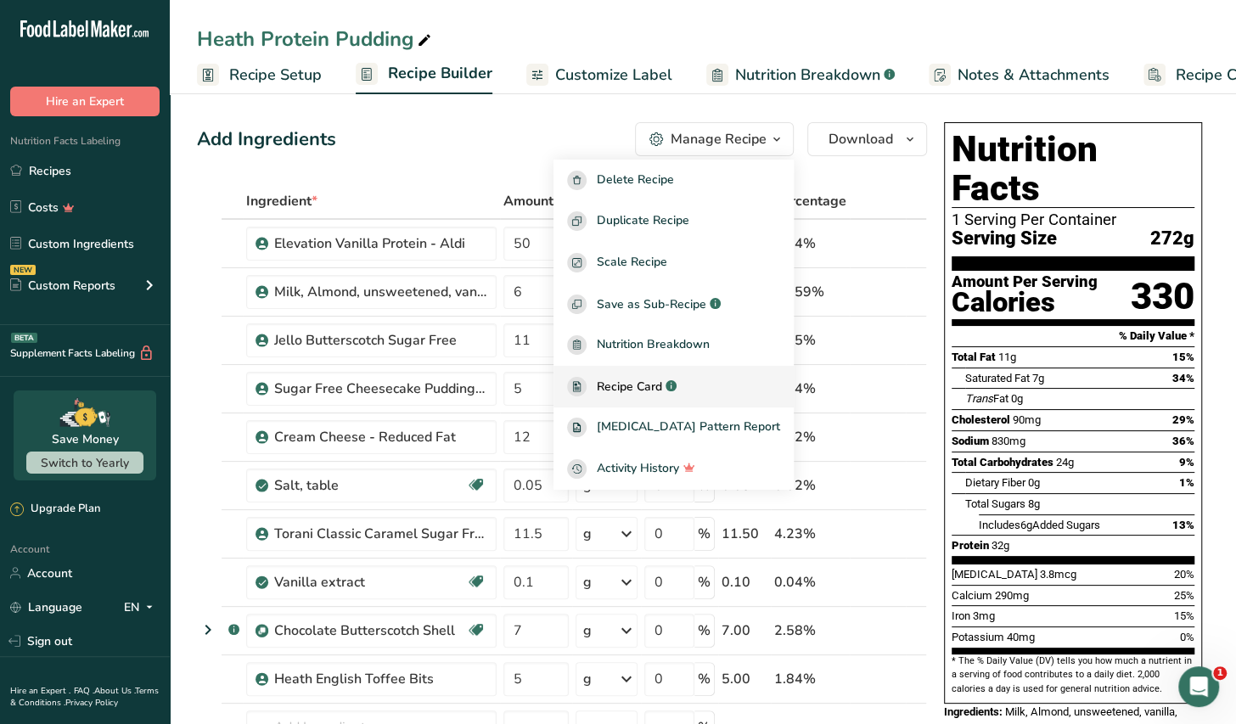
click at [662, 387] on span "Recipe Card" at bounding box center [629, 387] width 65 height 18
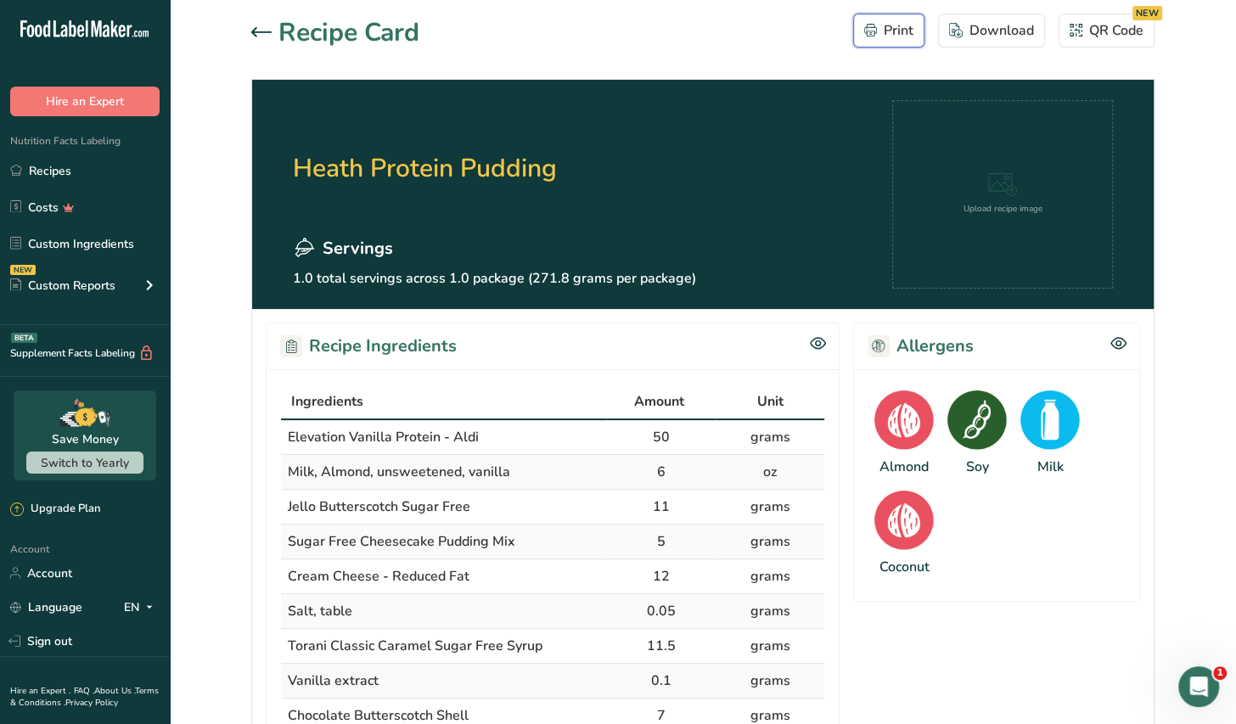
click at [900, 37] on div "Print" at bounding box center [888, 30] width 49 height 20
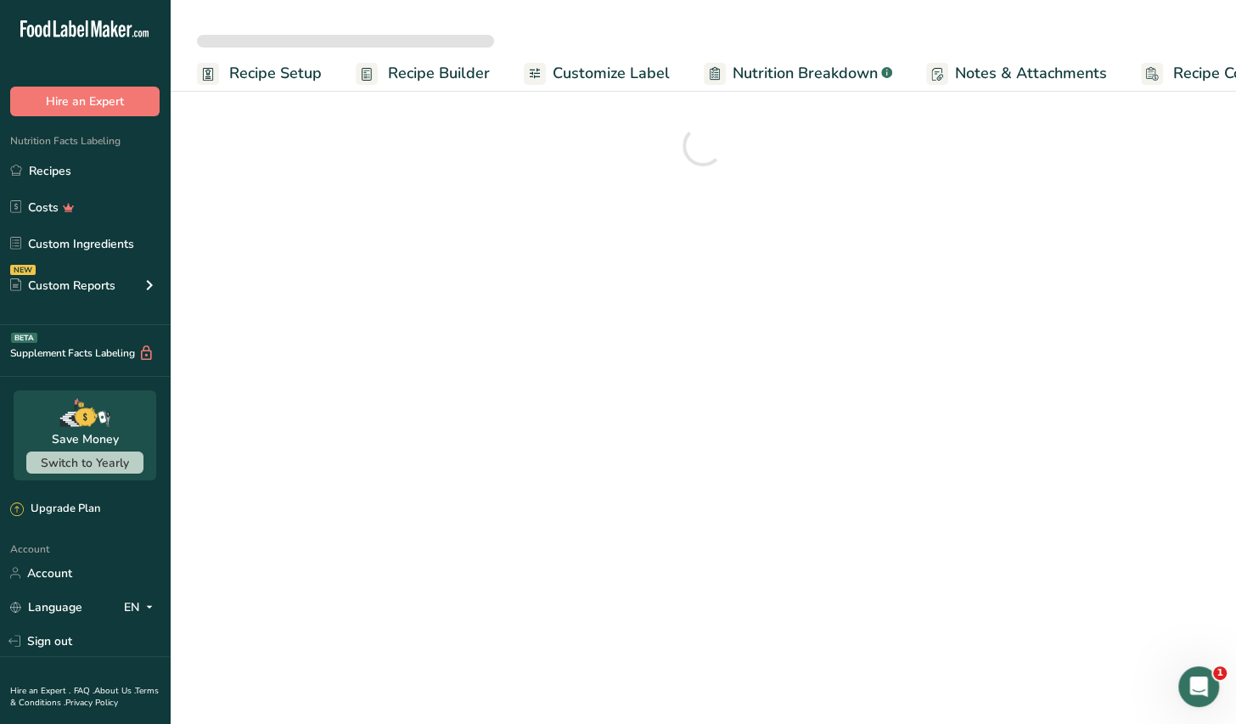
click at [636, 77] on span "Customize Label" at bounding box center [611, 73] width 117 height 23
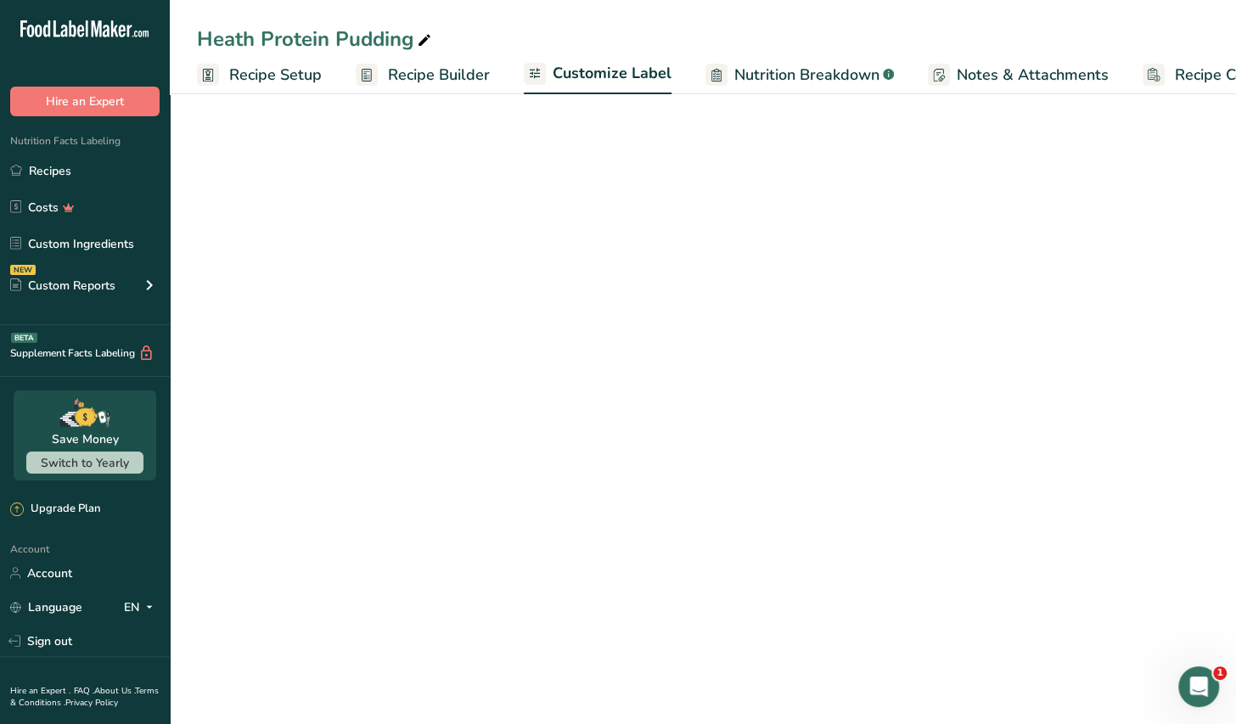
scroll to position [0, 86]
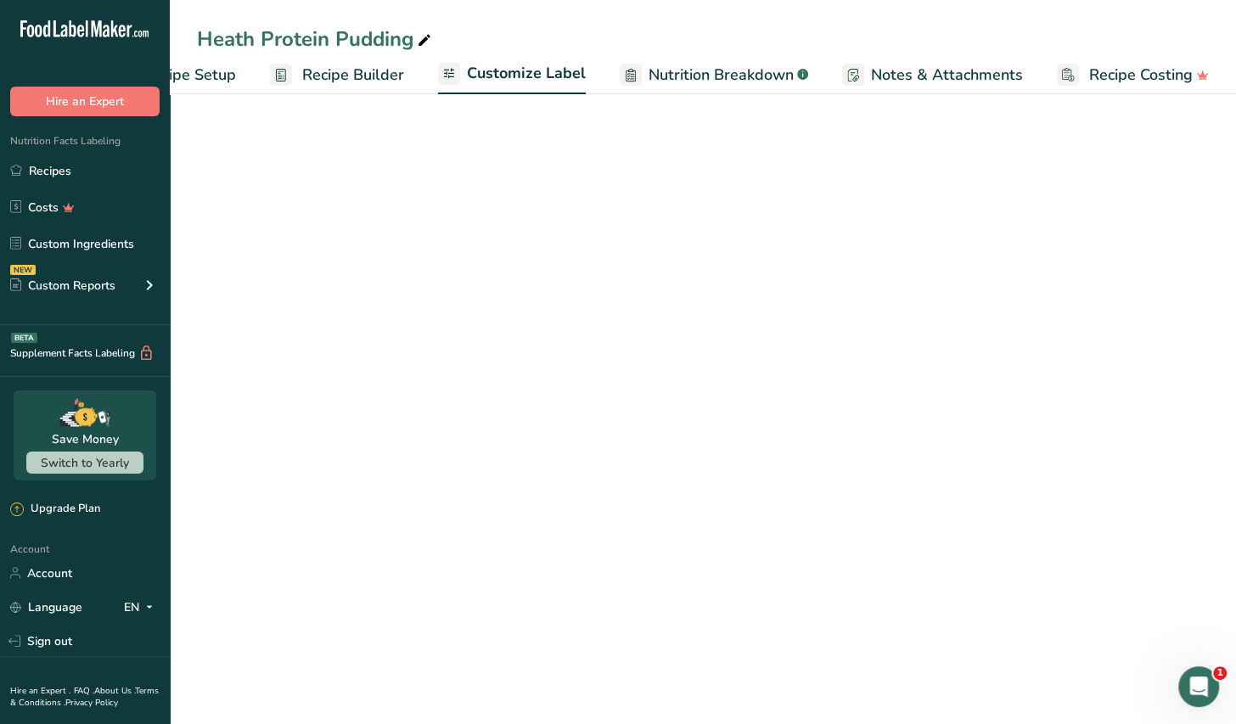
click at [553, 78] on span "Customize Label" at bounding box center [526, 73] width 119 height 23
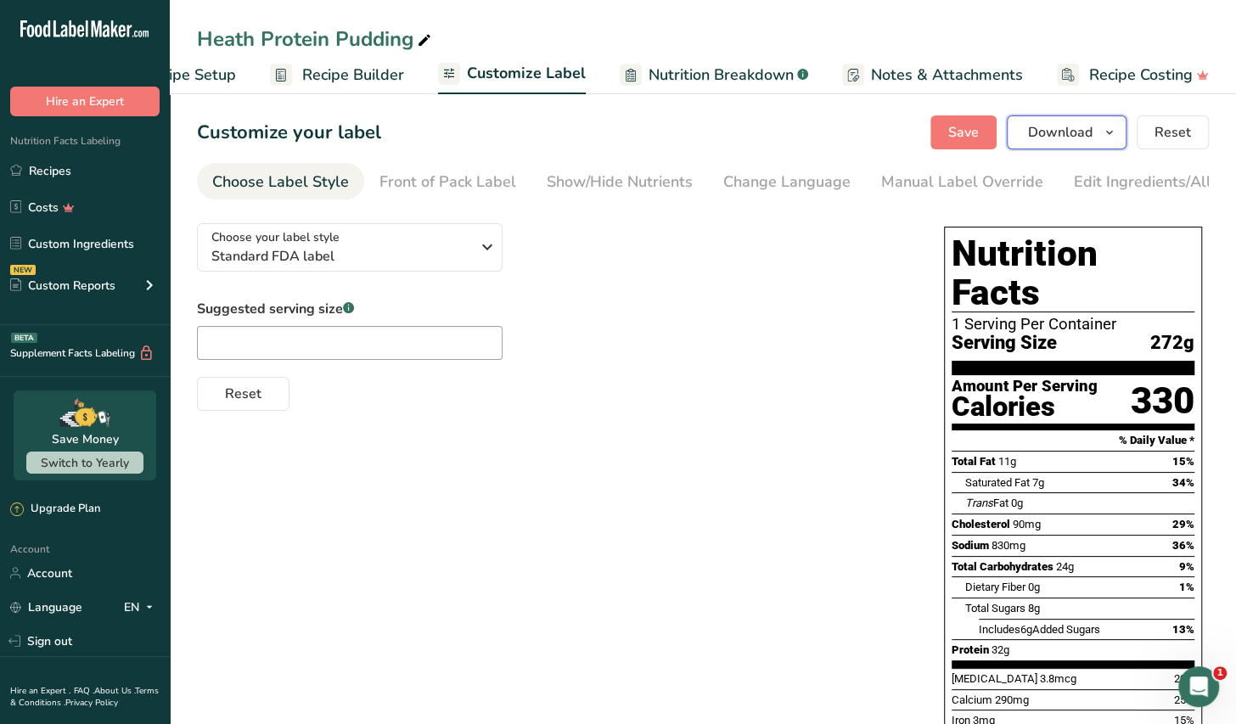
click at [1055, 130] on span "Download" at bounding box center [1060, 132] width 65 height 20
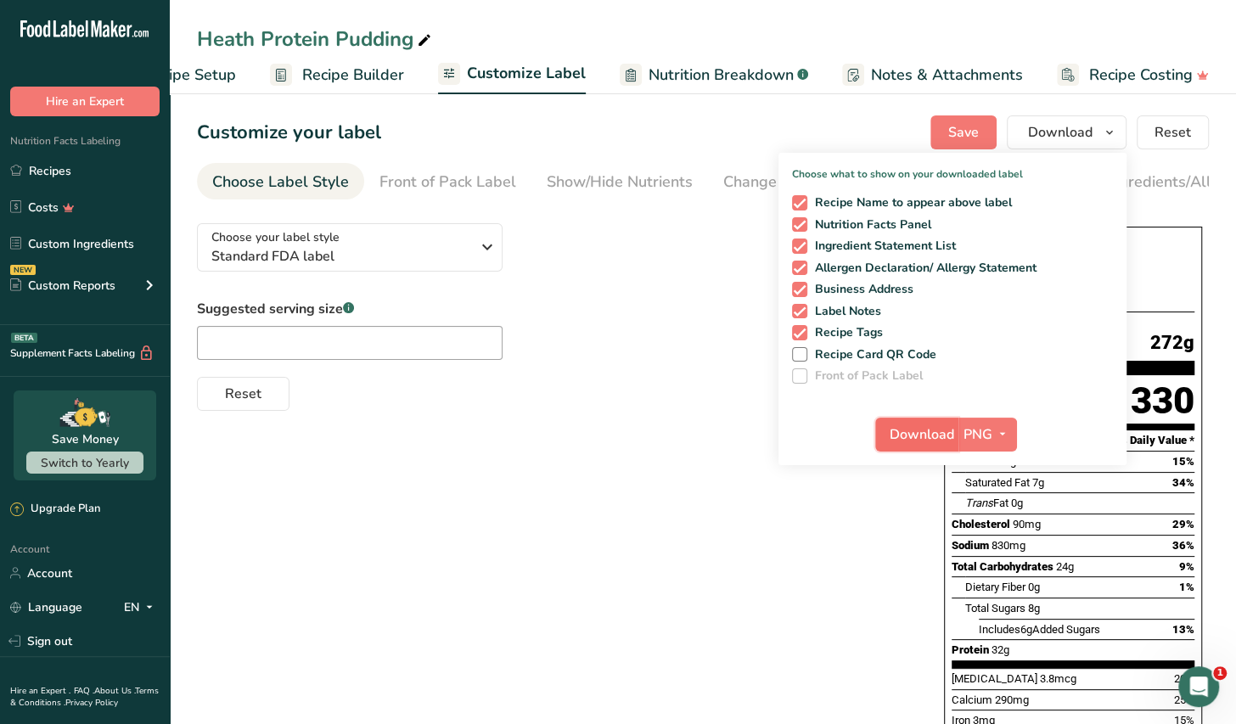
click at [925, 437] on span "Download" at bounding box center [922, 435] width 65 height 20
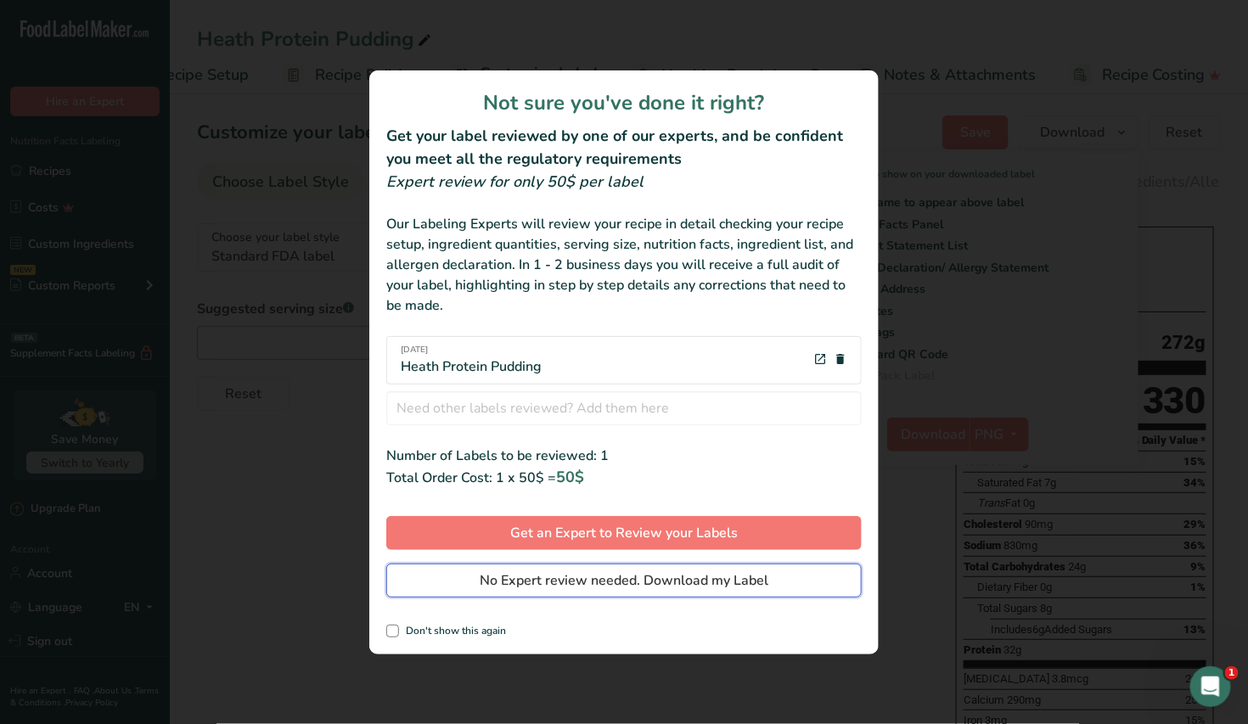
click at [633, 582] on span "No Expert review needed. Download my Label" at bounding box center [624, 581] width 289 height 20
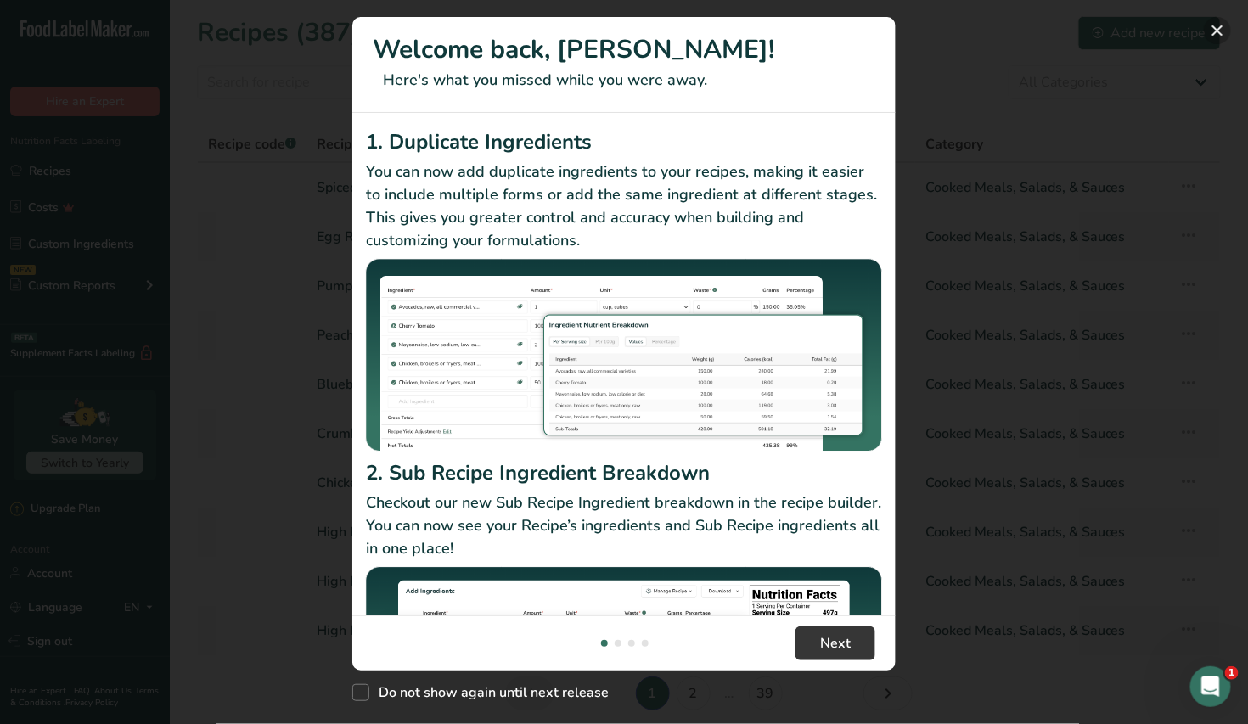
click at [1211, 30] on button "New Features" at bounding box center [1217, 30] width 27 height 27
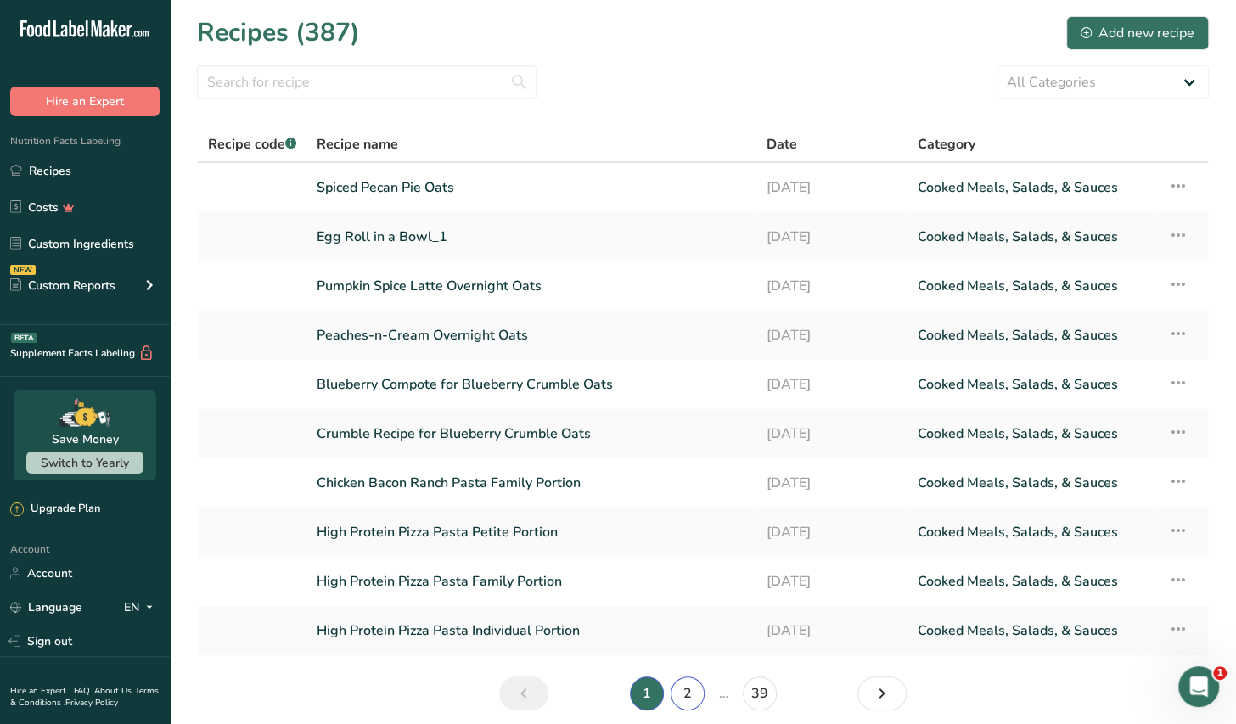
click at [687, 689] on link "2" at bounding box center [688, 694] width 34 height 34
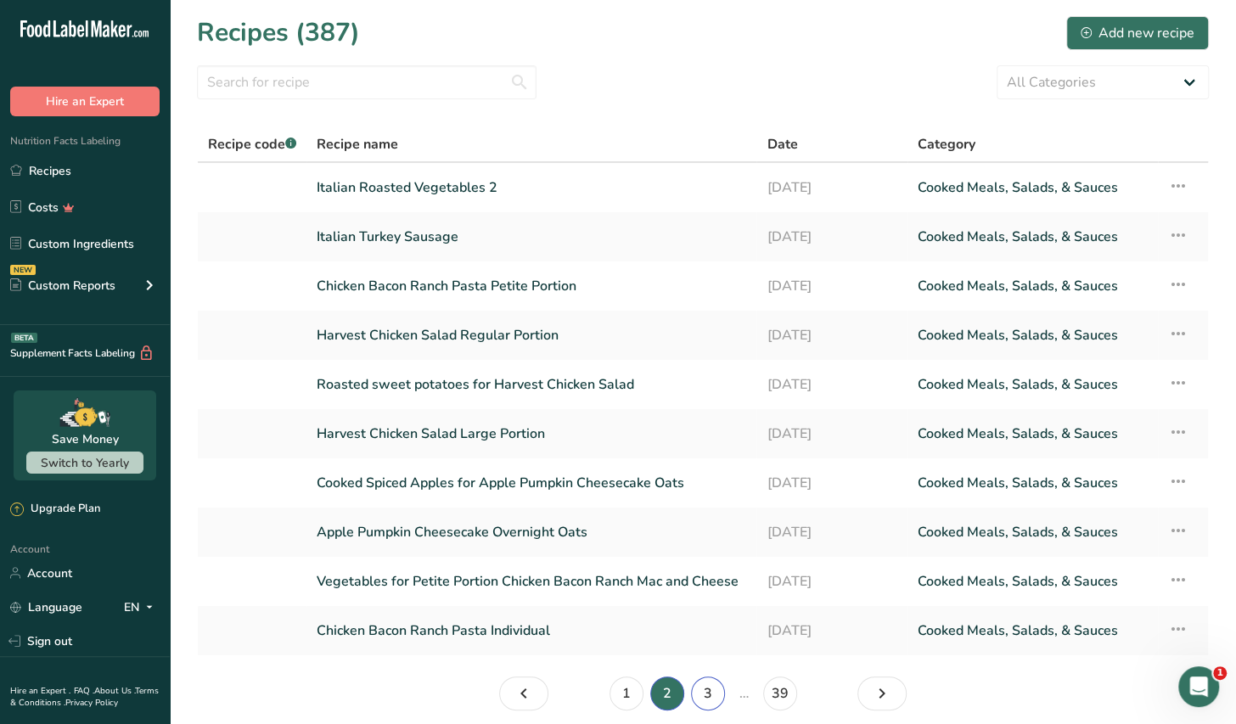
click at [717, 697] on link "3" at bounding box center [708, 694] width 34 height 34
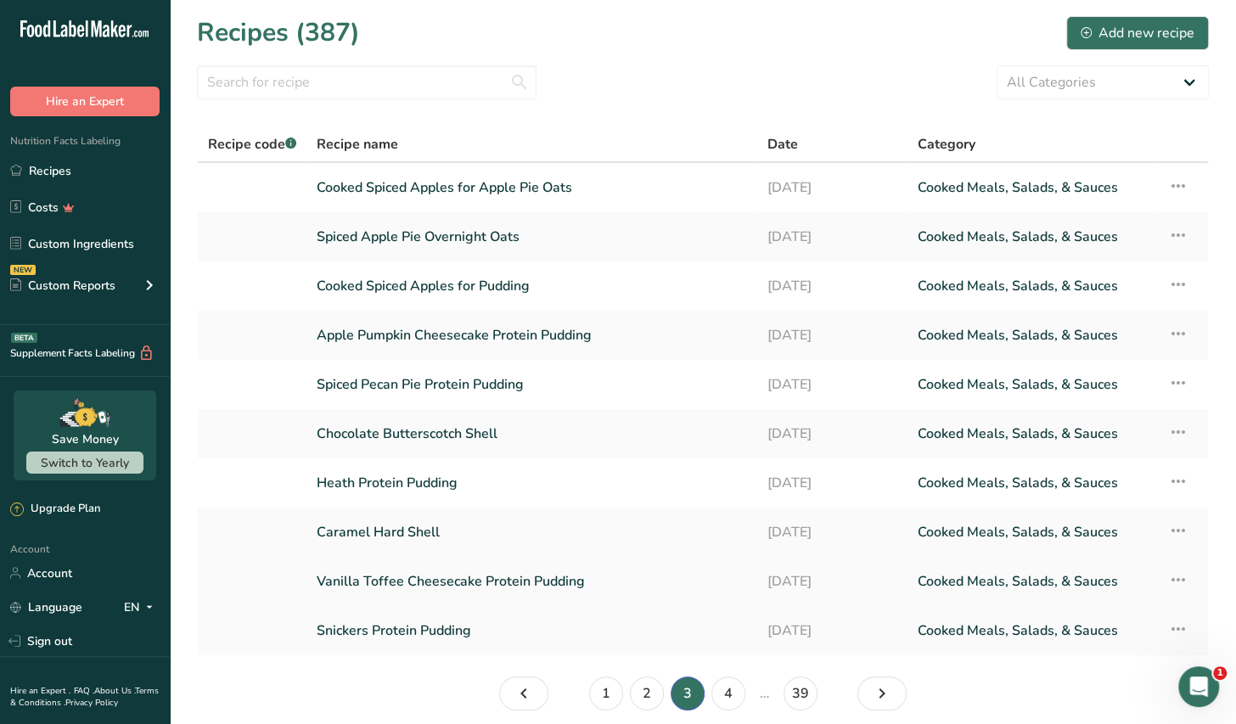
click at [484, 586] on link "Vanilla Toffee Cheesecake Protein Pudding" at bounding box center [532, 582] width 430 height 36
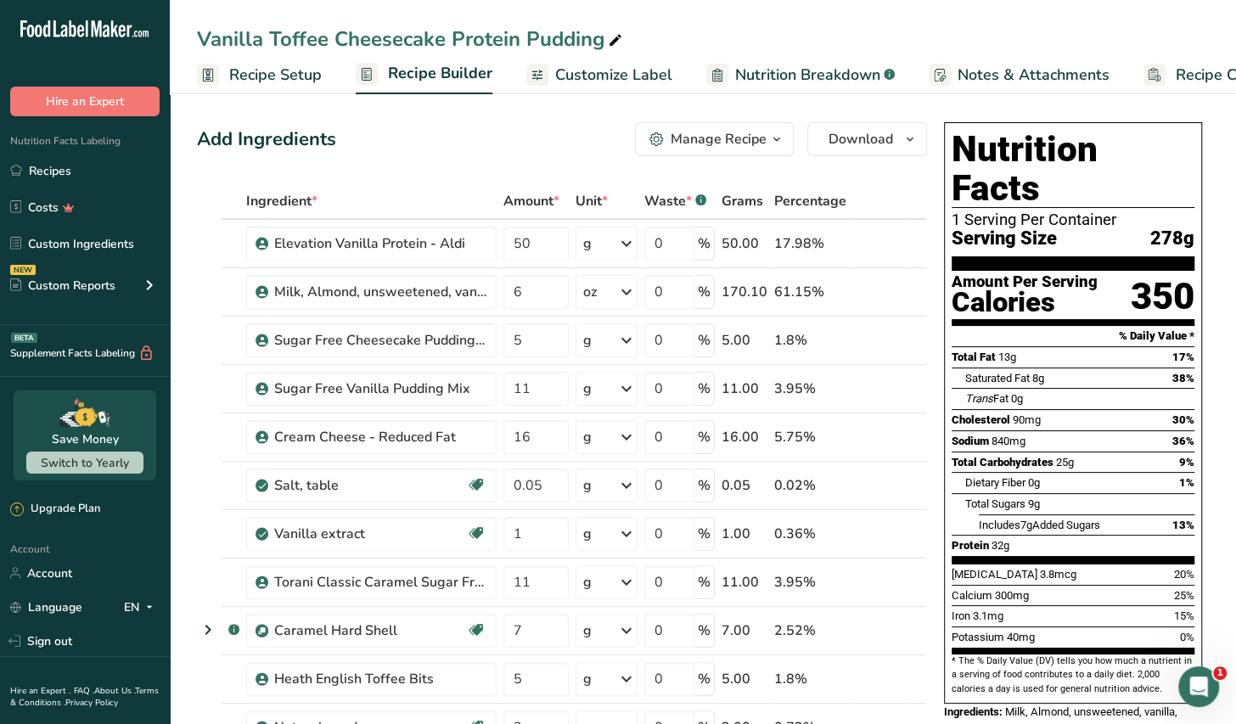
click at [628, 75] on span "Customize Label" at bounding box center [613, 75] width 117 height 23
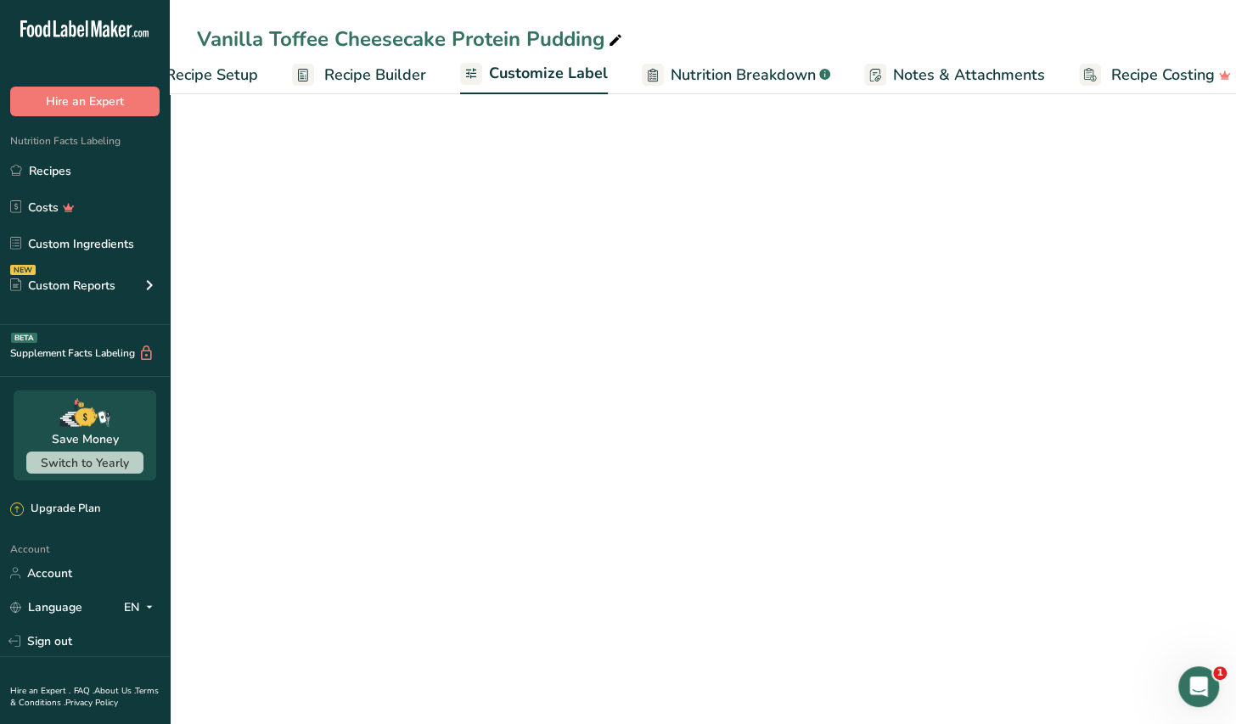
scroll to position [0, 86]
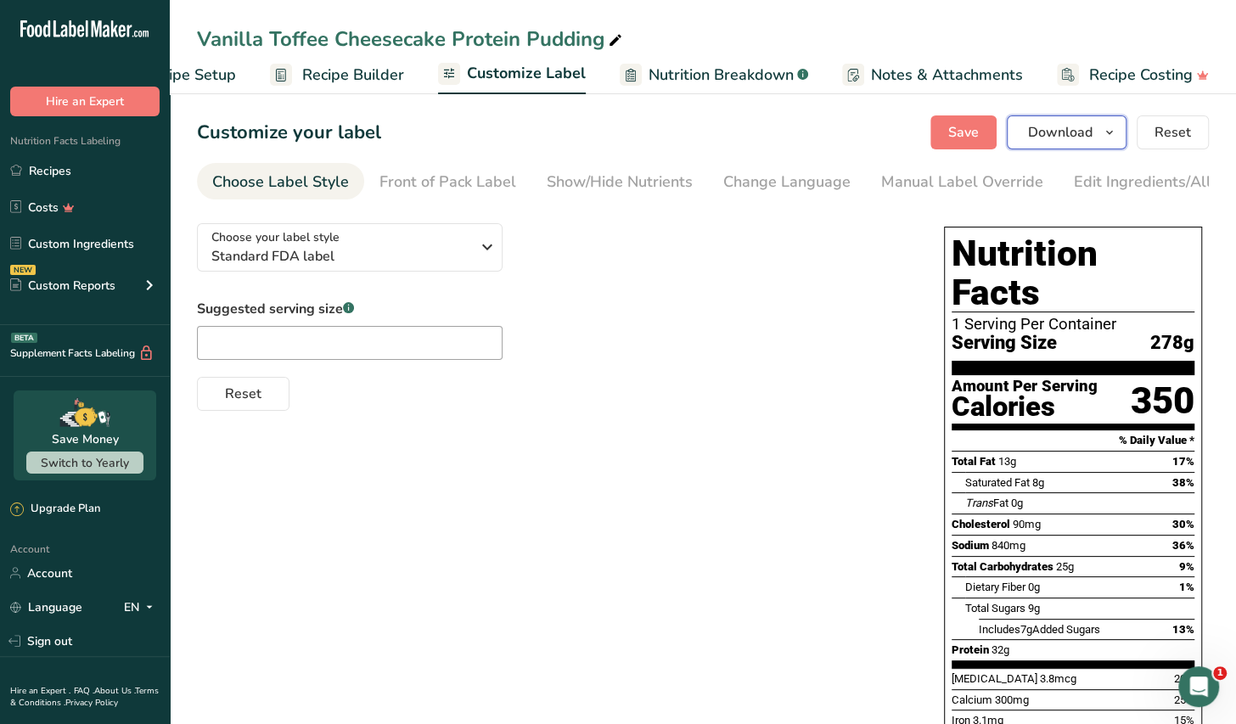
click at [1032, 135] on span "Download" at bounding box center [1060, 132] width 65 height 20
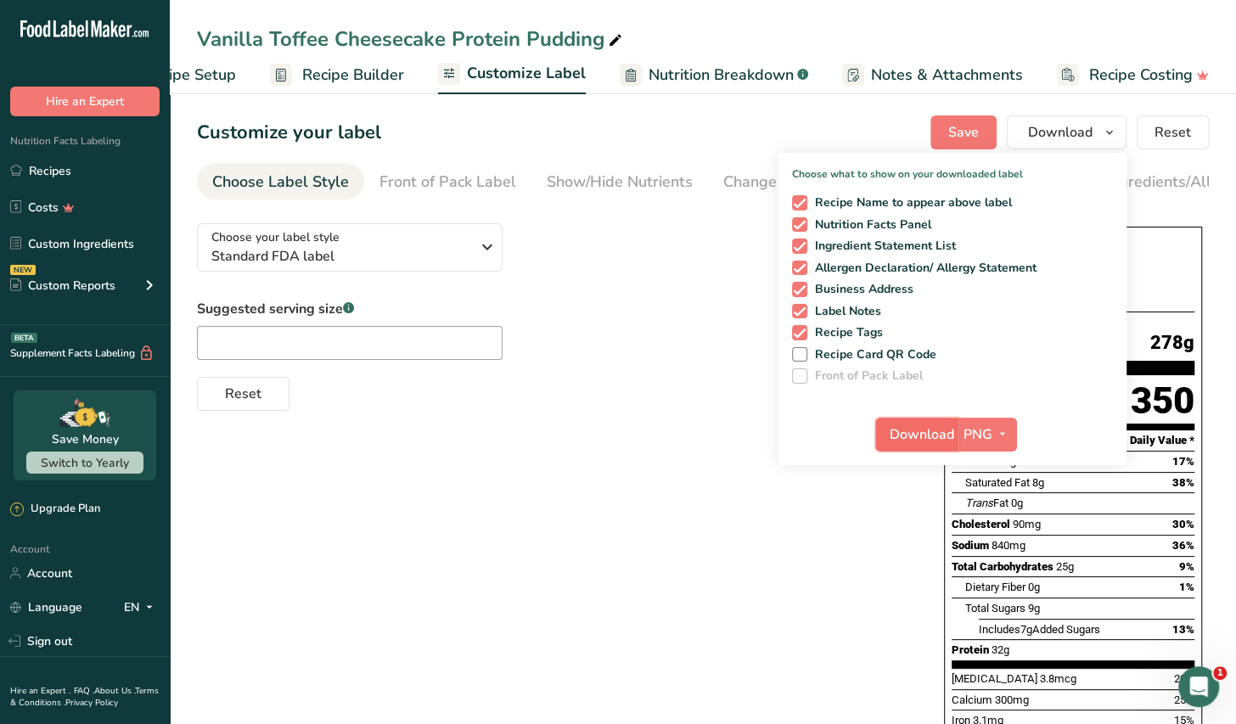
click at [923, 437] on span "Download" at bounding box center [922, 435] width 65 height 20
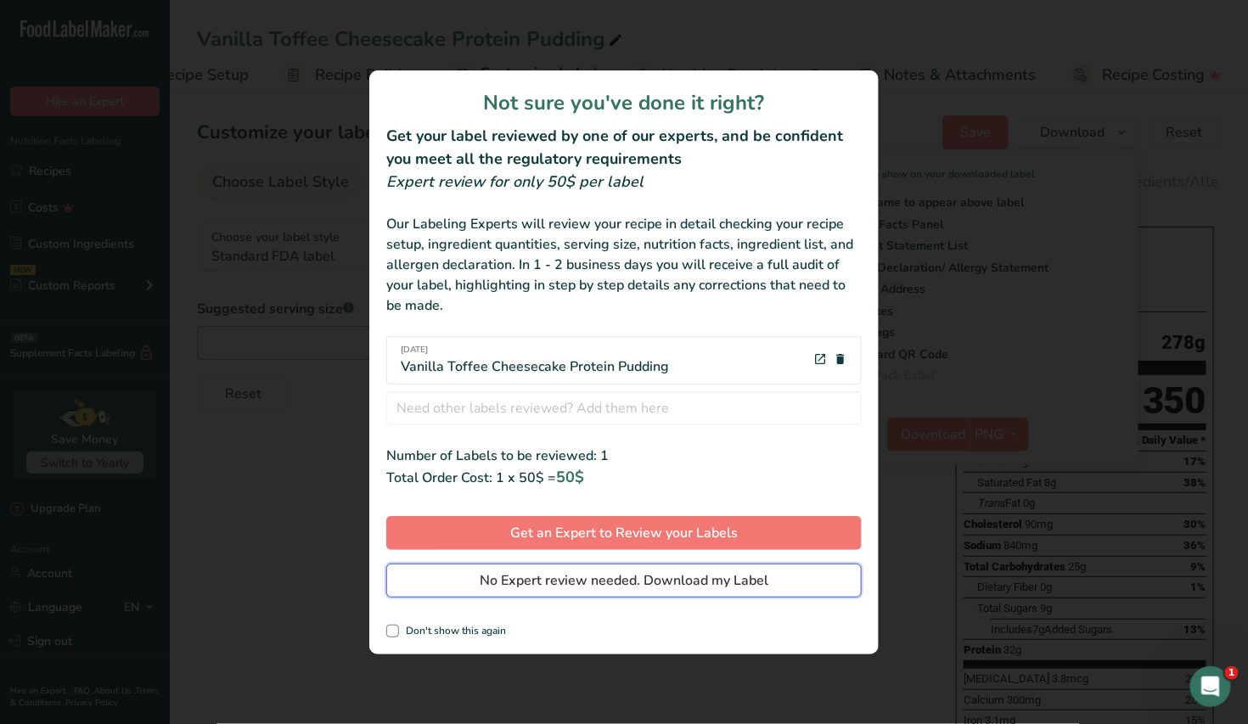
click at [713, 583] on span "No Expert review needed. Download my Label" at bounding box center [624, 581] width 289 height 20
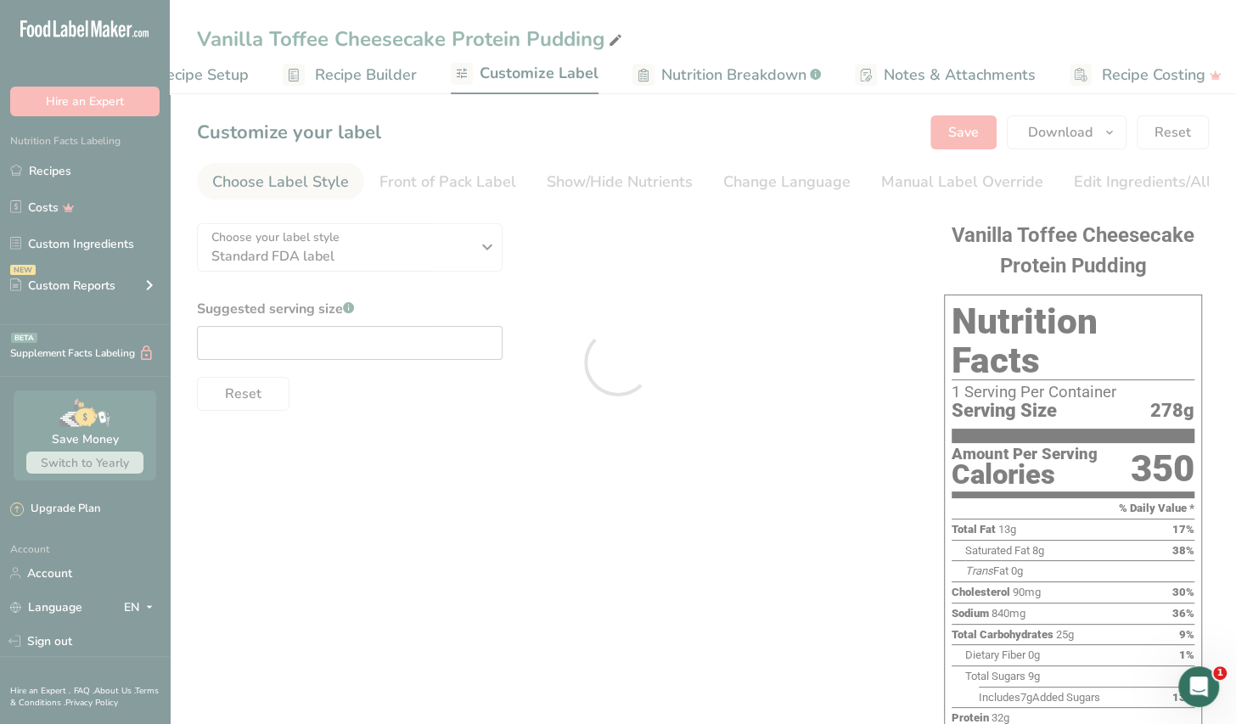
scroll to position [0, 0]
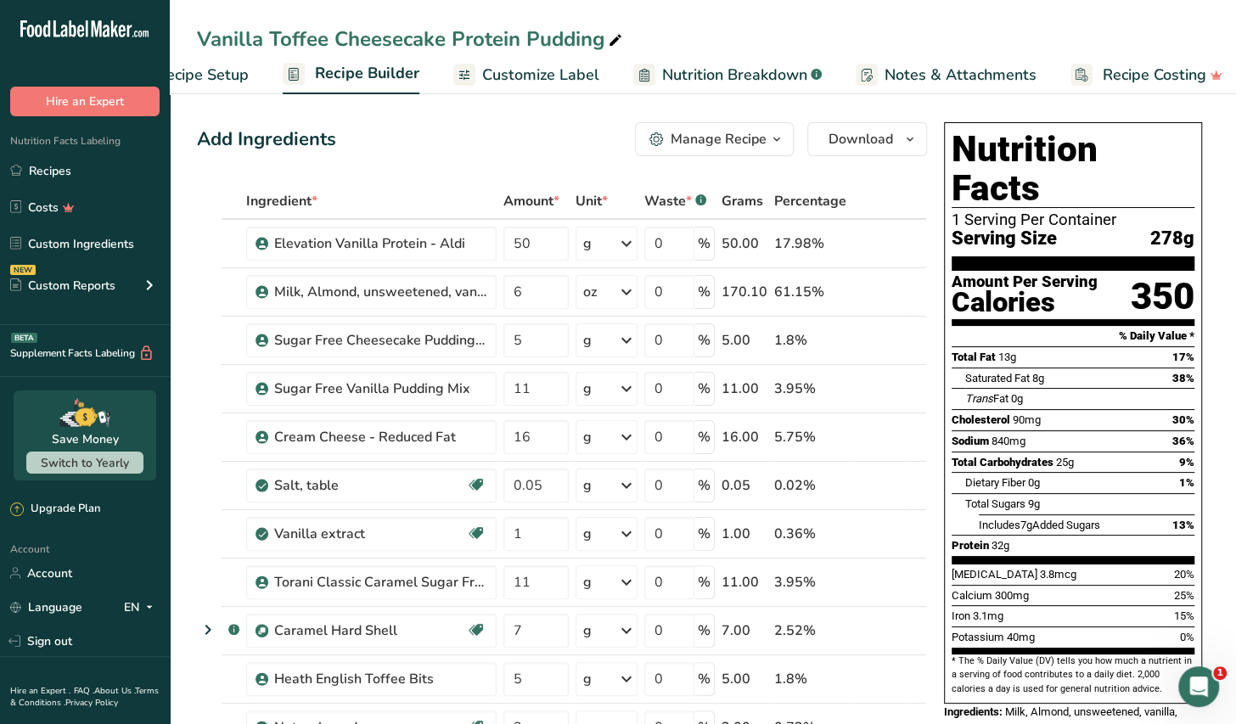
click at [783, 138] on icon "button" at bounding box center [777, 139] width 14 height 21
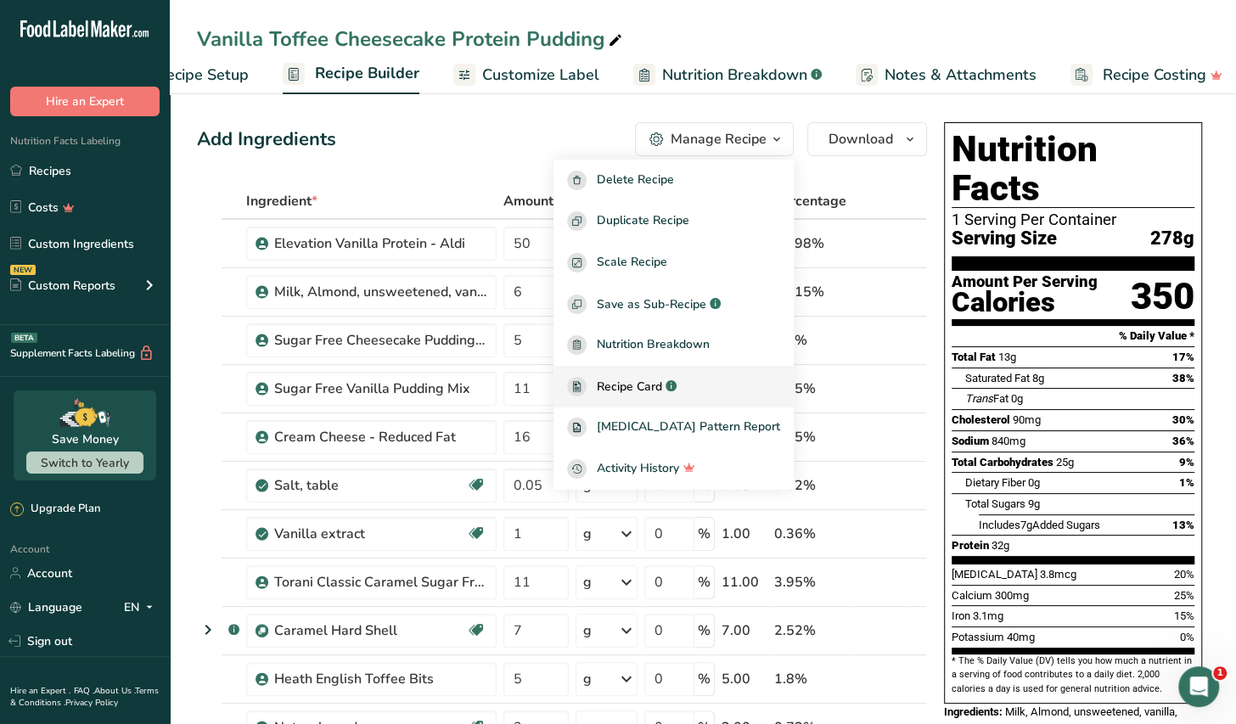
click at [662, 391] on span "Recipe Card" at bounding box center [629, 387] width 65 height 18
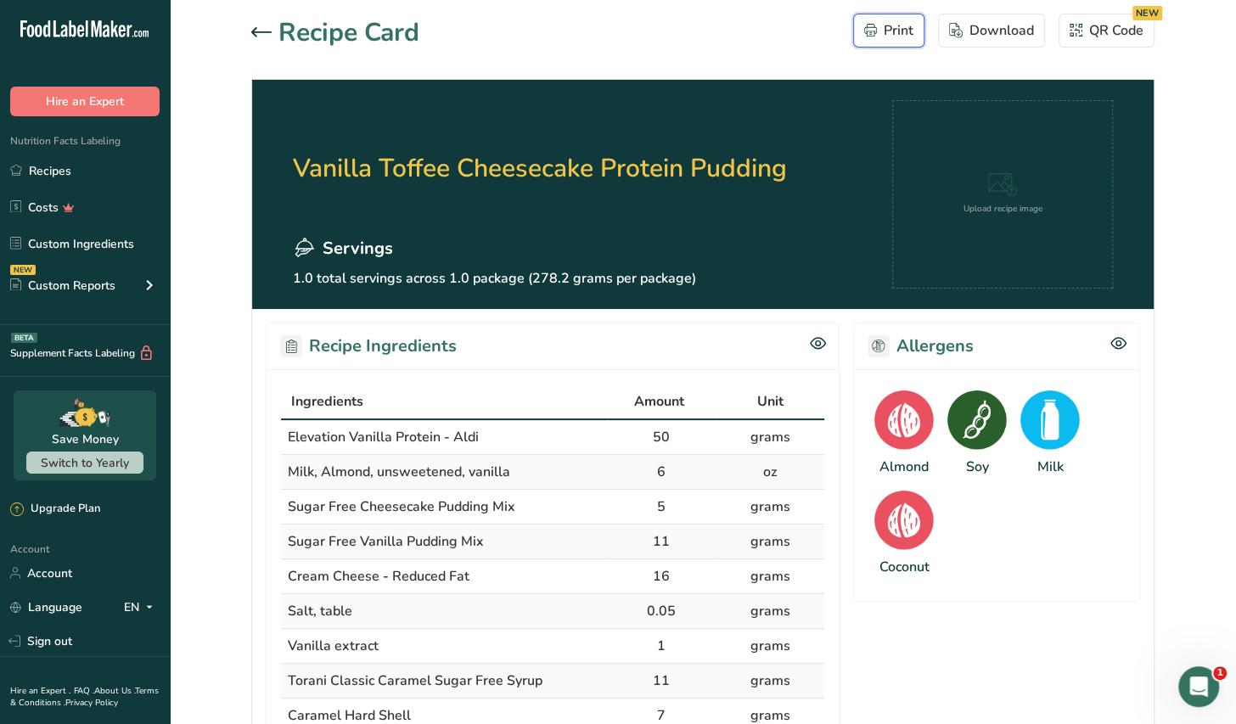
drag, startPoint x: 886, startPoint y: 34, endPoint x: 935, endPoint y: 492, distance: 460.2
click at [886, 33] on div "Print" at bounding box center [888, 30] width 49 height 20
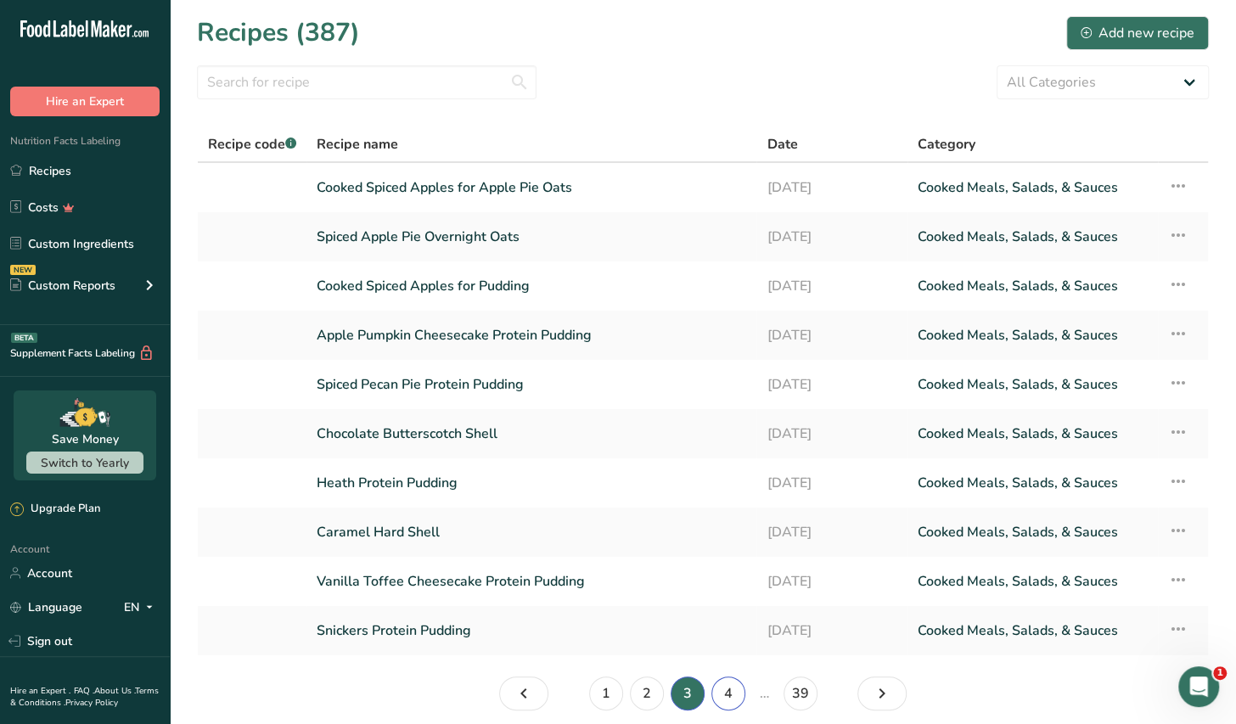
click at [730, 695] on link "4" at bounding box center [729, 694] width 34 height 34
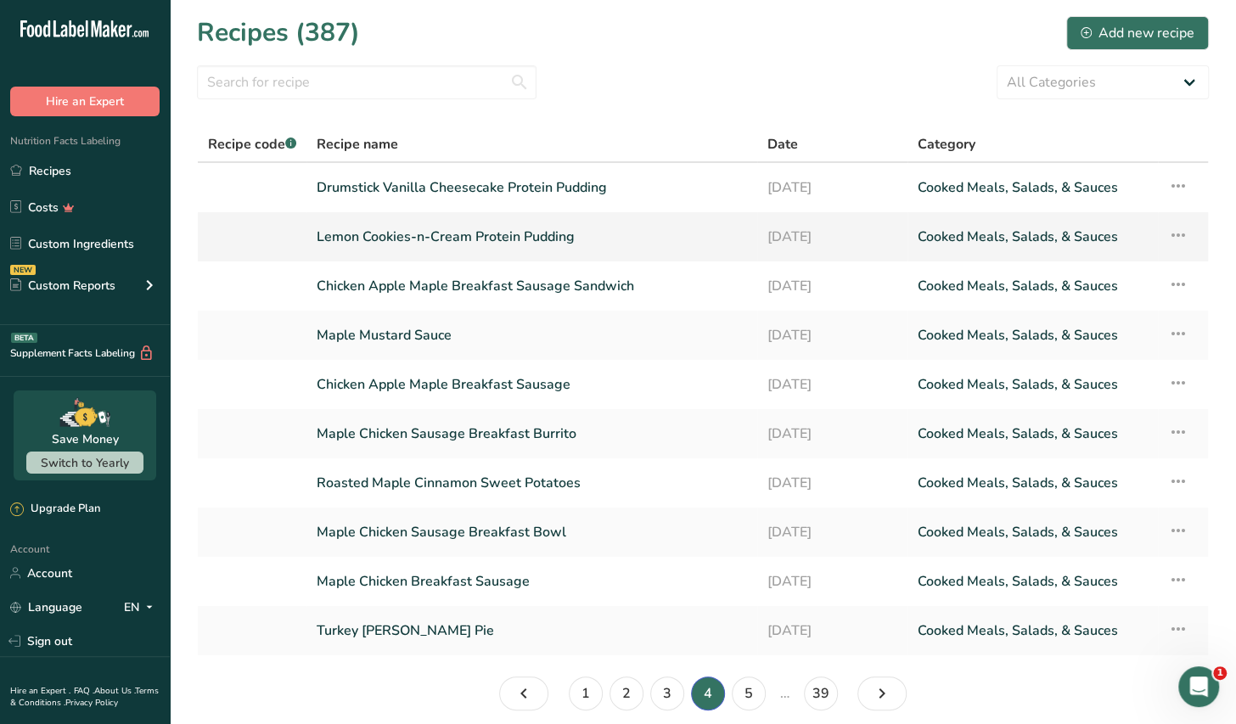
click at [499, 244] on link "Lemon Cookies-n-Cream Protein Pudding" at bounding box center [532, 237] width 431 height 36
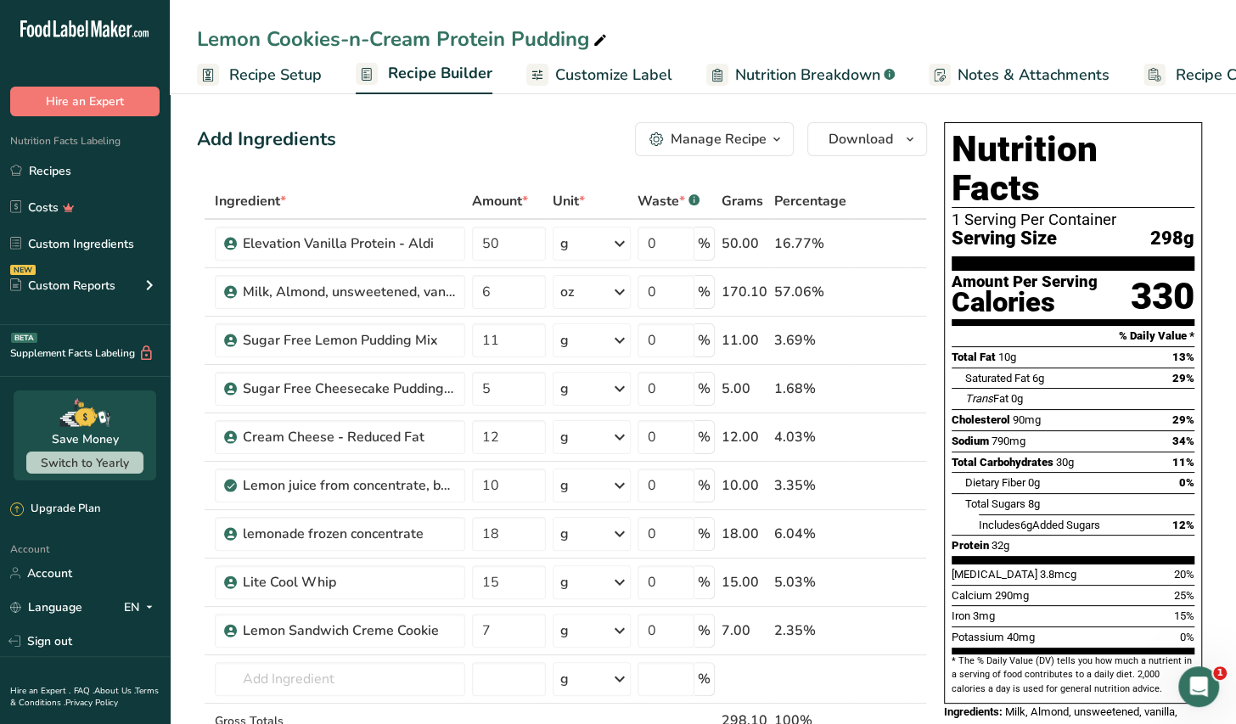
click at [745, 147] on div "Manage Recipe" at bounding box center [719, 139] width 96 height 20
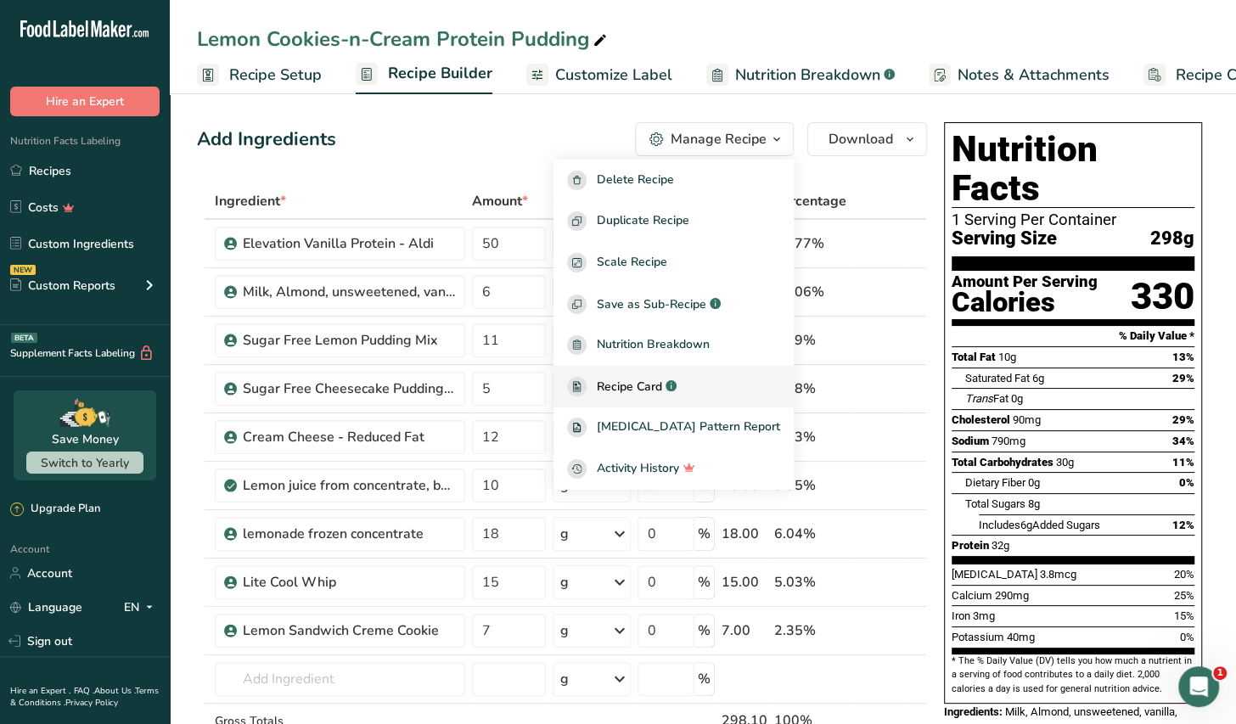
click at [662, 391] on span "Recipe Card" at bounding box center [629, 387] width 65 height 18
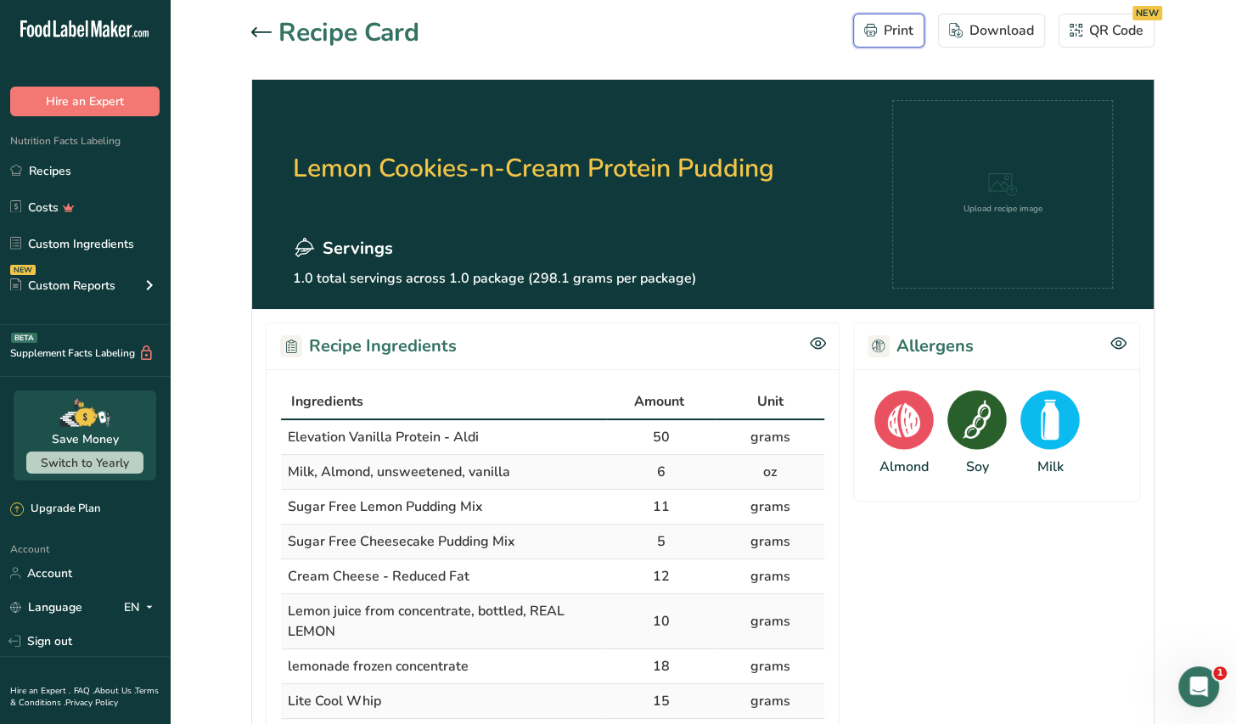
click at [888, 29] on div "Print" at bounding box center [888, 30] width 49 height 20
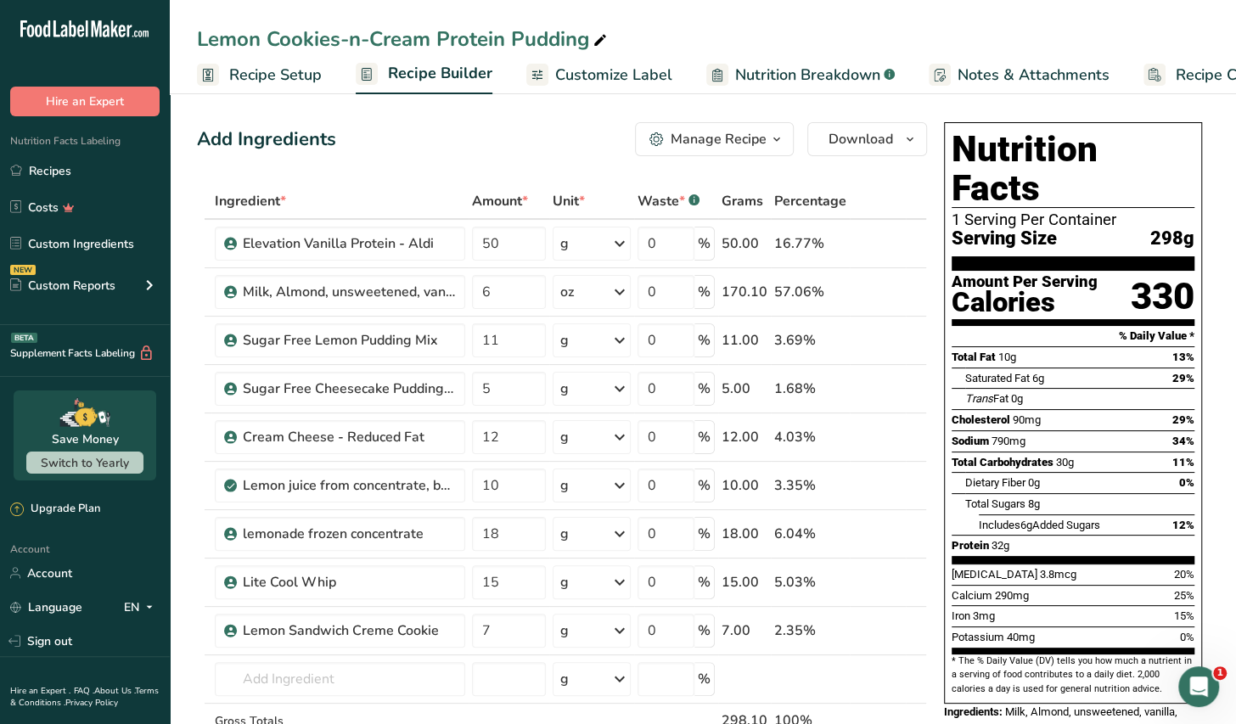
click at [612, 72] on span "Customize Label" at bounding box center [613, 75] width 117 height 23
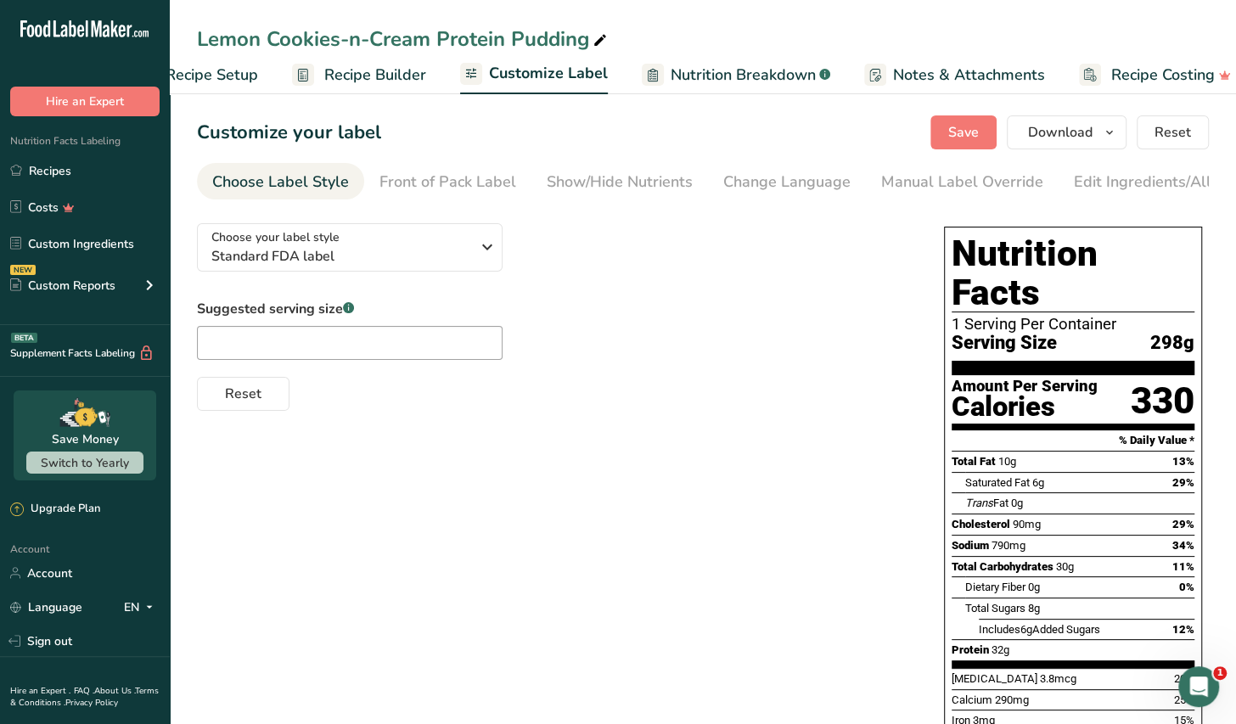
scroll to position [0, 86]
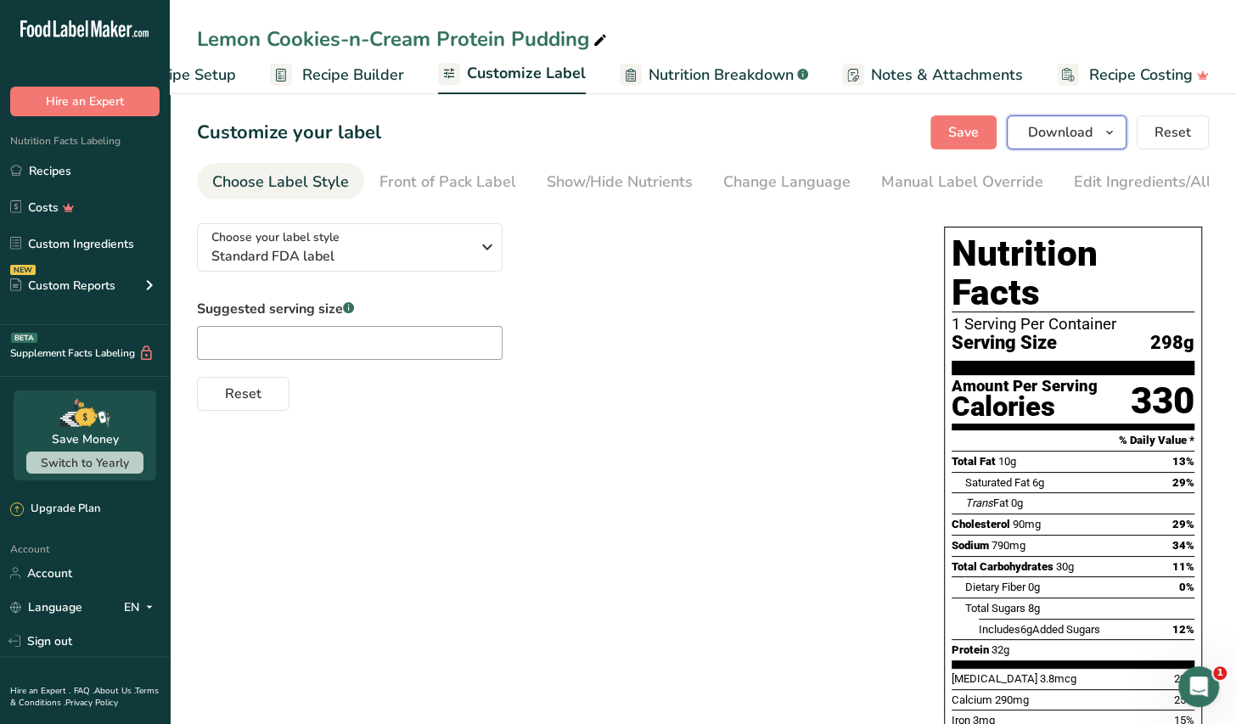
drag, startPoint x: 1042, startPoint y: 134, endPoint x: 1040, endPoint y: 149, distance: 14.5
click at [1042, 134] on span "Download" at bounding box center [1060, 132] width 65 height 20
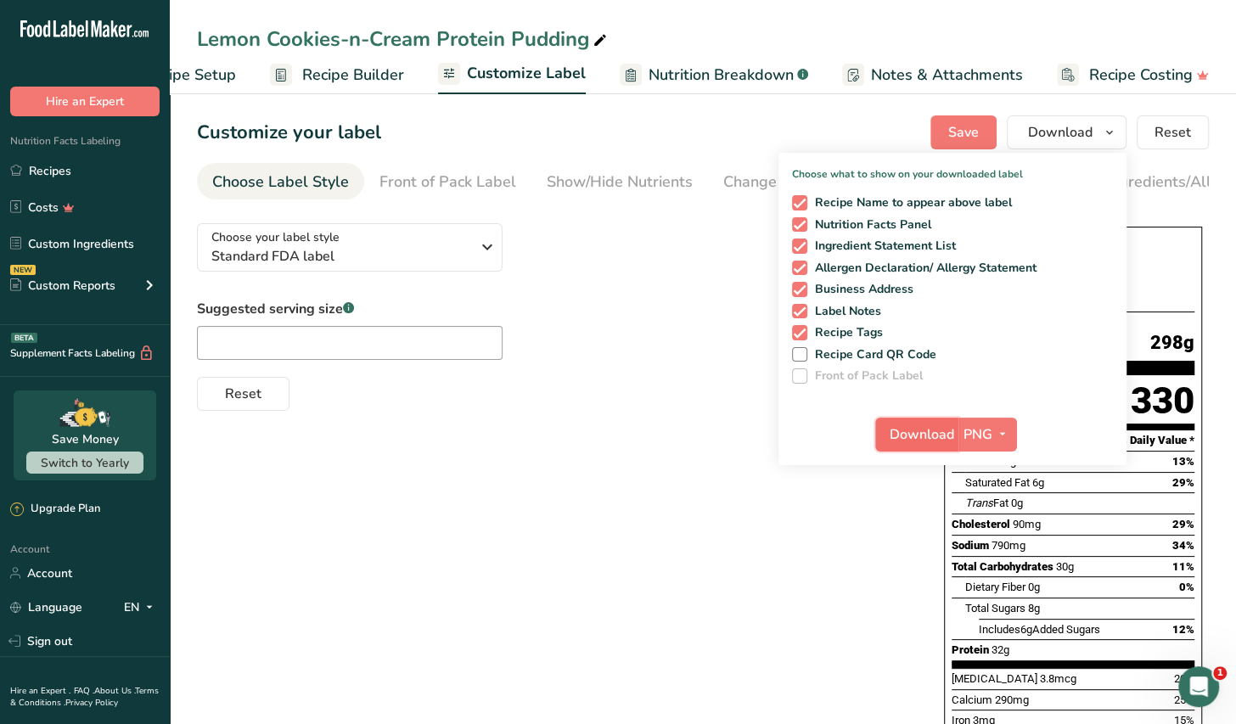
click at [914, 431] on span "Download" at bounding box center [922, 435] width 65 height 20
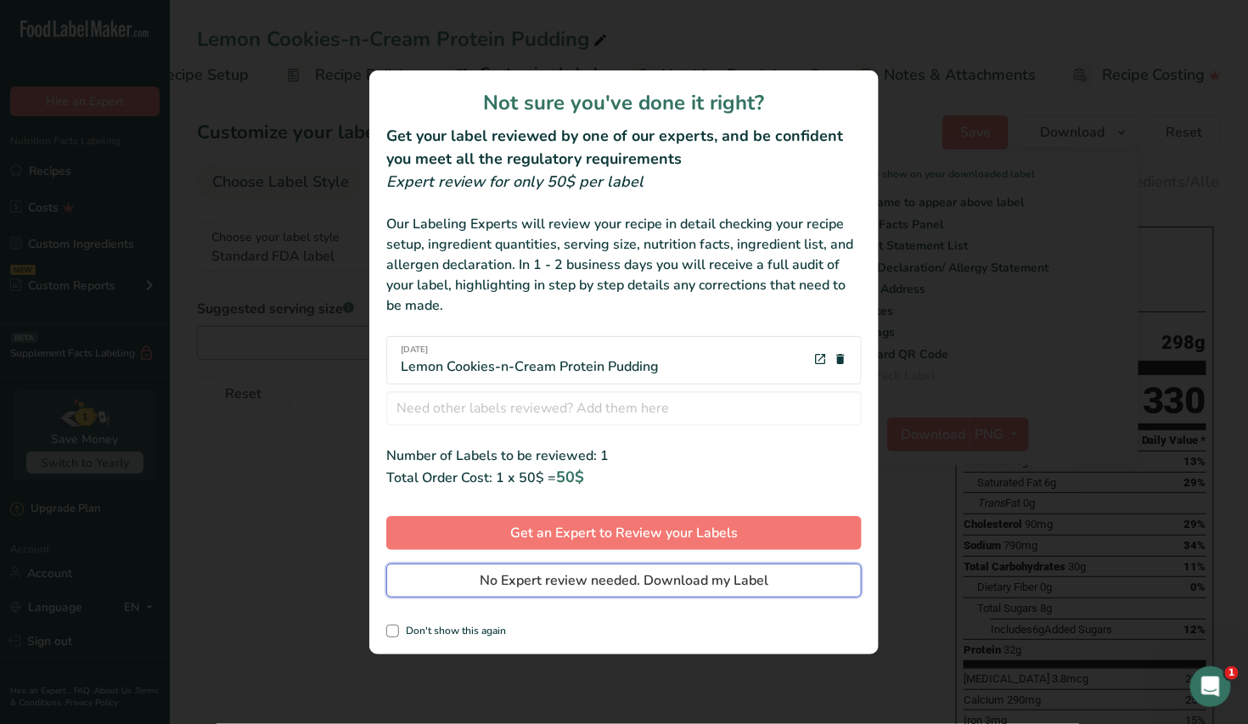
click at [634, 584] on span "No Expert review needed. Download my Label" at bounding box center [624, 581] width 289 height 20
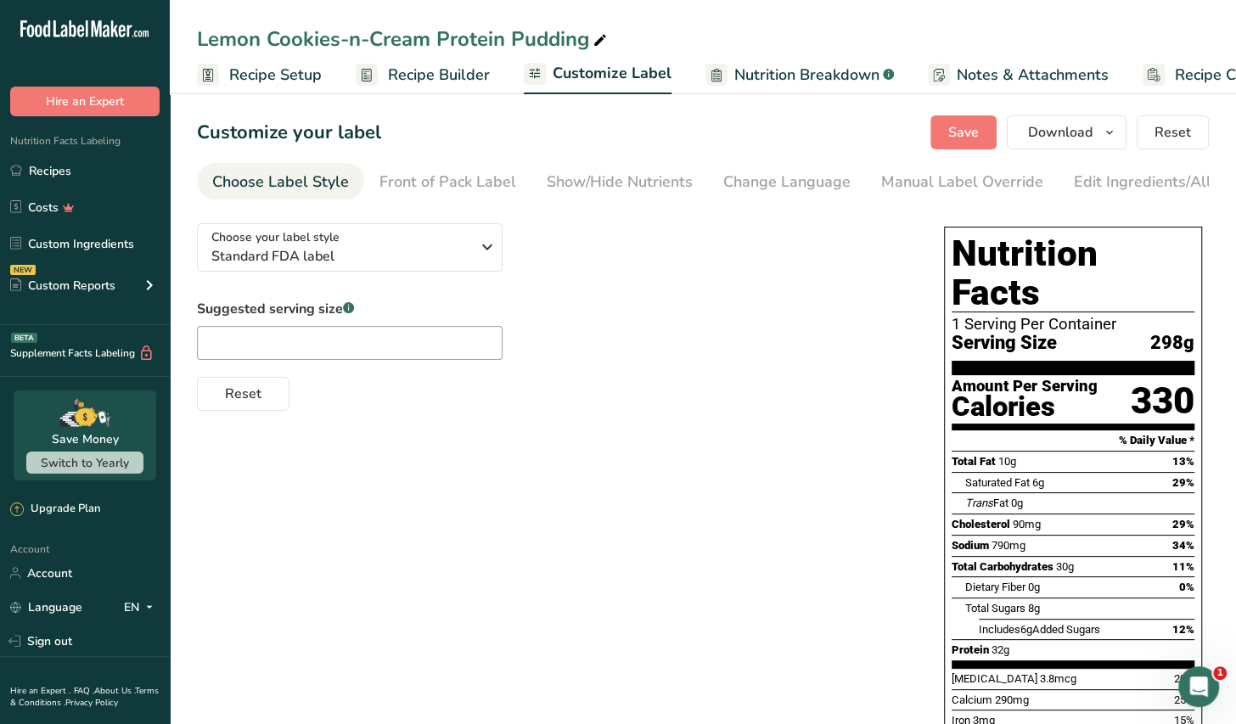
scroll to position [0, 73]
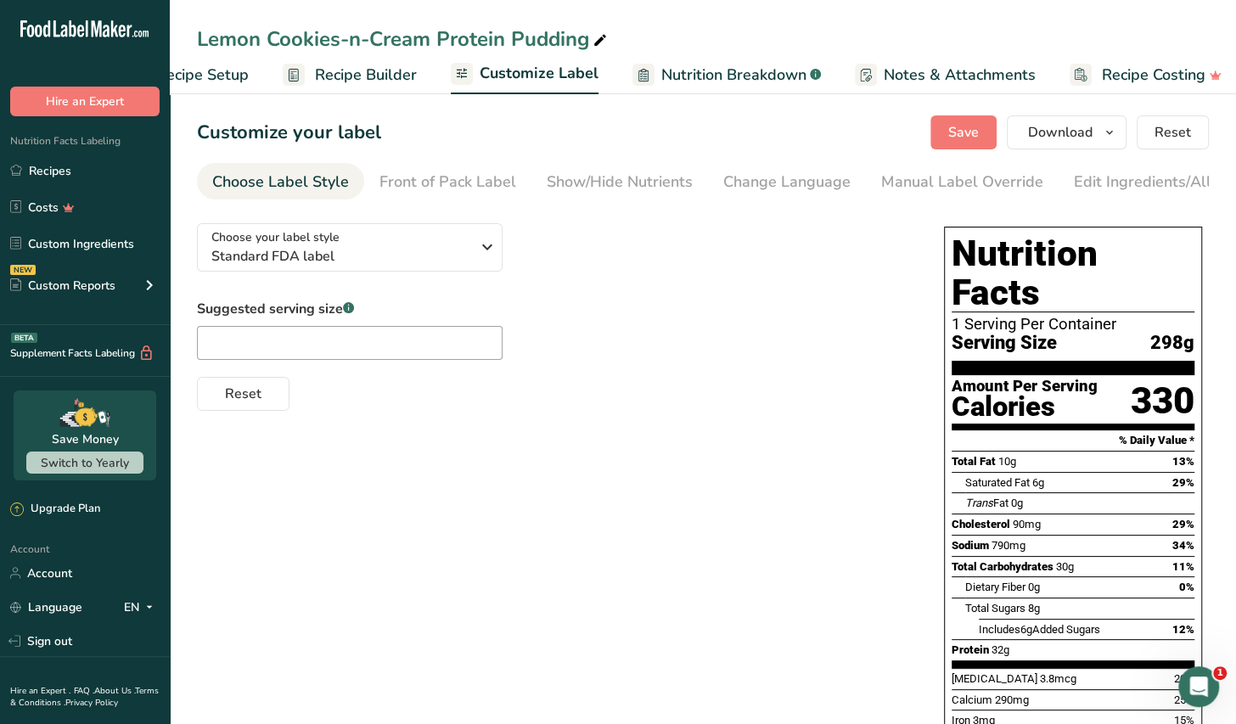
drag, startPoint x: 593, startPoint y: 381, endPoint x: 521, endPoint y: 245, distance: 153.4
click at [593, 379] on div "Reset" at bounding box center [553, 390] width 713 height 41
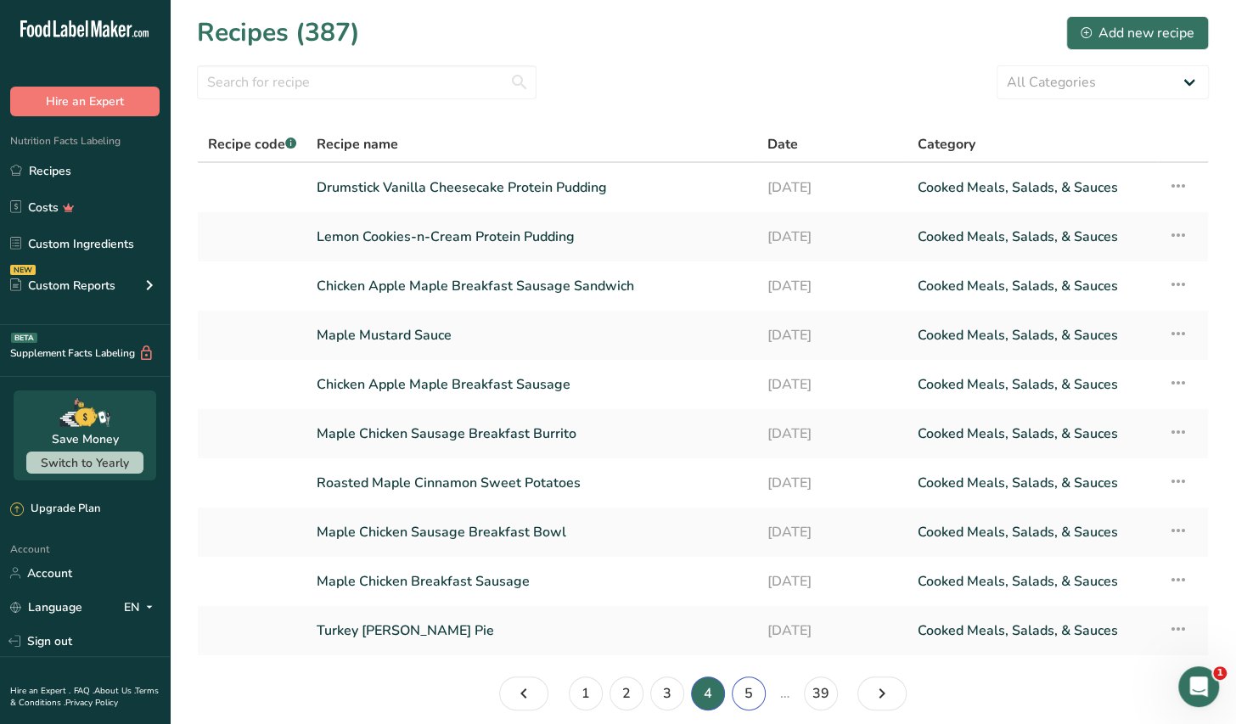
click at [744, 697] on link "5" at bounding box center [749, 694] width 34 height 34
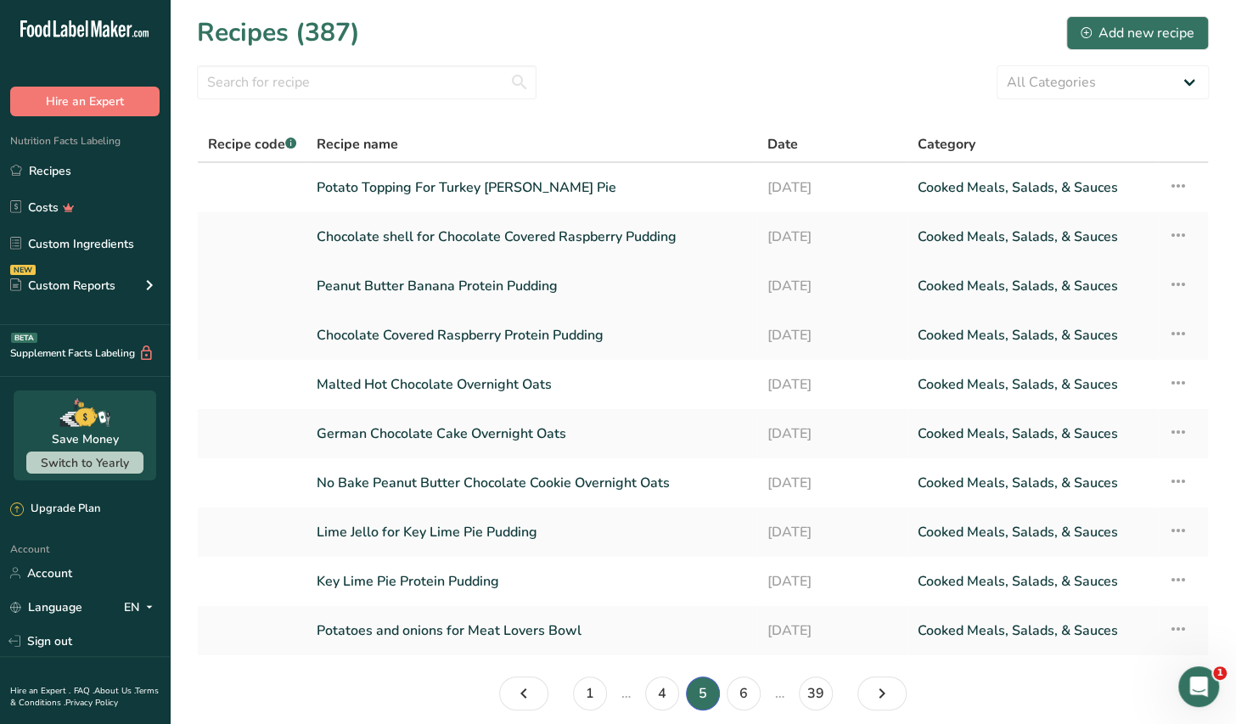
click at [532, 286] on link "Peanut Butter Banana Protein Pudding" at bounding box center [532, 286] width 431 height 36
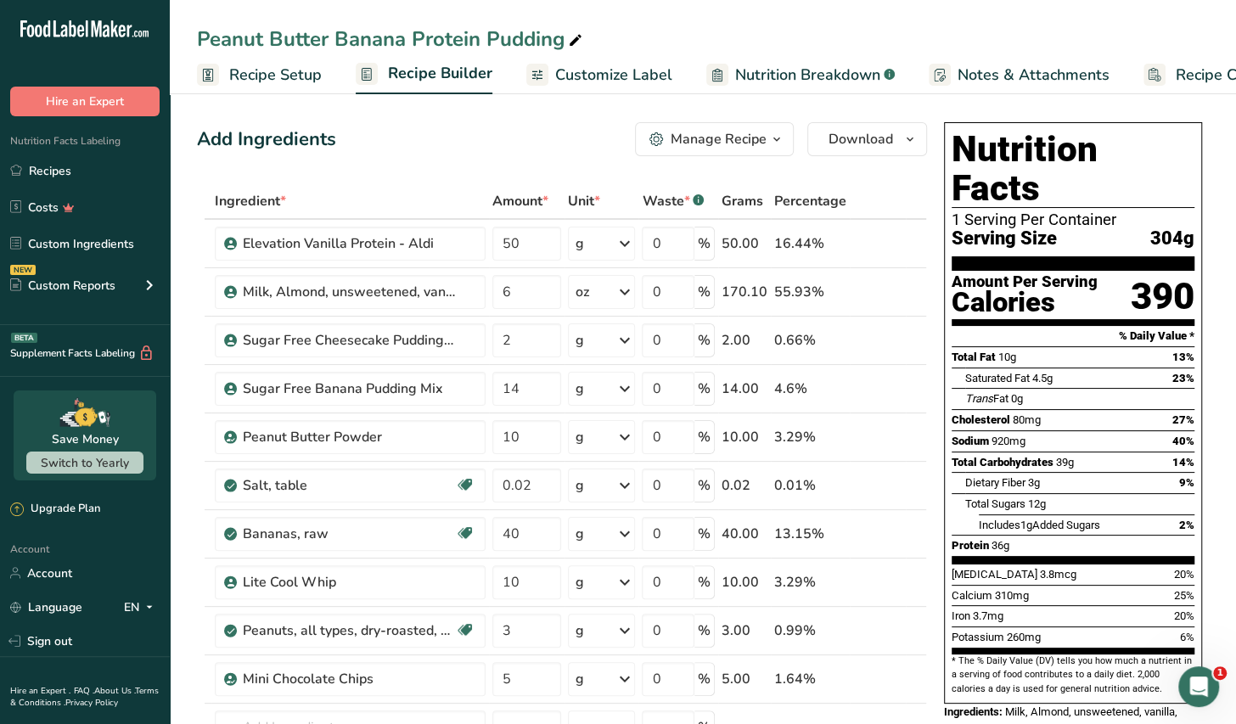
click at [776, 144] on icon "button" at bounding box center [777, 139] width 14 height 21
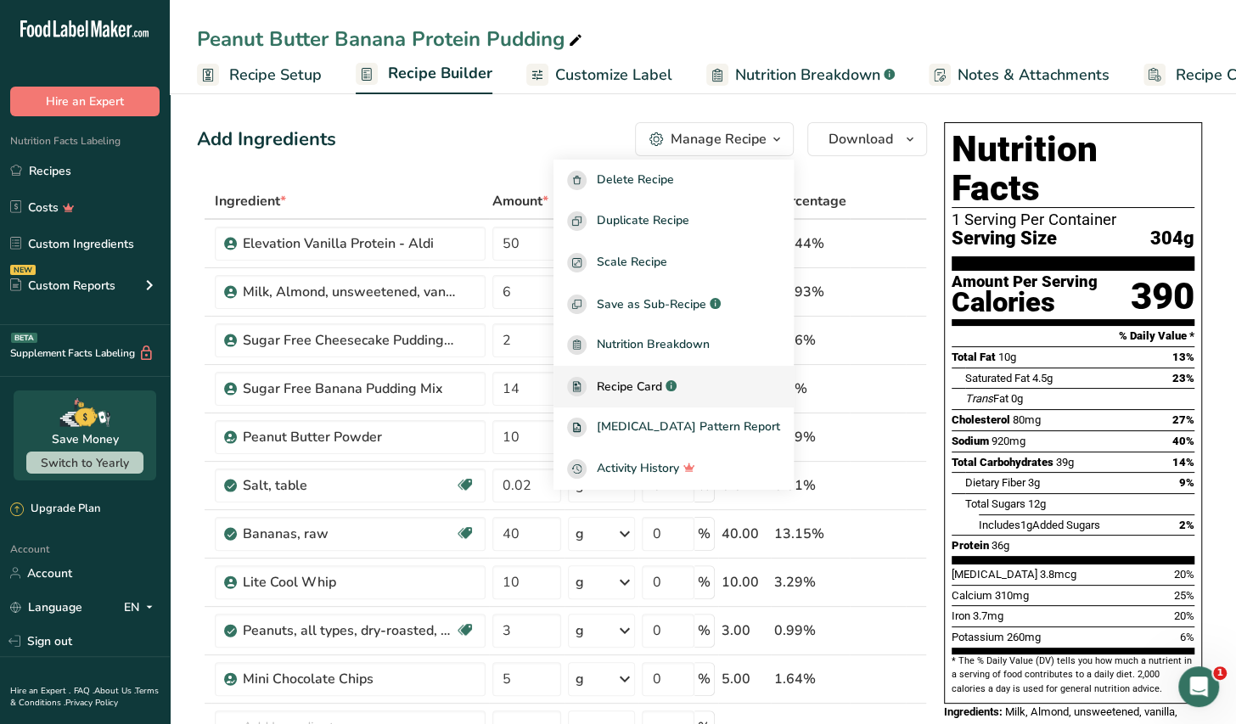
click at [673, 396] on link "Recipe Card .a-a{fill:#347362;}.b-a{fill:#fff;}" at bounding box center [674, 387] width 240 height 42
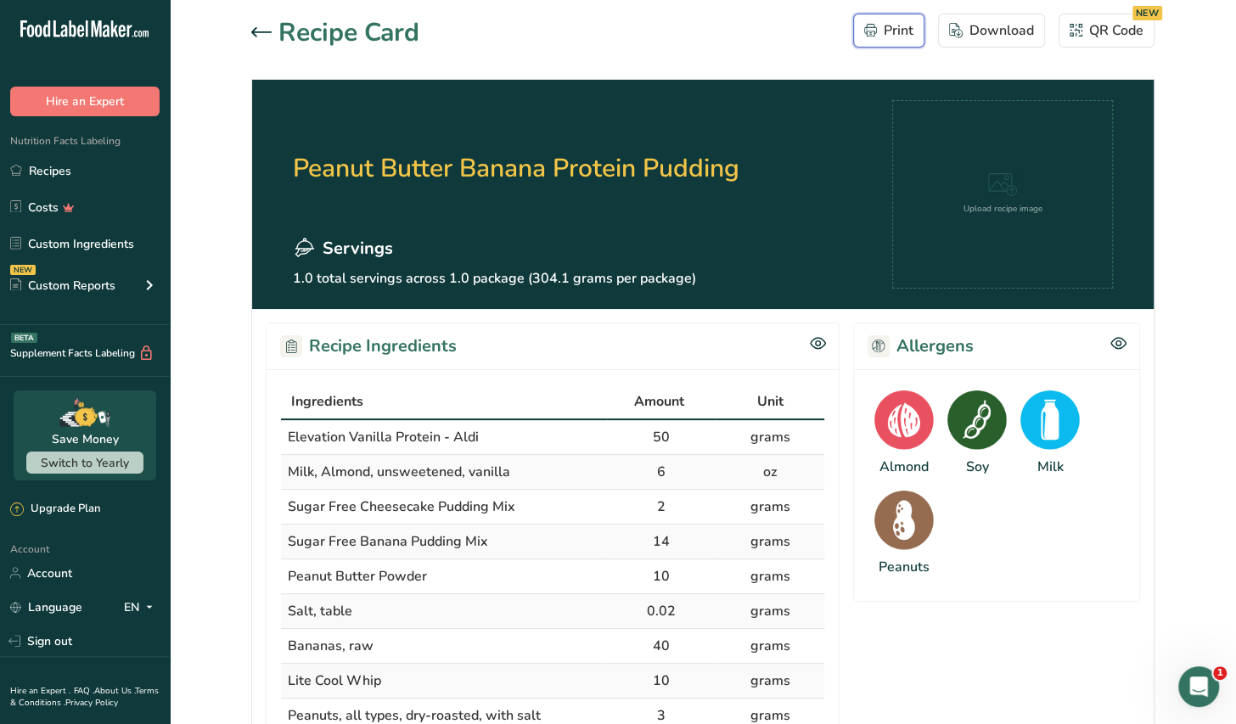
drag, startPoint x: 894, startPoint y: 38, endPoint x: 937, endPoint y: 485, distance: 448.7
click at [895, 38] on div "Print" at bounding box center [888, 30] width 49 height 20
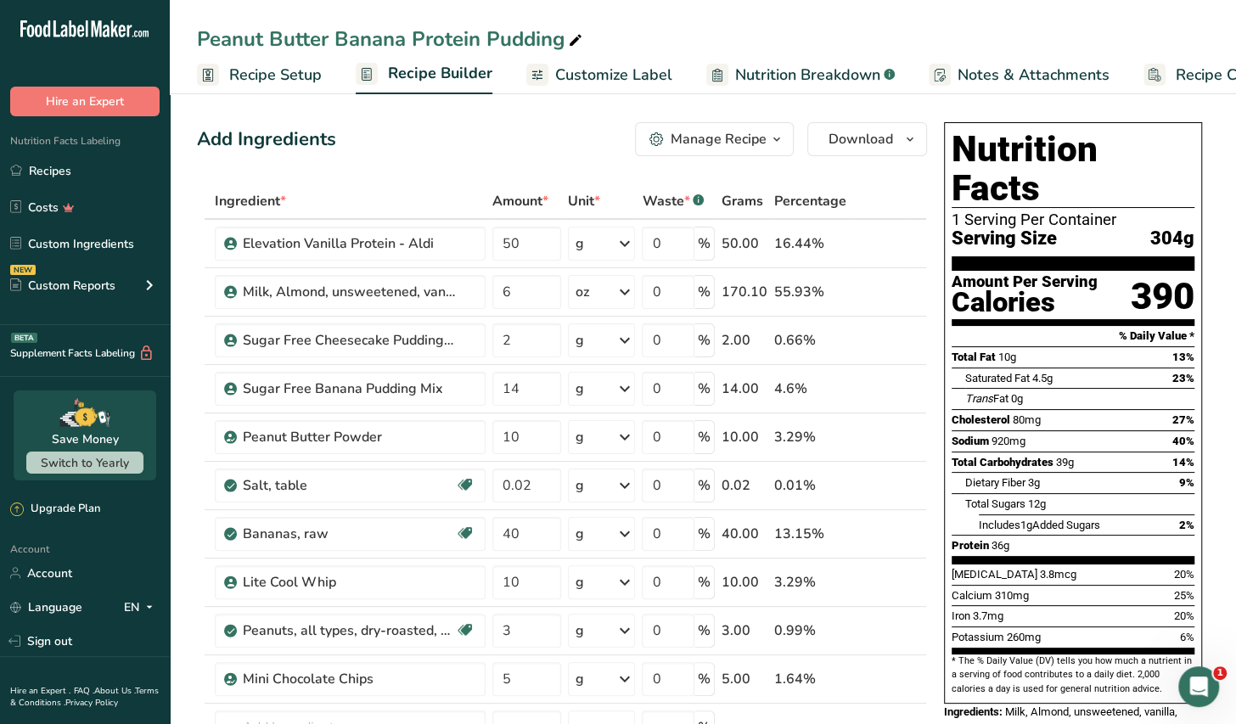
click at [620, 64] on span "Customize Label" at bounding box center [613, 75] width 117 height 23
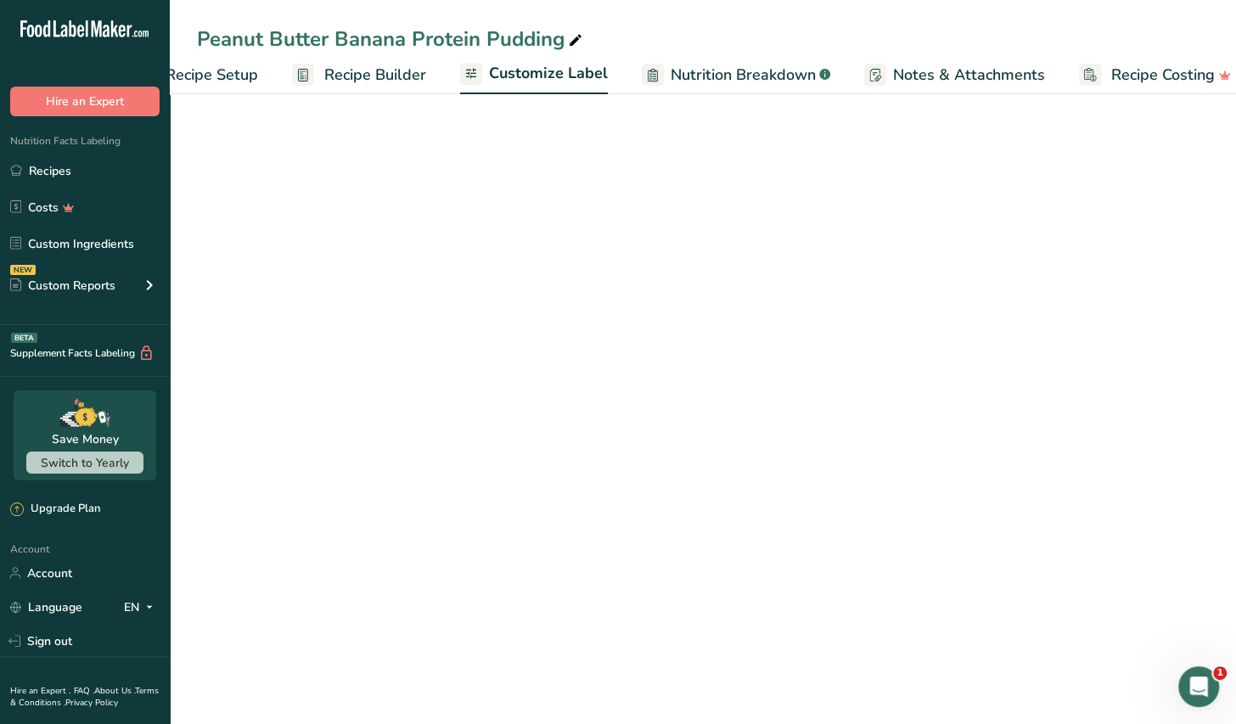
scroll to position [0, 86]
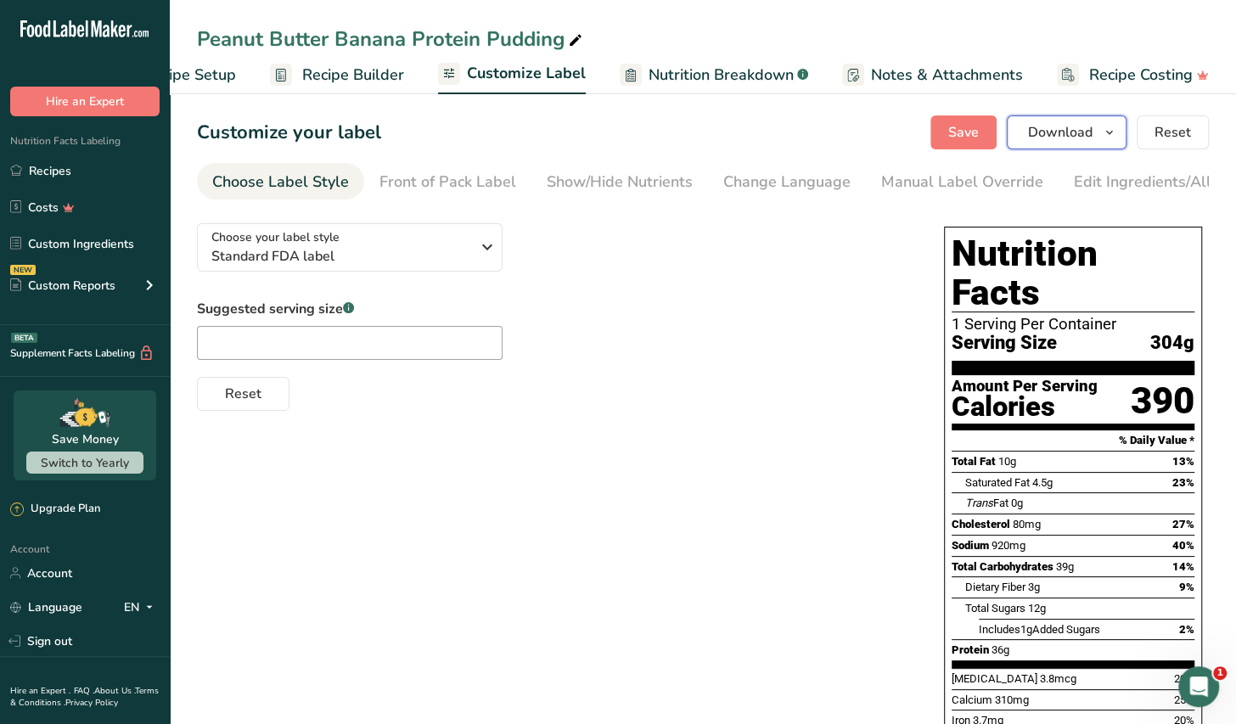
click at [1061, 135] on span "Download" at bounding box center [1060, 132] width 65 height 20
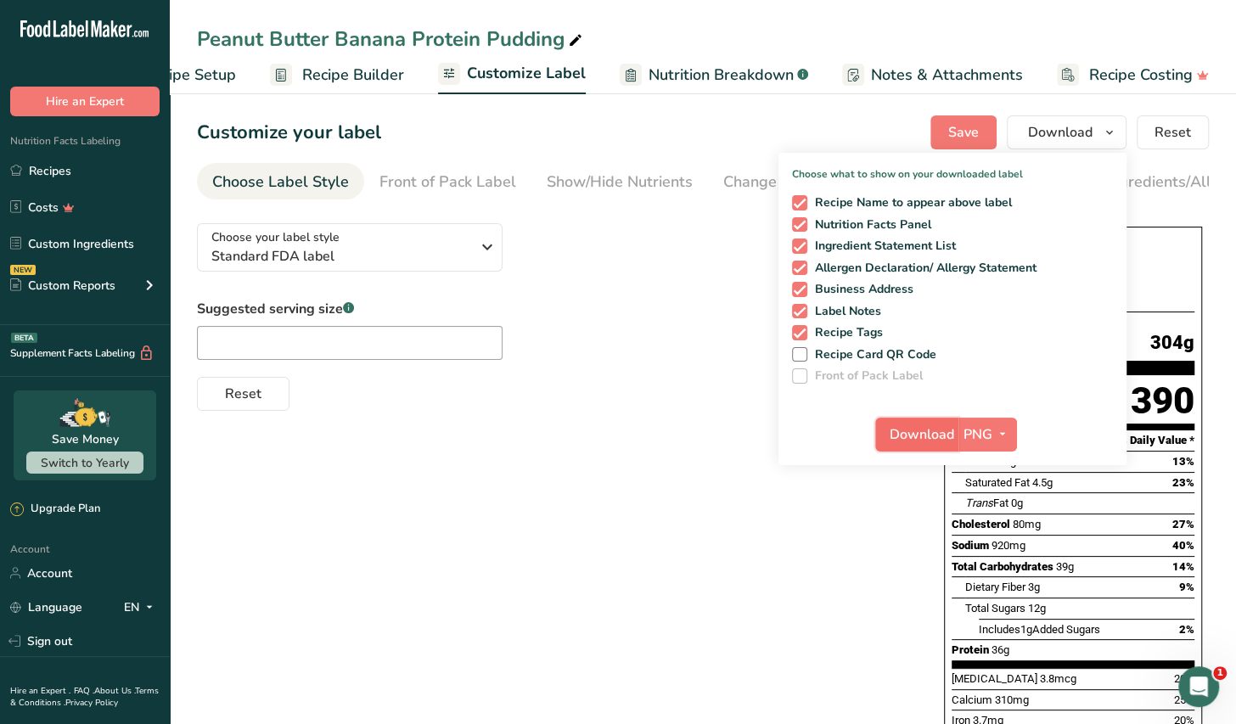
click at [903, 442] on span "Download" at bounding box center [922, 435] width 65 height 20
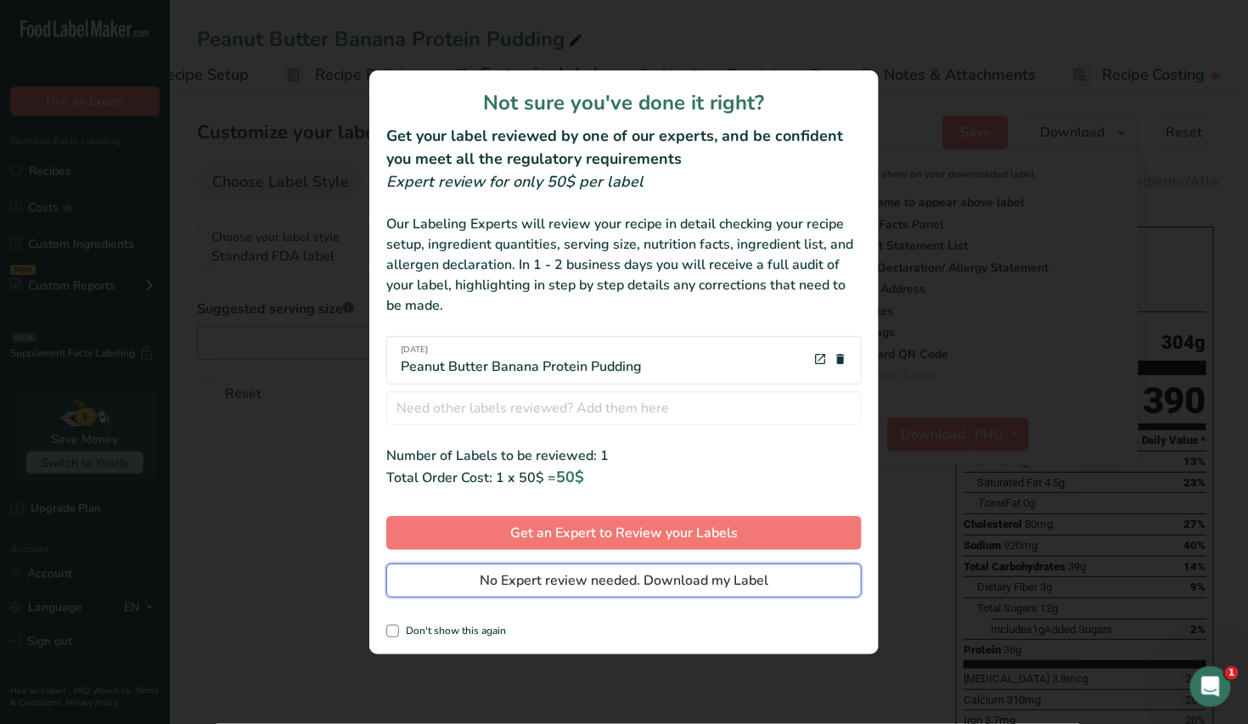
click at [678, 584] on span "No Expert review needed. Download my Label" at bounding box center [624, 581] width 289 height 20
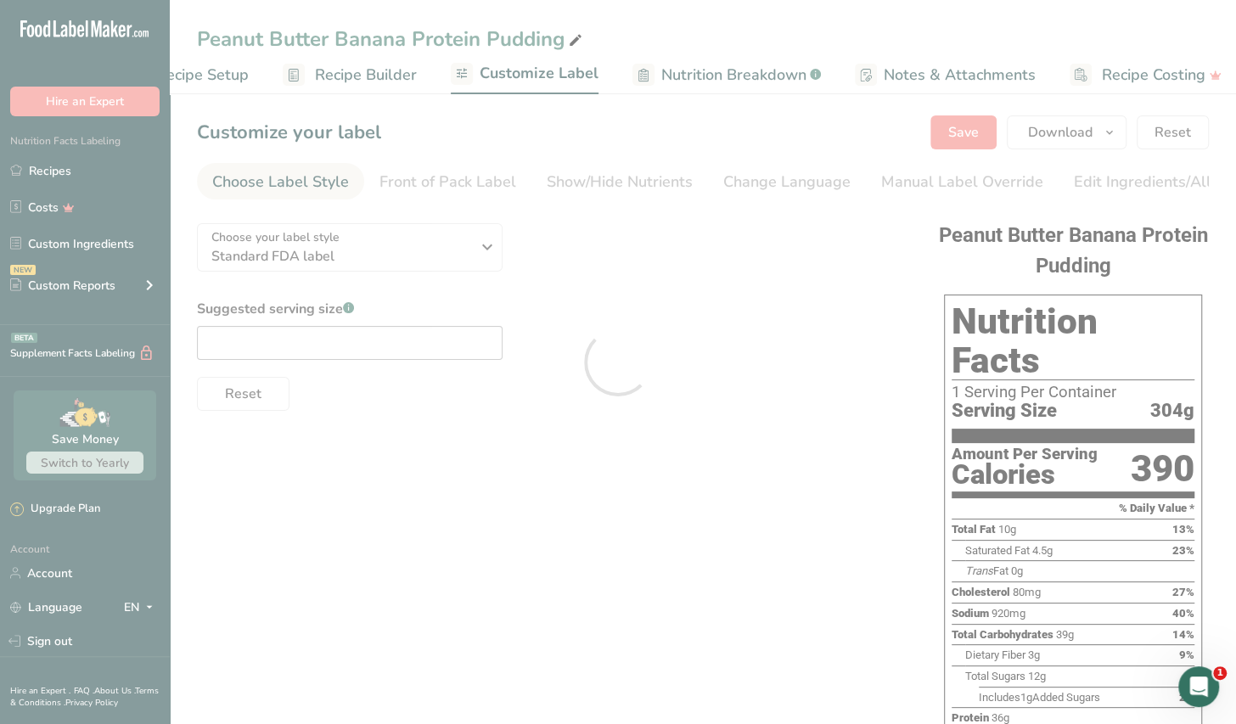
scroll to position [0, 0]
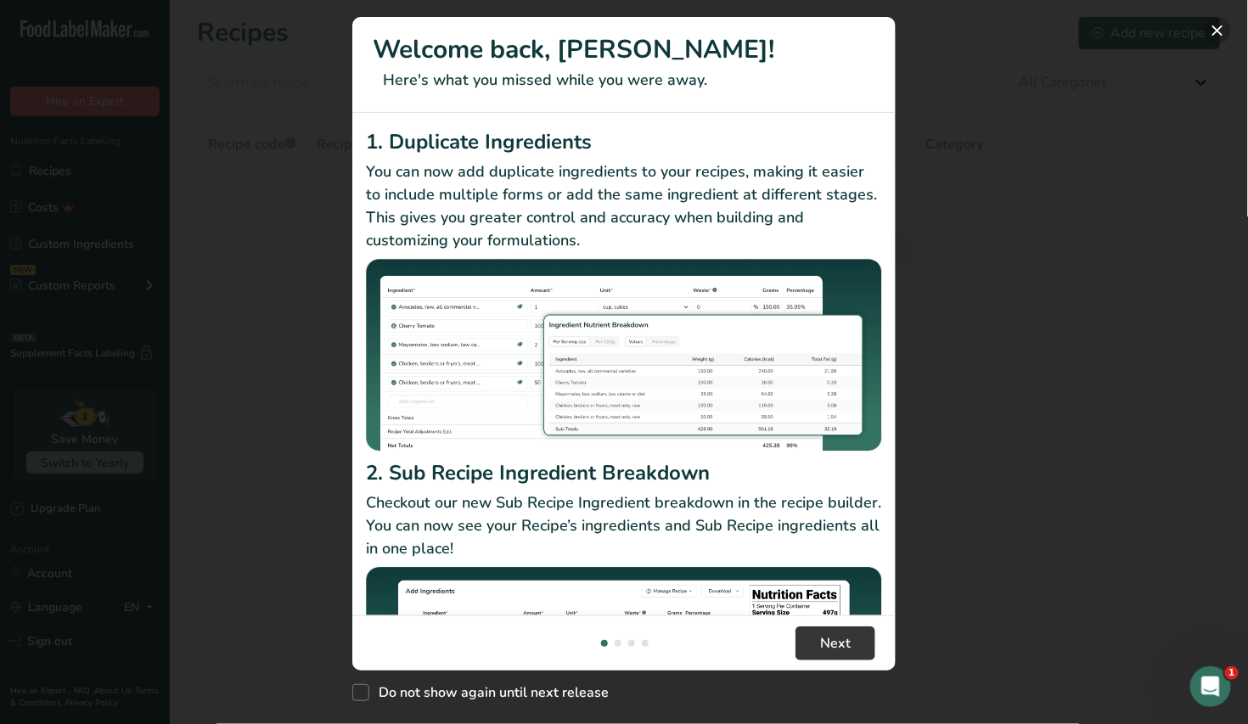
click at [1216, 30] on button "New Features" at bounding box center [1217, 30] width 27 height 27
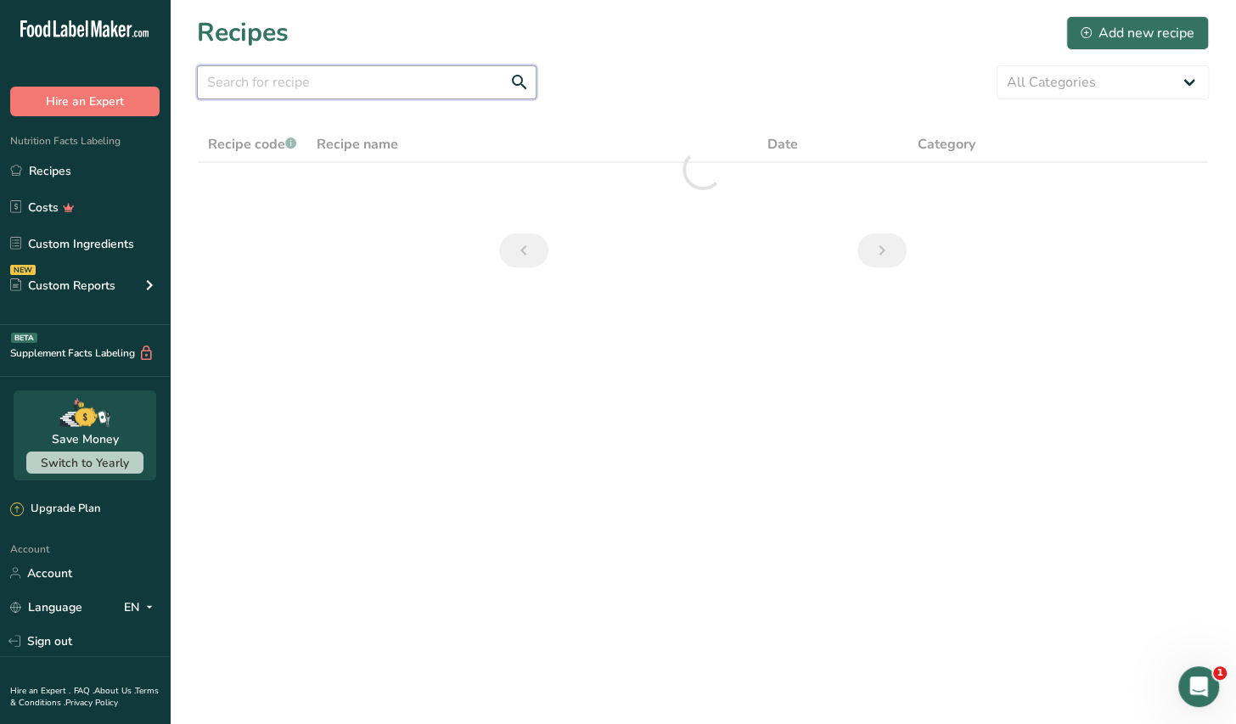
click at [236, 79] on input "text" at bounding box center [367, 82] width 340 height 34
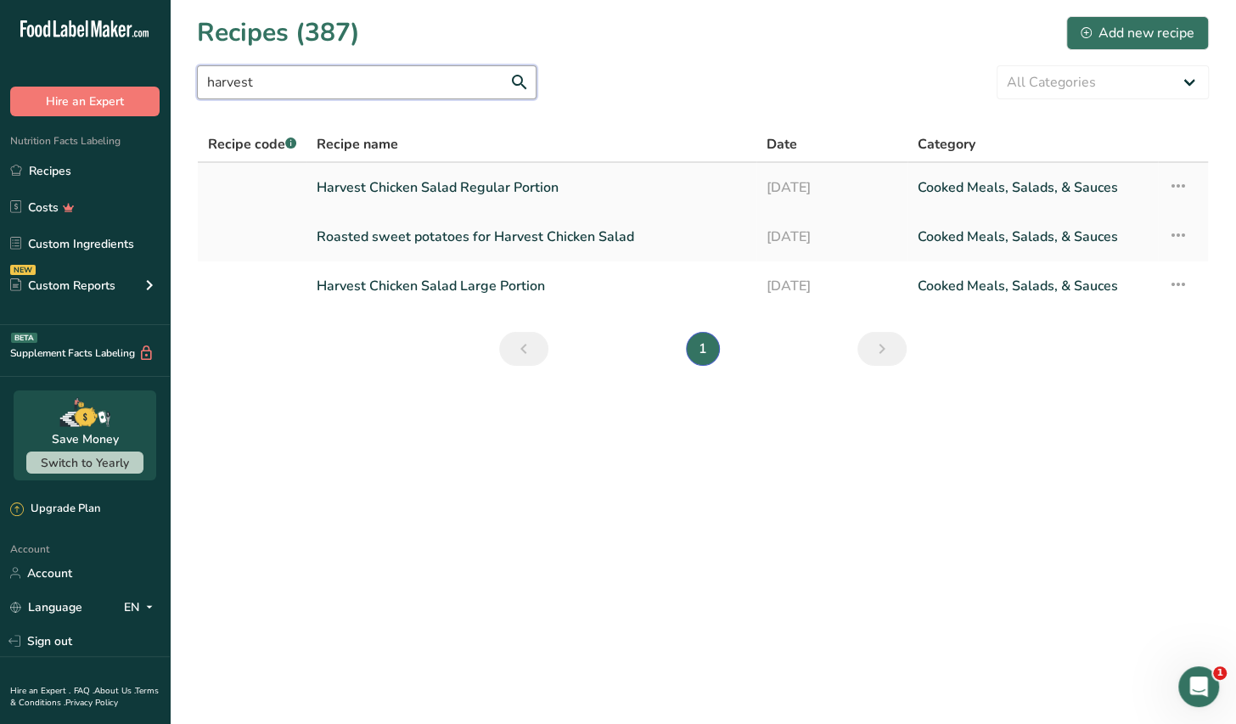
type input "harvest"
click at [538, 188] on link "Harvest Chicken Salad Regular Portion" at bounding box center [532, 188] width 430 height 36
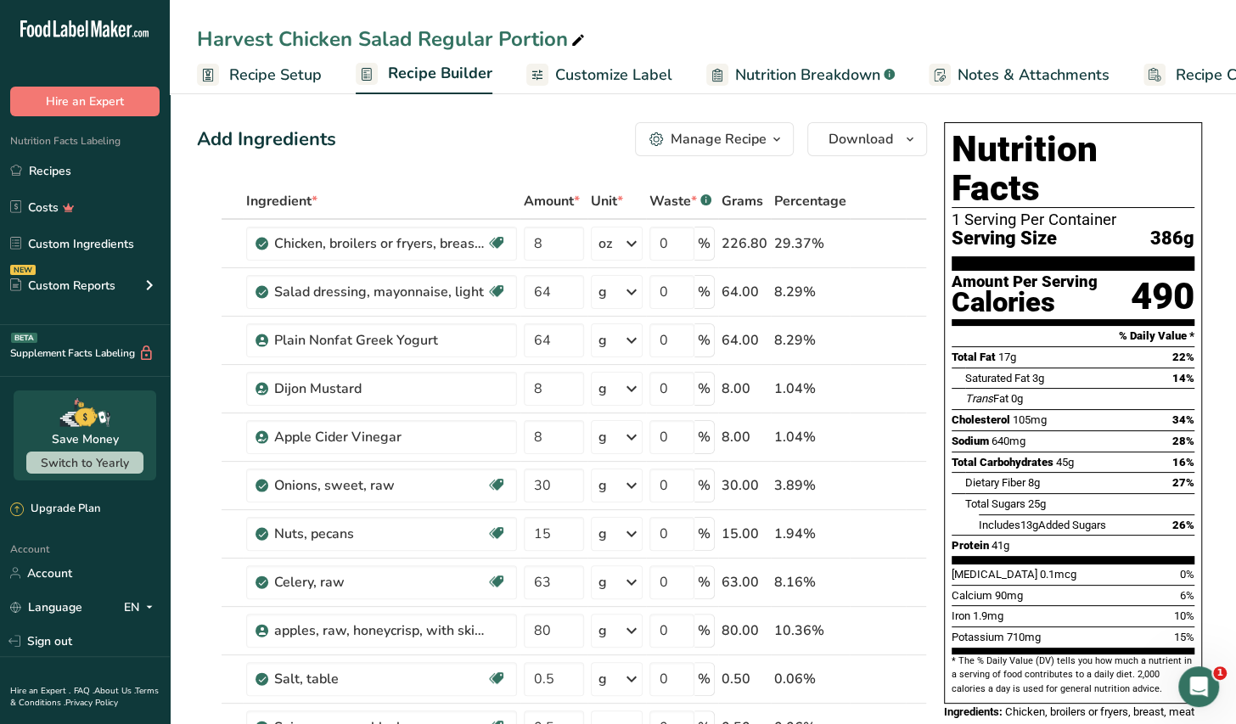
click at [779, 145] on icon "button" at bounding box center [777, 139] width 14 height 21
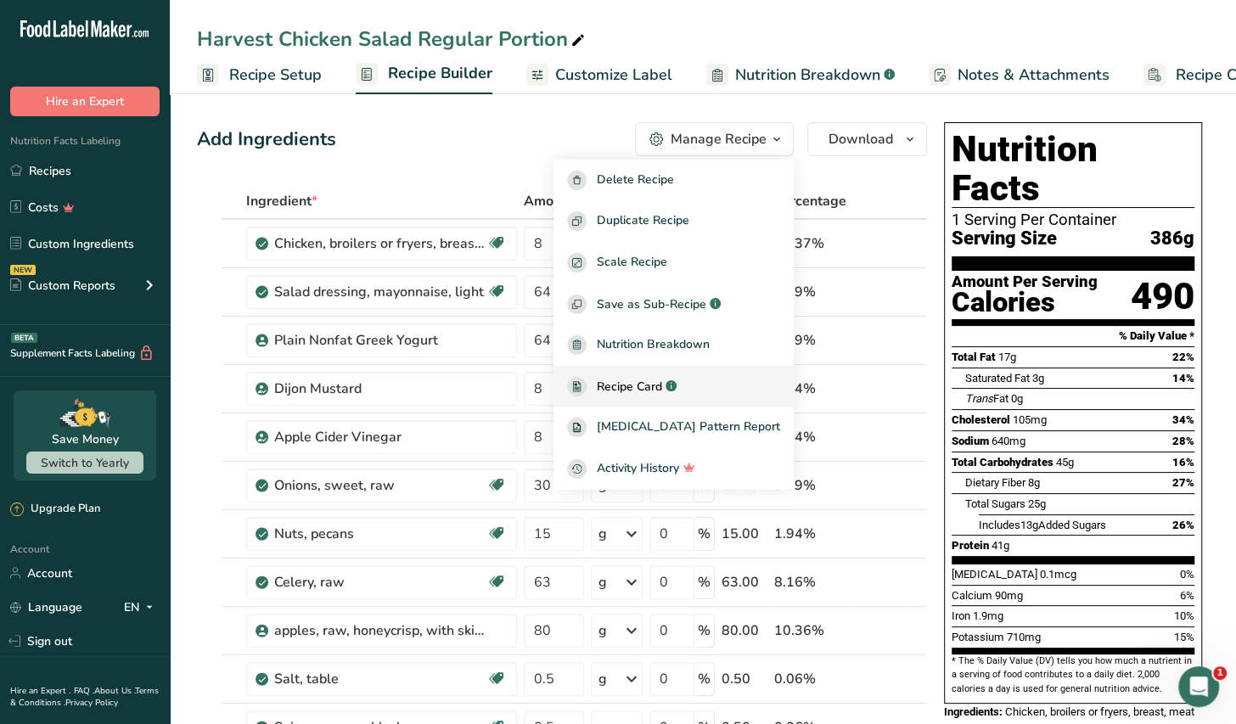
click at [662, 388] on span "Recipe Card" at bounding box center [629, 387] width 65 height 18
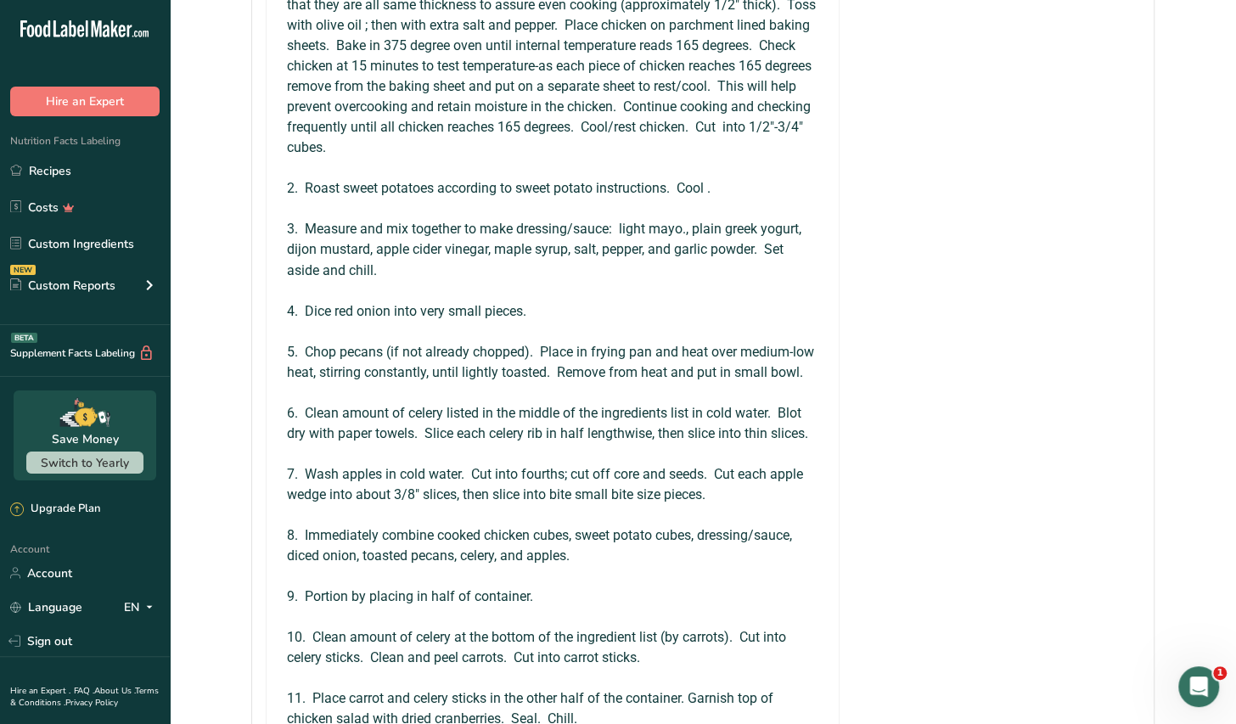
scroll to position [1868, 0]
